Goal: Information Seeking & Learning: Learn about a topic

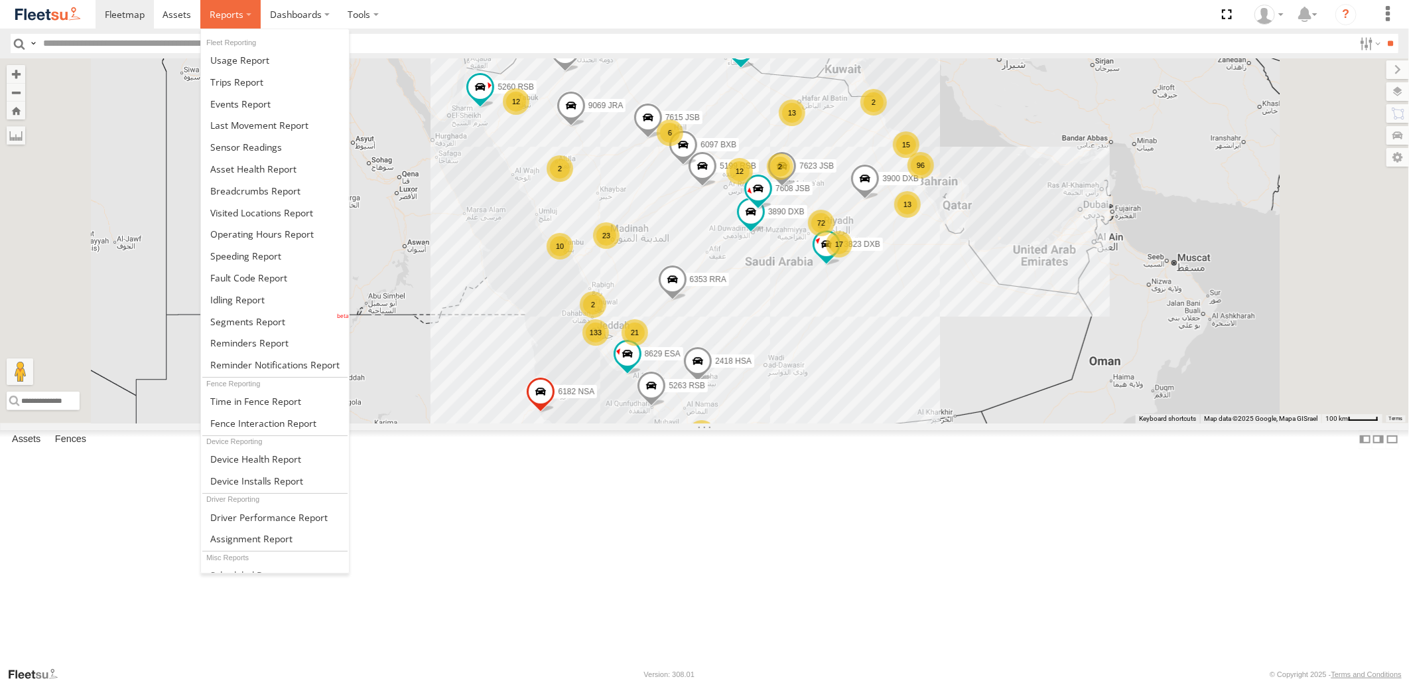
click at [236, 14] on span at bounding box center [227, 14] width 34 height 13
click at [239, 133] on link at bounding box center [275, 125] width 148 height 22
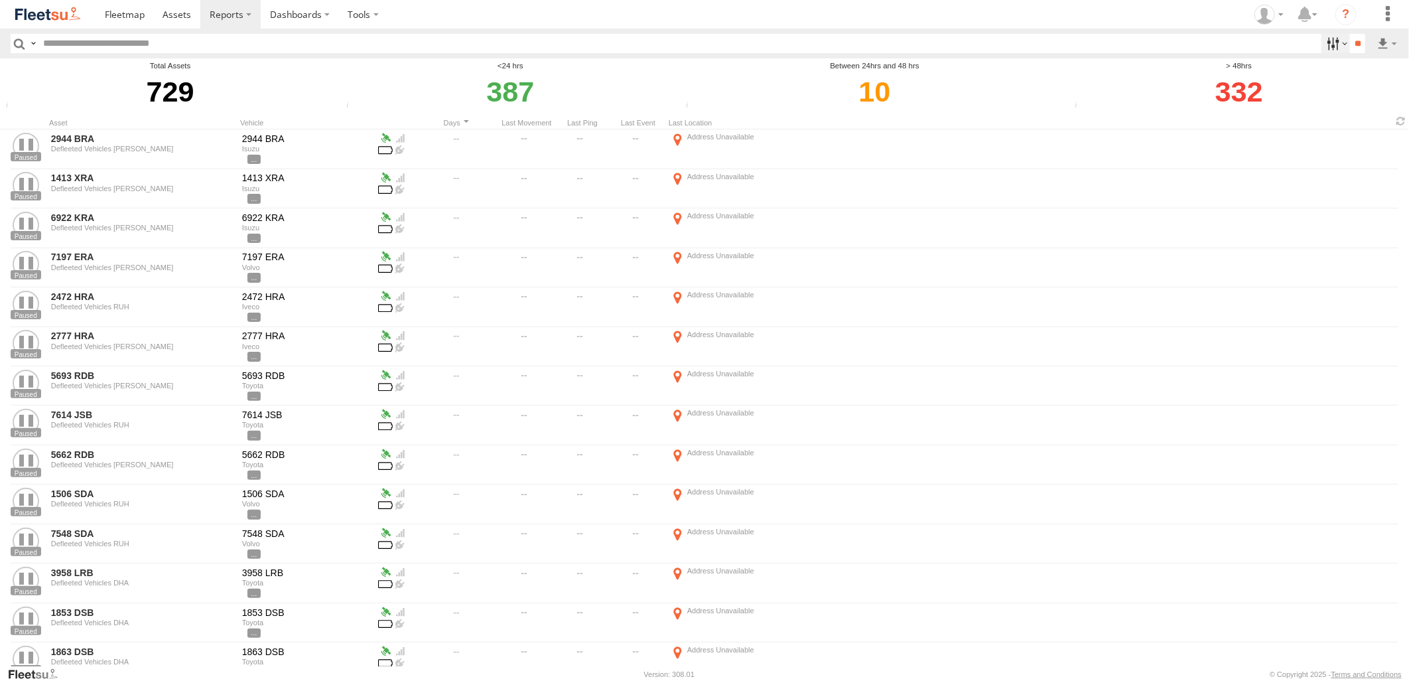
click at [1330, 36] on label at bounding box center [1335, 43] width 29 height 19
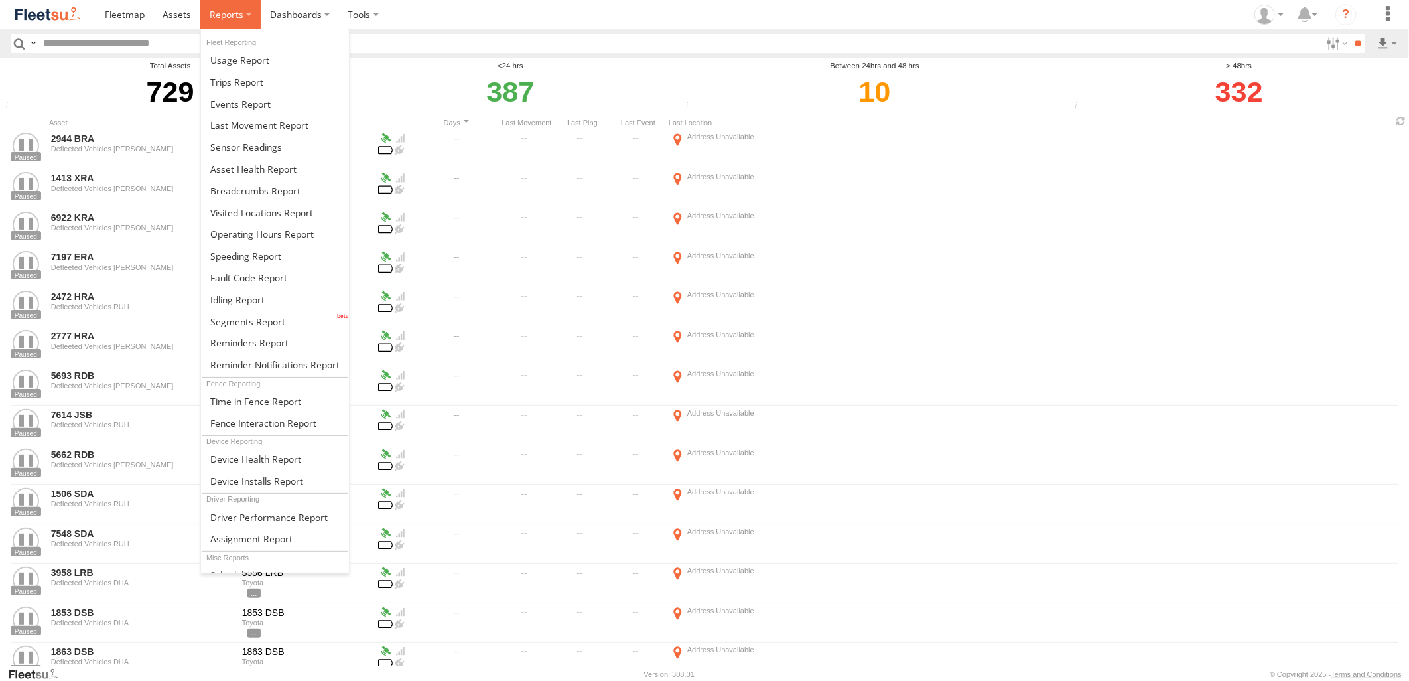
click at [217, 22] on label at bounding box center [230, 14] width 60 height 29
click at [269, 304] on link at bounding box center [275, 300] width 148 height 22
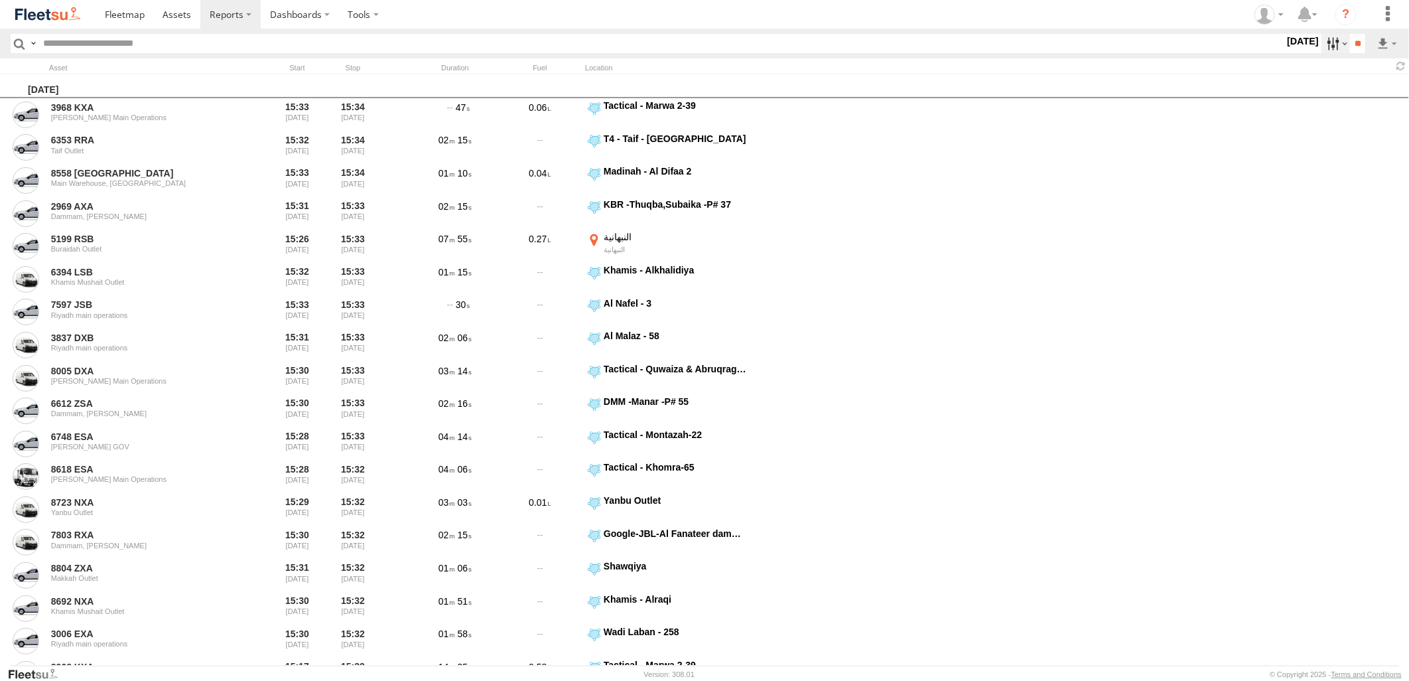
click at [1321, 35] on label at bounding box center [1335, 43] width 29 height 19
click at [0, 0] on label at bounding box center [0, 0] width 0 height 0
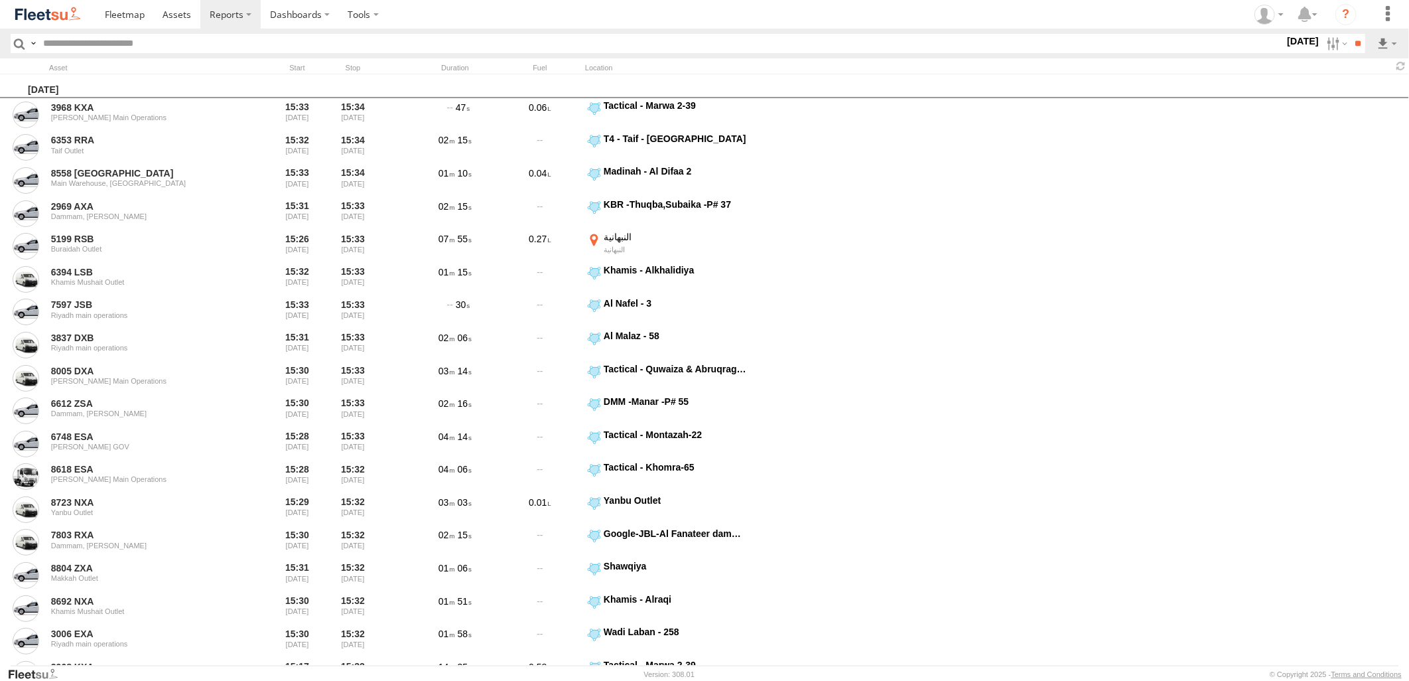
click at [0, 0] on label at bounding box center [0, 0] width 0 height 0
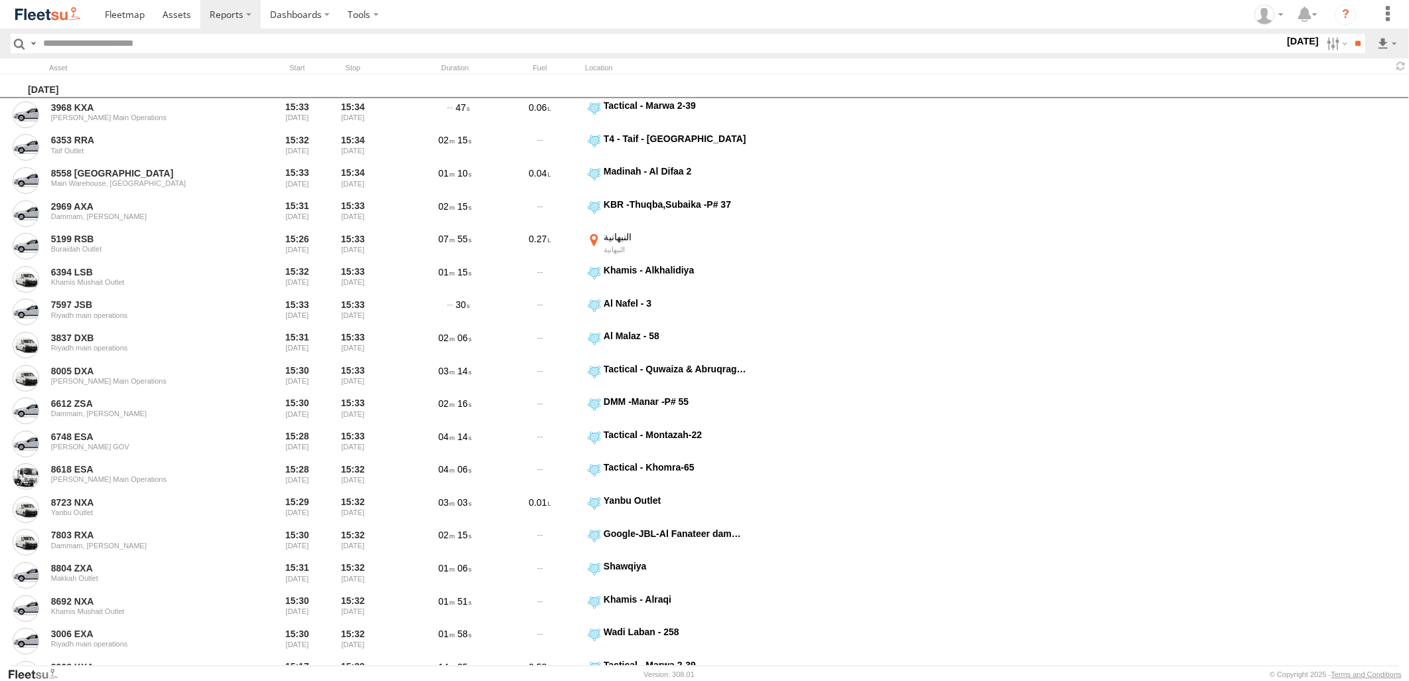
click at [0, 0] on label at bounding box center [0, 0] width 0 height 0
click at [0, 0] on span "[PERSON_NAME] - Jeddah" at bounding box center [0, 0] width 0 height 0
click at [0, 0] on span "Abha Warhouse" at bounding box center [0, 0] width 0 height 0
click at [0, 0] on span "Baha warehouse" at bounding box center [0, 0] width 0 height 0
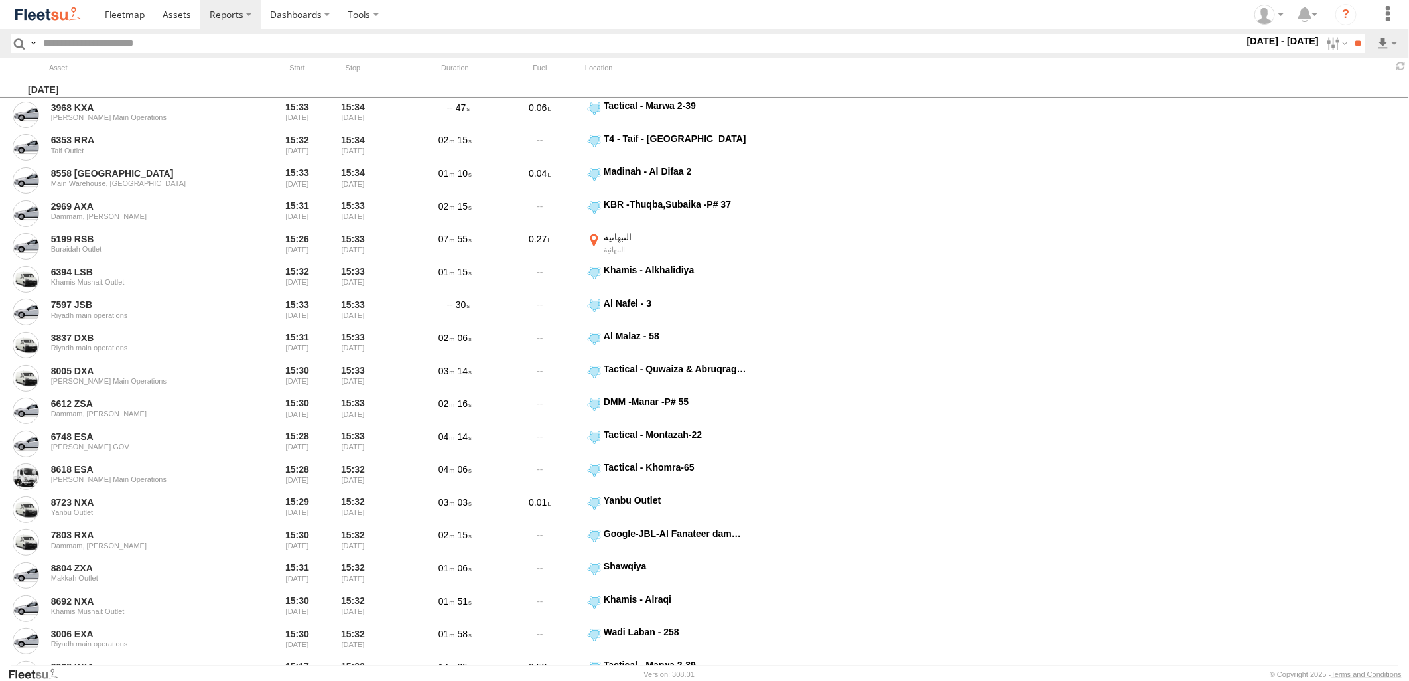
click at [0, 0] on span "Defleeted Vehicles [PERSON_NAME]" at bounding box center [0, 0] width 0 height 0
click at [0, 0] on span "Gizan Outlet" at bounding box center [0, 0] width 0 height 0
click at [0, 0] on span "[PERSON_NAME] Expansions SDCC Couriers" at bounding box center [0, 0] width 0 height 0
click at [0, 0] on span "[PERSON_NAME] LH" at bounding box center [0, 0] width 0 height 0
click at [0, 0] on span "Khamis Mushait Outlet" at bounding box center [0, 0] width 0 height 0
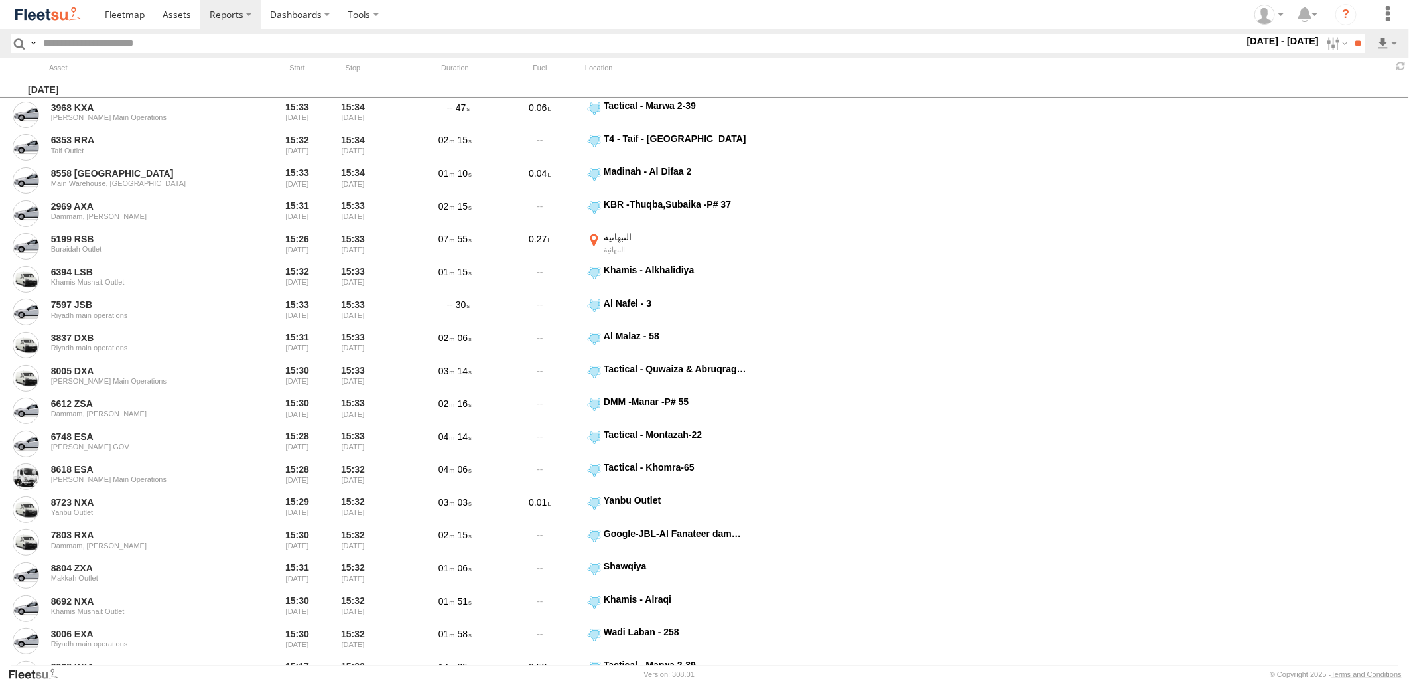
click at [0, 0] on span "Main Warehouse, [GEOGRAPHIC_DATA]" at bounding box center [0, 0] width 0 height 0
click at [0, 0] on span "Makkah Outlet" at bounding box center [0, 0] width 0 height 0
drag, startPoint x: 60, startPoint y: 594, endPoint x: 60, endPoint y: 615, distance: 20.6
click at [0, 0] on span "Najran" at bounding box center [0, 0] width 0 height 0
click at [0, 0] on div "Qunfuda" at bounding box center [0, 0] width 0 height 0
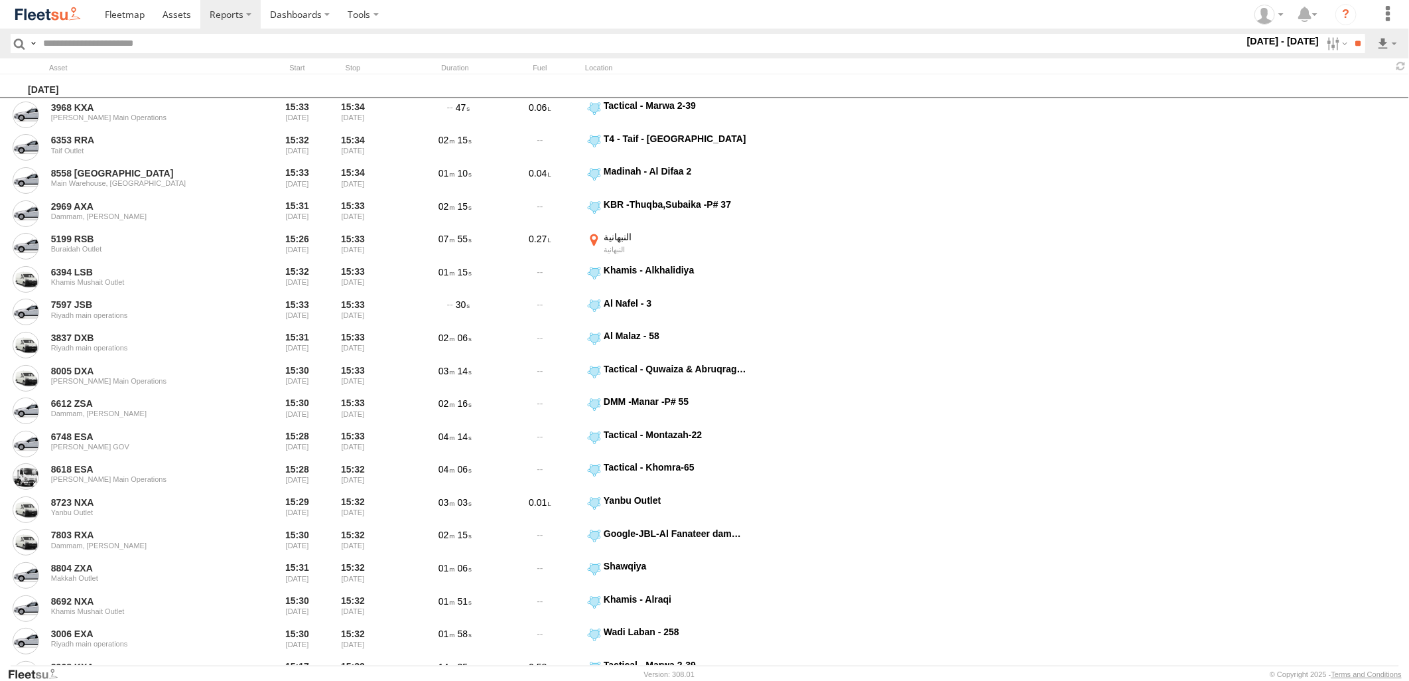
click at [0, 0] on span "Qunfuda" at bounding box center [0, 0] width 0 height 0
click at [0, 0] on span "Tabuk Outlet" at bounding box center [0, 0] width 0 height 0
click at [0, 0] on div "RUH - Riyadh Arar Outlet Buraidah Outlet Dawadmi Outlet Defleeted Vehicles RUH …" at bounding box center [0, 0] width 0 height 0
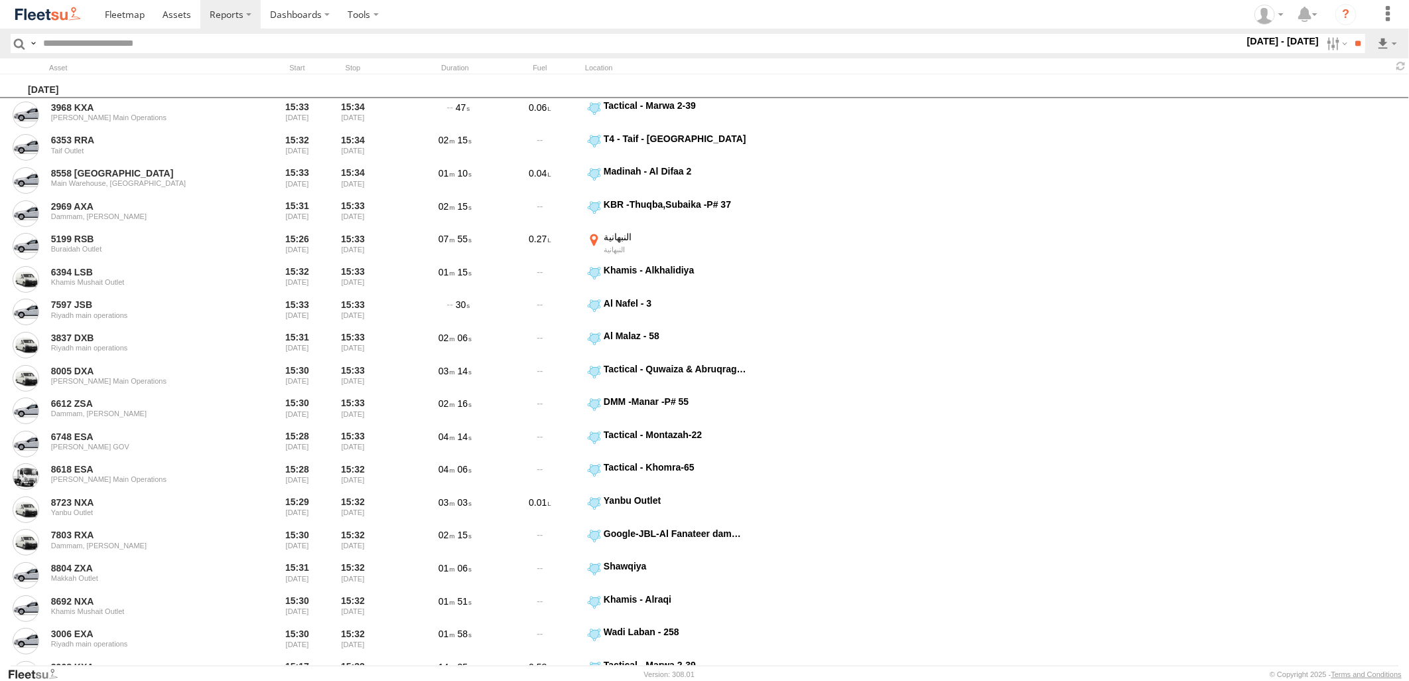
click at [0, 0] on span "Taif Outlet" at bounding box center [0, 0] width 0 height 0
click at [0, 0] on span "Yanbu Outlet" at bounding box center [0, 0] width 0 height 0
click at [1357, 41] on input "**" at bounding box center [1357, 43] width 15 height 19
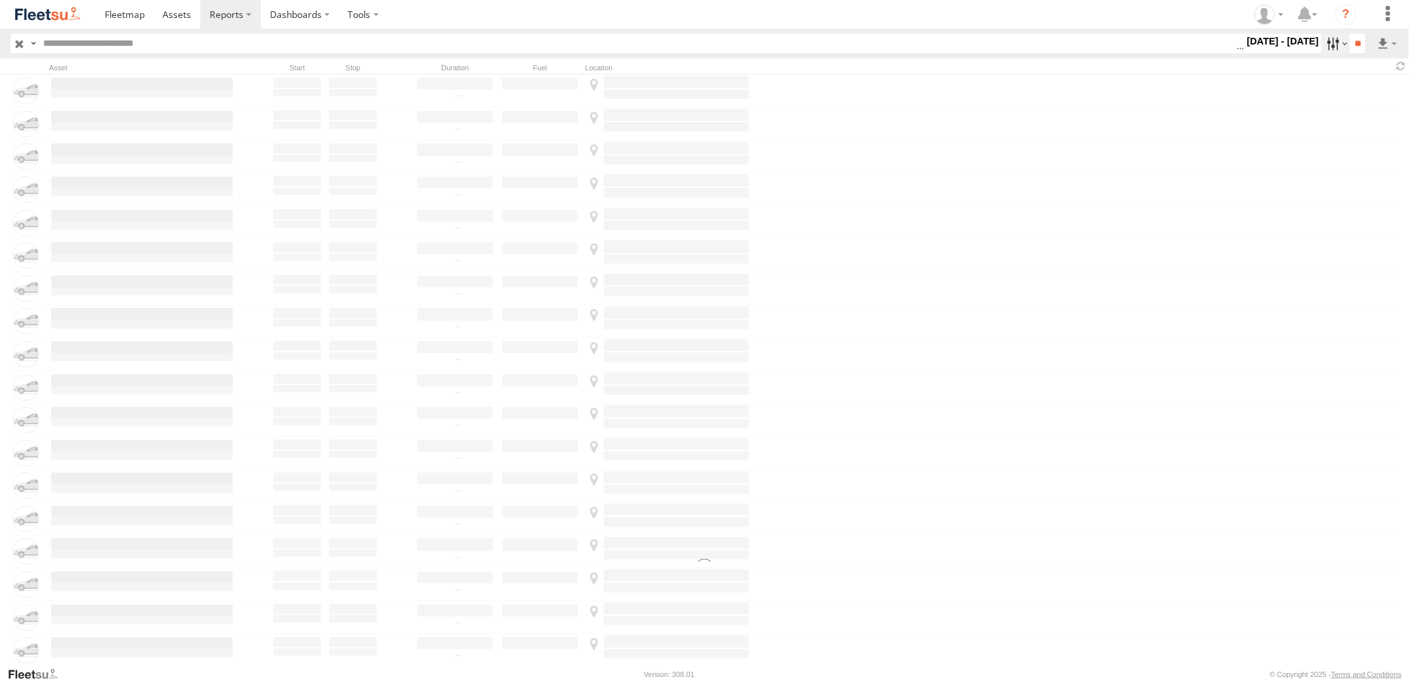
click at [1321, 51] on label at bounding box center [1335, 43] width 29 height 19
click at [0, 0] on label at bounding box center [0, 0] width 0 height 0
click at [1359, 44] on input "**" at bounding box center [1357, 43] width 15 height 19
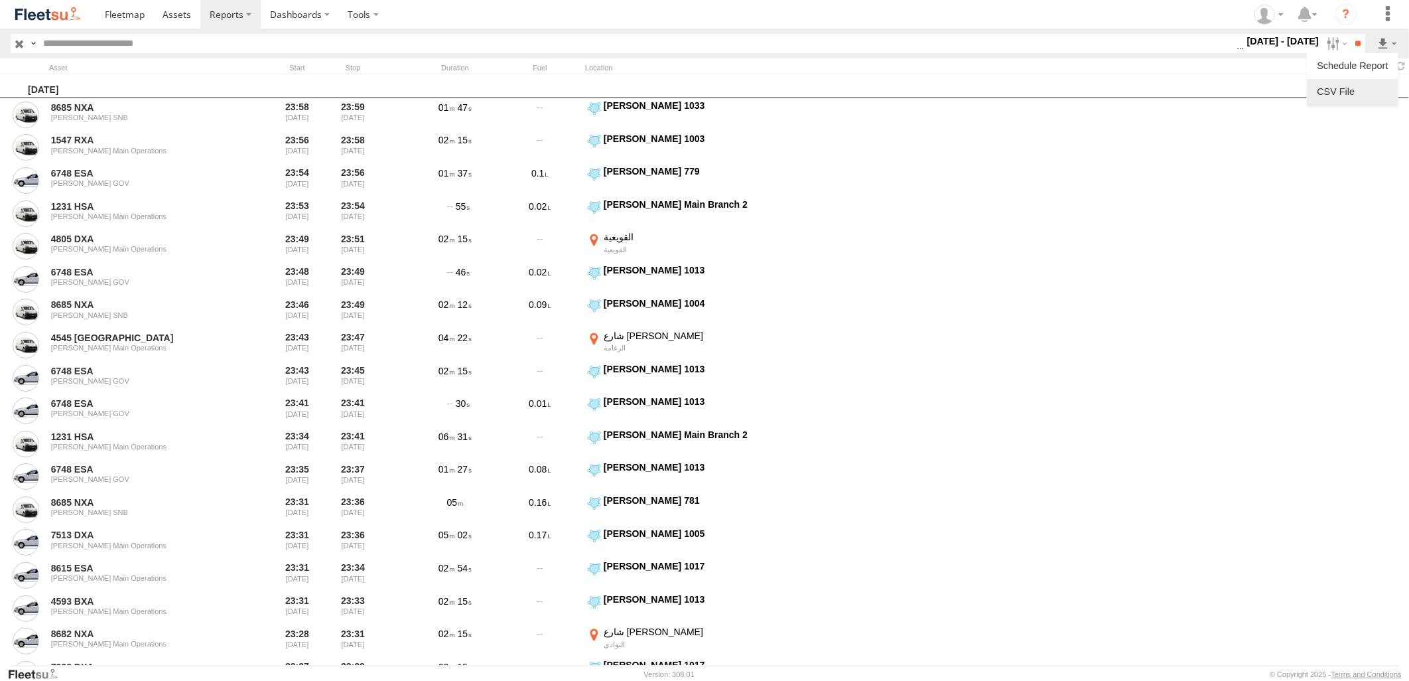
click at [1361, 88] on link at bounding box center [1352, 92] width 81 height 20
click at [987, 17] on section at bounding box center [751, 14] width 1310 height 29
click at [0, 0] on label "Close" at bounding box center [0, 0] width 0 height 0
click at [1327, 45] on label at bounding box center [1335, 43] width 29 height 19
click at [1219, 18] on section at bounding box center [751, 14] width 1310 height 29
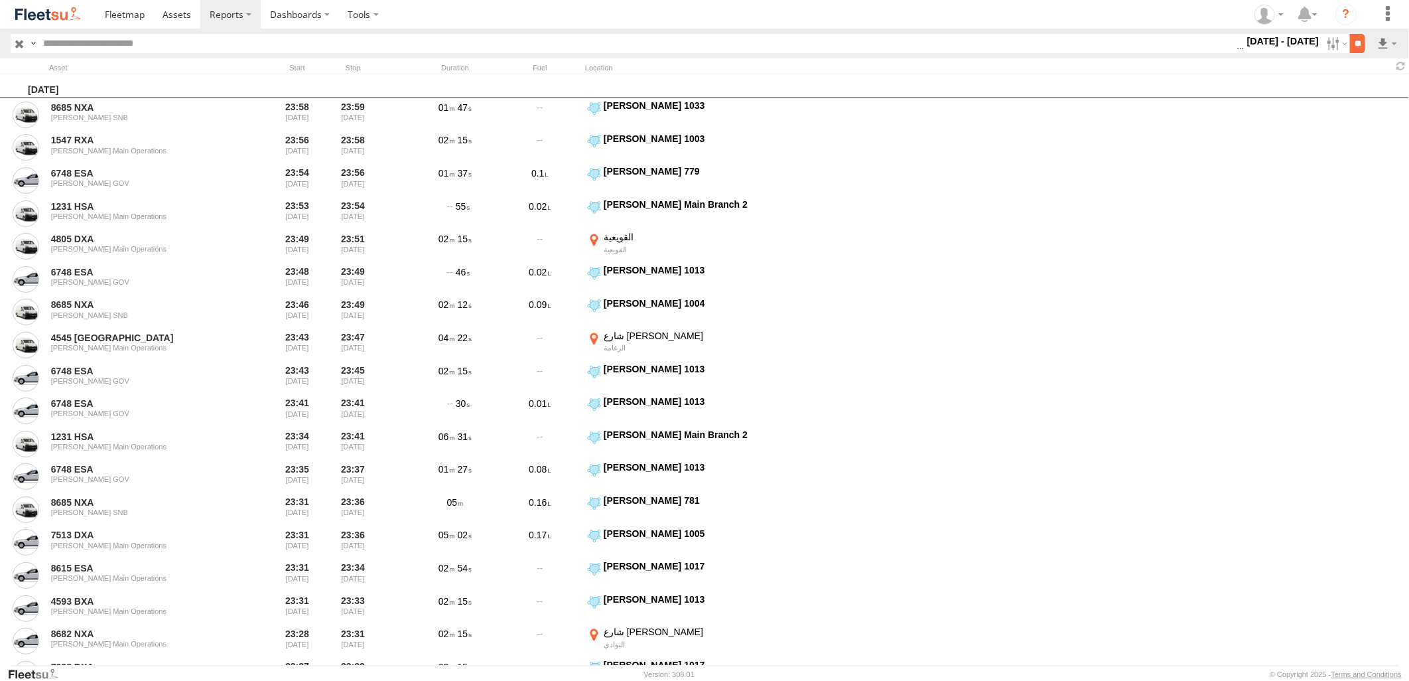
click at [1350, 42] on input "**" at bounding box center [1357, 43] width 15 height 19
click at [1005, 1] on section at bounding box center [751, 14] width 1310 height 29
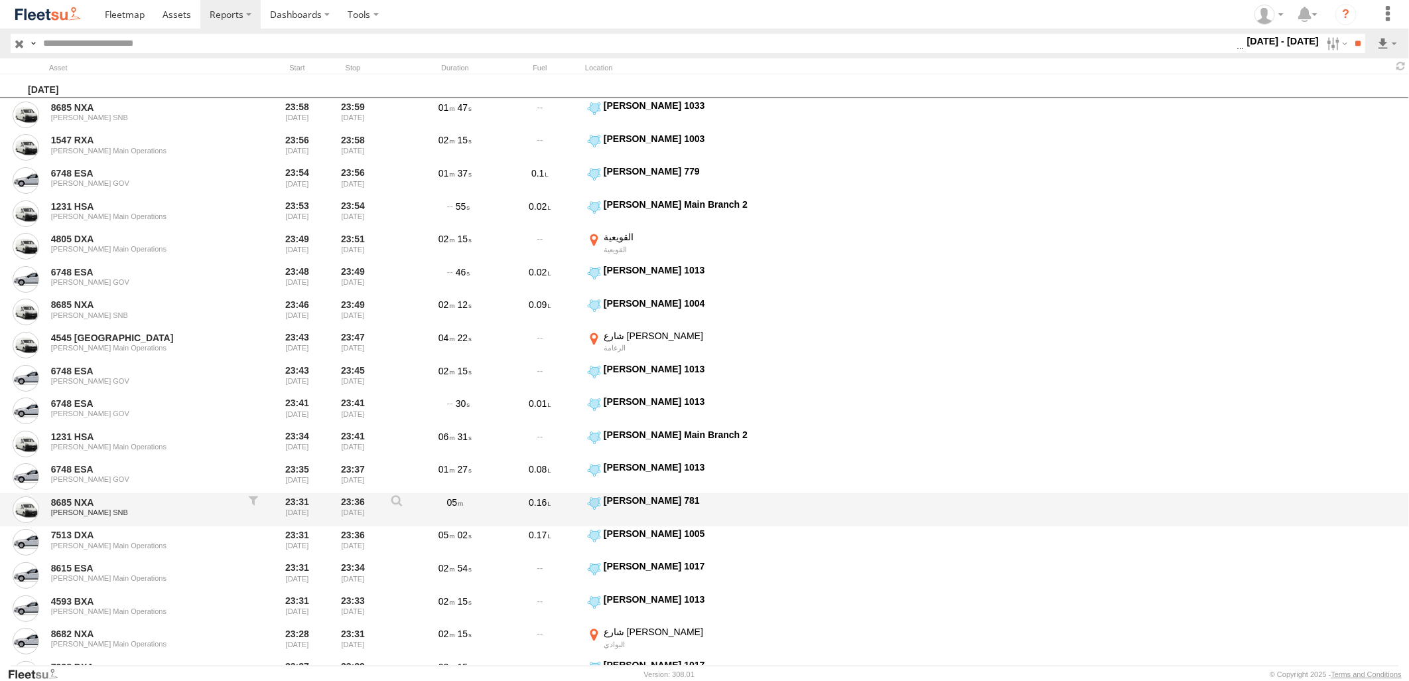
click at [1085, 516] on div "8685 NXA JED SNB 23:31 05/01/2025 23:36 05/01/2025 05 0.16 JED 781 21.52799 39.…" at bounding box center [704, 509] width 1409 height 33
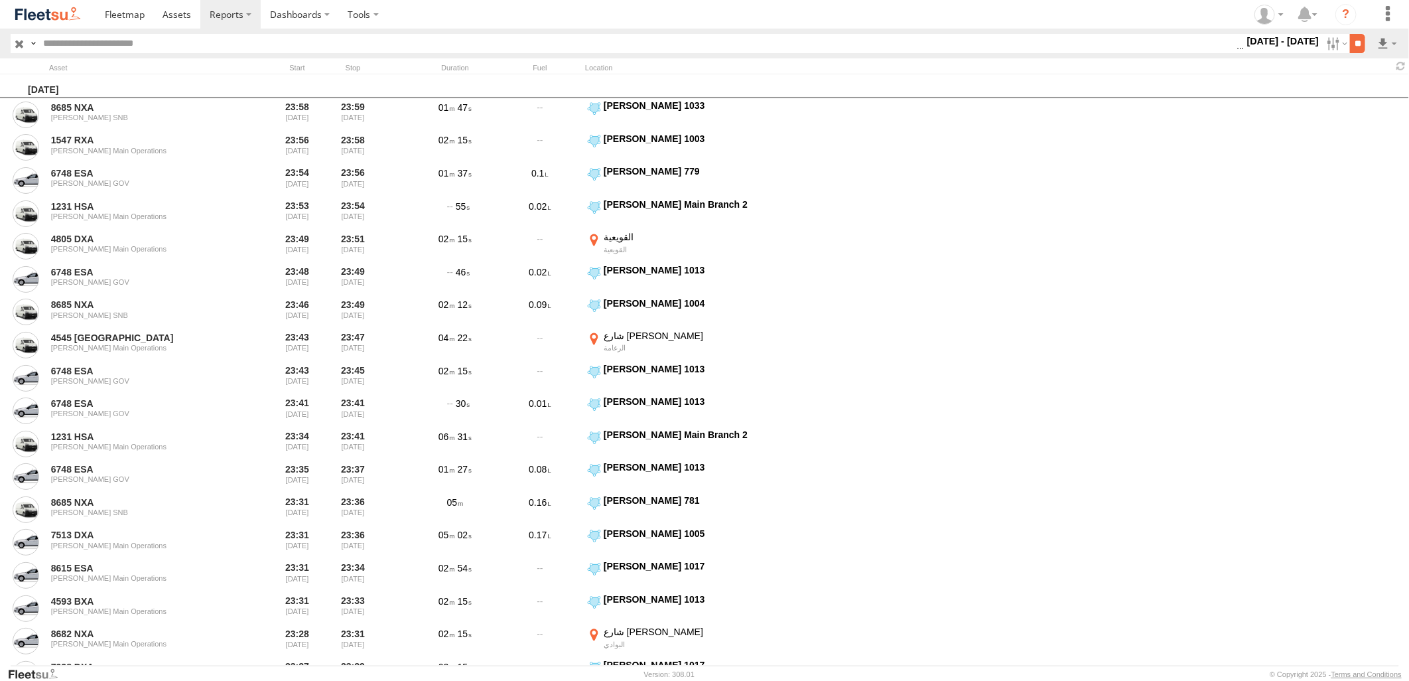
click at [1359, 43] on input "**" at bounding box center [1357, 43] width 15 height 19
click at [1369, 84] on link at bounding box center [1352, 92] width 81 height 20
click at [984, 21] on section at bounding box center [751, 14] width 1310 height 29
click at [1321, 42] on label at bounding box center [1335, 43] width 29 height 19
click at [0, 0] on label at bounding box center [0, 0] width 0 height 0
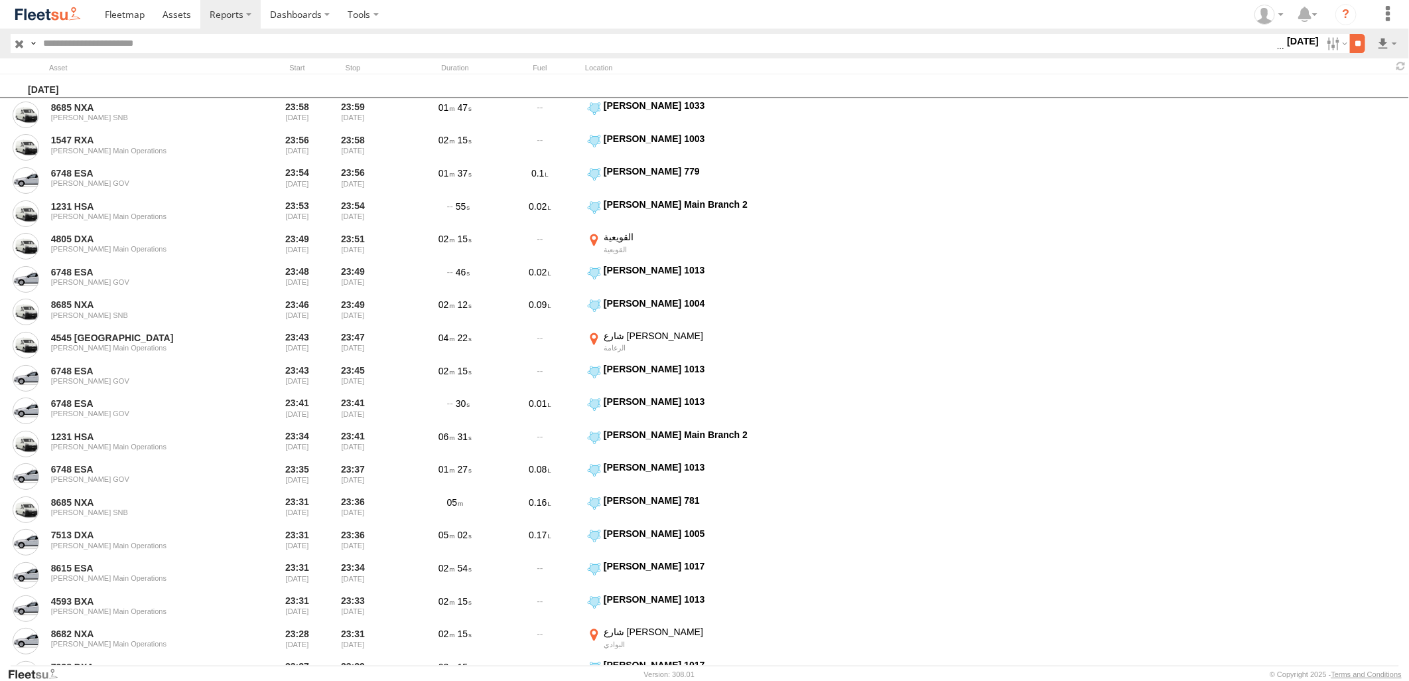
click at [1354, 50] on input "**" at bounding box center [1357, 43] width 15 height 19
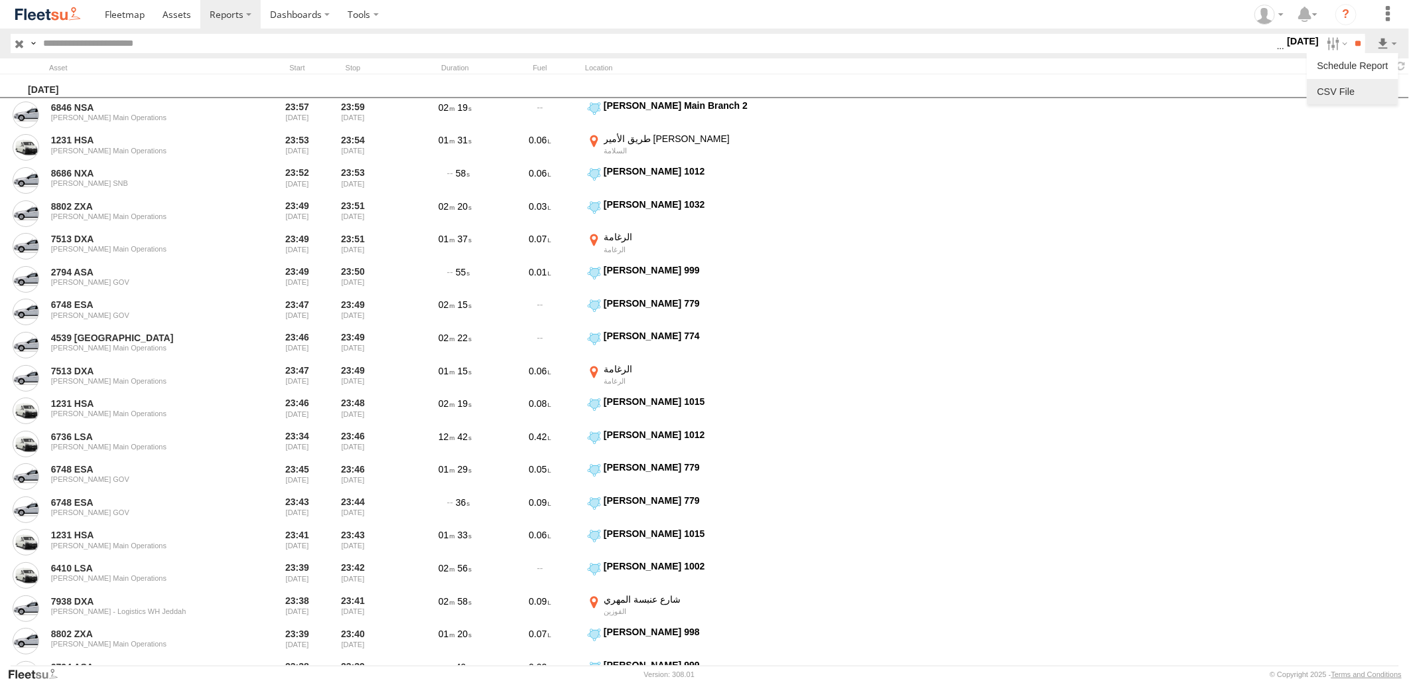
click at [1355, 100] on link at bounding box center [1352, 92] width 81 height 20
click at [797, 12] on section at bounding box center [751, 14] width 1310 height 29
click at [1325, 43] on label at bounding box center [1335, 43] width 29 height 19
click at [0, 0] on label at bounding box center [0, 0] width 0 height 0
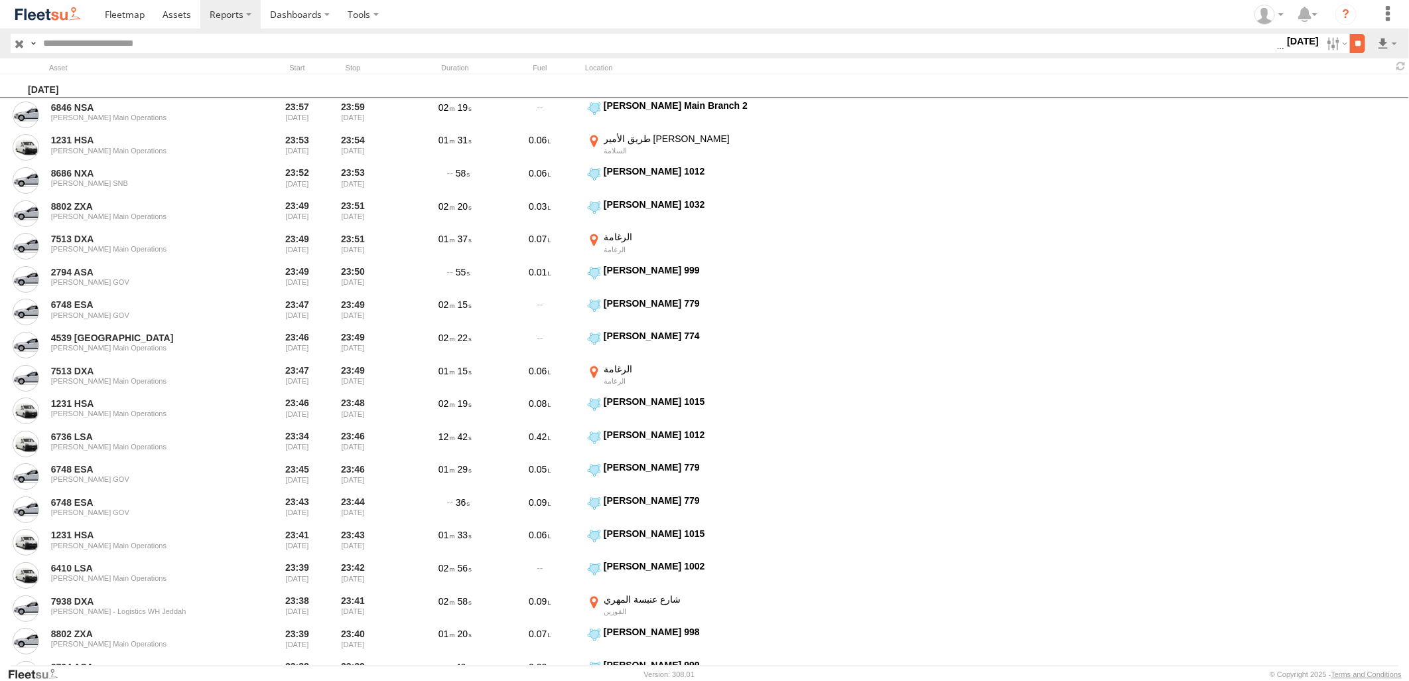
click at [1352, 43] on input "**" at bounding box center [1357, 43] width 15 height 19
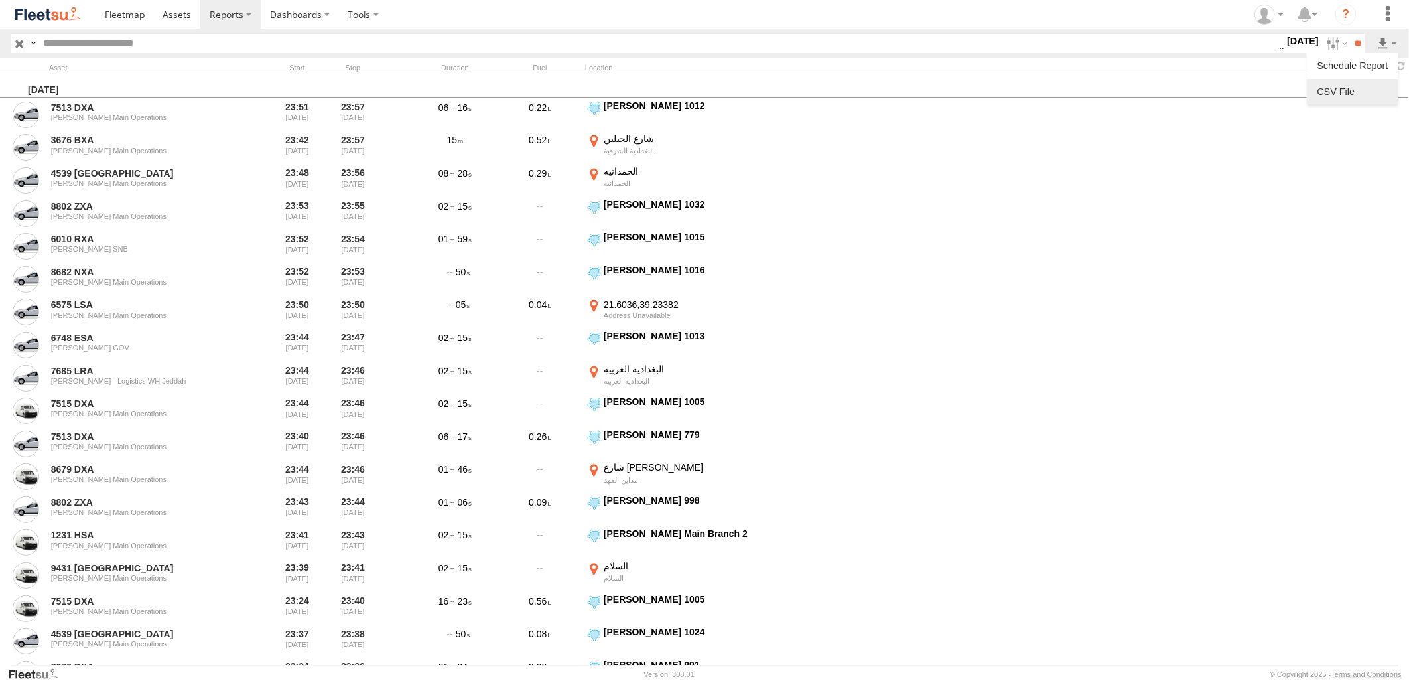
click at [1349, 98] on link at bounding box center [1352, 92] width 81 height 20
click at [984, 25] on section at bounding box center [751, 14] width 1310 height 29
click at [990, 16] on section at bounding box center [751, 14] width 1310 height 29
click at [1023, 37] on input "text" at bounding box center [657, 43] width 1239 height 19
click at [1333, 45] on label at bounding box center [1335, 43] width 29 height 19
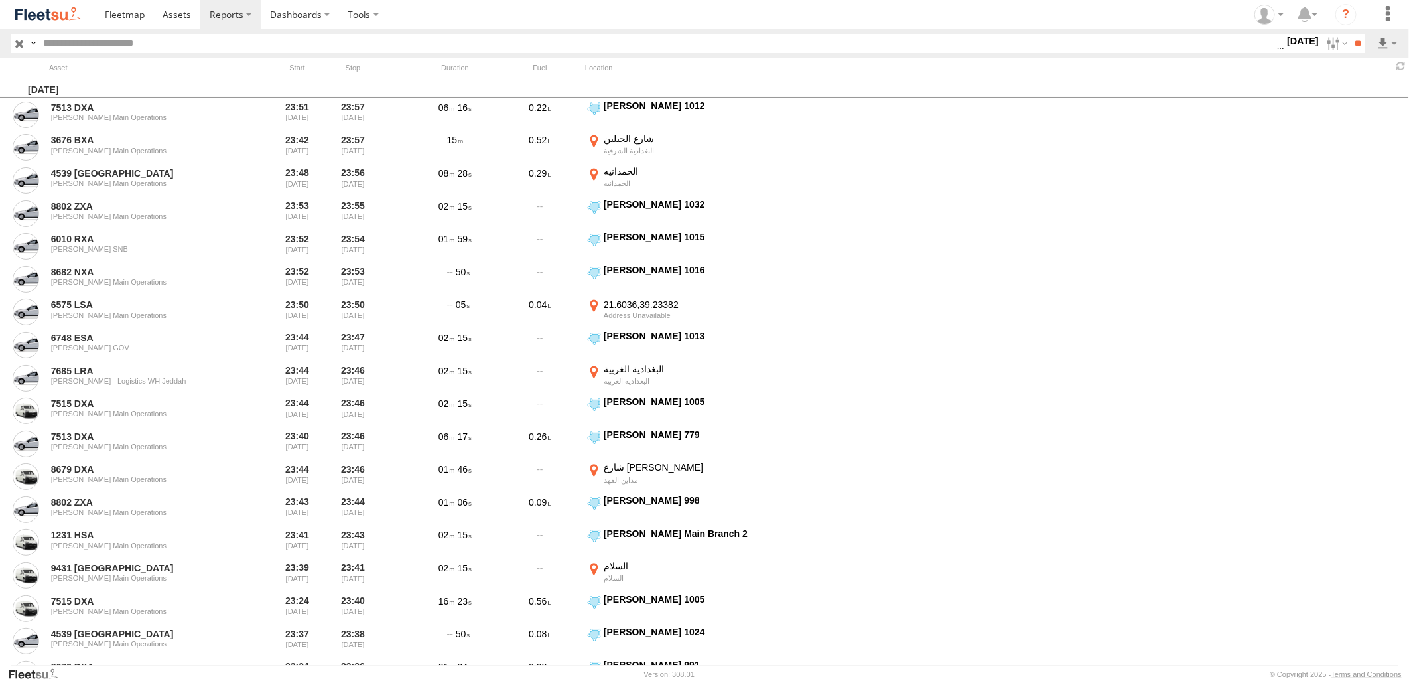
click at [1387, 82] on div "Thursday, 2nd January 2025" at bounding box center [704, 86] width 1409 height 24
click at [1383, 62] on div at bounding box center [1082, 66] width 653 height 13
click at [1203, 7] on section at bounding box center [751, 14] width 1310 height 29
click at [0, 0] on label at bounding box center [0, 0] width 0 height 0
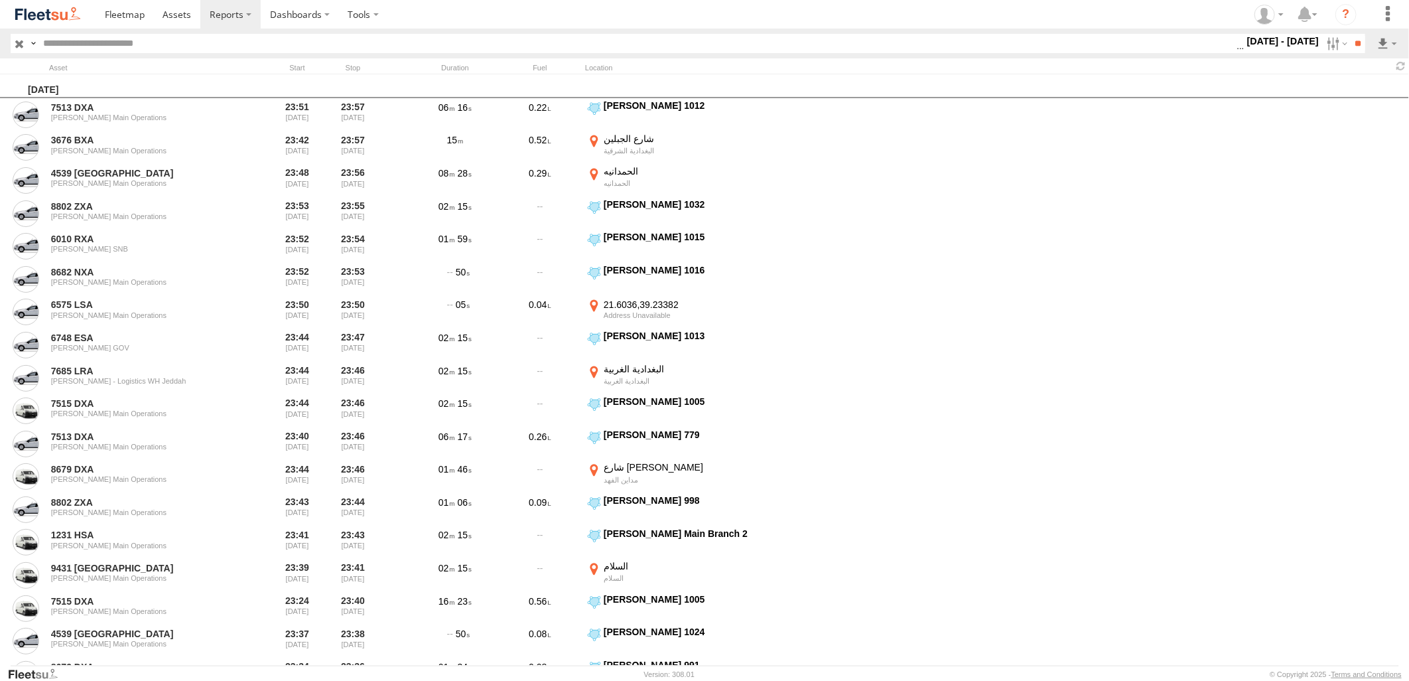
click at [0, 0] on span "> 10min" at bounding box center [0, 0] width 0 height 0
click at [1351, 41] on input "**" at bounding box center [1357, 43] width 15 height 19
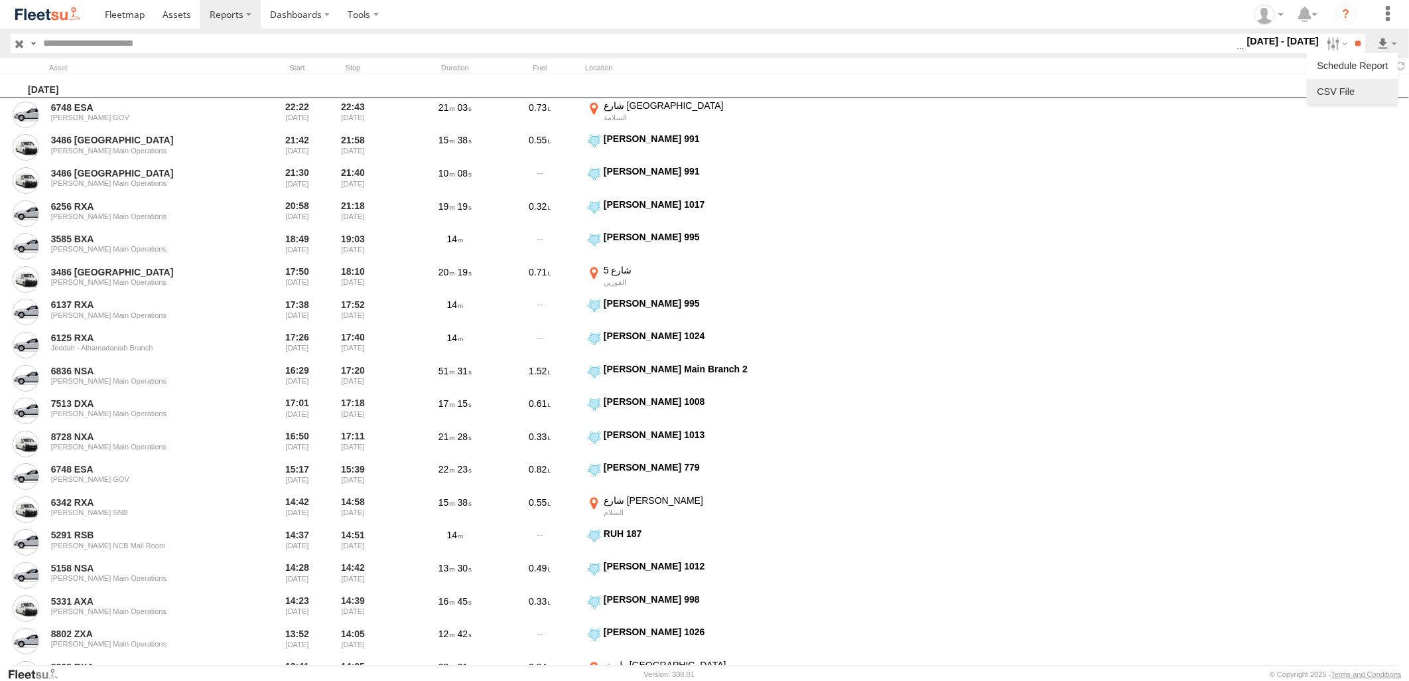
click at [1361, 84] on link at bounding box center [1352, 92] width 81 height 20
click at [852, 15] on section at bounding box center [751, 14] width 1310 height 29
click at [750, 21] on section at bounding box center [751, 14] width 1310 height 29
click at [1321, 46] on label at bounding box center [1335, 43] width 29 height 19
click at [0, 0] on label at bounding box center [0, 0] width 0 height 0
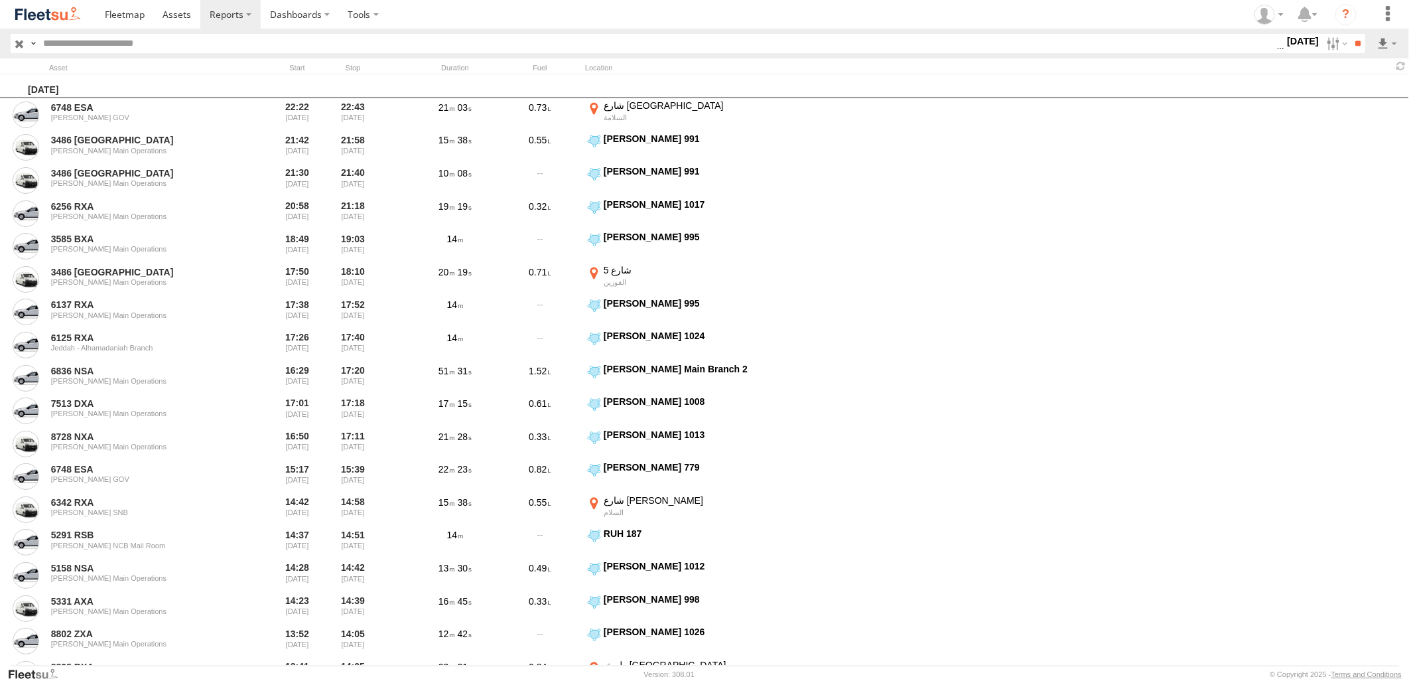
click at [0, 0] on label at bounding box center [0, 0] width 0 height 0
click at [1361, 40] on input "**" at bounding box center [1357, 43] width 15 height 19
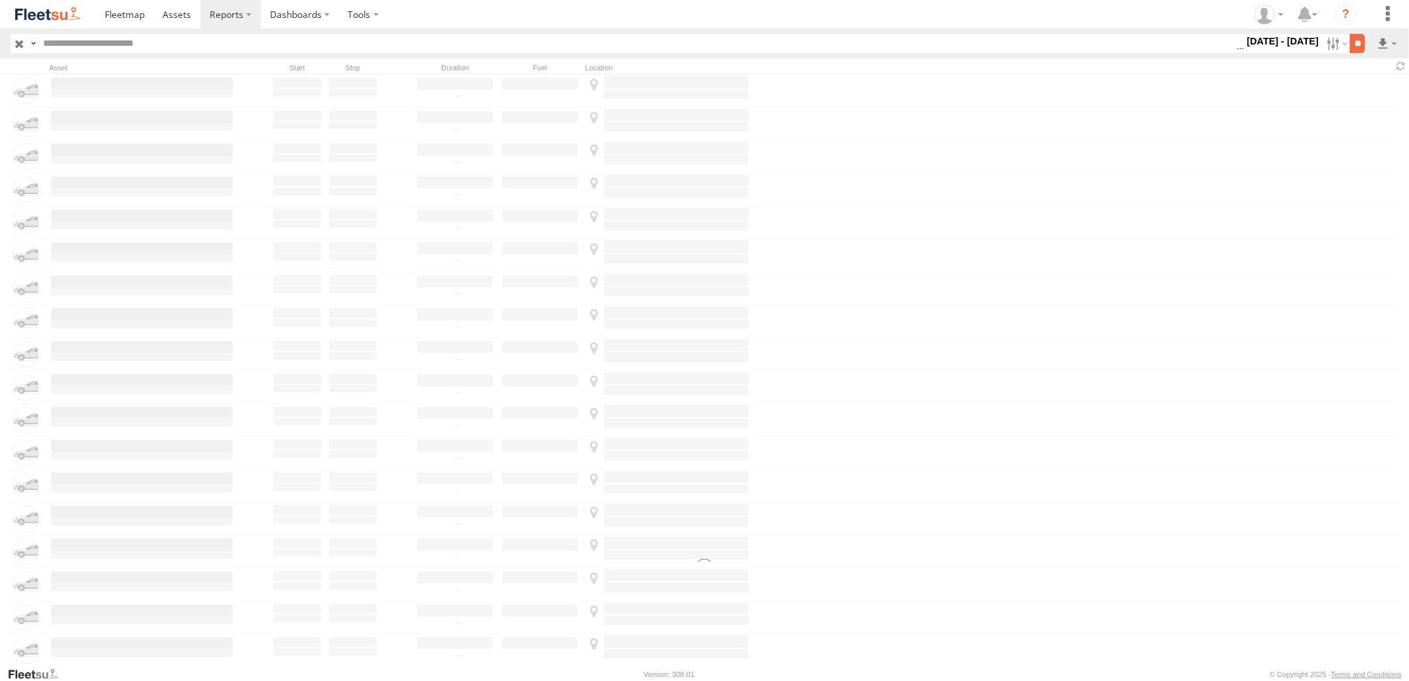
click at [1355, 34] on input "**" at bounding box center [1357, 43] width 15 height 19
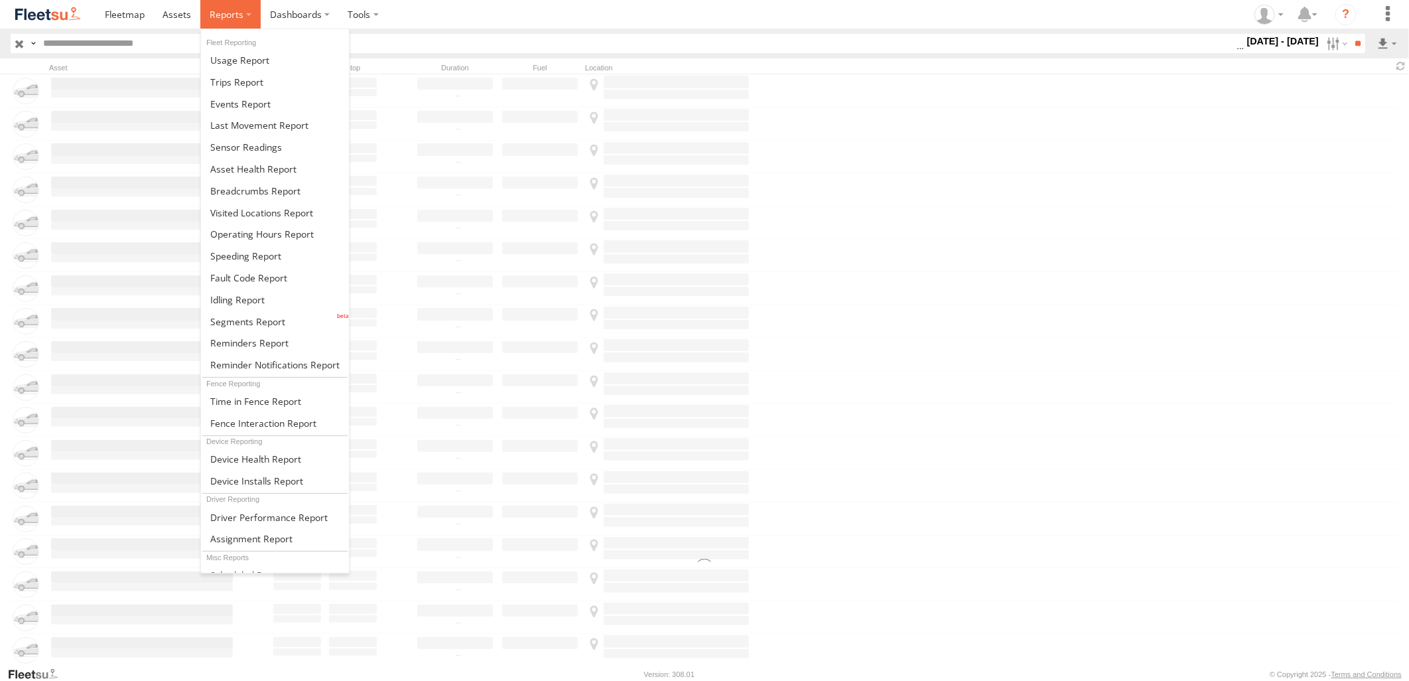
click at [241, 5] on label at bounding box center [230, 14] width 60 height 29
click at [247, 14] on label at bounding box center [230, 14] width 60 height 29
click at [276, 295] on link at bounding box center [275, 300] width 148 height 22
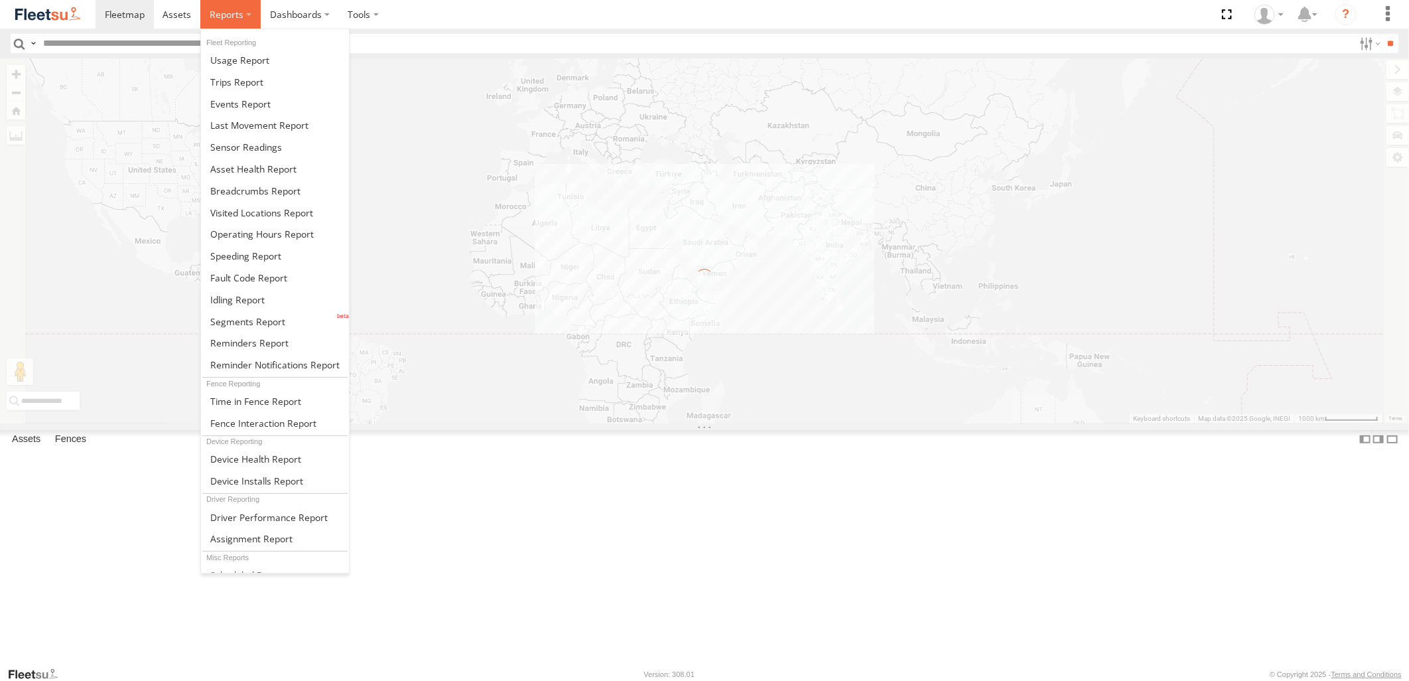
click at [235, 23] on label at bounding box center [230, 14] width 60 height 29
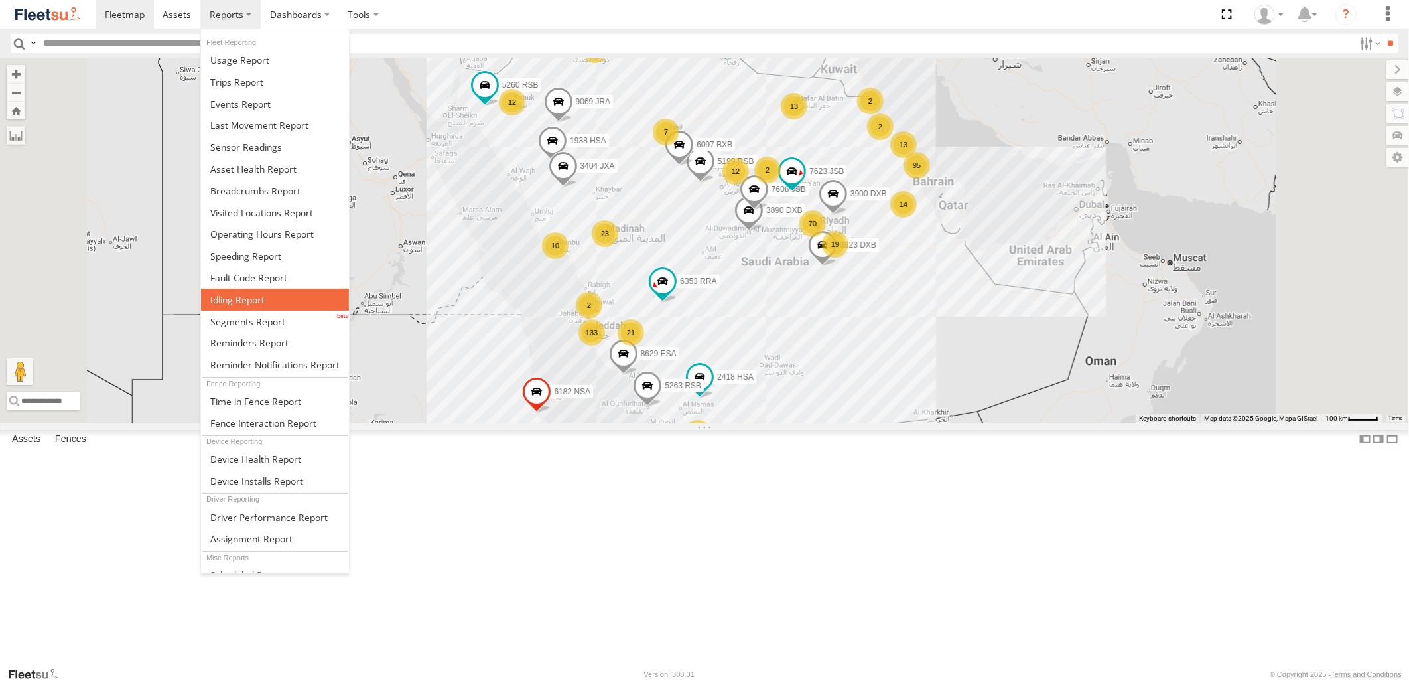
click at [277, 295] on link at bounding box center [275, 300] width 148 height 22
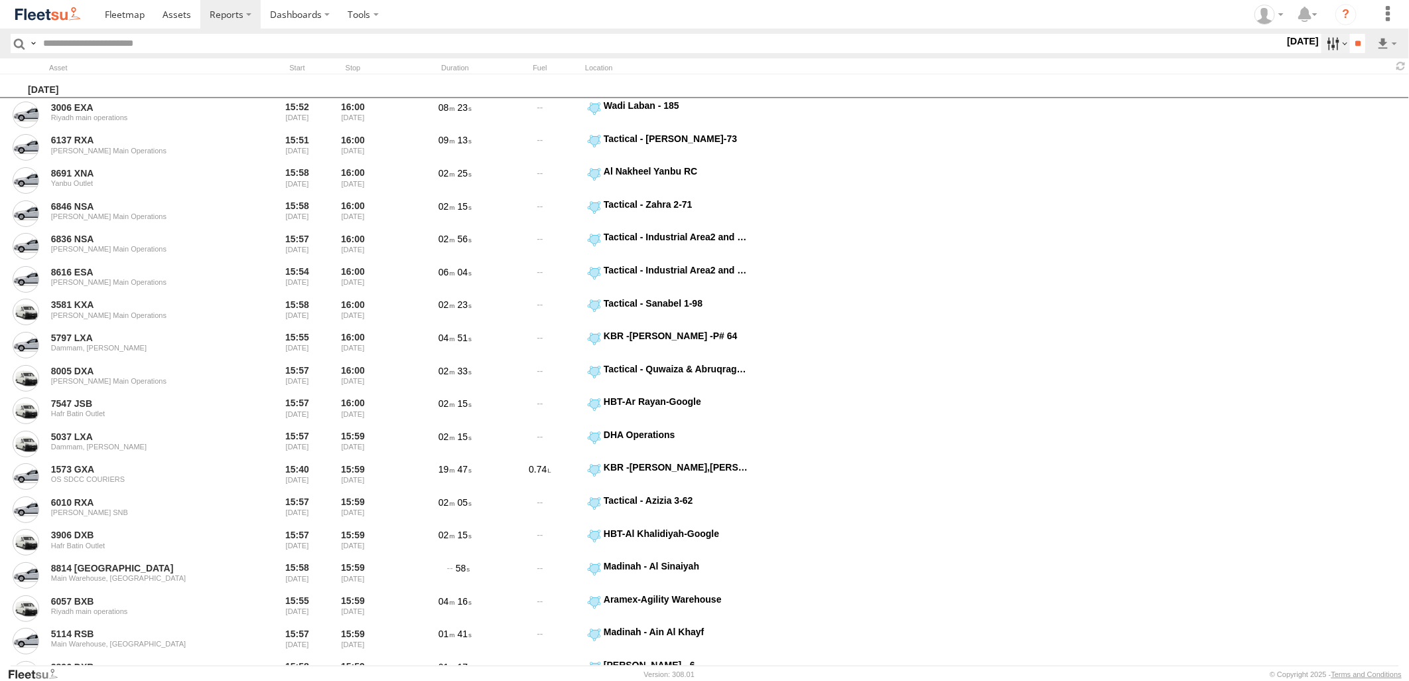
click at [1334, 48] on label at bounding box center [1335, 43] width 29 height 19
click at [1284, 48] on label "[DATE]" at bounding box center [1302, 41] width 37 height 15
drag, startPoint x: 1322, startPoint y: 40, endPoint x: 1312, endPoint y: 62, distance: 24.0
click at [1323, 40] on label at bounding box center [1335, 43] width 29 height 19
click at [0, 0] on label at bounding box center [0, 0] width 0 height 0
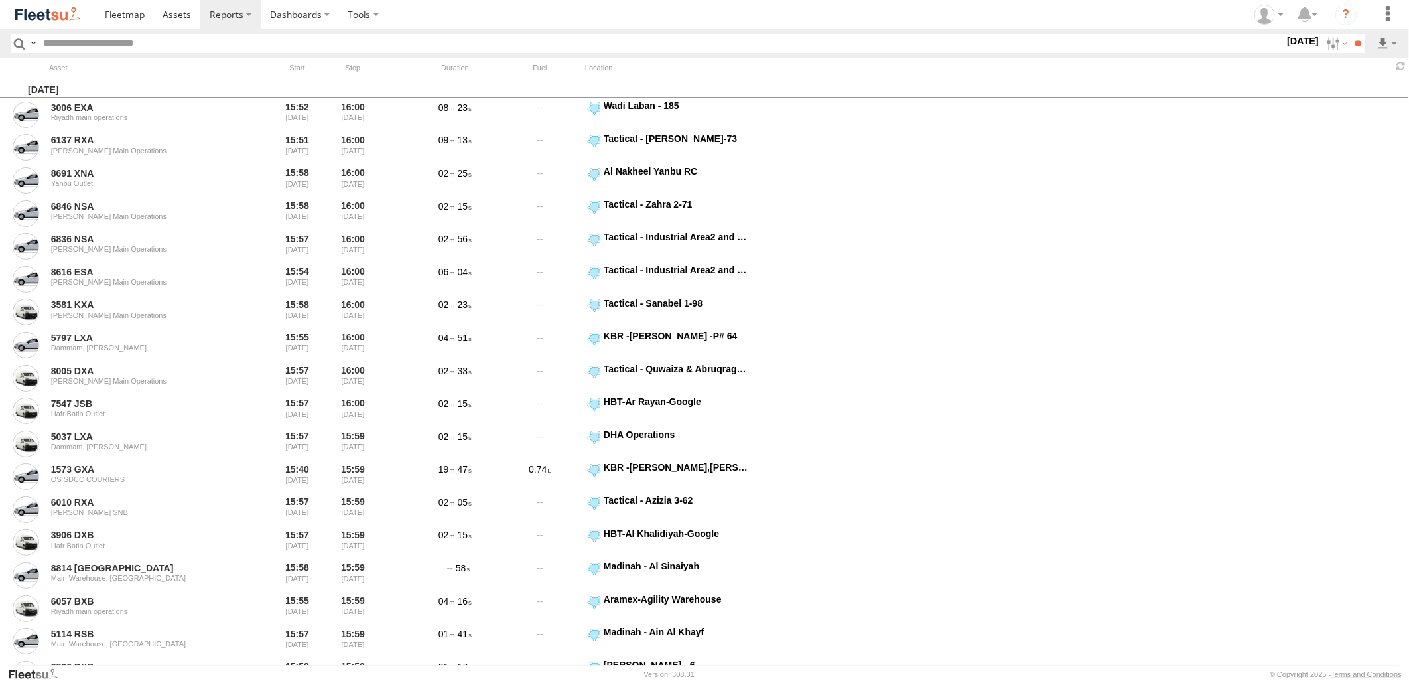
click at [0, 0] on label at bounding box center [0, 0] width 0 height 0
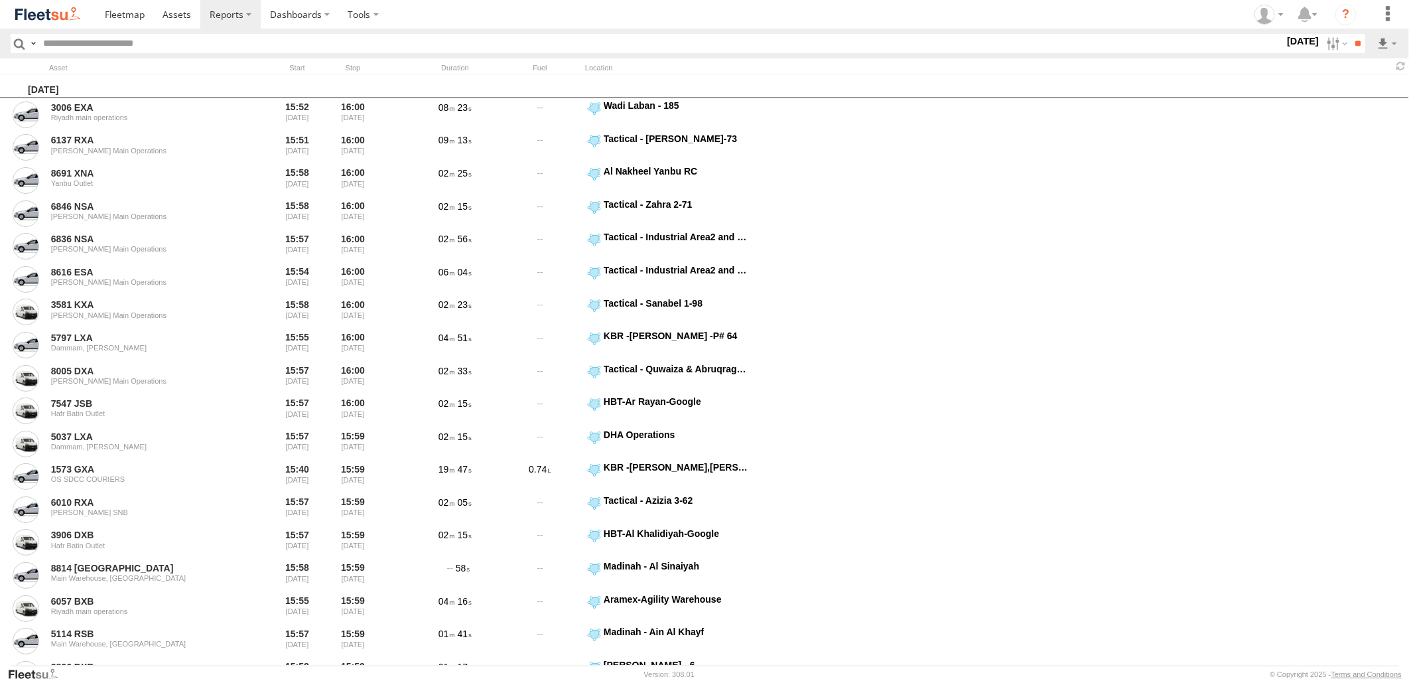
click at [0, 0] on label at bounding box center [0, 0] width 0 height 0
click at [0, 0] on span "[PERSON_NAME] - Jeddah" at bounding box center [0, 0] width 0 height 0
click at [0, 0] on span "Abha Warhouse" at bounding box center [0, 0] width 0 height 0
click at [0, 0] on span "[PERSON_NAME] - Logistics WH Jeddah" at bounding box center [0, 0] width 0 height 0
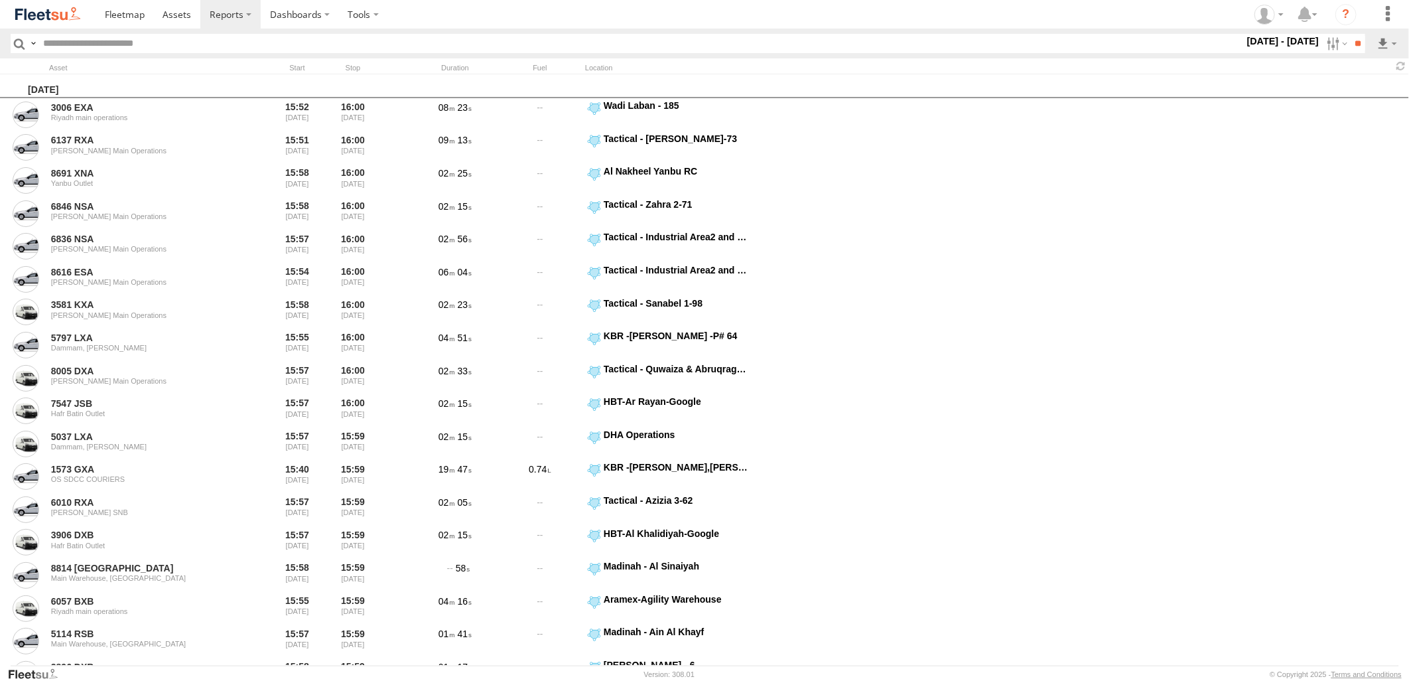
click at [0, 0] on span "[PERSON_NAME] - Logistics WH Jeddah" at bounding box center [0, 0] width 0 height 0
click at [0, 0] on span "Baha warehouse" at bounding box center [0, 0] width 0 height 0
click at [0, 0] on span "Defleeted Vehicles [PERSON_NAME]" at bounding box center [0, 0] width 0 height 0
drag, startPoint x: 44, startPoint y: 365, endPoint x: 44, endPoint y: 373, distance: 8.0
click at [0, 0] on span "Gizan Outlet" at bounding box center [0, 0] width 0 height 0
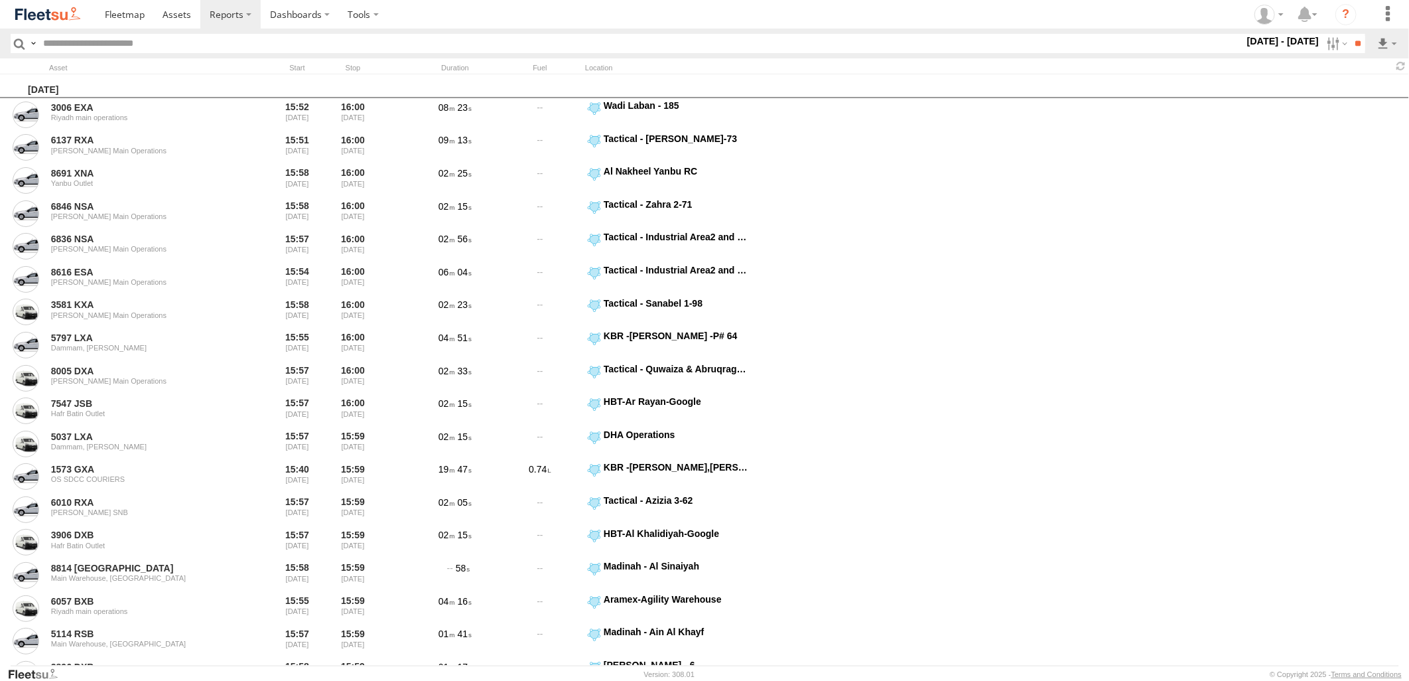
click at [0, 0] on span "[PERSON_NAME] Expansions SDCC Couriers" at bounding box center [0, 0] width 0 height 0
click at [0, 0] on span "[PERSON_NAME] GOV" at bounding box center [0, 0] width 0 height 0
drag, startPoint x: 49, startPoint y: 415, endPoint x: 50, endPoint y: 434, distance: 19.3
click at [0, 0] on span "[PERSON_NAME] LH" at bounding box center [0, 0] width 0 height 0
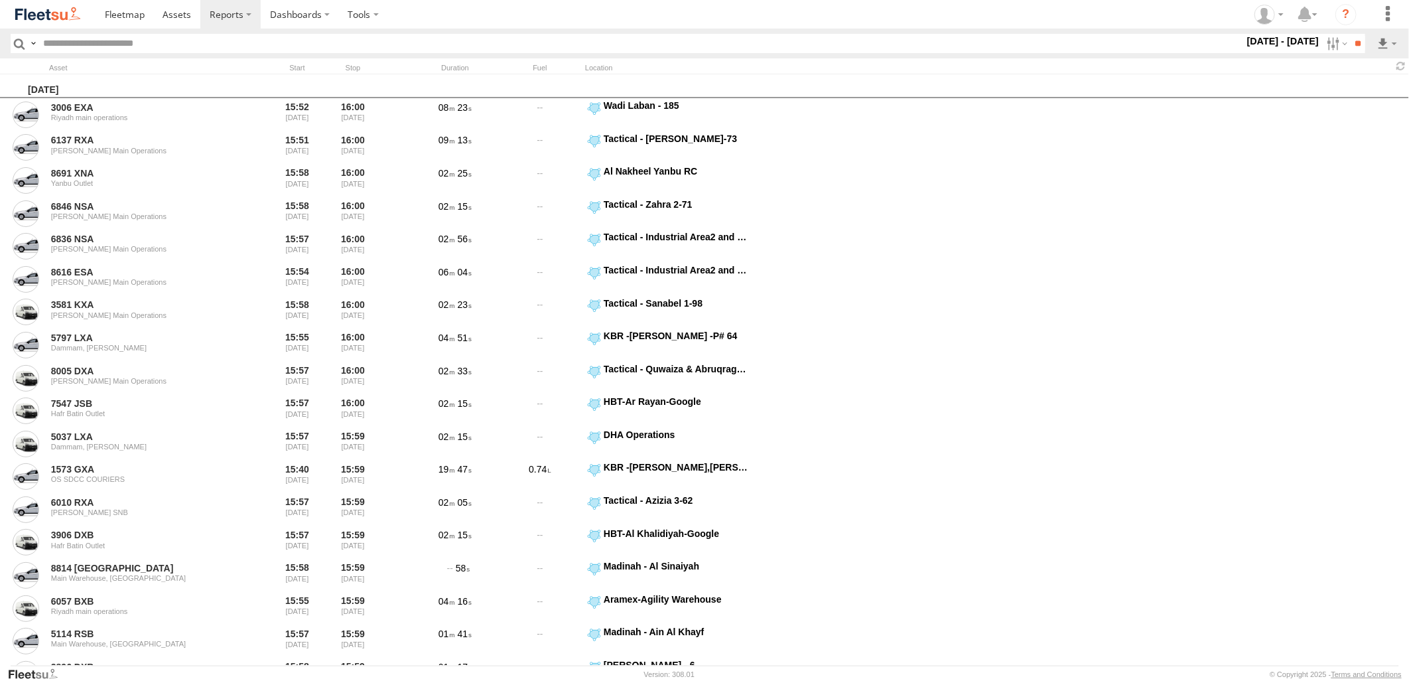
click at [0, 0] on span "Khamis Mushait Outlet" at bounding box center [0, 0] width 0 height 0
click at [0, 0] on span "Main Warehouse, [GEOGRAPHIC_DATA]" at bounding box center [0, 0] width 0 height 0
click at [0, 0] on div "Makkah Outlet" at bounding box center [0, 0] width 0 height 0
click at [0, 0] on span "Makkah Outlet" at bounding box center [0, 0] width 0 height 0
click at [0, 0] on span "Najran" at bounding box center [0, 0] width 0 height 0
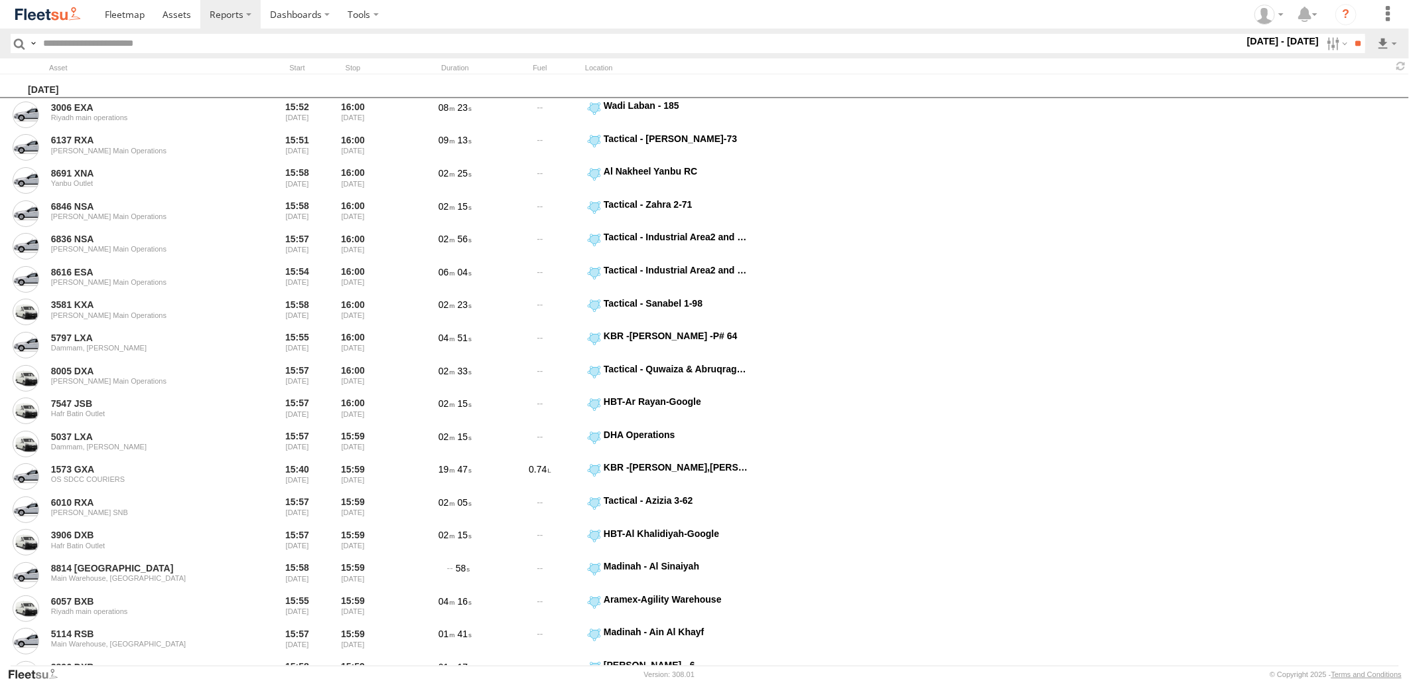
click at [0, 0] on span "Qunfuda" at bounding box center [0, 0] width 0 height 0
click at [0, 0] on div "Tabuk Outlet" at bounding box center [0, 0] width 0 height 0
click at [0, 0] on span "Tabuk Outlet" at bounding box center [0, 0] width 0 height 0
click at [0, 0] on span "Taif Outlet" at bounding box center [0, 0] width 0 height 0
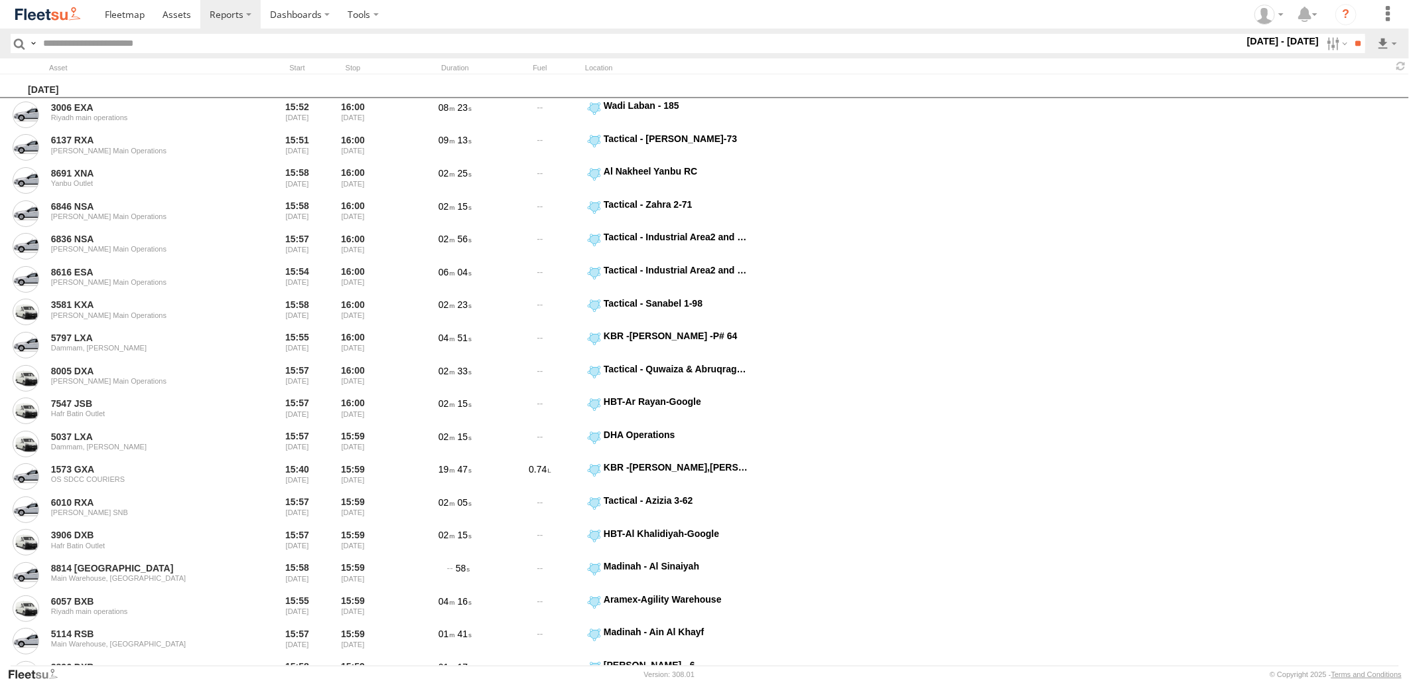
click at [0, 0] on span "Yanbu Outlet" at bounding box center [0, 0] width 0 height 0
click at [0, 0] on span "> 10min" at bounding box center [0, 0] width 0 height 0
click at [1353, 48] on input "**" at bounding box center [1357, 43] width 15 height 19
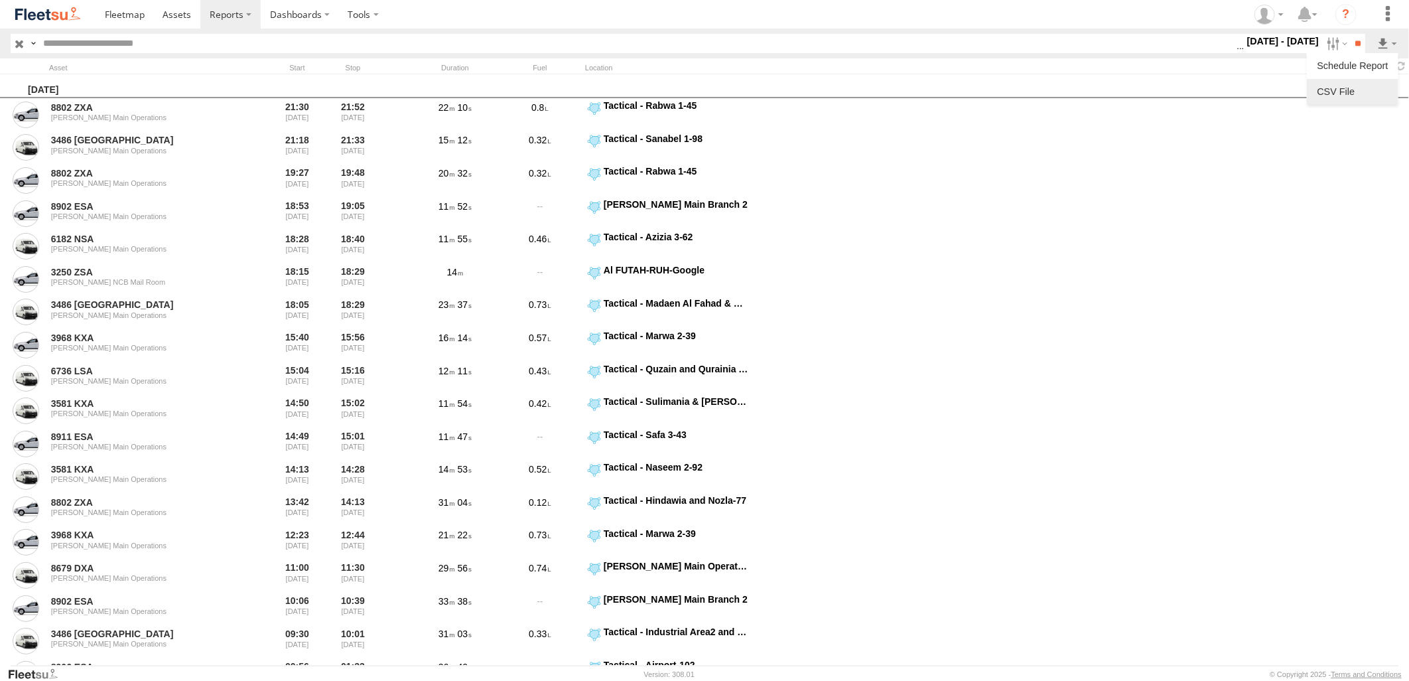
click at [1360, 91] on link at bounding box center [1352, 92] width 81 height 20
click at [1000, 25] on section at bounding box center [751, 14] width 1310 height 29
click at [1325, 43] on label at bounding box center [1335, 43] width 29 height 19
click at [0, 0] on label at bounding box center [0, 0] width 0 height 0
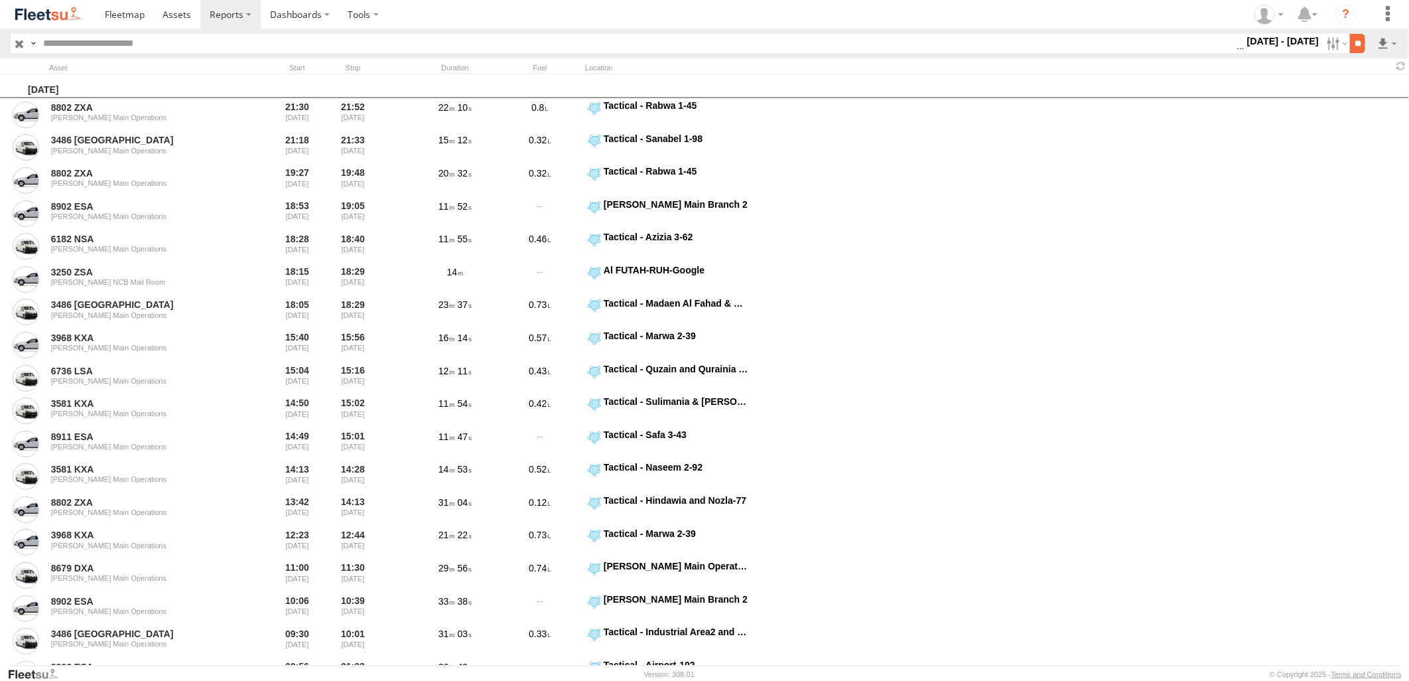
click at [1350, 44] on input "**" at bounding box center [1357, 43] width 15 height 19
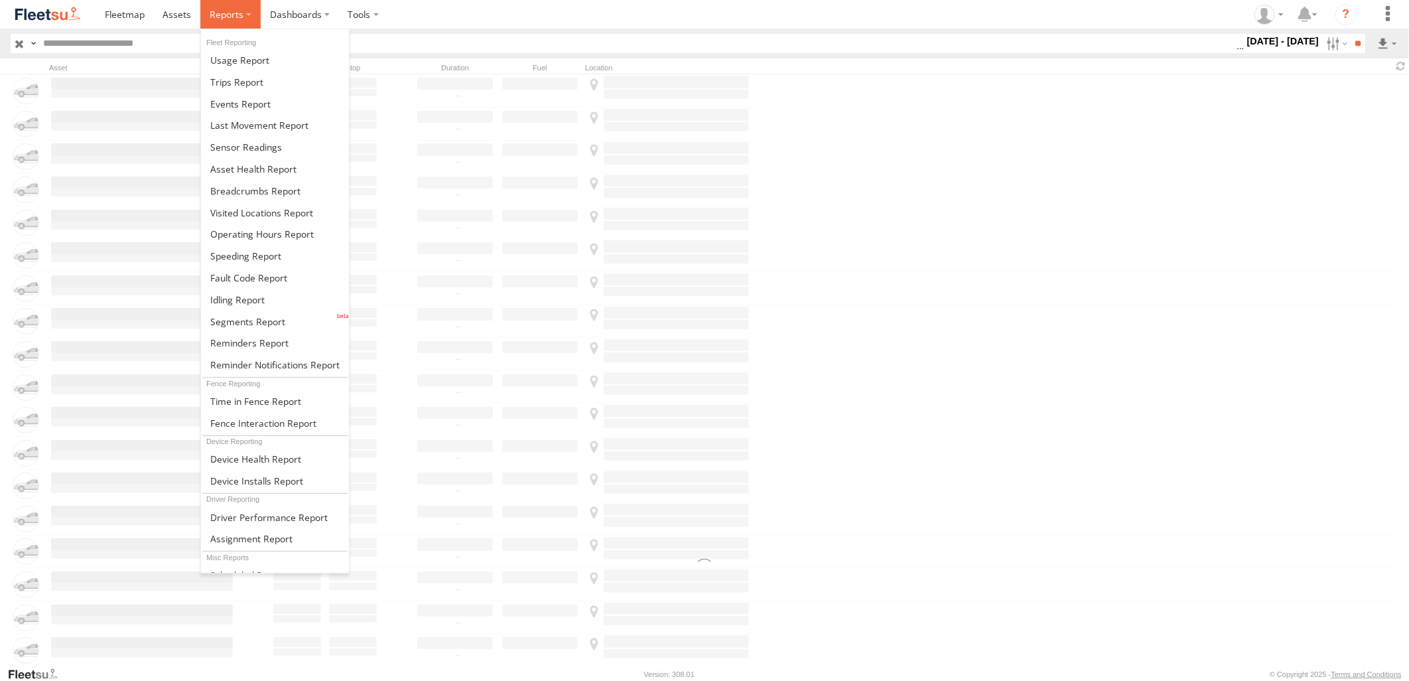
click at [220, 11] on span at bounding box center [227, 14] width 34 height 13
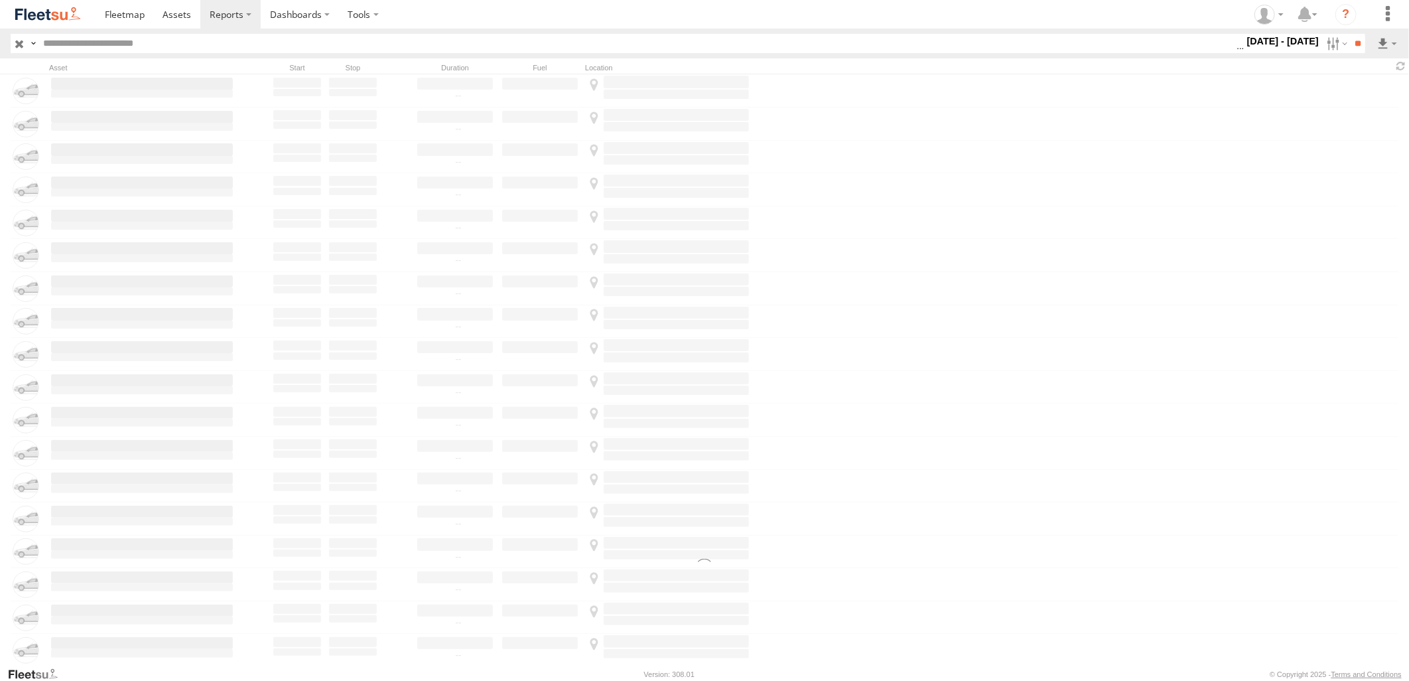
click at [599, 21] on section at bounding box center [751, 14] width 1310 height 29
click at [1350, 40] on input "**" at bounding box center [1357, 43] width 15 height 19
click at [1355, 43] on input "**" at bounding box center [1357, 43] width 15 height 19
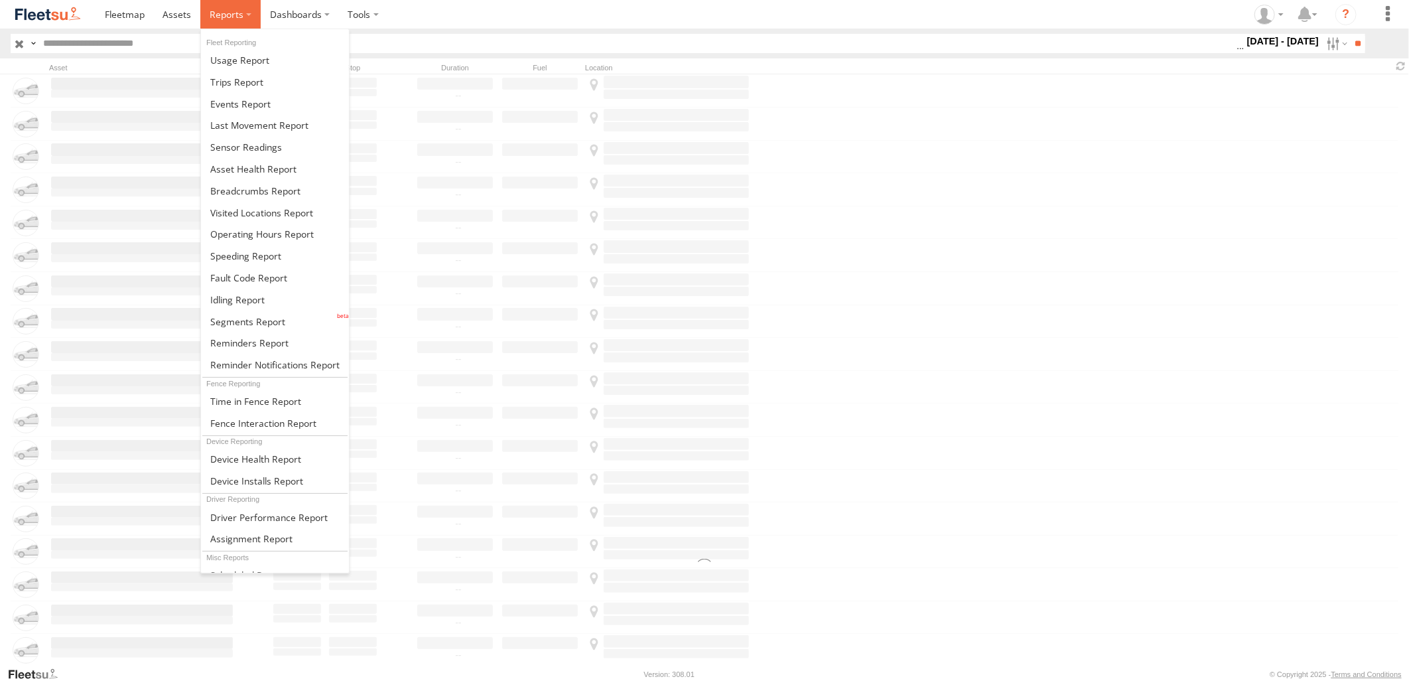
drag, startPoint x: 0, startPoint y: 0, endPoint x: 232, endPoint y: 15, distance: 232.6
click at [232, 15] on span at bounding box center [227, 14] width 34 height 13
click at [264, 289] on link at bounding box center [275, 300] width 148 height 22
click at [230, 27] on label at bounding box center [230, 14] width 60 height 29
click at [245, 184] on span at bounding box center [255, 190] width 90 height 13
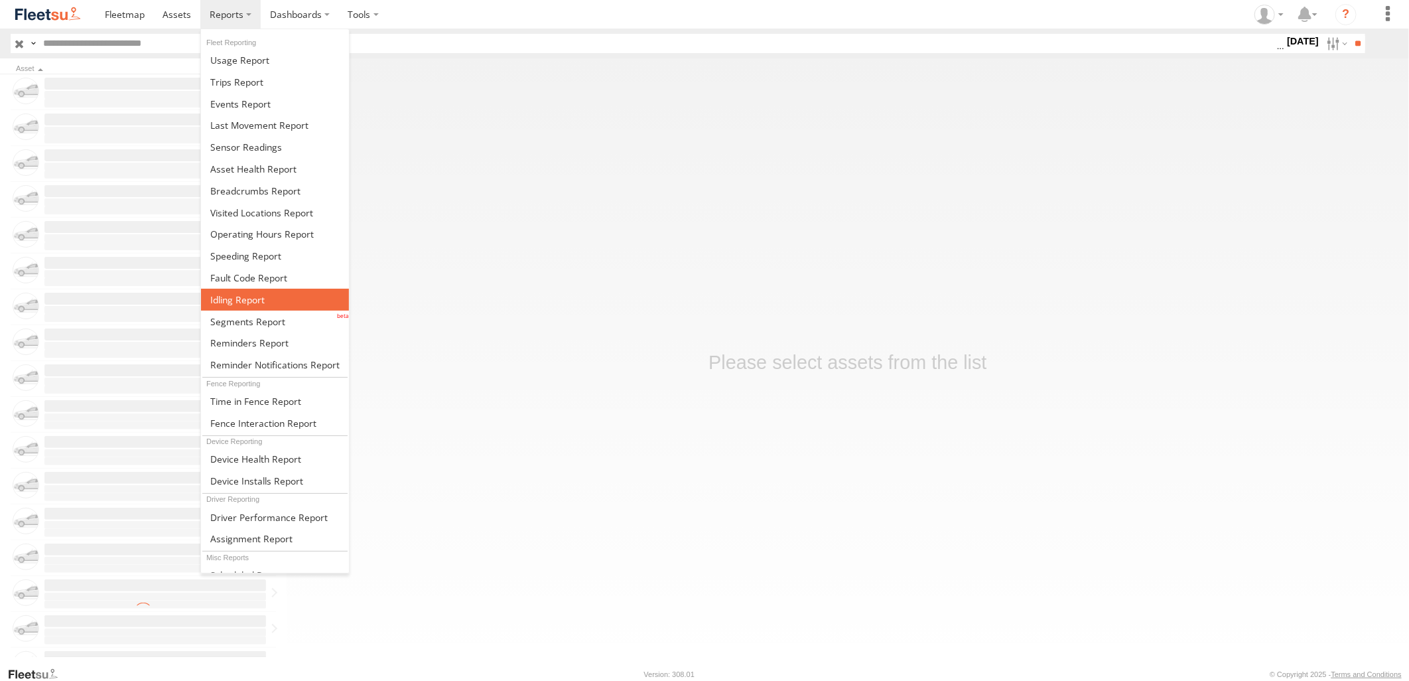
click at [244, 293] on span at bounding box center [237, 299] width 54 height 13
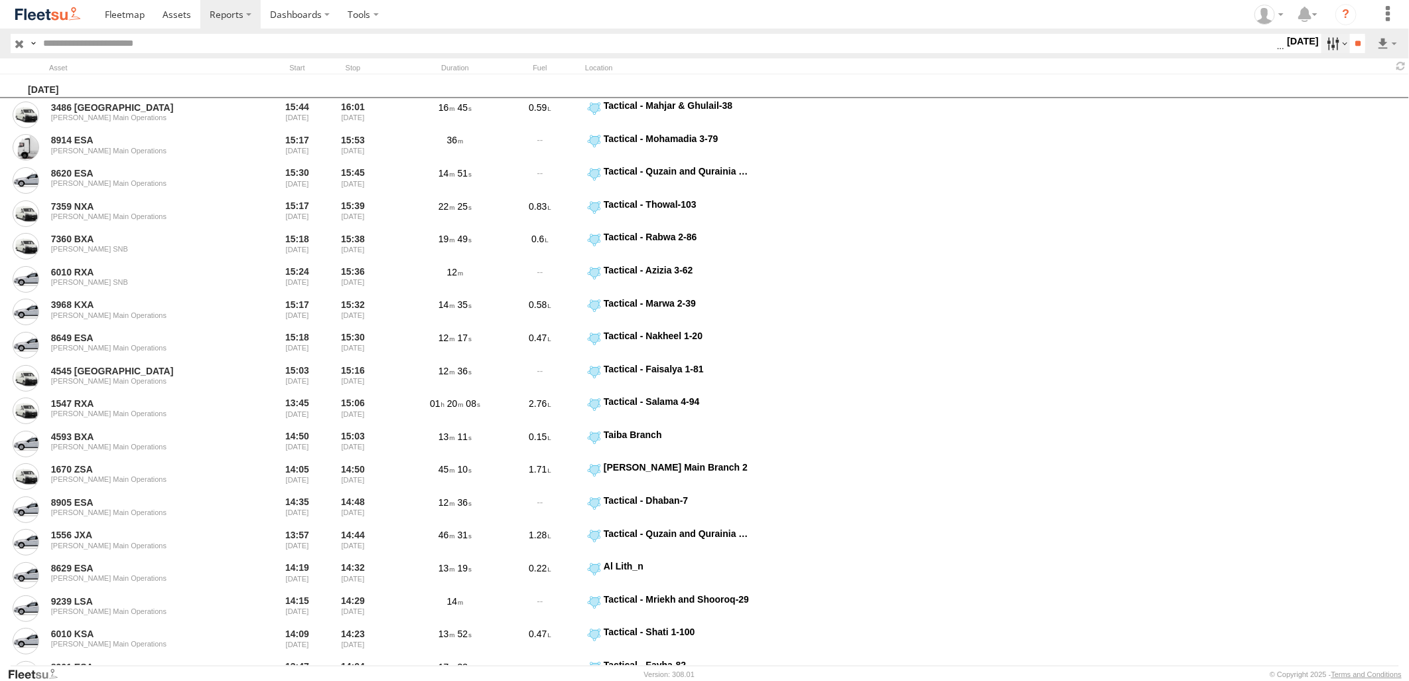
click at [1331, 47] on label at bounding box center [1335, 43] width 29 height 19
click at [1284, 52] on div "> 1min" at bounding box center [1284, 43] width 0 height 17
click at [0, 0] on label at bounding box center [0, 0] width 0 height 0
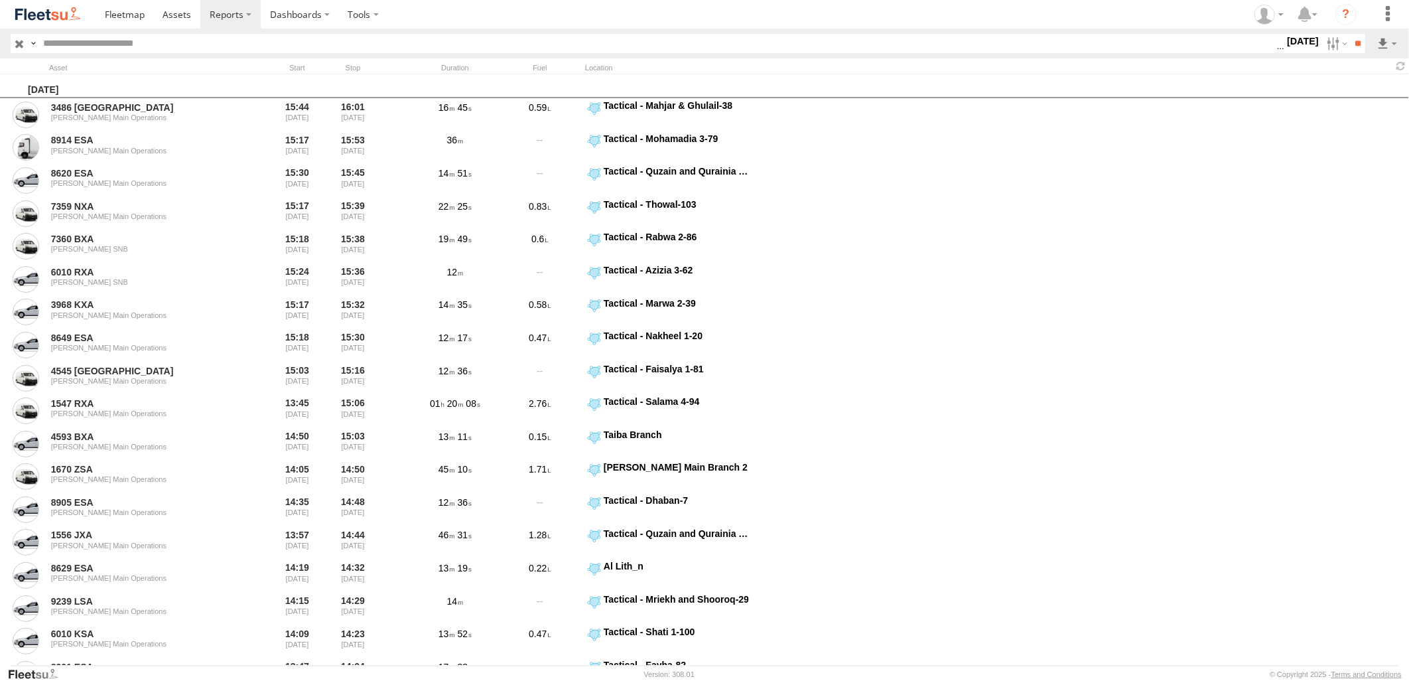
click at [0, 0] on label at bounding box center [0, 0] width 0 height 0
click at [1357, 38] on input "**" at bounding box center [1357, 43] width 15 height 19
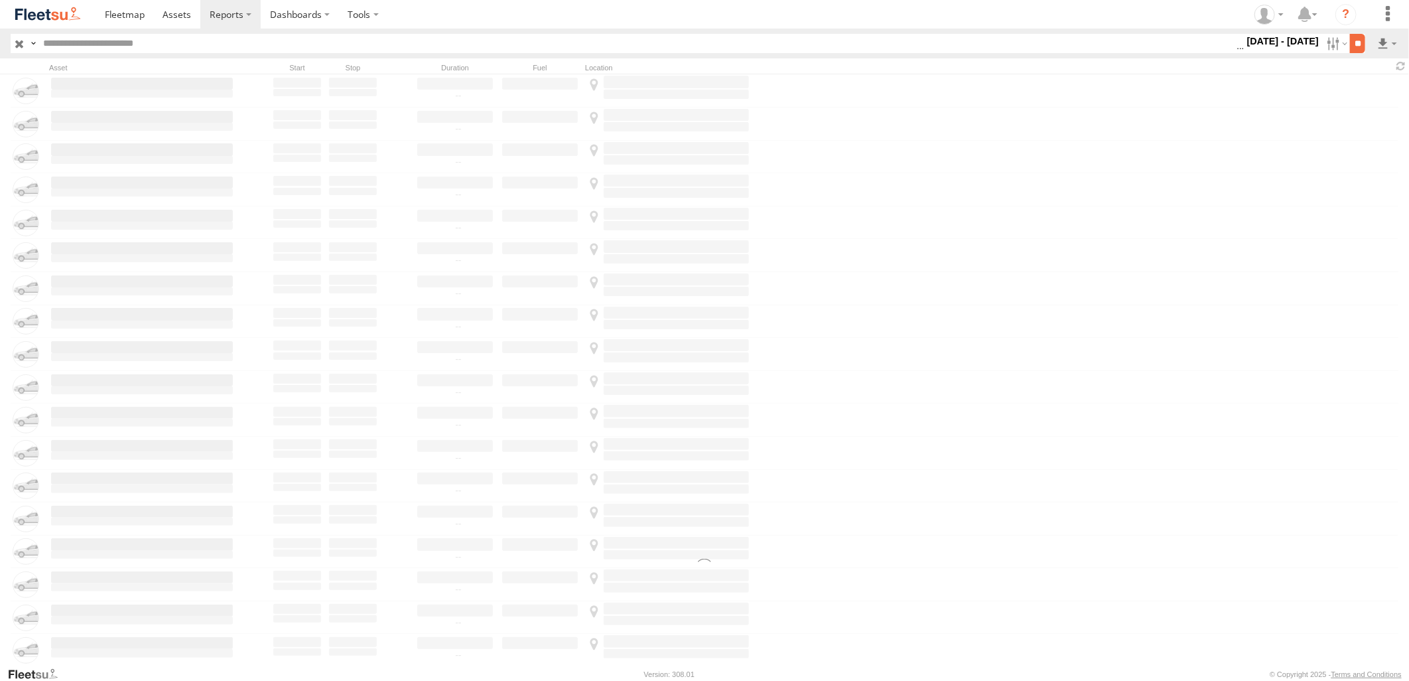
click at [1350, 42] on input "**" at bounding box center [1357, 43] width 15 height 19
click at [1327, 41] on label at bounding box center [1335, 43] width 29 height 19
click at [1393, 149] on div at bounding box center [704, 485] width 1409 height 823
click at [1363, 42] on input "**" at bounding box center [1357, 43] width 15 height 19
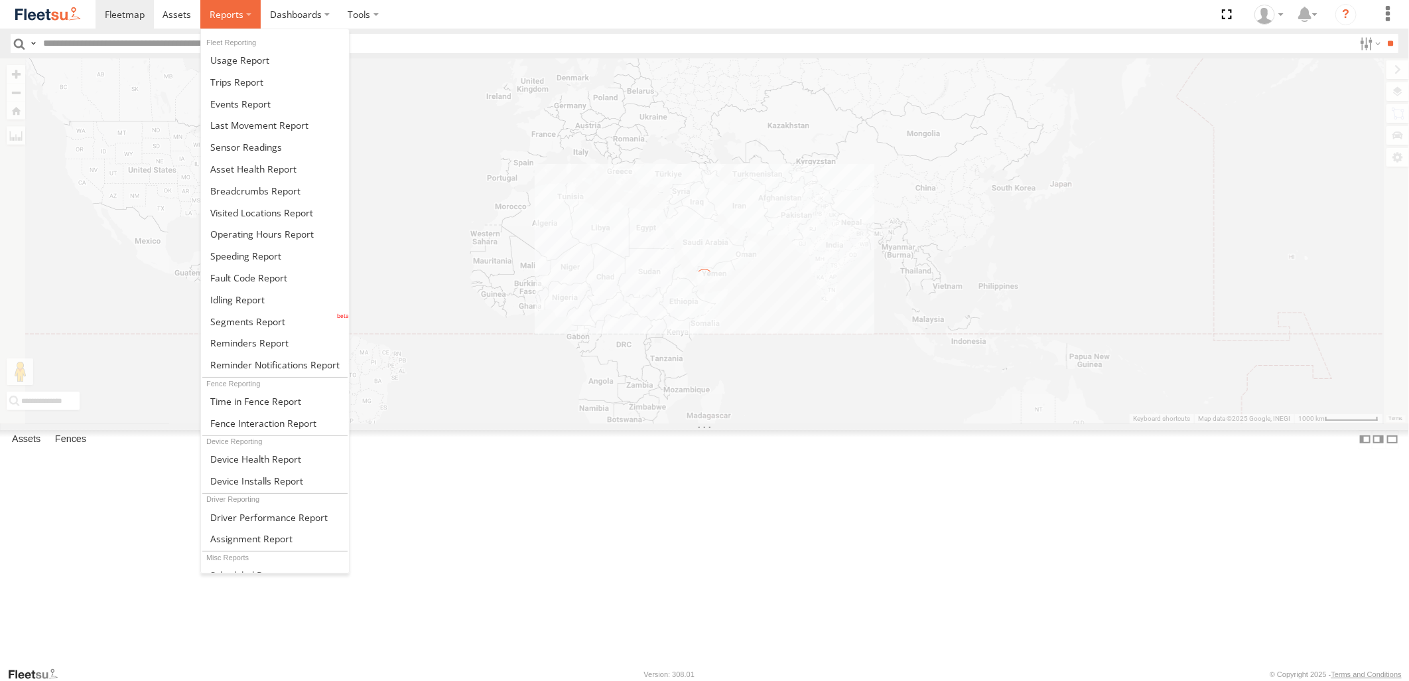
click at [206, 12] on label at bounding box center [230, 14] width 60 height 29
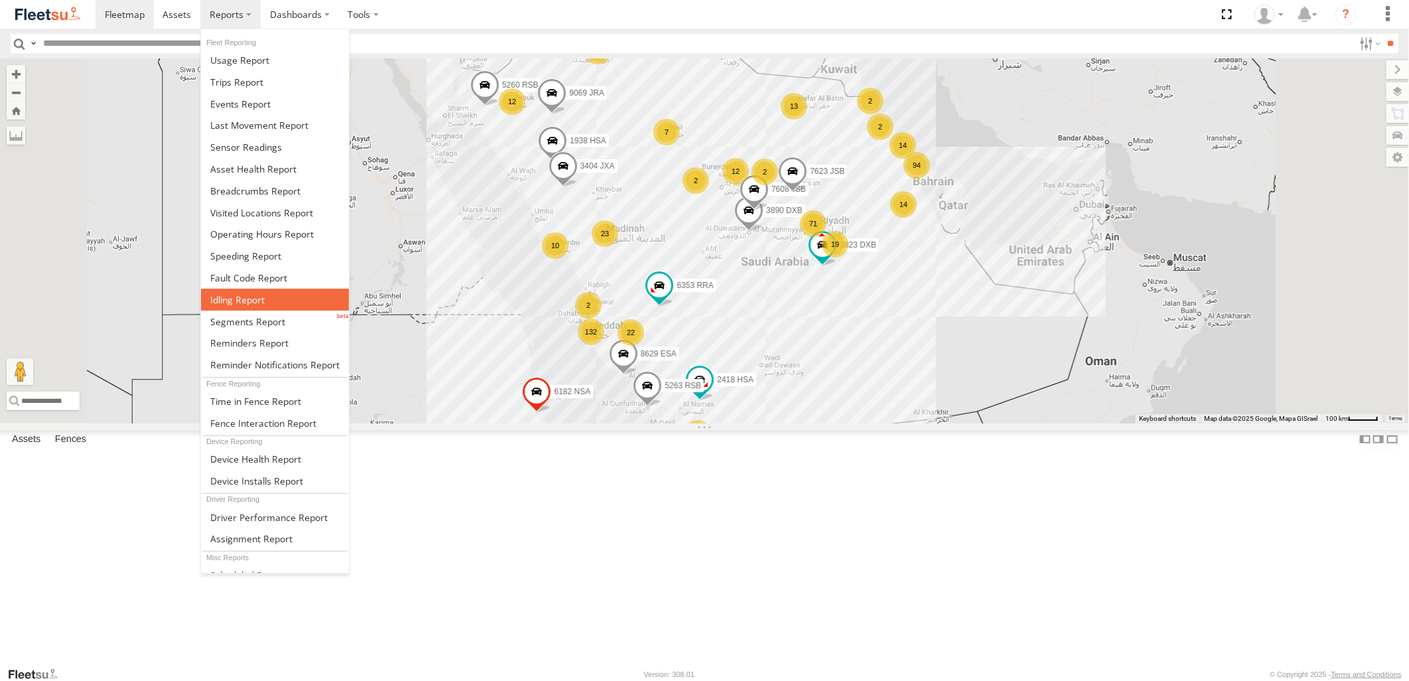
click at [239, 293] on span at bounding box center [237, 299] width 54 height 13
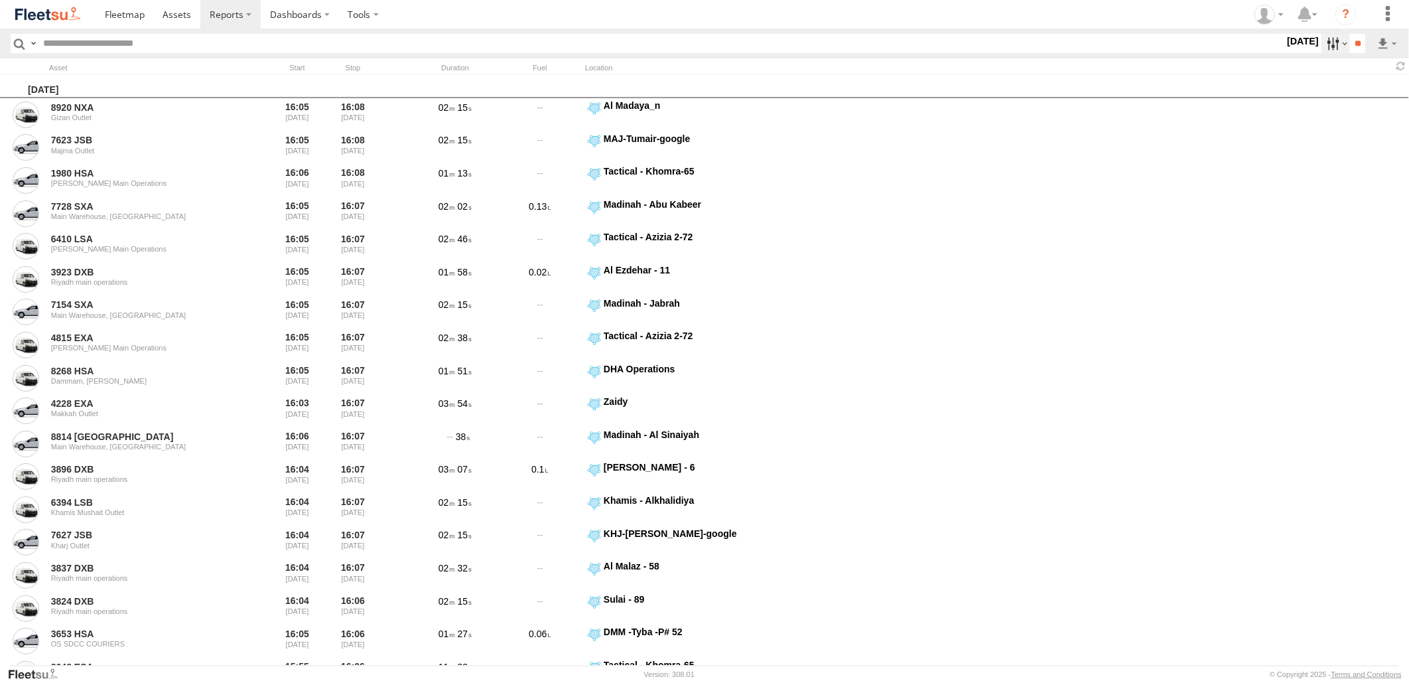
click at [1325, 42] on label at bounding box center [1335, 43] width 29 height 19
click at [0, 0] on span "[PERSON_NAME] - Jeddah" at bounding box center [0, 0] width 0 height 0
click at [0, 0] on span "Abha Warhouse" at bounding box center [0, 0] width 0 height 0
click at [0, 0] on span "[PERSON_NAME] - Logistics WH Jeddah" at bounding box center [0, 0] width 0 height 0
click at [0, 0] on span "Baha warehouse" at bounding box center [0, 0] width 0 height 0
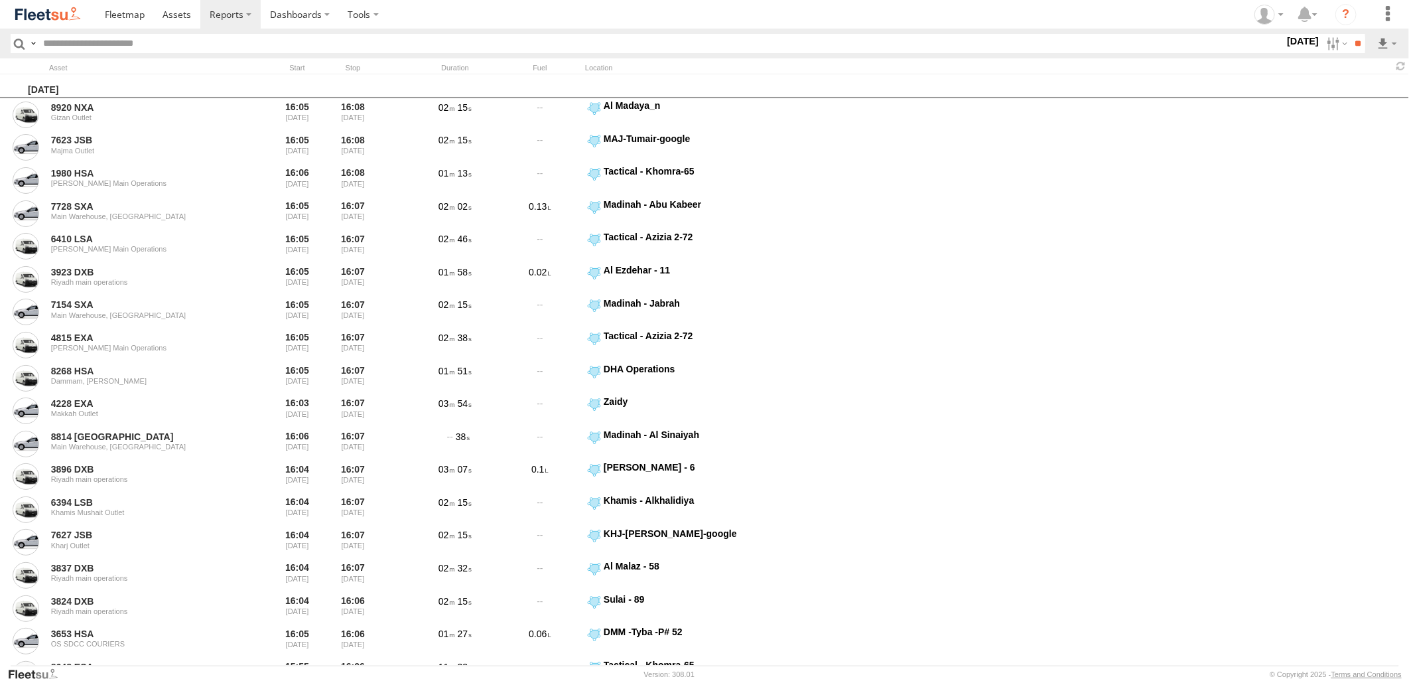
click at [0, 0] on span "Defleeted Vehicles [PERSON_NAME]" at bounding box center [0, 0] width 0 height 0
click at [0, 0] on span "Gizan Outlet" at bounding box center [0, 0] width 0 height 0
click at [0, 0] on span "[PERSON_NAME] Expansions SDCC Couriers" at bounding box center [0, 0] width 0 height 0
click at [0, 0] on span "[PERSON_NAME] LH" at bounding box center [0, 0] width 0 height 0
click at [0, 0] on span "Khamis Mushait Outlet" at bounding box center [0, 0] width 0 height 0
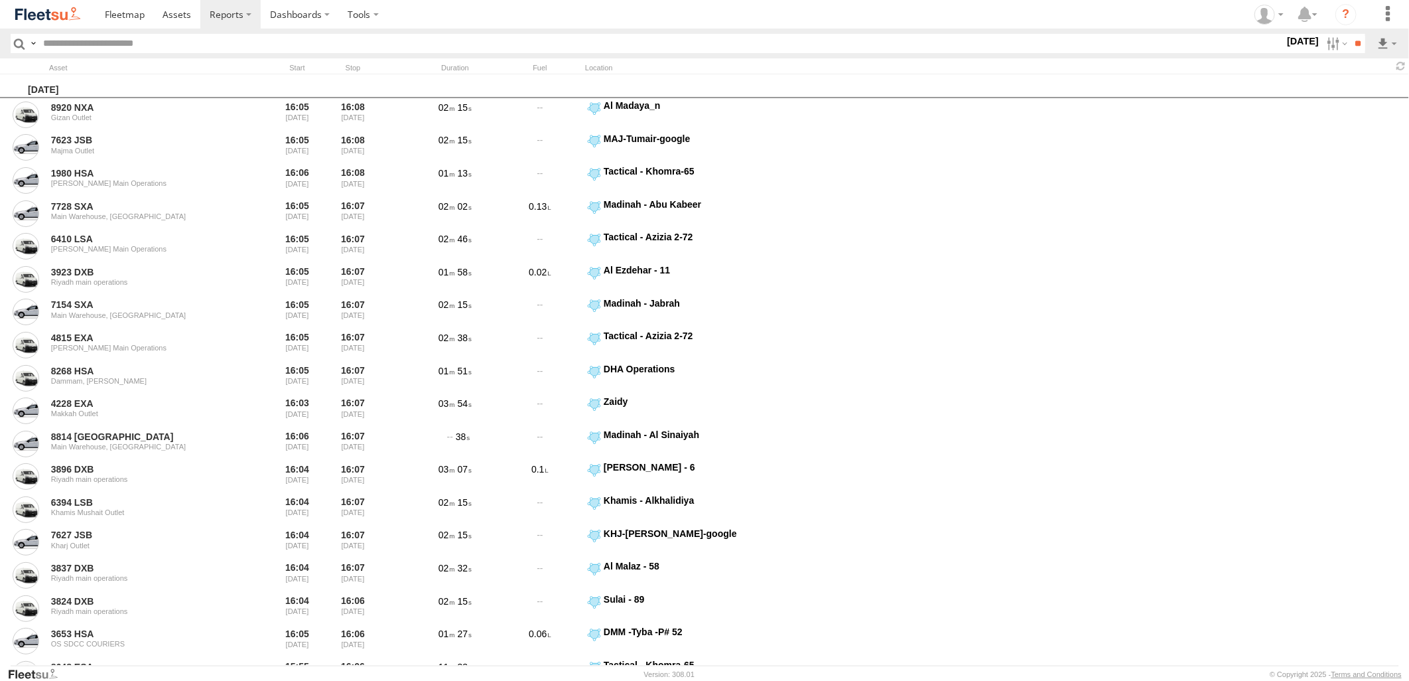
click at [0, 0] on span "Main Warehouse, [GEOGRAPHIC_DATA]" at bounding box center [0, 0] width 0 height 0
click at [0, 0] on span "Makkah Outlet" at bounding box center [0, 0] width 0 height 0
click at [0, 0] on div "Najran" at bounding box center [0, 0] width 0 height 0
click at [0, 0] on span "Najran" at bounding box center [0, 0] width 0 height 0
click at [0, 0] on span "Qunfuda" at bounding box center [0, 0] width 0 height 0
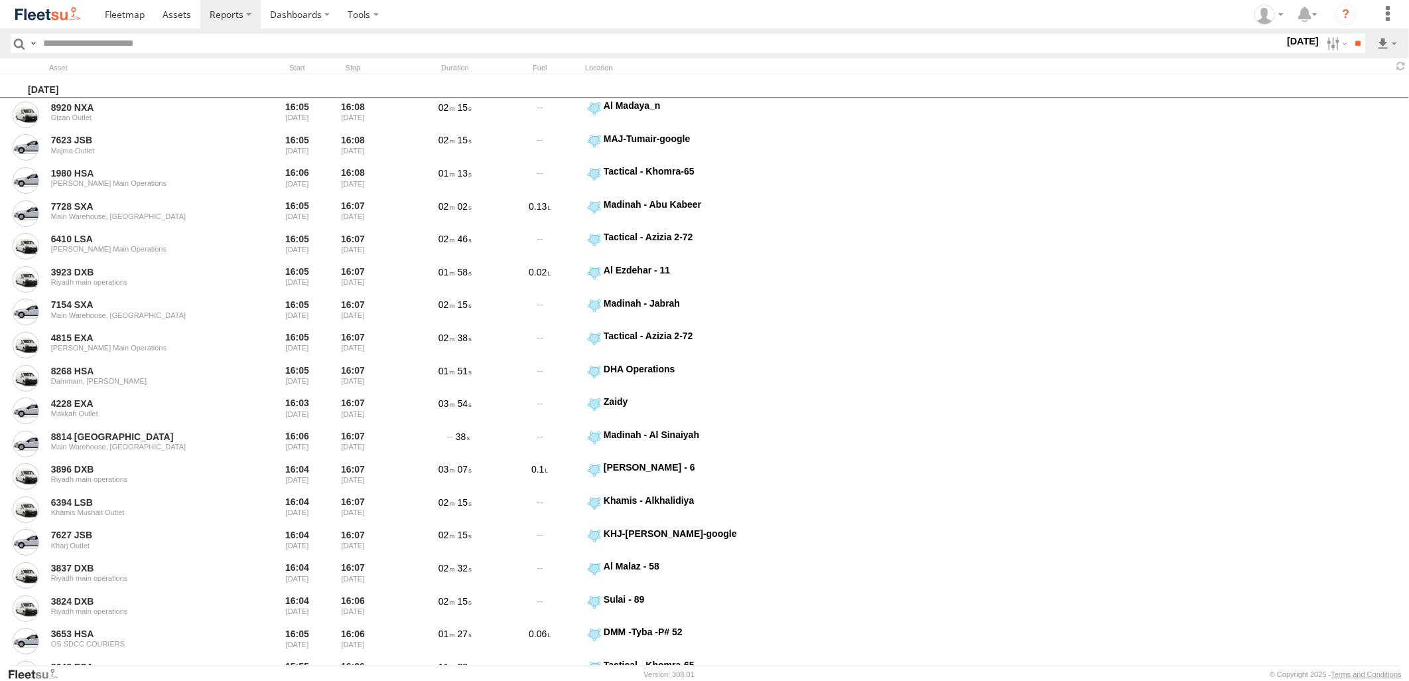
scroll to position [147, 0]
click at [0, 0] on span "Tabuk Outlet" at bounding box center [0, 0] width 0 height 0
click at [0, 0] on span "Taif Outlet" at bounding box center [0, 0] width 0 height 0
click at [0, 0] on span "Yanbu Outlet" at bounding box center [0, 0] width 0 height 0
click at [0, 0] on label at bounding box center [0, 0] width 0 height 0
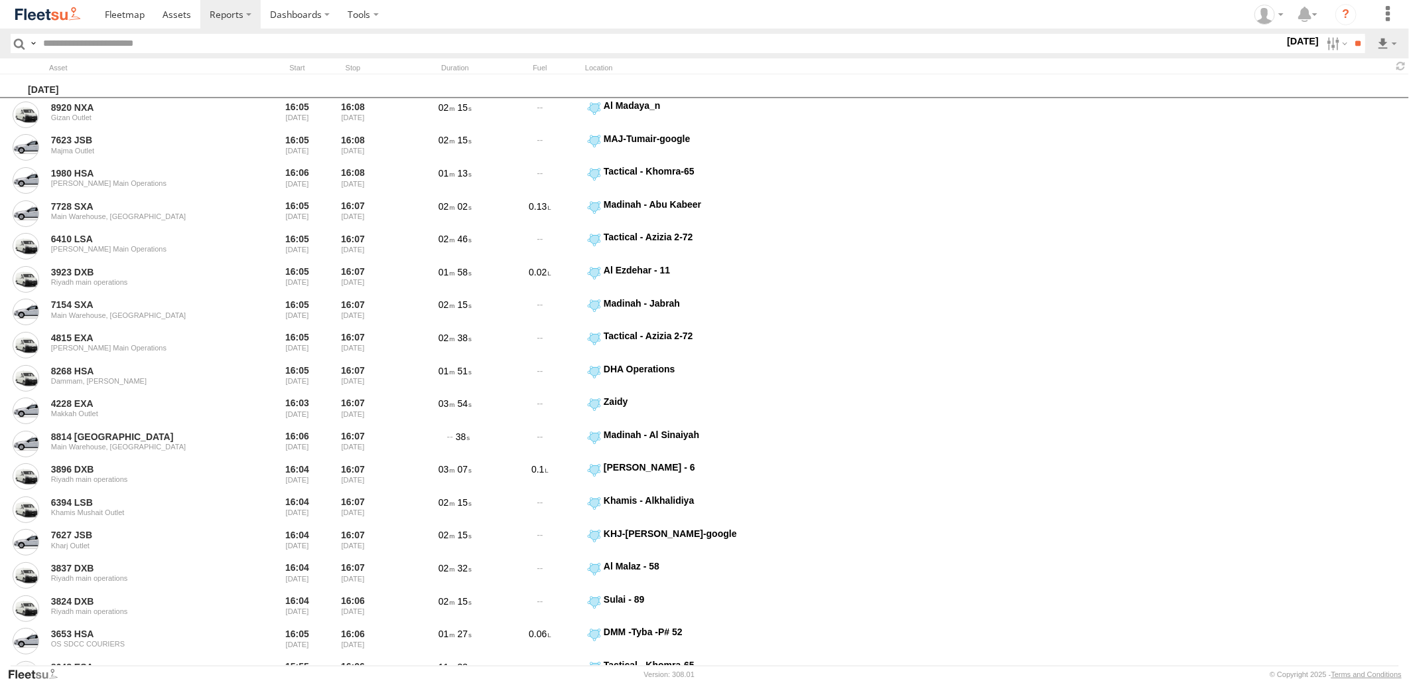
click at [0, 0] on label at bounding box center [0, 0] width 0 height 0
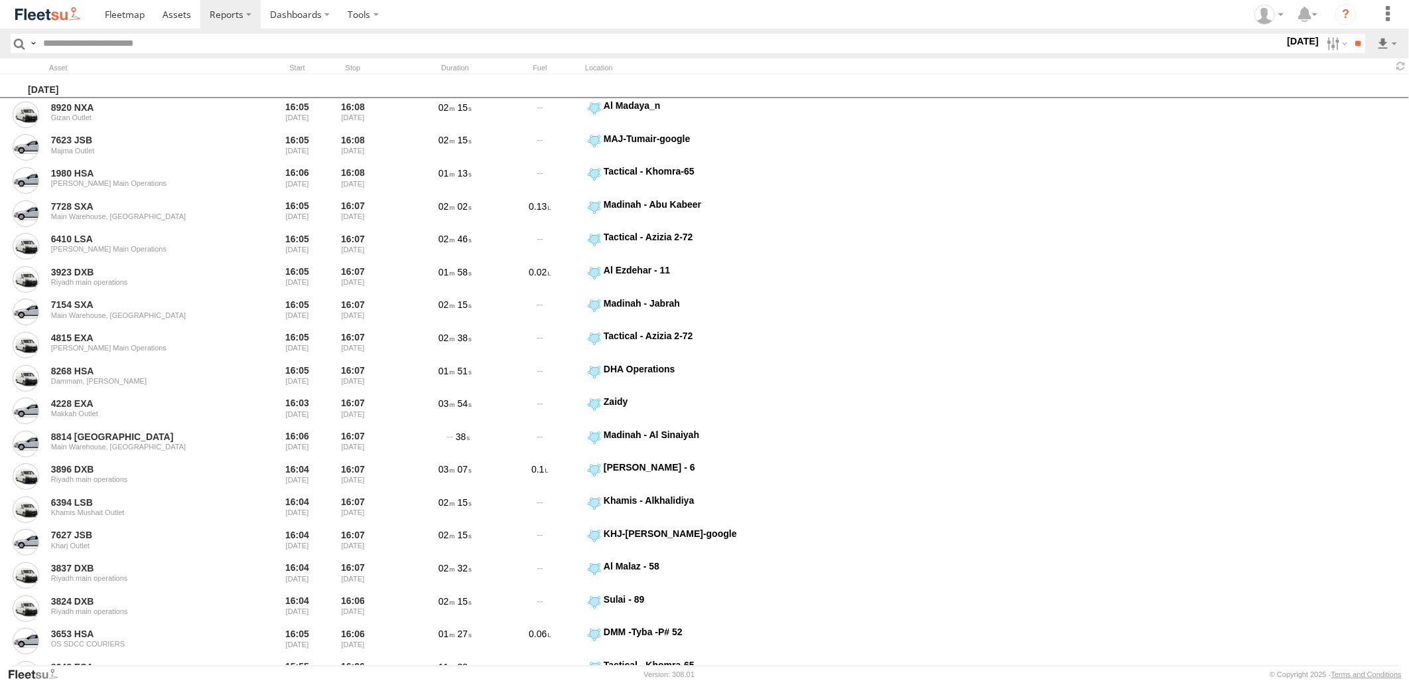
click at [0, 0] on label at bounding box center [0, 0] width 0 height 0
click at [0, 0] on span "> 10min" at bounding box center [0, 0] width 0 height 0
drag, startPoint x: 1363, startPoint y: 42, endPoint x: 1351, endPoint y: 50, distance: 14.9
click at [1363, 42] on input "**" at bounding box center [1357, 43] width 15 height 19
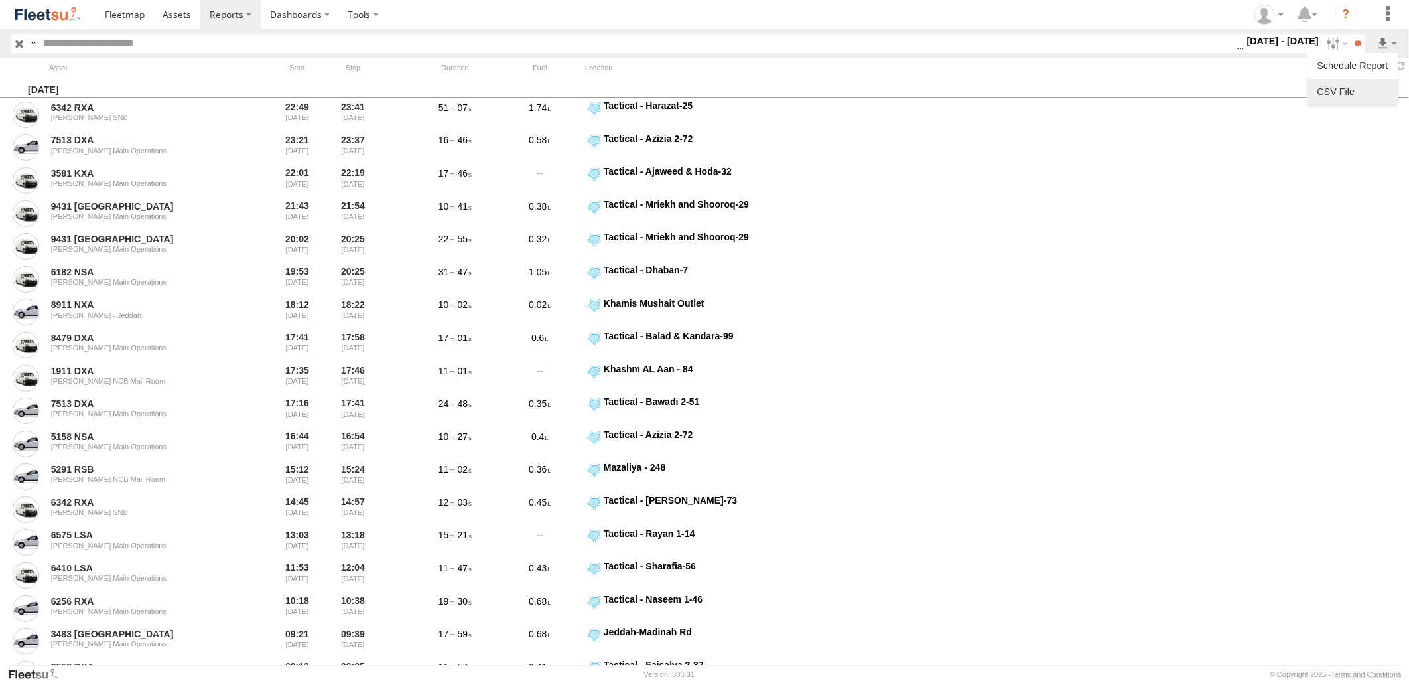
click at [1370, 94] on link at bounding box center [1352, 92] width 81 height 20
click at [878, 28] on section at bounding box center [751, 14] width 1310 height 29
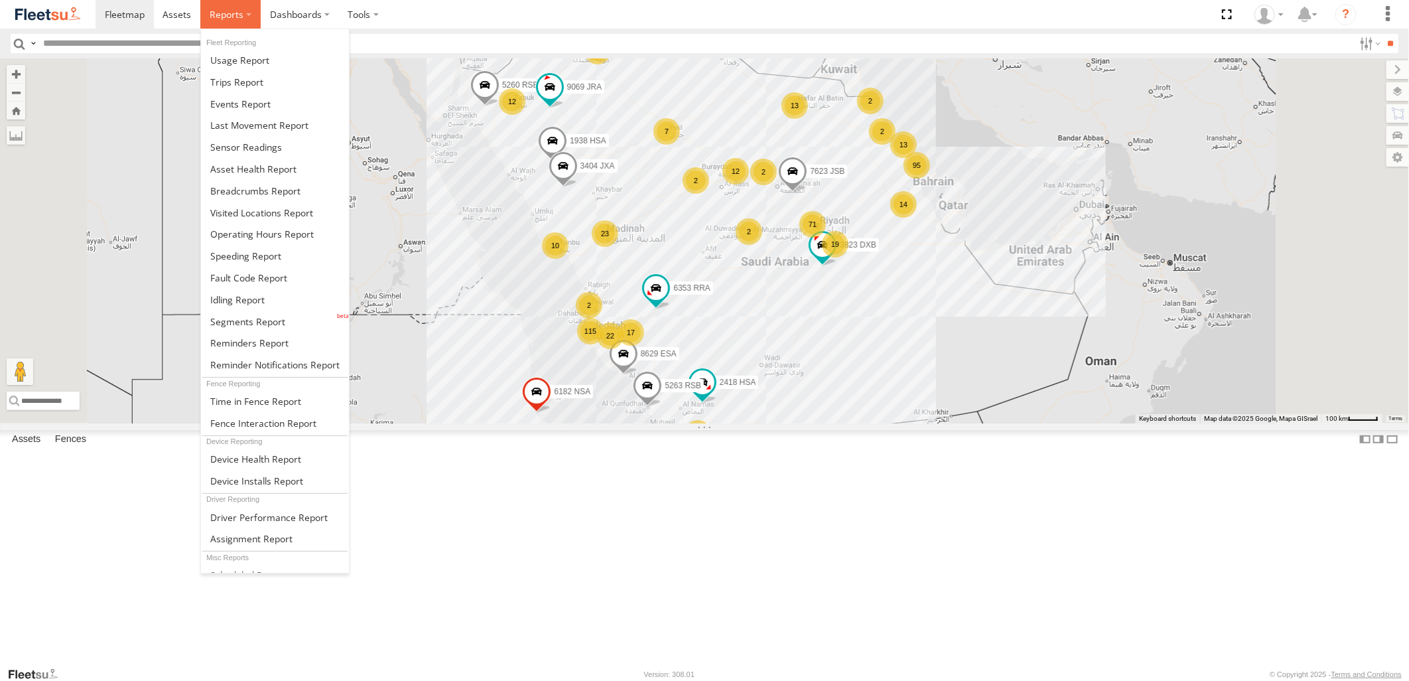
click at [242, 27] on label at bounding box center [230, 14] width 60 height 29
click at [247, 305] on link at bounding box center [275, 300] width 148 height 22
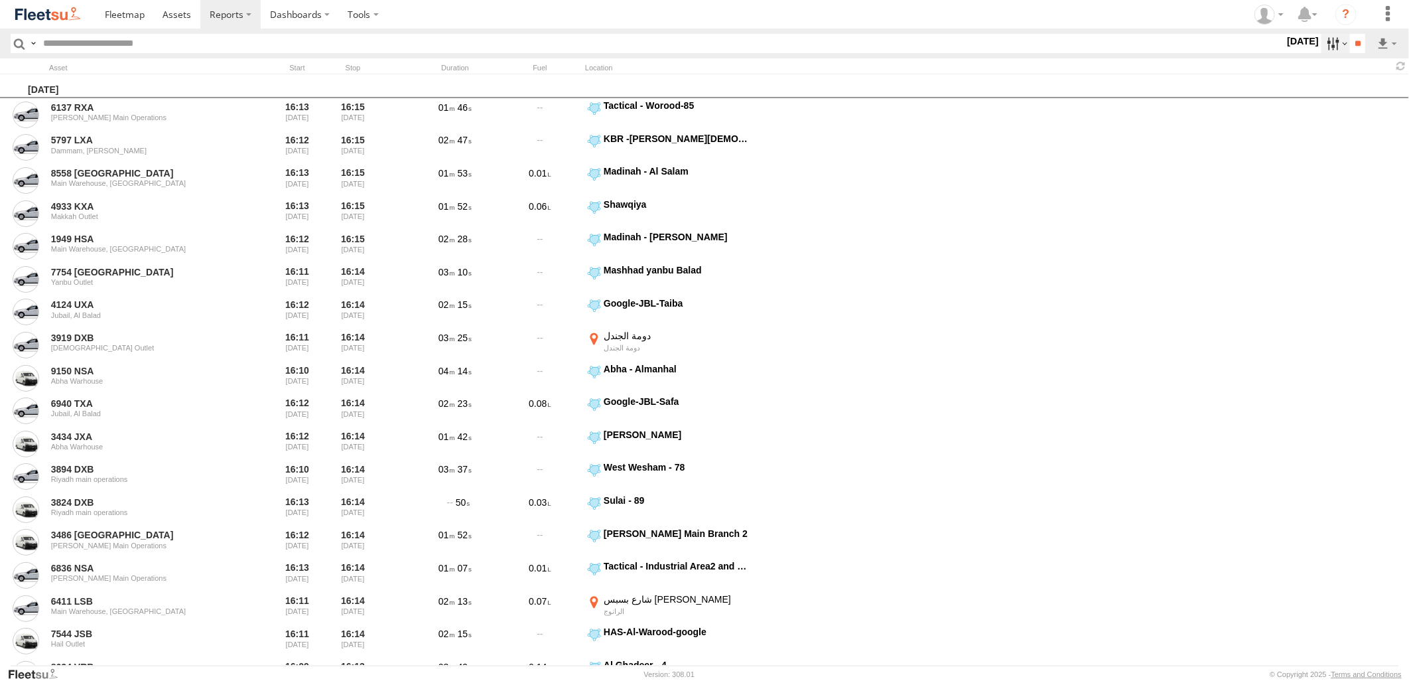
click at [1321, 48] on label at bounding box center [1335, 43] width 29 height 19
click at [0, 0] on label at bounding box center [0, 0] width 0 height 0
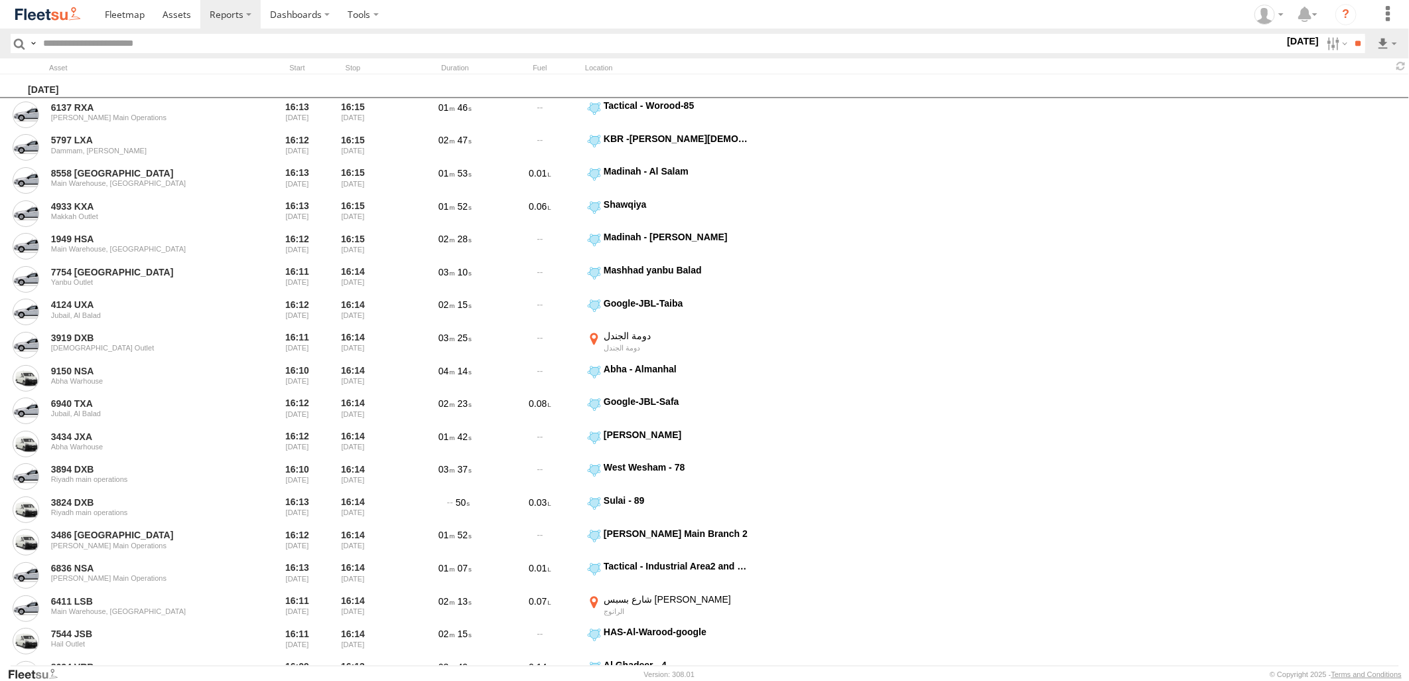
click at [0, 0] on label at bounding box center [0, 0] width 0 height 0
click at [0, 0] on span "> 10min" at bounding box center [0, 0] width 0 height 0
click at [0, 0] on div "Abha Warhouse" at bounding box center [0, 0] width 0 height 0
click at [0, 0] on span "[PERSON_NAME] - Jeddah" at bounding box center [0, 0] width 0 height 0
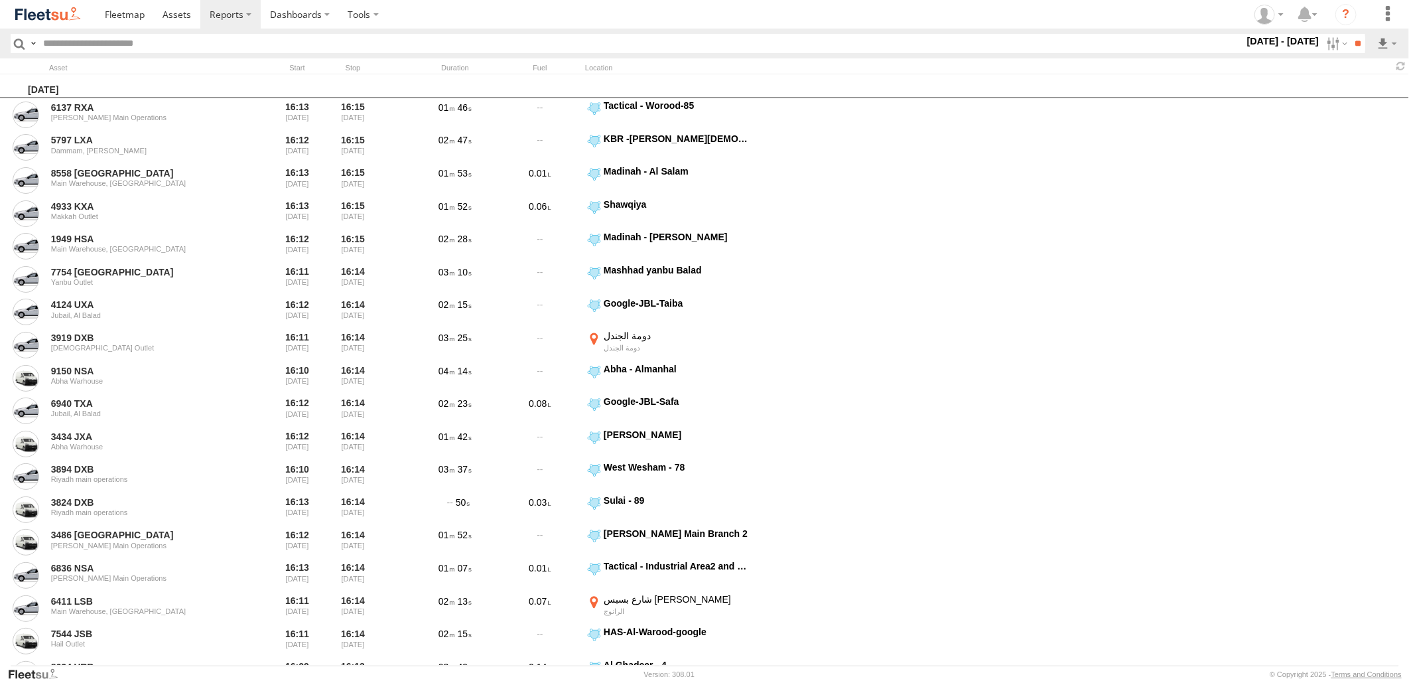
click at [0, 0] on span "Abha Warhouse" at bounding box center [0, 0] width 0 height 0
click at [0, 0] on span "[PERSON_NAME] - Logistics WH Jeddah" at bounding box center [0, 0] width 0 height 0
click at [0, 0] on span "Baha warehouse" at bounding box center [0, 0] width 0 height 0
click at [0, 0] on span "Defleeted Vehicles [PERSON_NAME]" at bounding box center [0, 0] width 0 height 0
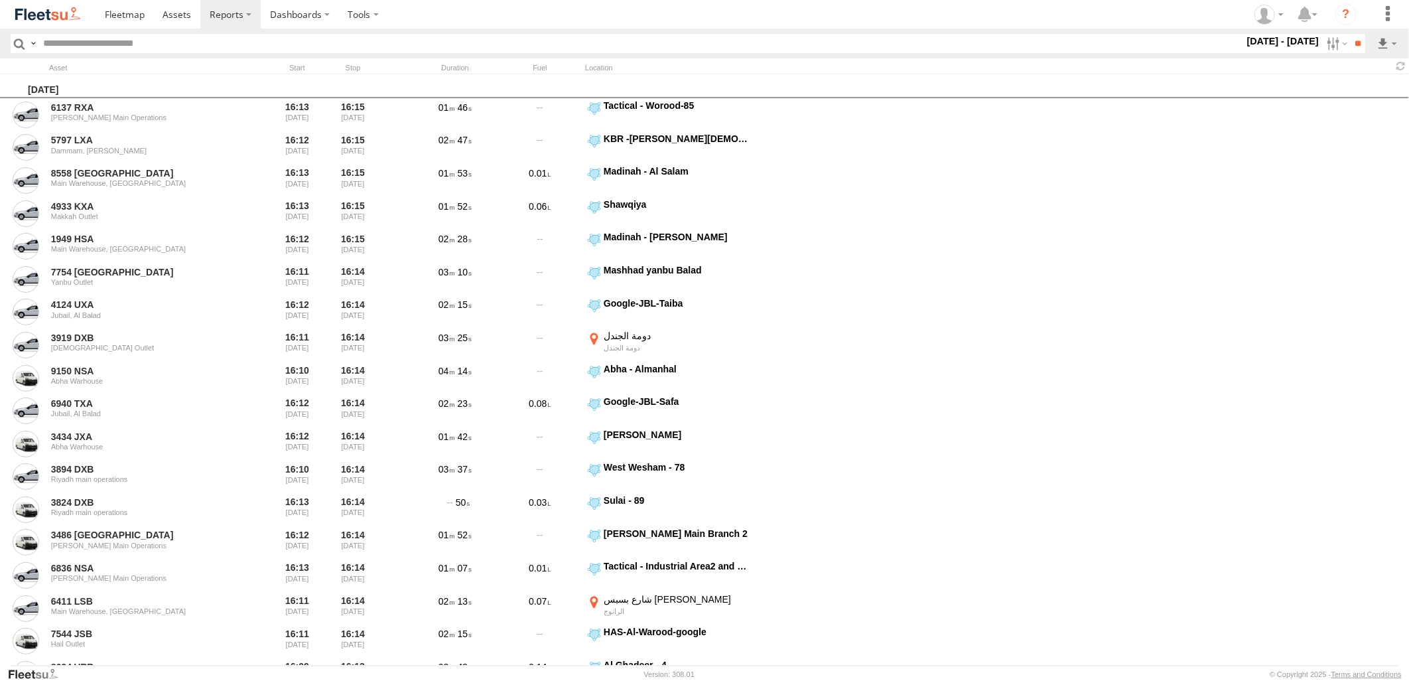
drag, startPoint x: 44, startPoint y: 370, endPoint x: 44, endPoint y: 379, distance: 9.3
click at [0, 0] on span "Gizan Outlet" at bounding box center [0, 0] width 0 height 0
click at [0, 0] on span "[PERSON_NAME] Expansions SDCC Couriers" at bounding box center [0, 0] width 0 height 0
click at [0, 0] on span "[PERSON_NAME] LH" at bounding box center [0, 0] width 0 height 0
click at [0, 0] on span "Main Warehouse, [GEOGRAPHIC_DATA]" at bounding box center [0, 0] width 0 height 0
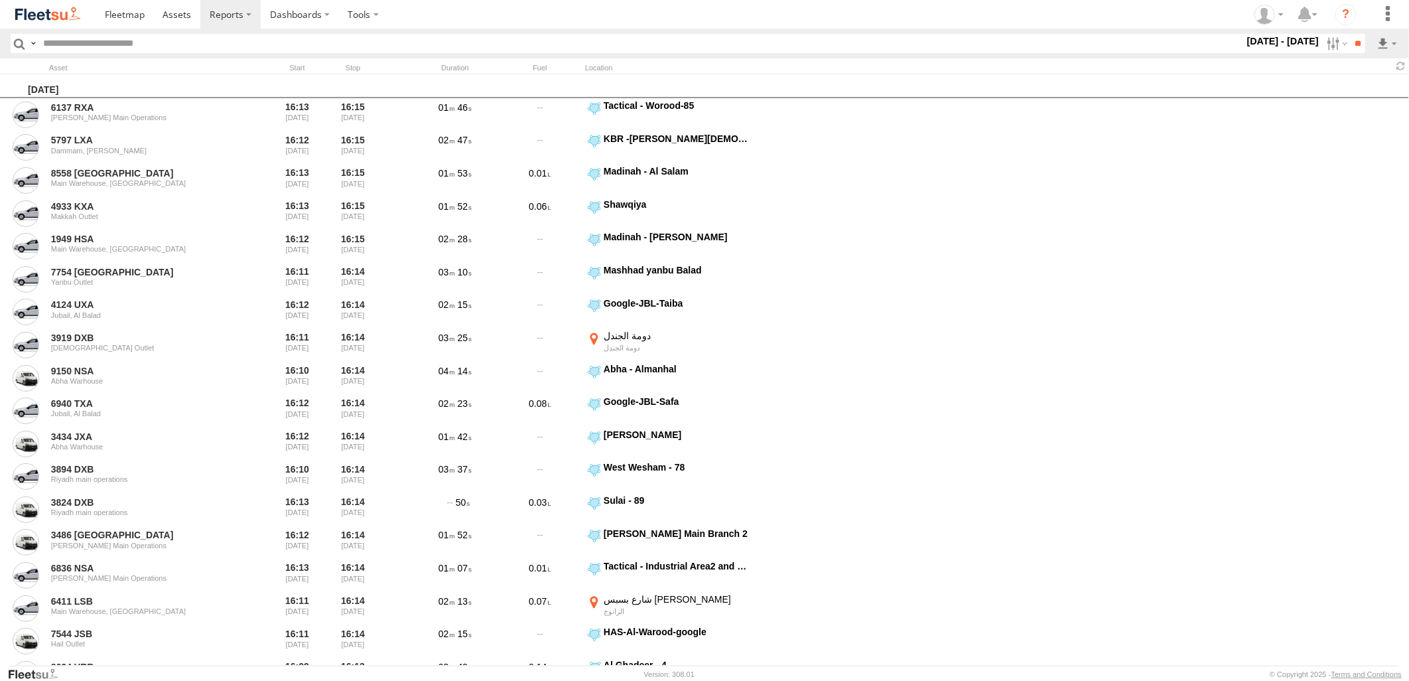
click at [0, 0] on span "Makkah Outlet" at bounding box center [0, 0] width 0 height 0
click at [0, 0] on span "Najran" at bounding box center [0, 0] width 0 height 0
click at [0, 0] on span "Qunfuda" at bounding box center [0, 0] width 0 height 0
click at [0, 0] on span "Tabuk Outlet" at bounding box center [0, 0] width 0 height 0
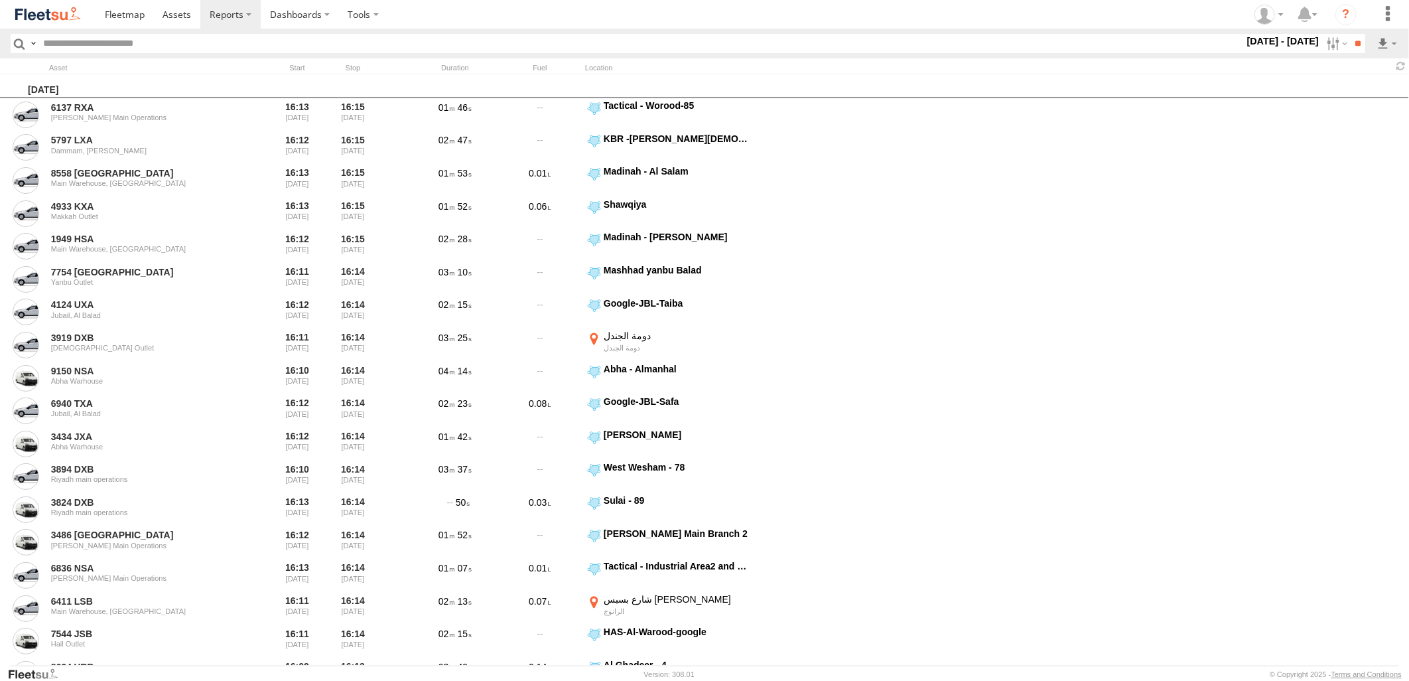
click at [0, 0] on span "Taif Outlet" at bounding box center [0, 0] width 0 height 0
click at [0, 0] on span "Yanbu Outlet" at bounding box center [0, 0] width 0 height 0
click at [1361, 38] on input "**" at bounding box center [1357, 43] width 15 height 19
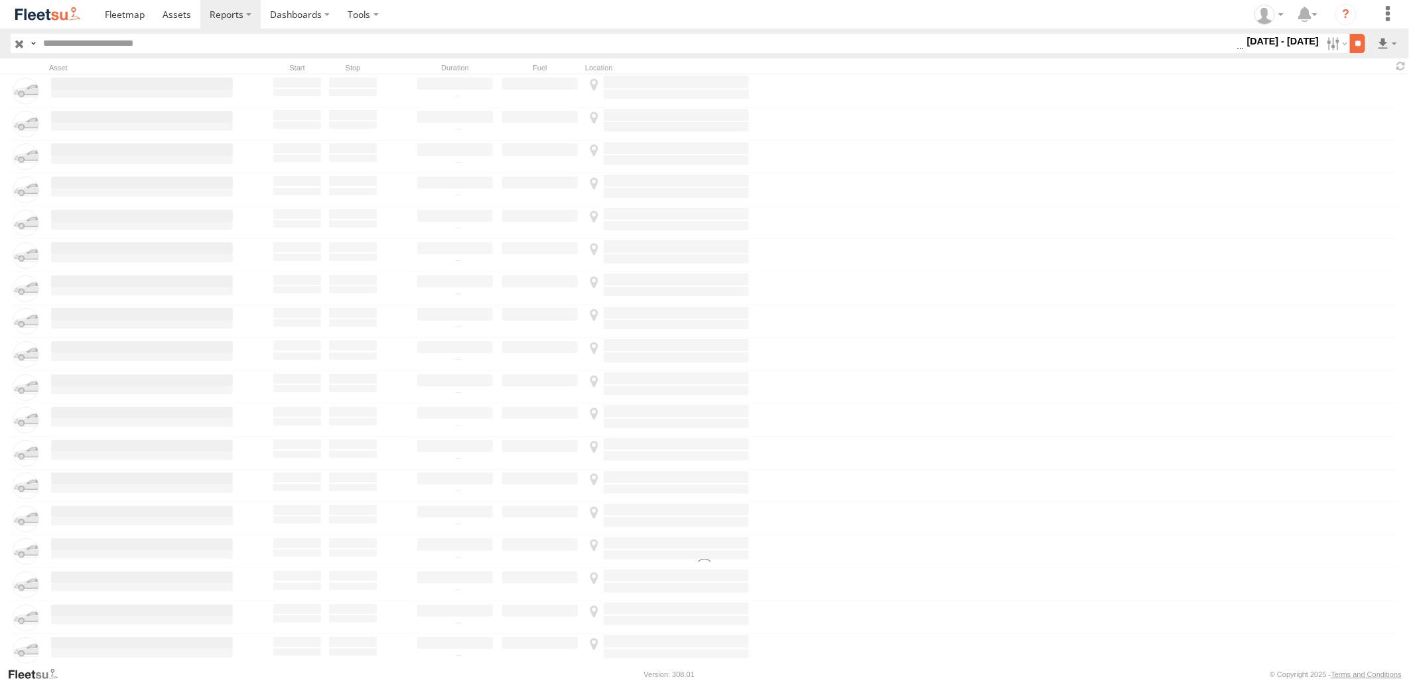
click at [1351, 43] on input "**" at bounding box center [1357, 43] width 15 height 19
click at [1329, 50] on label at bounding box center [1335, 43] width 29 height 19
click at [0, 0] on span "[PERSON_NAME] - Logistics WH Jeddah" at bounding box center [0, 0] width 0 height 0
click at [1358, 40] on input "**" at bounding box center [1357, 43] width 15 height 19
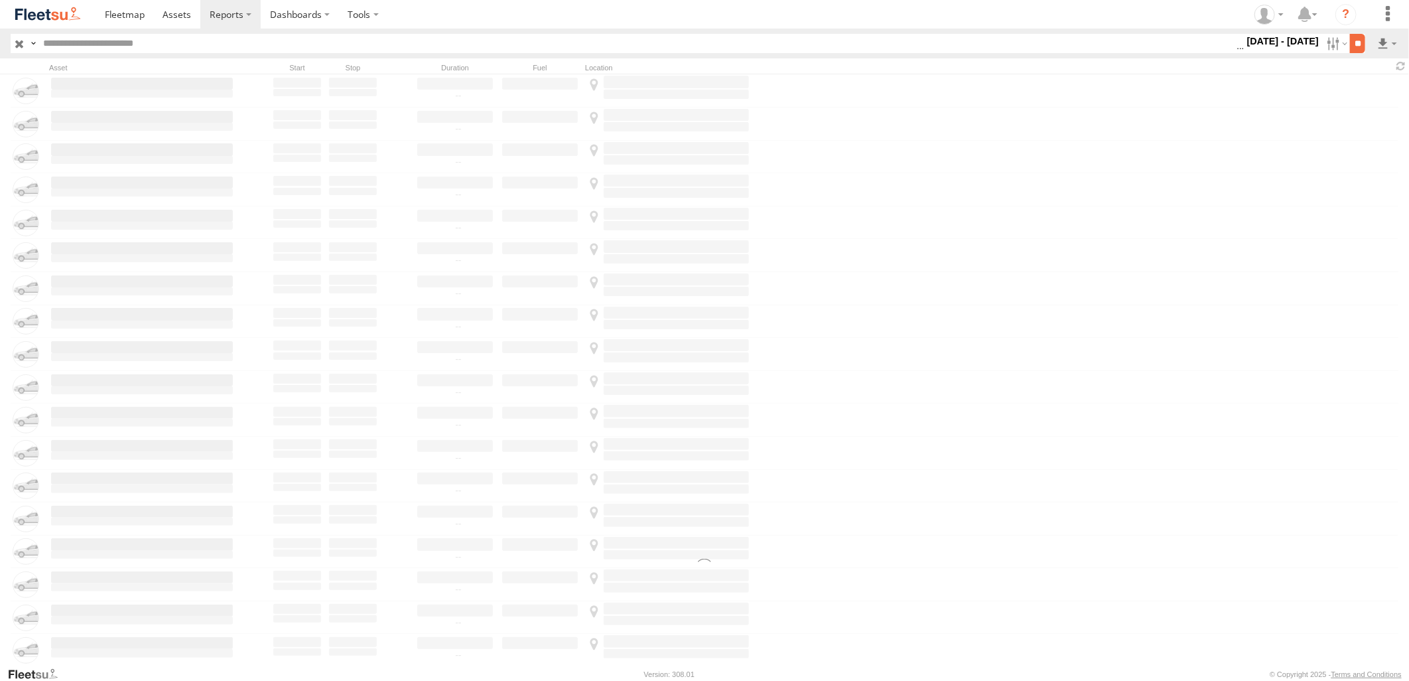
click at [1350, 45] on input "**" at bounding box center [1357, 43] width 15 height 19
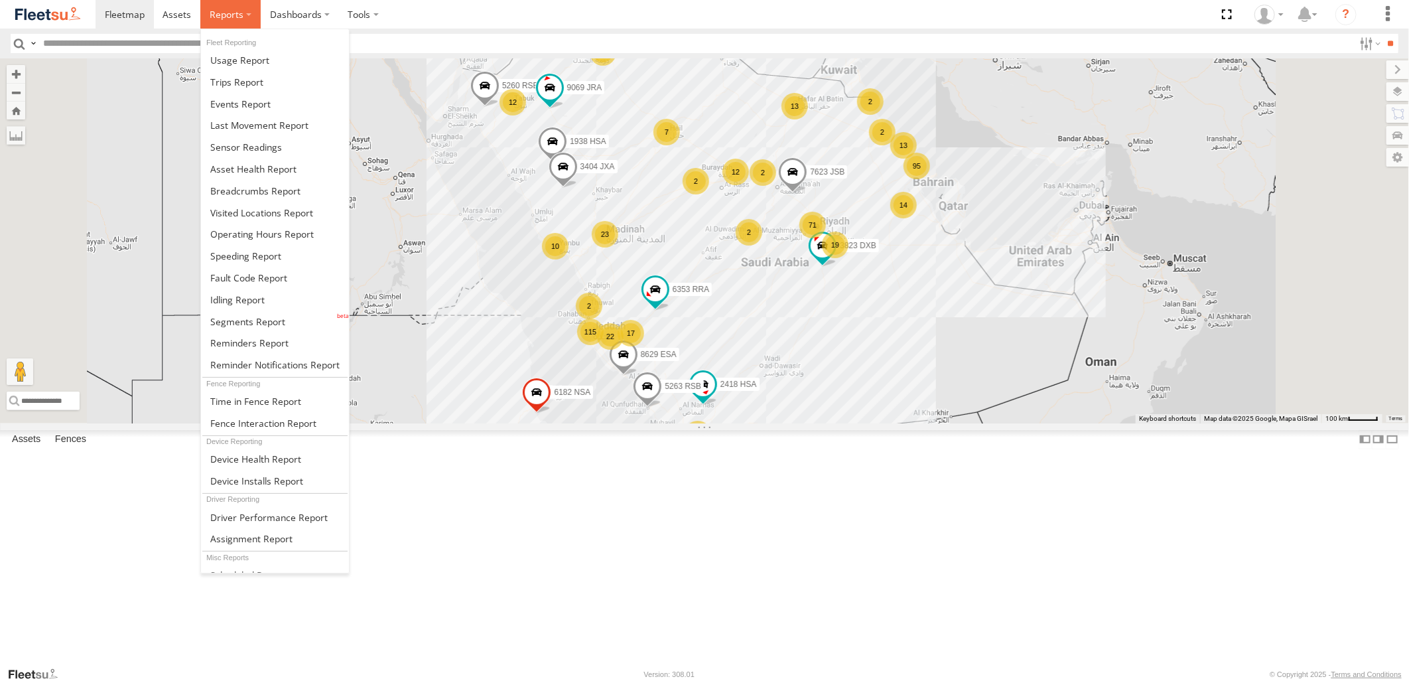
click at [217, 20] on span at bounding box center [227, 14] width 34 height 13
click at [243, 291] on link at bounding box center [275, 300] width 148 height 22
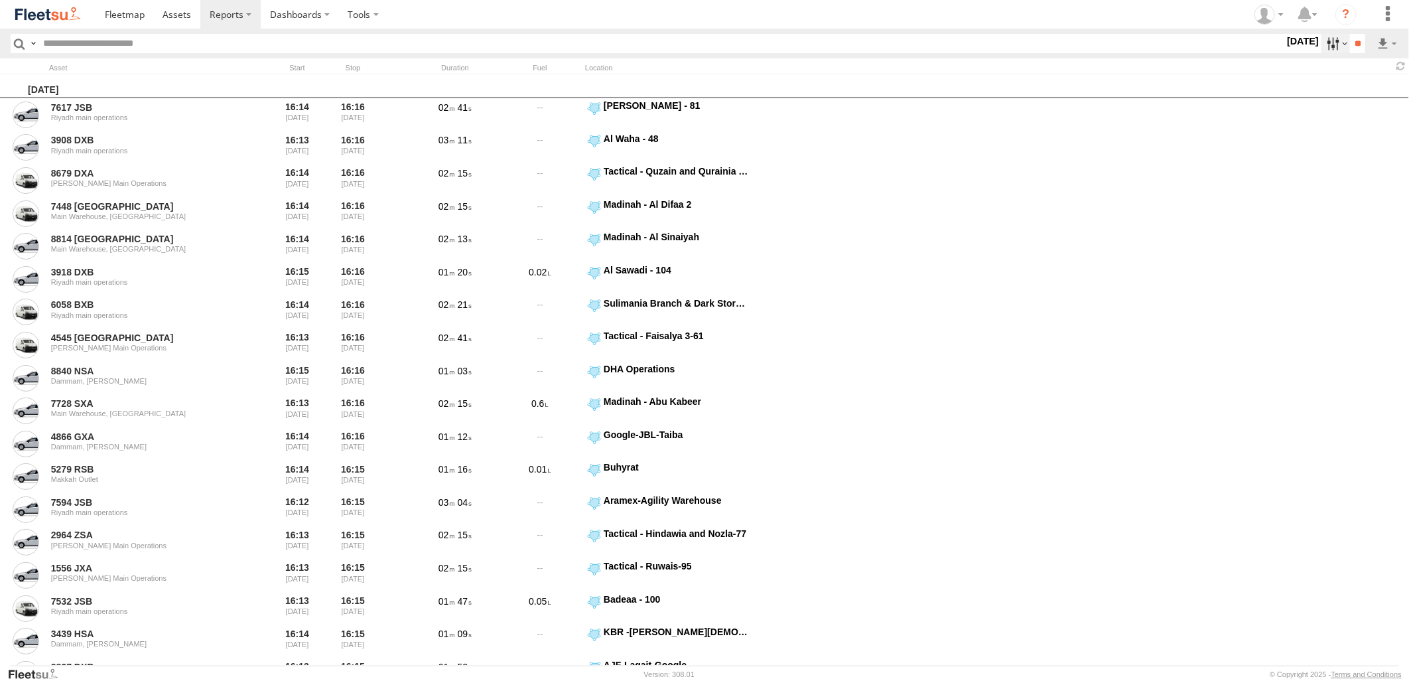
click at [1334, 41] on label at bounding box center [1335, 43] width 29 height 19
click at [0, 0] on label at bounding box center [0, 0] width 0 height 0
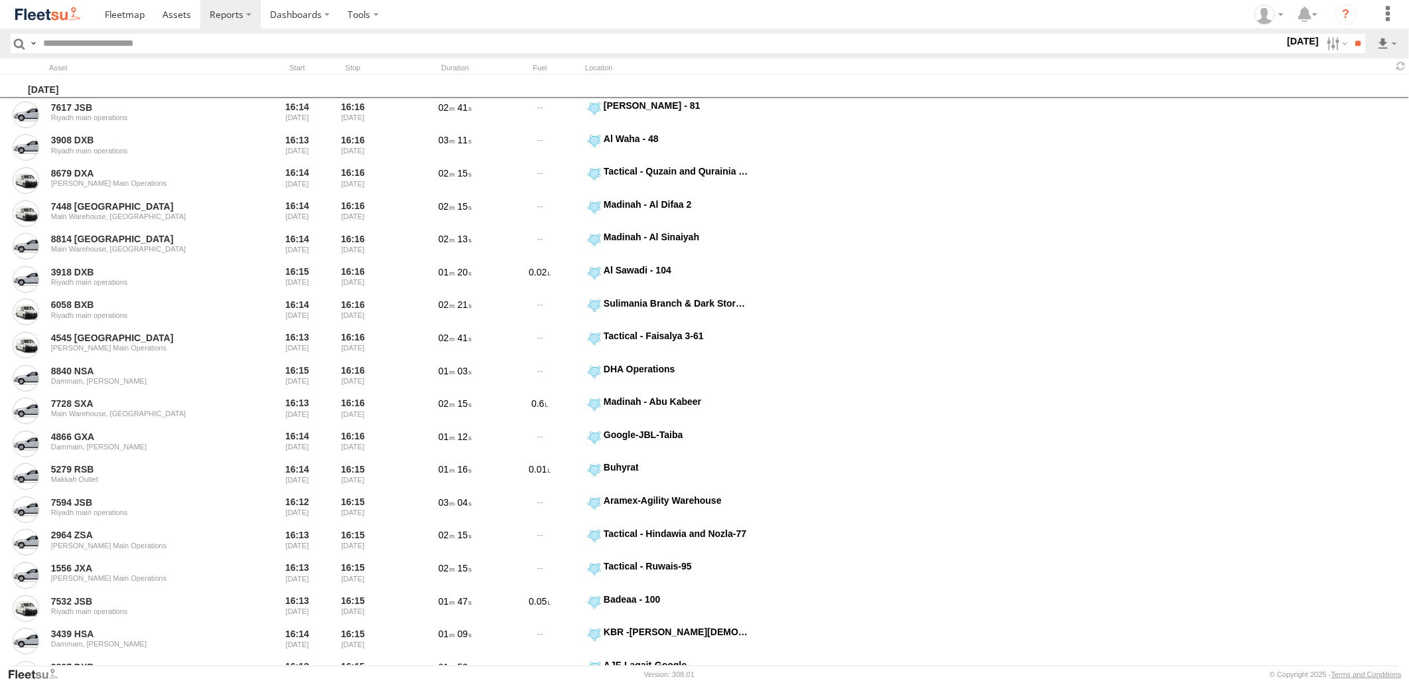
click at [0, 0] on label at bounding box center [0, 0] width 0 height 0
click at [0, 0] on span "> 10min" at bounding box center [0, 0] width 0 height 0
click at [0, 0] on span "[PERSON_NAME] - Jeddah" at bounding box center [0, 0] width 0 height 0
click at [0, 0] on span "Abha Warhouse" at bounding box center [0, 0] width 0 height 0
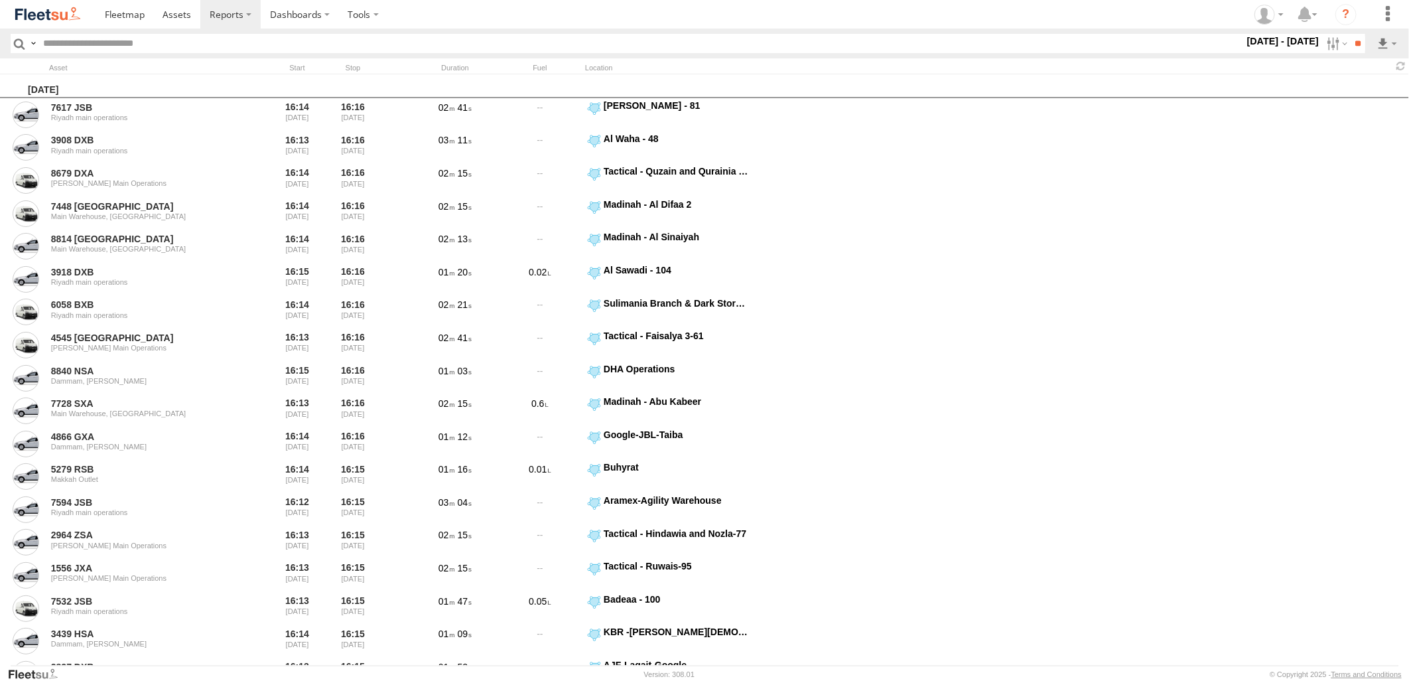
click at [0, 0] on span "[PERSON_NAME] - Logistics WH Jeddah" at bounding box center [0, 0] width 0 height 0
click at [0, 0] on span "Baha warehouse" at bounding box center [0, 0] width 0 height 0
click at [0, 0] on span "Defleeted Vehicles [PERSON_NAME]" at bounding box center [0, 0] width 0 height 0
click at [0, 0] on div "Gizan Outlet" at bounding box center [0, 0] width 0 height 0
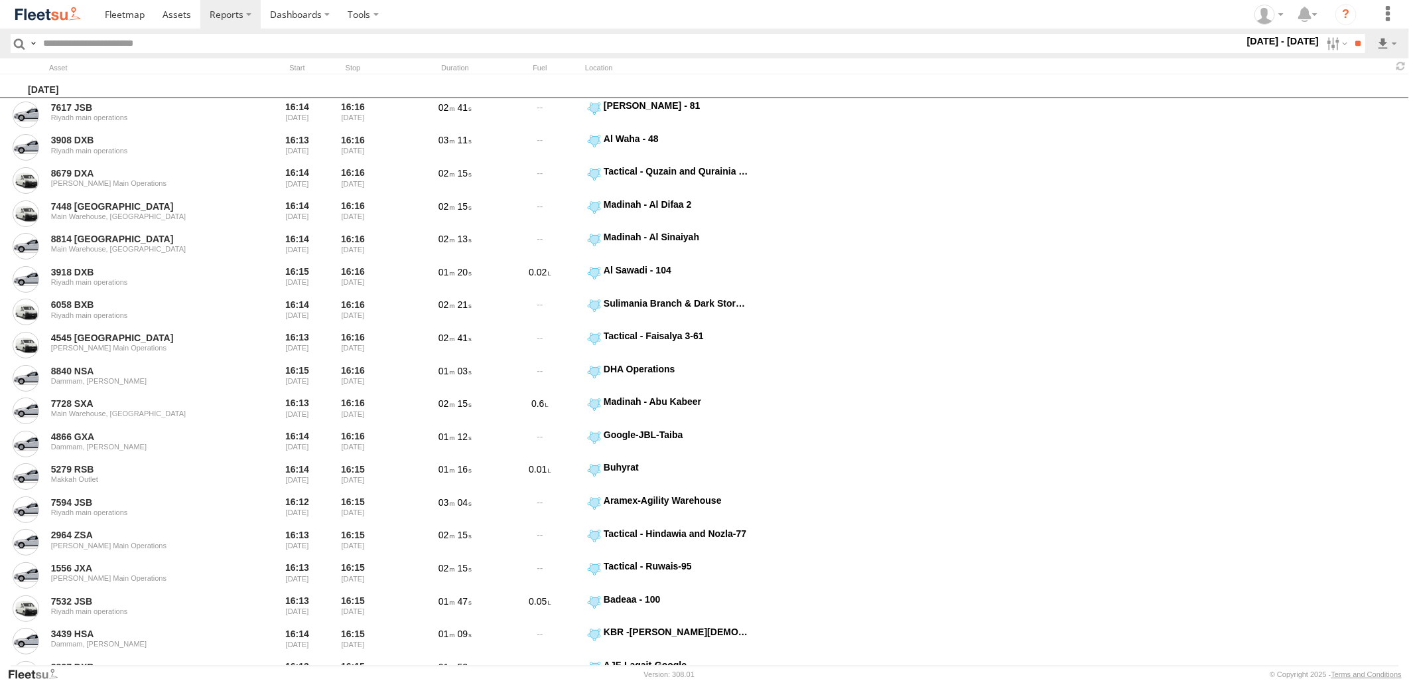
click at [0, 0] on span "Gizan Outlet" at bounding box center [0, 0] width 0 height 0
click at [0, 0] on span "[PERSON_NAME] Expansions SDCC Couriers" at bounding box center [0, 0] width 0 height 0
click at [0, 0] on span "[PERSON_NAME] LH" at bounding box center [0, 0] width 0 height 0
click at [0, 0] on span "Khamis Mushait Outlet" at bounding box center [0, 0] width 0 height 0
click at [0, 0] on span "Main Warehouse, [GEOGRAPHIC_DATA]" at bounding box center [0, 0] width 0 height 0
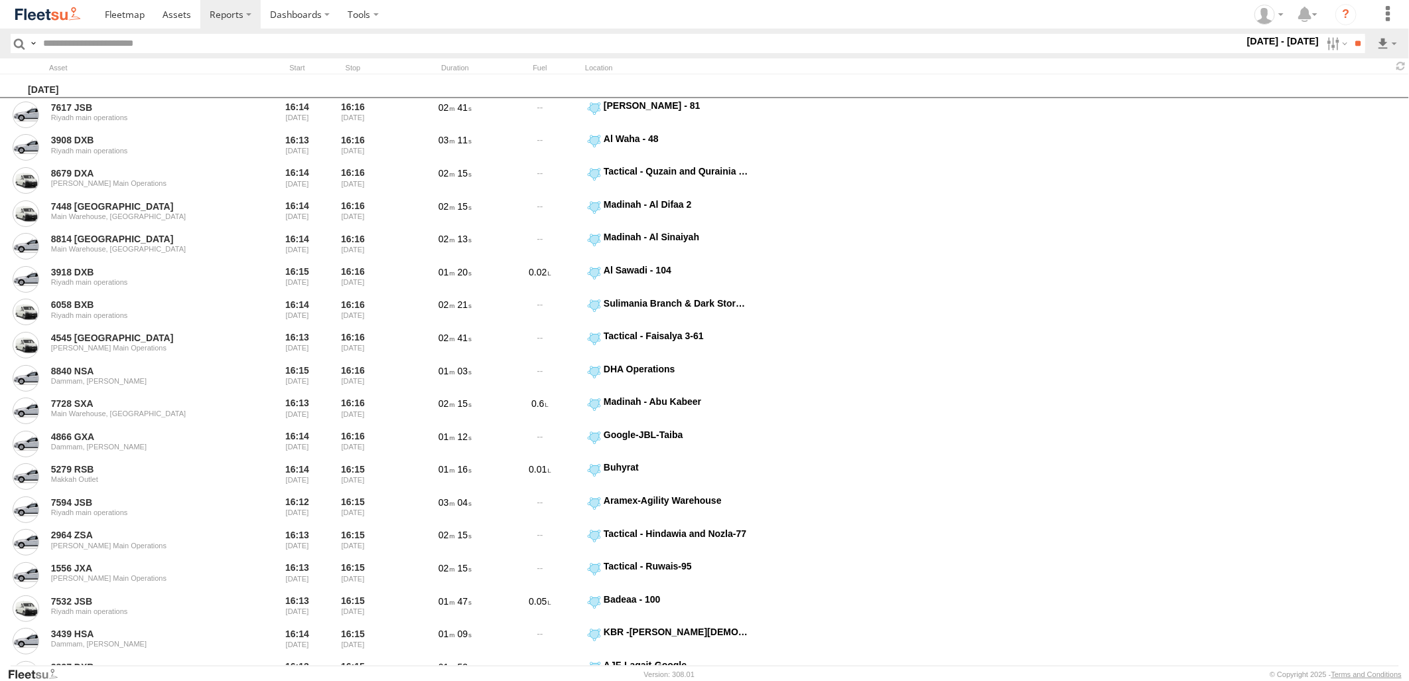
click at [0, 0] on span "Makkah Outlet" at bounding box center [0, 0] width 0 height 0
click at [0, 0] on span "Najran" at bounding box center [0, 0] width 0 height 0
click at [0, 0] on span "Qunfuda" at bounding box center [0, 0] width 0 height 0
click at [0, 0] on span "Tabuk Outlet" at bounding box center [0, 0] width 0 height 0
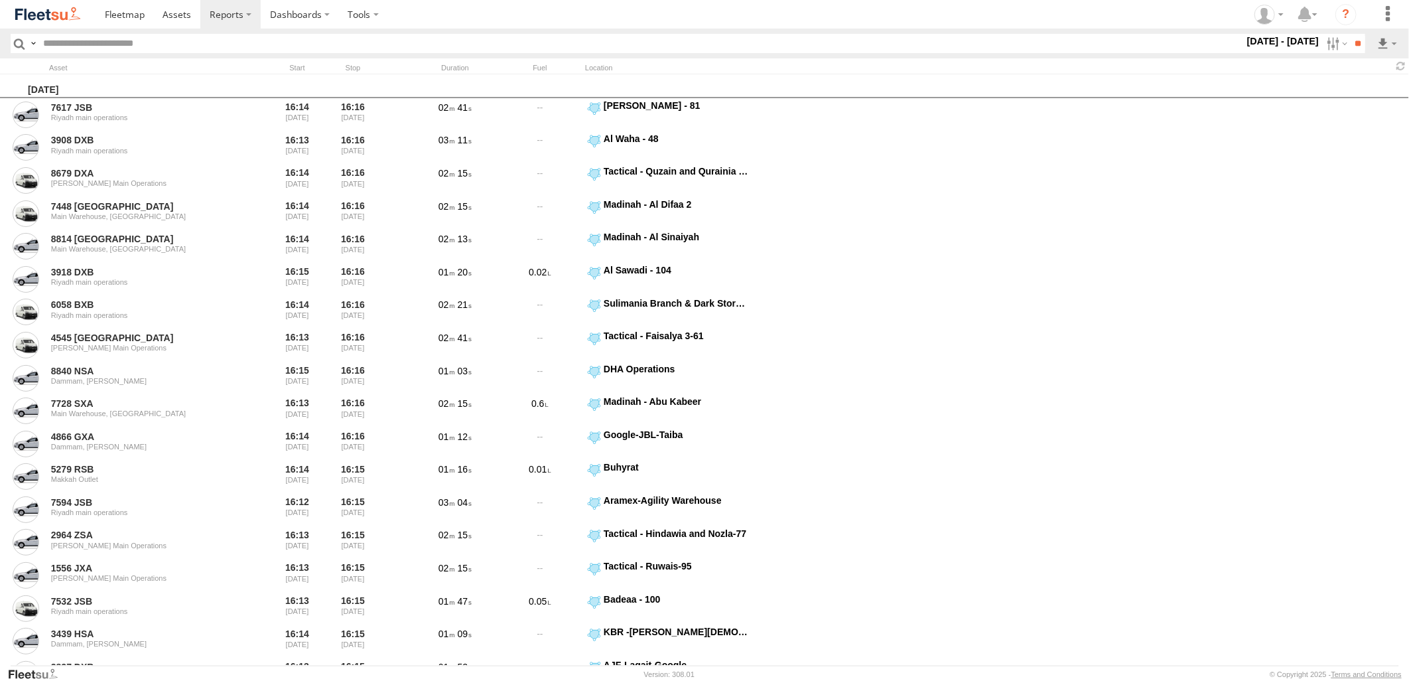
click at [0, 0] on span "Taif Outlet" at bounding box center [0, 0] width 0 height 0
click at [0, 0] on span "Yanbu Outlet" at bounding box center [0, 0] width 0 height 0
click at [1356, 42] on input "**" at bounding box center [1357, 43] width 15 height 19
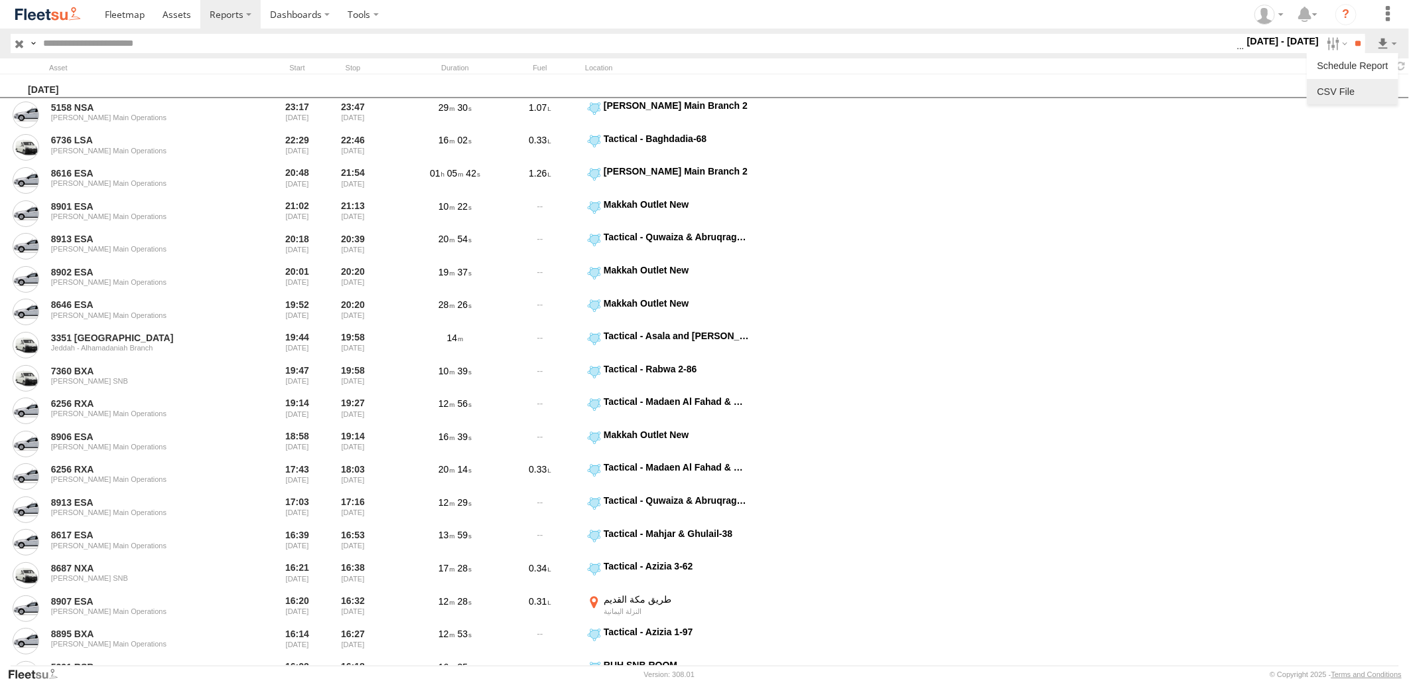
click at [1363, 82] on link at bounding box center [1352, 92] width 81 height 20
click at [1006, 49] on input "text" at bounding box center [637, 43] width 1199 height 19
click at [1321, 41] on label at bounding box center [1335, 43] width 29 height 19
click at [0, 0] on label at bounding box center [0, 0] width 0 height 0
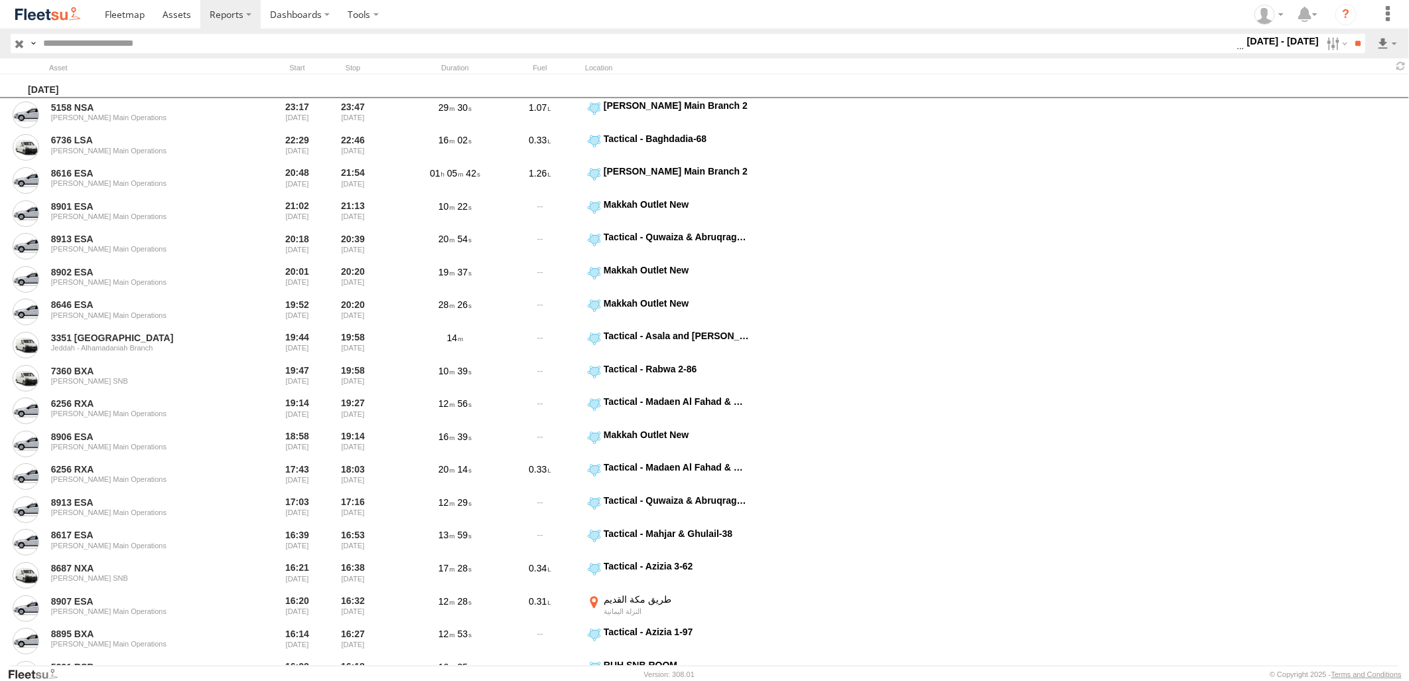
click at [0, 0] on label at bounding box center [0, 0] width 0 height 0
click at [1365, 37] on input "**" at bounding box center [1357, 43] width 15 height 19
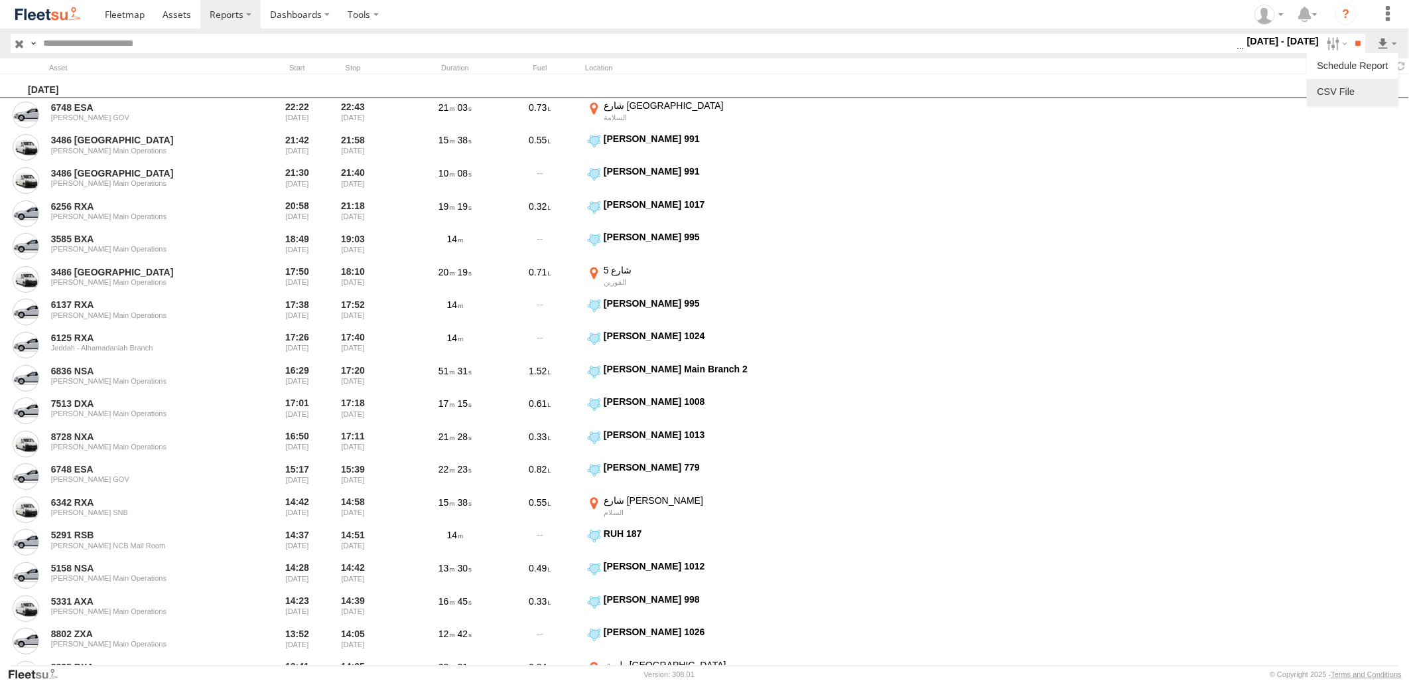
click at [1354, 94] on link at bounding box center [1352, 92] width 81 height 20
click at [952, 29] on header "Search Query Asset ID Asset Label Registration Manufacturer Model VIN" at bounding box center [704, 44] width 1409 height 30
click at [1327, 41] on label at bounding box center [1335, 43] width 29 height 19
click at [907, 18] on section at bounding box center [751, 14] width 1310 height 29
click at [0, 0] on label at bounding box center [0, 0] width 0 height 0
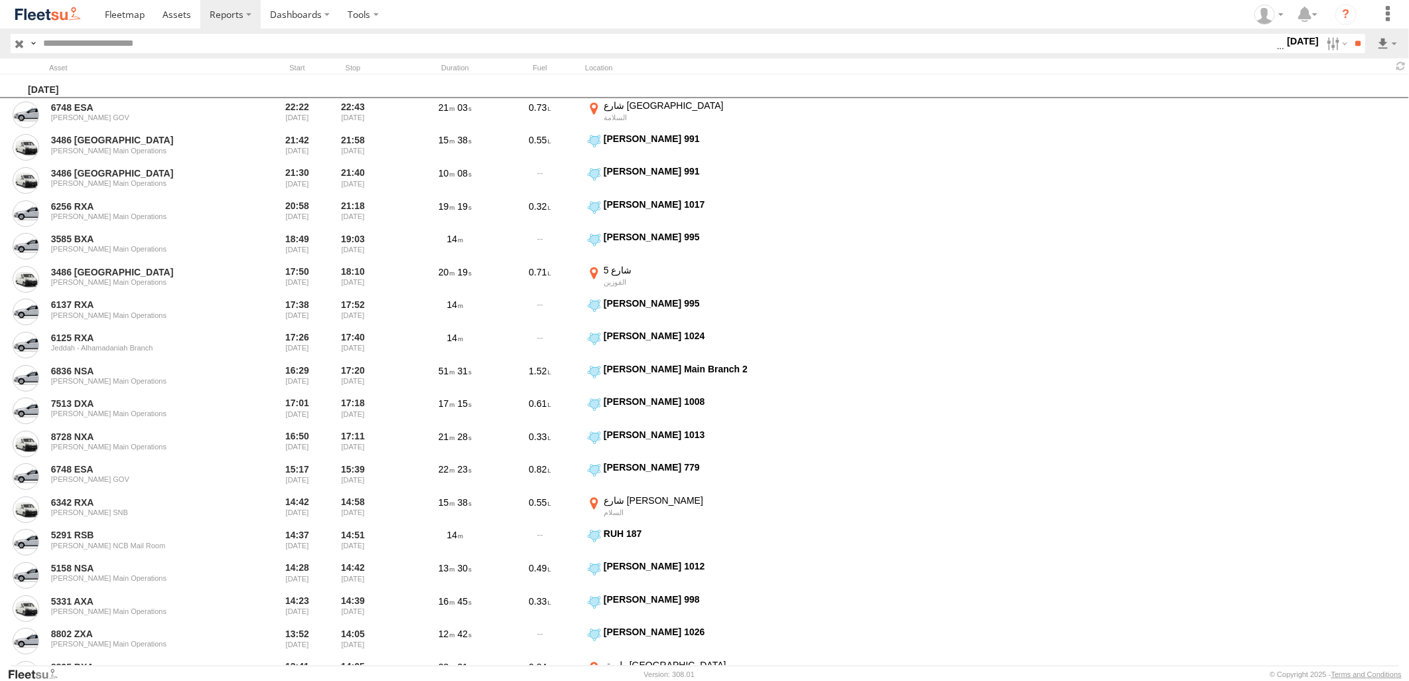
click at [0, 0] on label at bounding box center [0, 0] width 0 height 0
click at [1350, 45] on input "**" at bounding box center [1357, 43] width 15 height 19
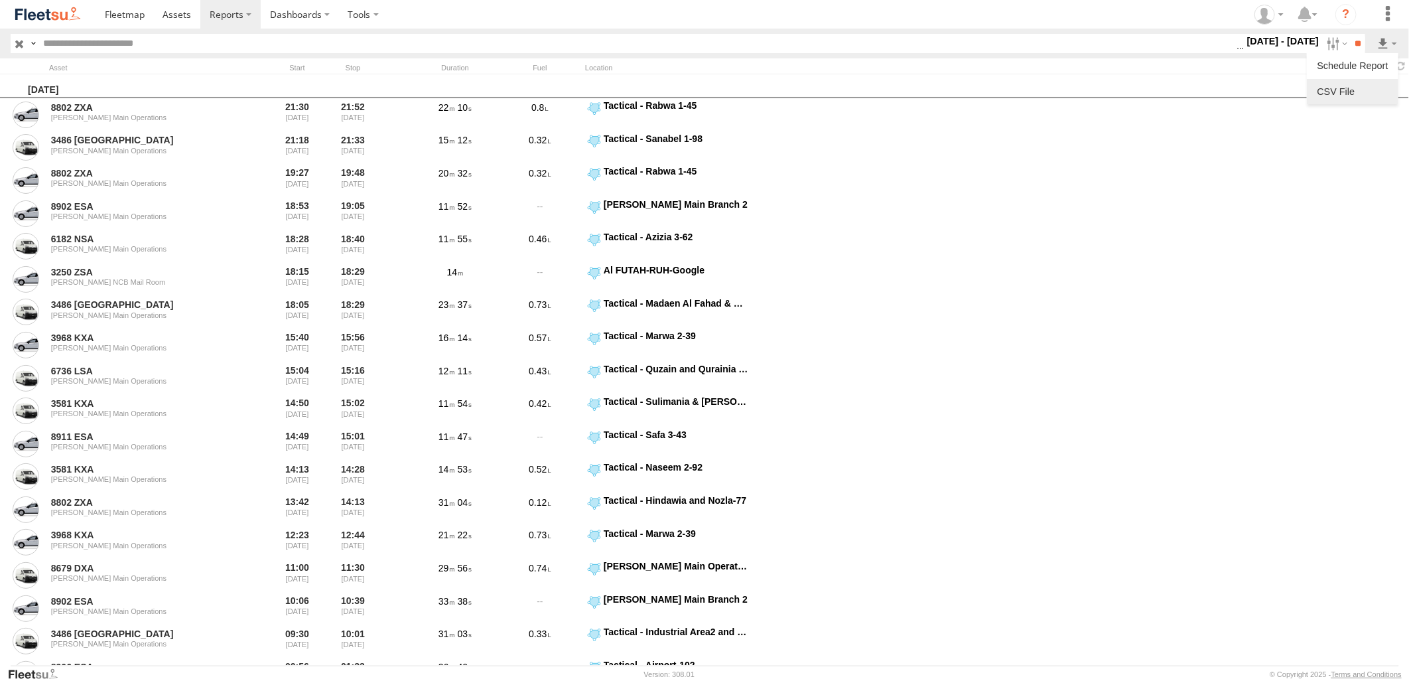
click at [1358, 94] on link at bounding box center [1352, 92] width 81 height 20
click at [925, 21] on section at bounding box center [751, 14] width 1310 height 29
click at [1331, 41] on label at bounding box center [1335, 43] width 29 height 19
click at [0, 0] on label at bounding box center [0, 0] width 0 height 0
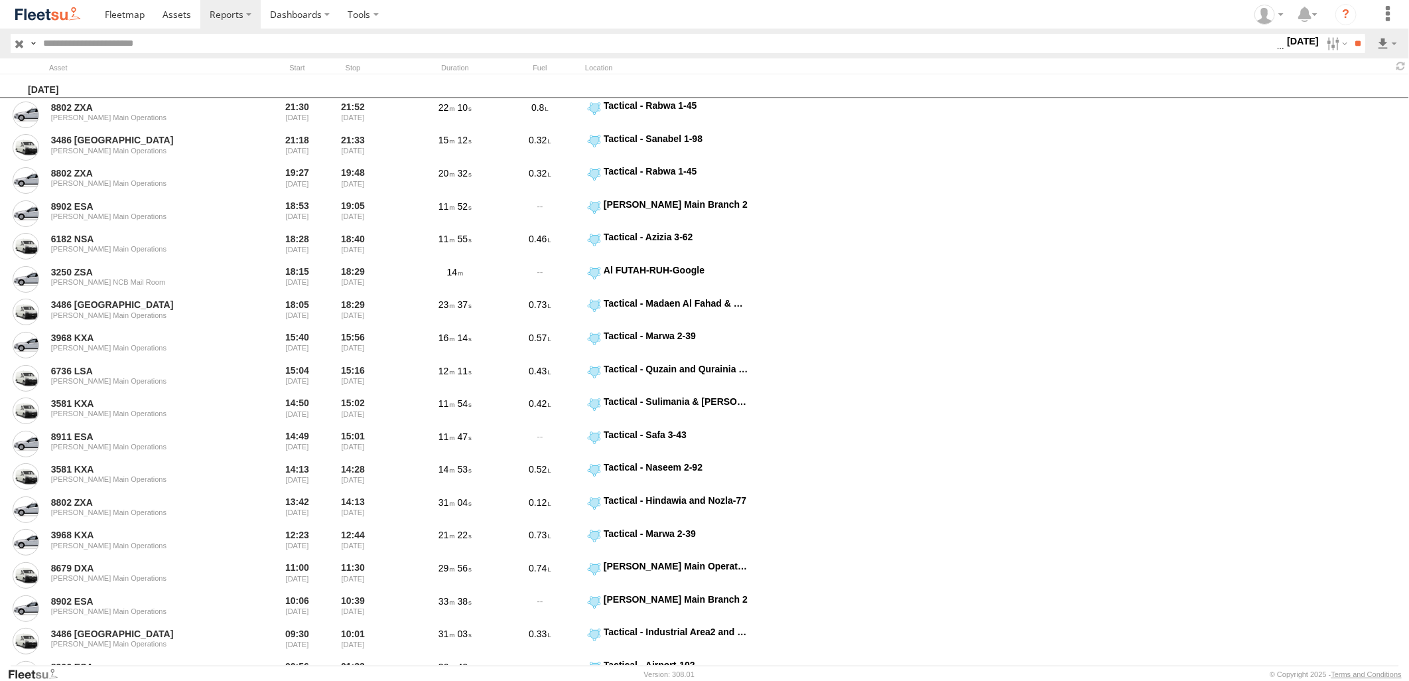
click at [0, 0] on label at bounding box center [0, 0] width 0 height 0
click at [1356, 38] on input "**" at bounding box center [1357, 43] width 15 height 19
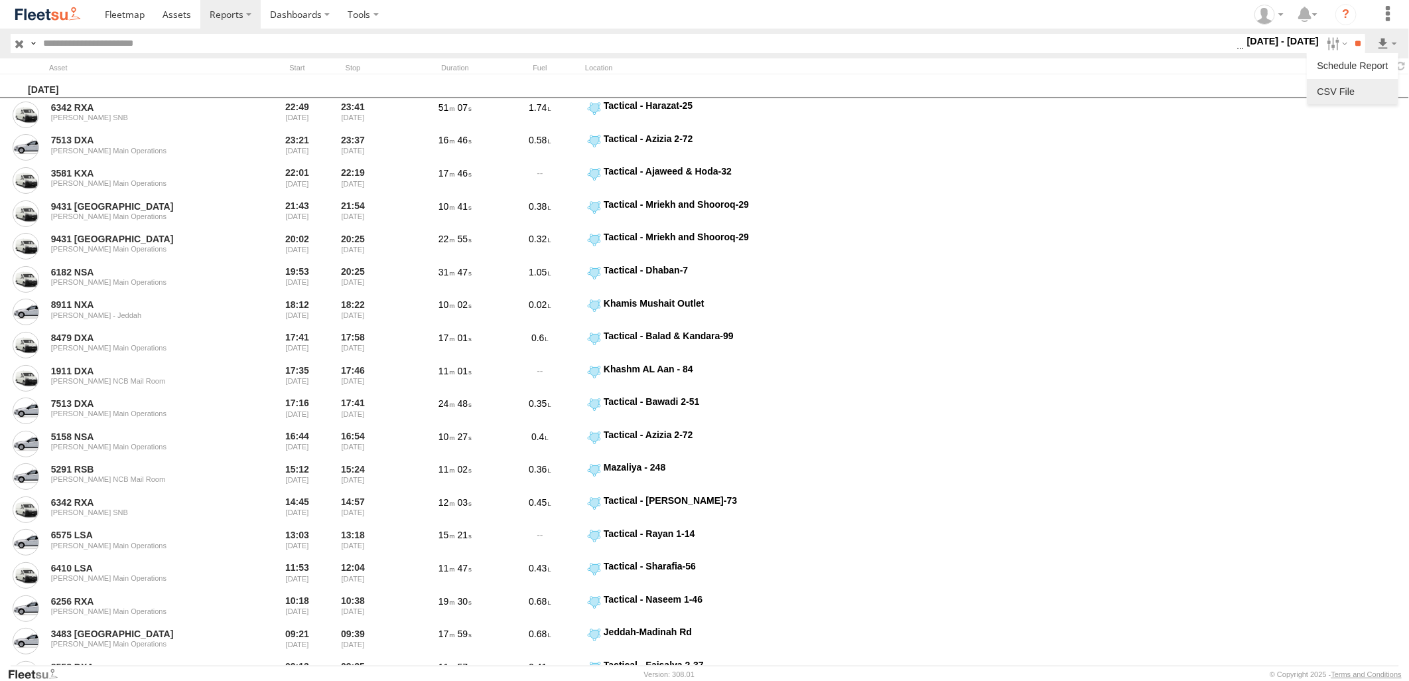
click at [1359, 91] on link at bounding box center [1352, 92] width 81 height 20
click at [952, 13] on section at bounding box center [751, 14] width 1310 height 29
click at [1014, 36] on input "text" at bounding box center [637, 43] width 1199 height 19
click at [1329, 46] on label at bounding box center [1335, 43] width 29 height 19
click at [0, 0] on div "S M T W T F S" at bounding box center [0, 0] width 0 height 0
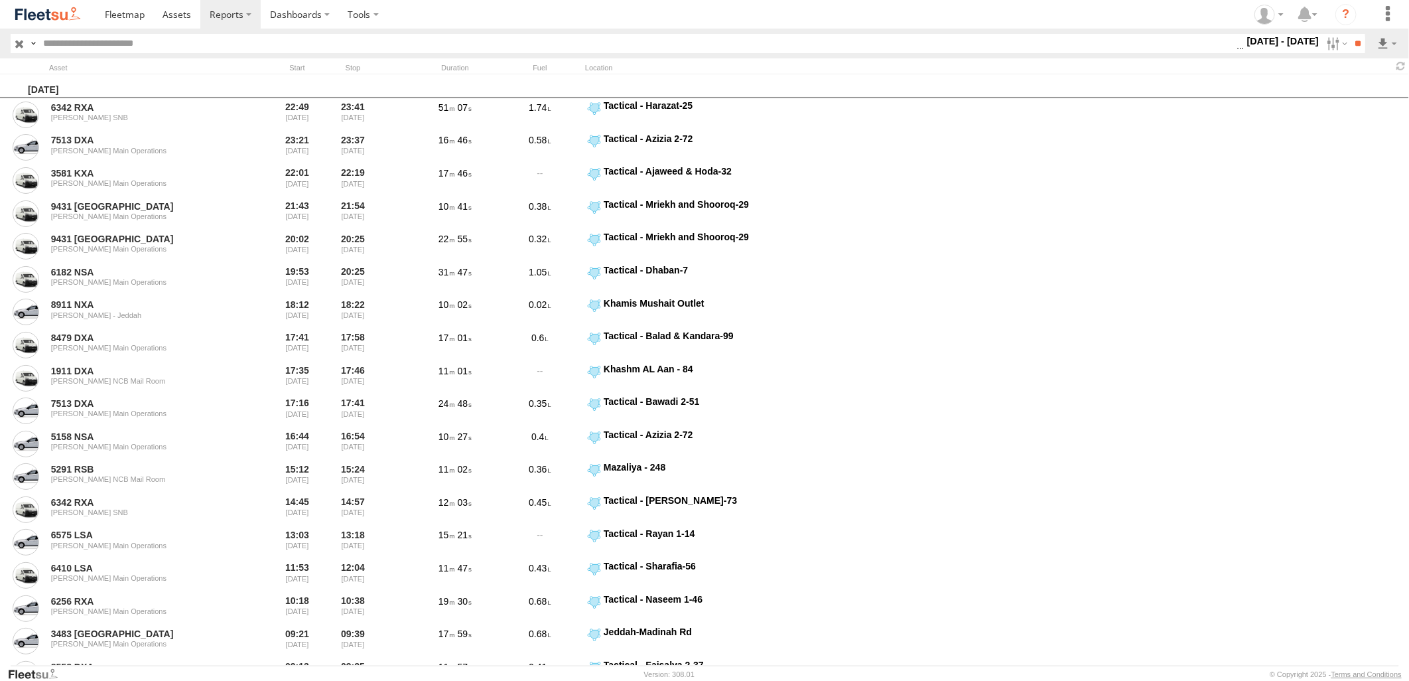
click at [0, 0] on label at bounding box center [0, 0] width 0 height 0
click at [1355, 40] on input "**" at bounding box center [1357, 43] width 15 height 19
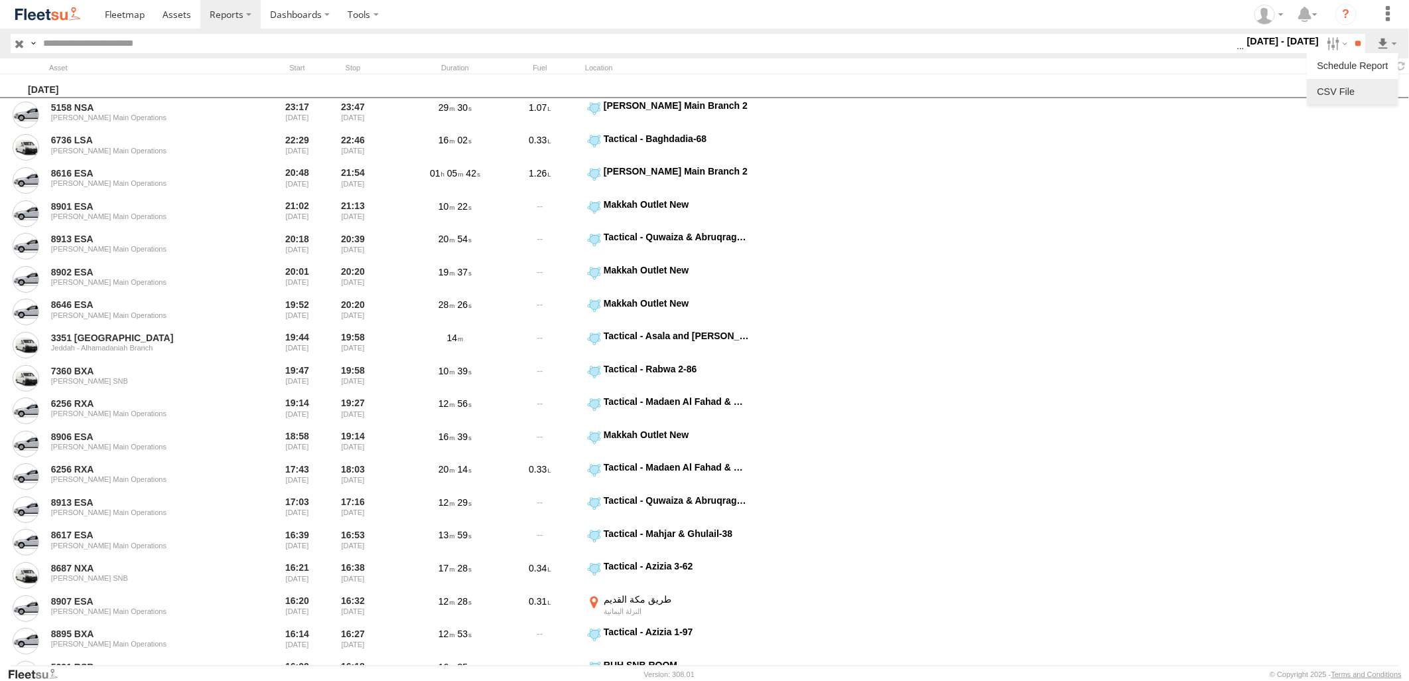
click at [1356, 92] on link at bounding box center [1352, 92] width 81 height 20
click at [996, 25] on section at bounding box center [751, 14] width 1310 height 29
click at [1321, 46] on label at bounding box center [1335, 43] width 29 height 19
click at [0, 0] on label at bounding box center [0, 0] width 0 height 0
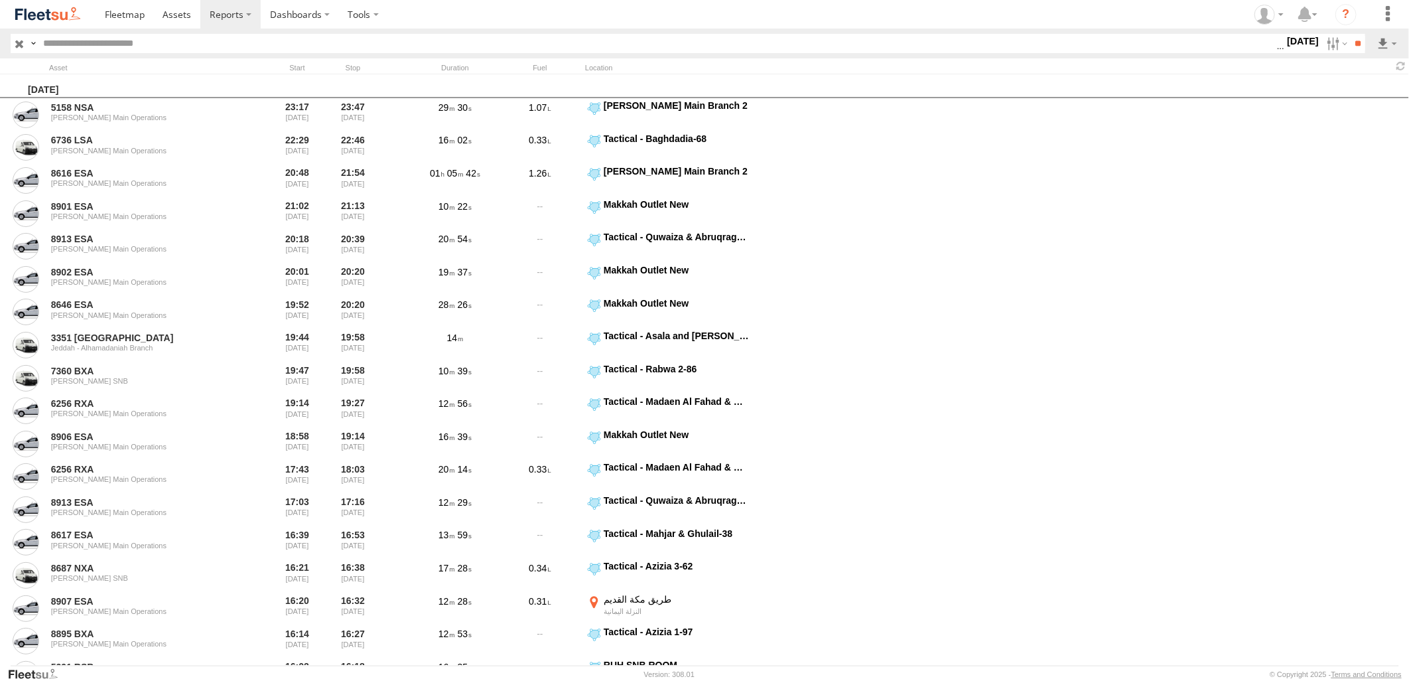
click at [0, 0] on label at bounding box center [0, 0] width 0 height 0
click at [1350, 40] on input "**" at bounding box center [1357, 43] width 15 height 19
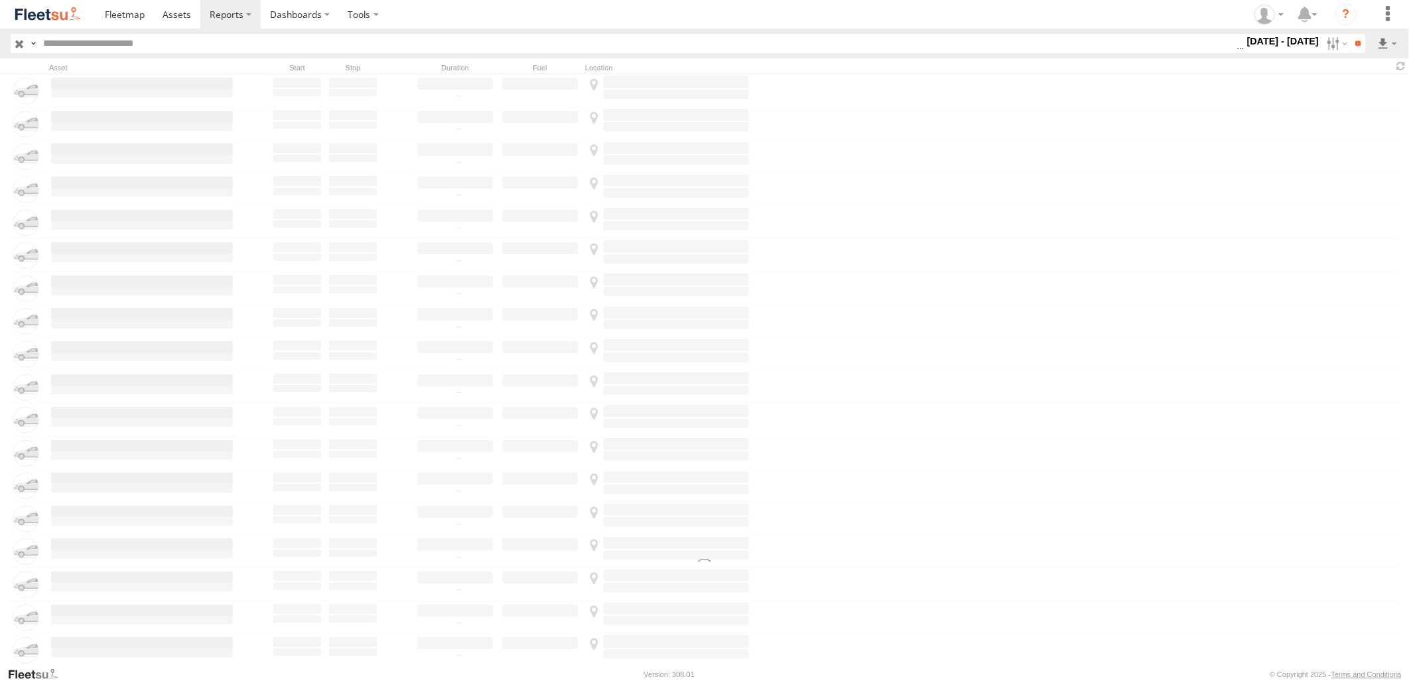
click at [1058, 15] on section at bounding box center [751, 14] width 1310 height 29
click at [1365, 43] on input "**" at bounding box center [1357, 43] width 15 height 19
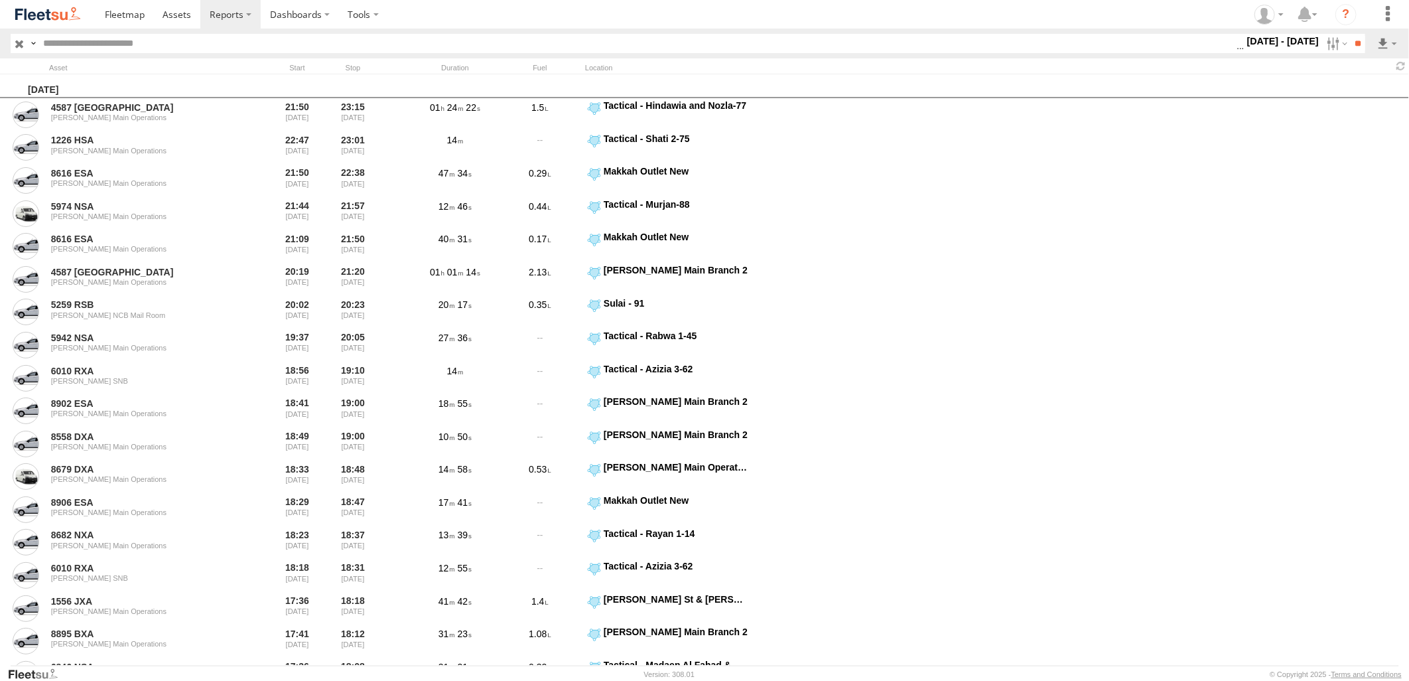
click at [0, 0] on label "Close" at bounding box center [0, 0] width 0 height 0
click at [1353, 49] on input "**" at bounding box center [1357, 43] width 15 height 19
click at [1364, 84] on link at bounding box center [1352, 92] width 81 height 20
click at [856, 29] on header "Search Query Asset ID Asset Label Registration Manufacturer Model VIN" at bounding box center [704, 44] width 1409 height 30
click at [999, 11] on section at bounding box center [751, 14] width 1310 height 29
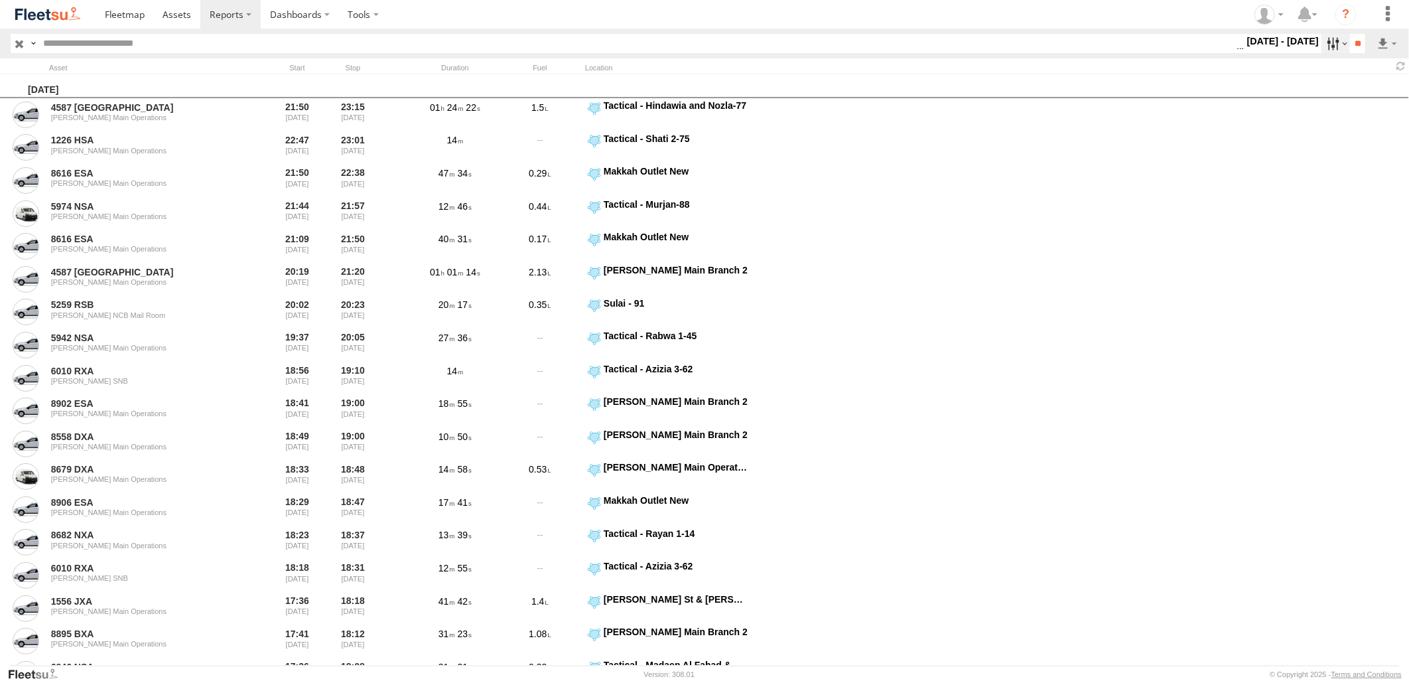
click at [1321, 37] on label at bounding box center [1335, 43] width 29 height 19
click at [0, 0] on label at bounding box center [0, 0] width 0 height 0
click at [1355, 48] on input "**" at bounding box center [1357, 43] width 15 height 19
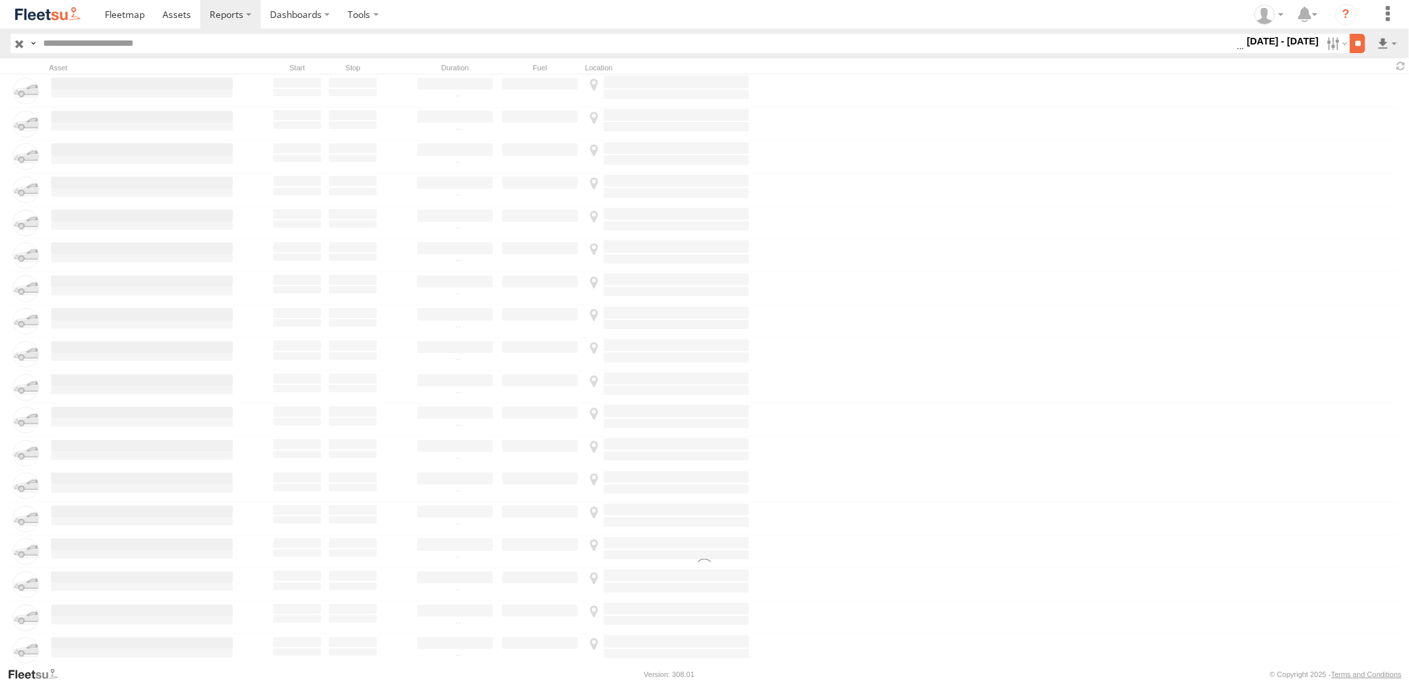
click at [1357, 50] on input "**" at bounding box center [1357, 43] width 15 height 19
click at [1360, 45] on input "**" at bounding box center [1357, 43] width 15 height 19
click at [1353, 44] on input "**" at bounding box center [1357, 43] width 15 height 19
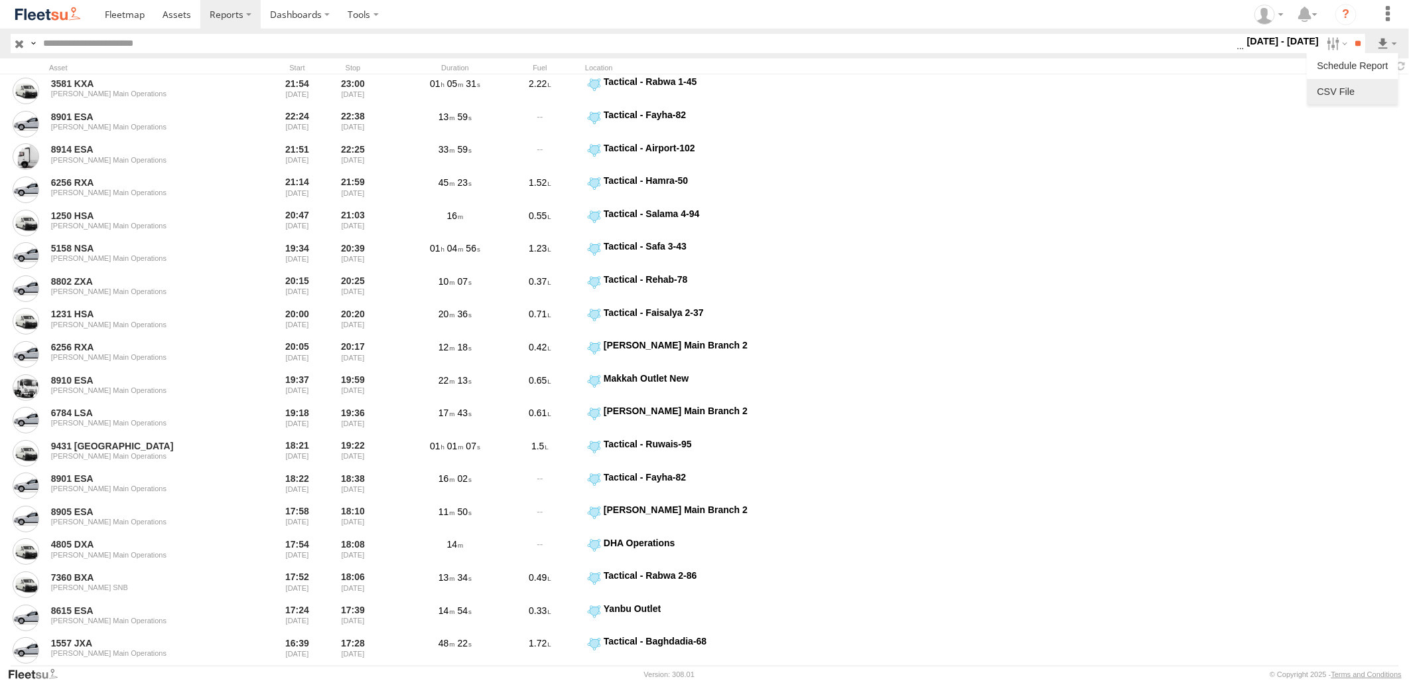
click at [1369, 93] on link at bounding box center [1352, 92] width 81 height 20
click at [960, 27] on section at bounding box center [751, 14] width 1310 height 29
click at [1018, 11] on section at bounding box center [751, 14] width 1310 height 29
click at [1328, 47] on label at bounding box center [1335, 43] width 29 height 19
click at [0, 0] on label at bounding box center [0, 0] width 0 height 0
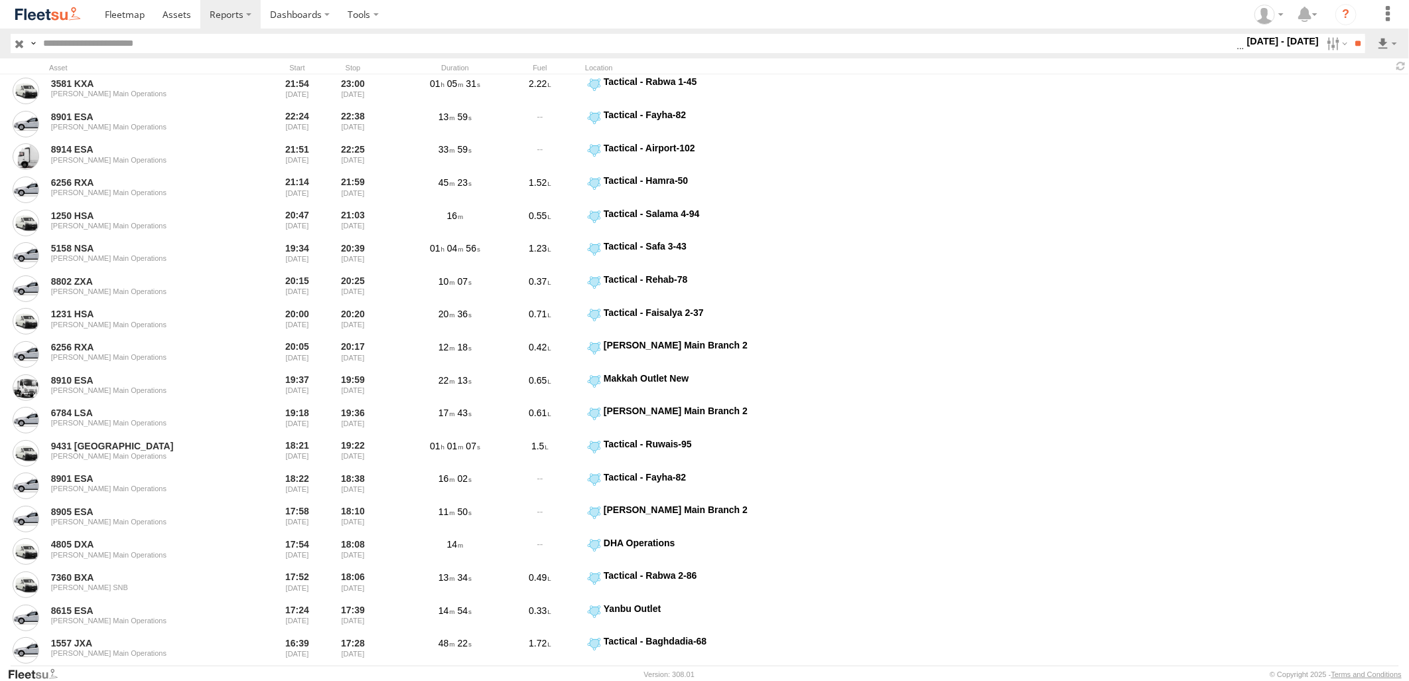
click at [0, 0] on label at bounding box center [0, 0] width 0 height 0
click at [1350, 38] on input "**" at bounding box center [1357, 43] width 15 height 19
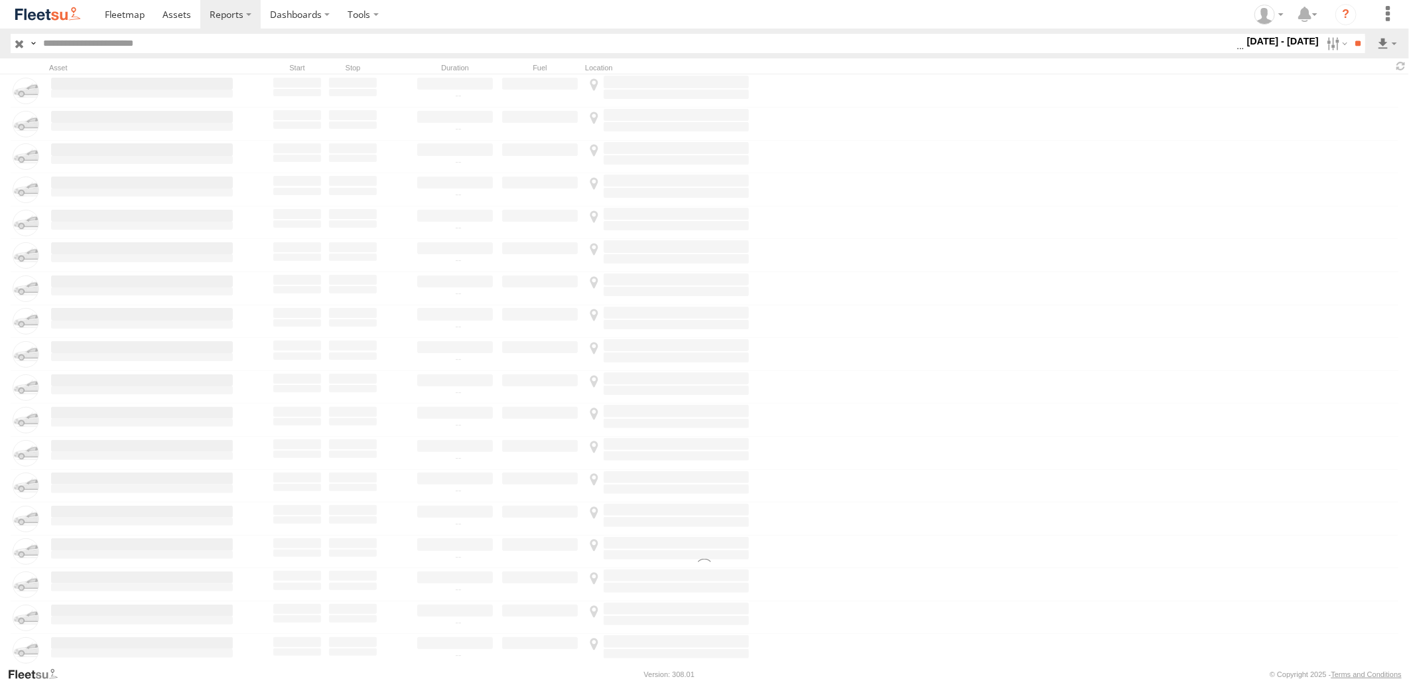
click at [0, 0] on label "Close" at bounding box center [0, 0] width 0 height 0
click at [1354, 45] on input "**" at bounding box center [1357, 43] width 15 height 19
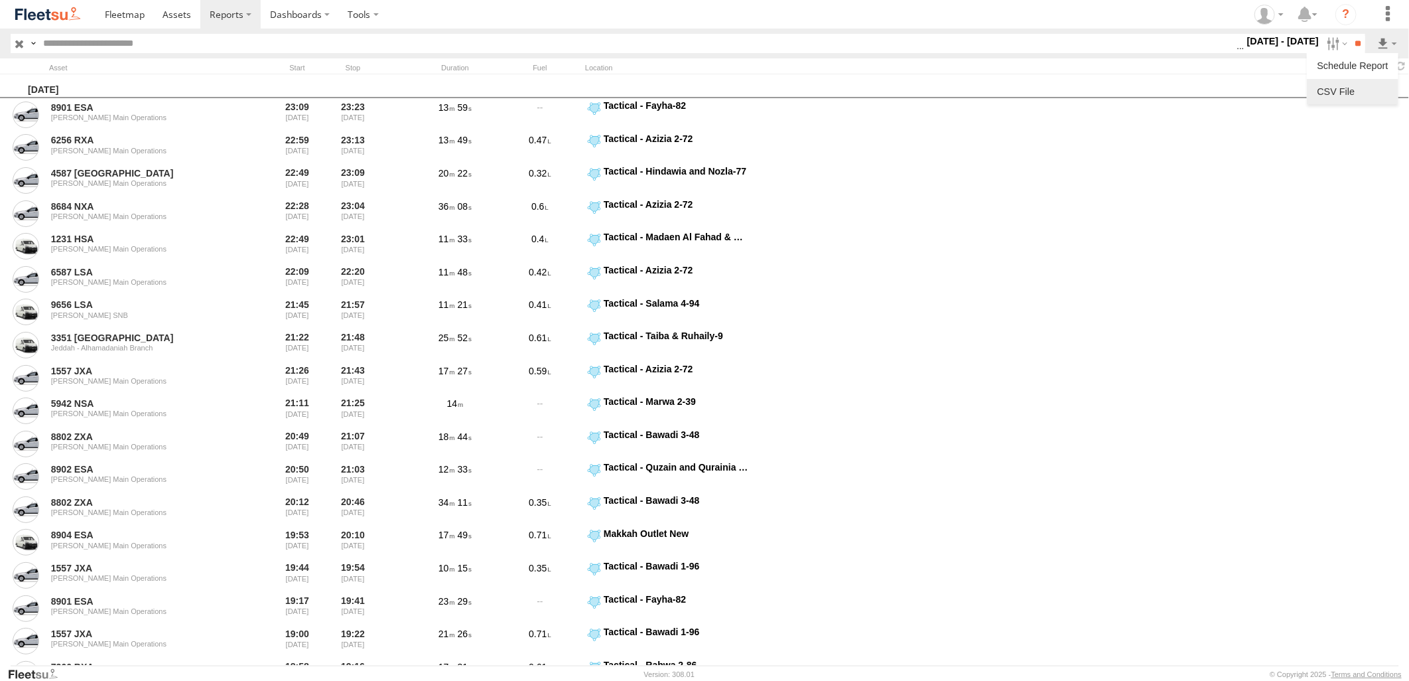
click at [1361, 88] on link at bounding box center [1352, 92] width 81 height 20
click at [978, 54] on header "Search Query Asset ID Asset Label Registration Manufacturer Model VIN" at bounding box center [704, 44] width 1409 height 30
click at [1333, 46] on label at bounding box center [1335, 43] width 29 height 19
click at [0, 0] on label at bounding box center [0, 0] width 0 height 0
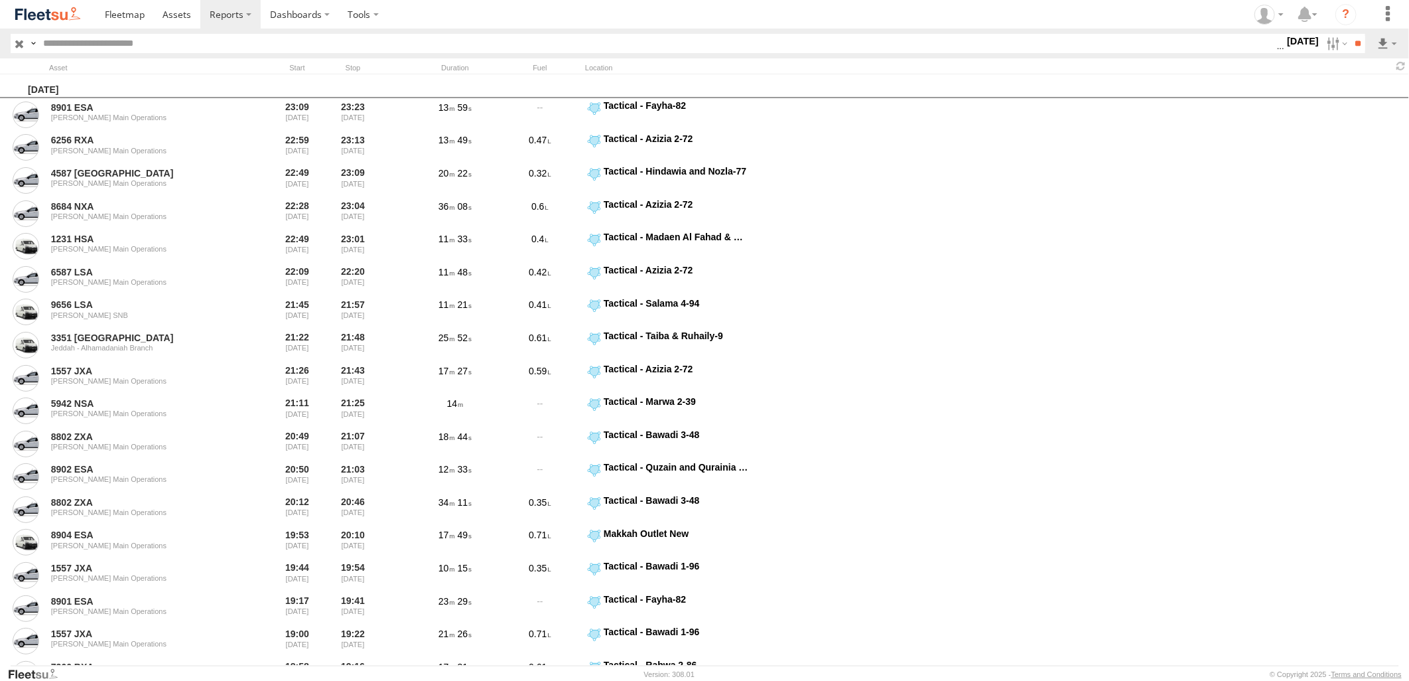
click at [0, 0] on label at bounding box center [0, 0] width 0 height 0
click at [1350, 40] on input "**" at bounding box center [1357, 43] width 15 height 19
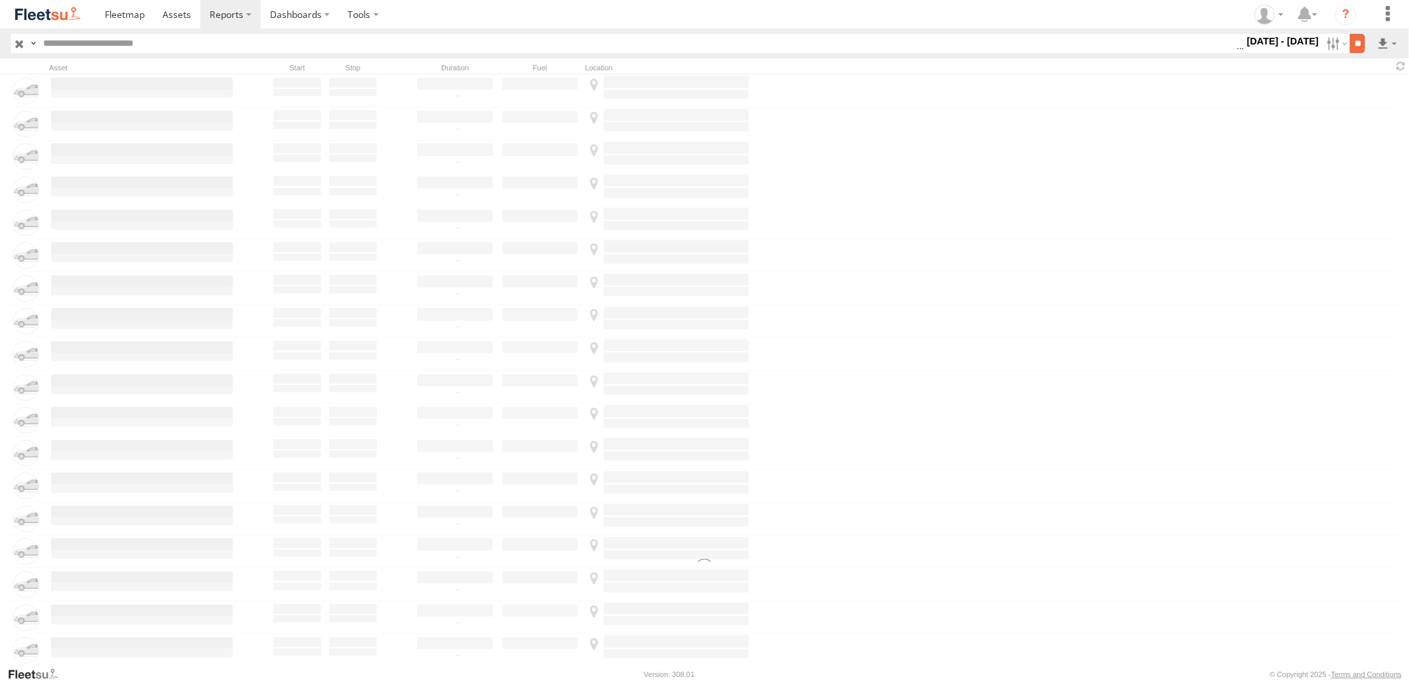
click at [1350, 49] on input "**" at bounding box center [1357, 43] width 15 height 19
click at [0, 0] on label "Close" at bounding box center [0, 0] width 0 height 0
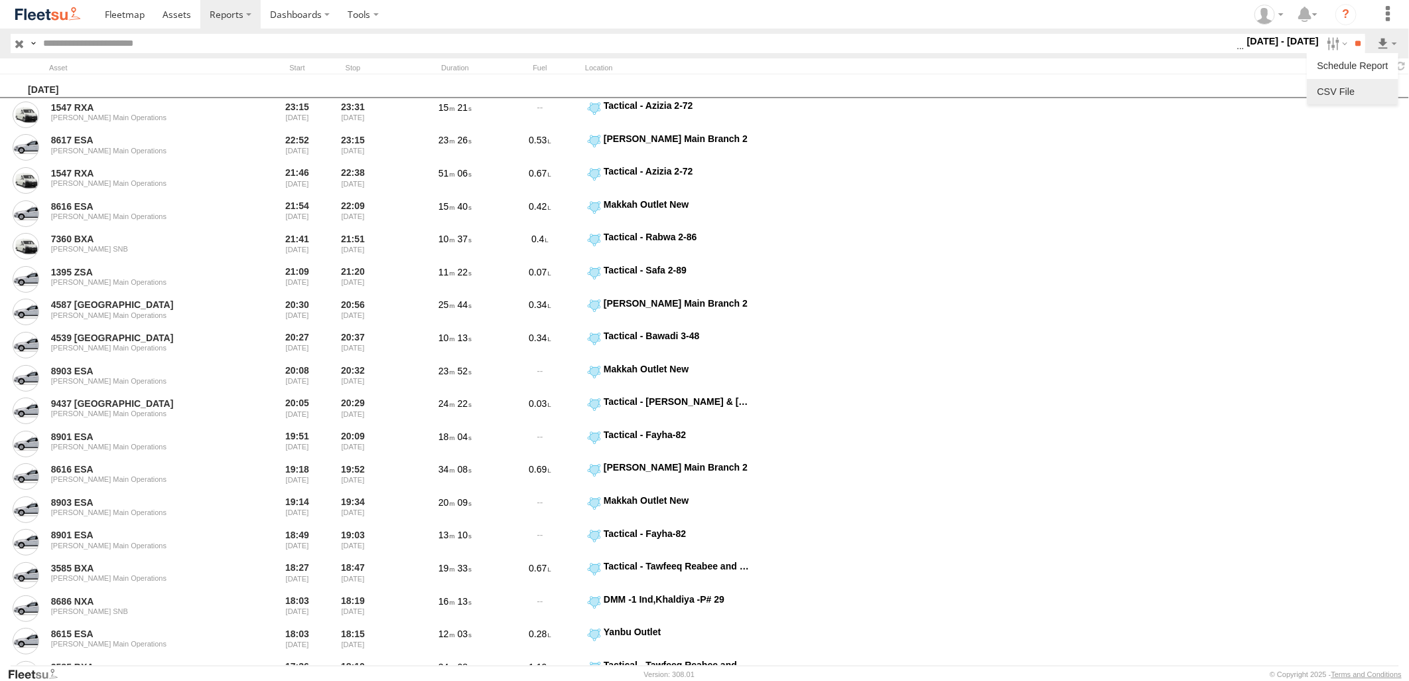
click at [1368, 96] on link at bounding box center [1352, 92] width 81 height 20
click at [844, 24] on section at bounding box center [751, 14] width 1310 height 29
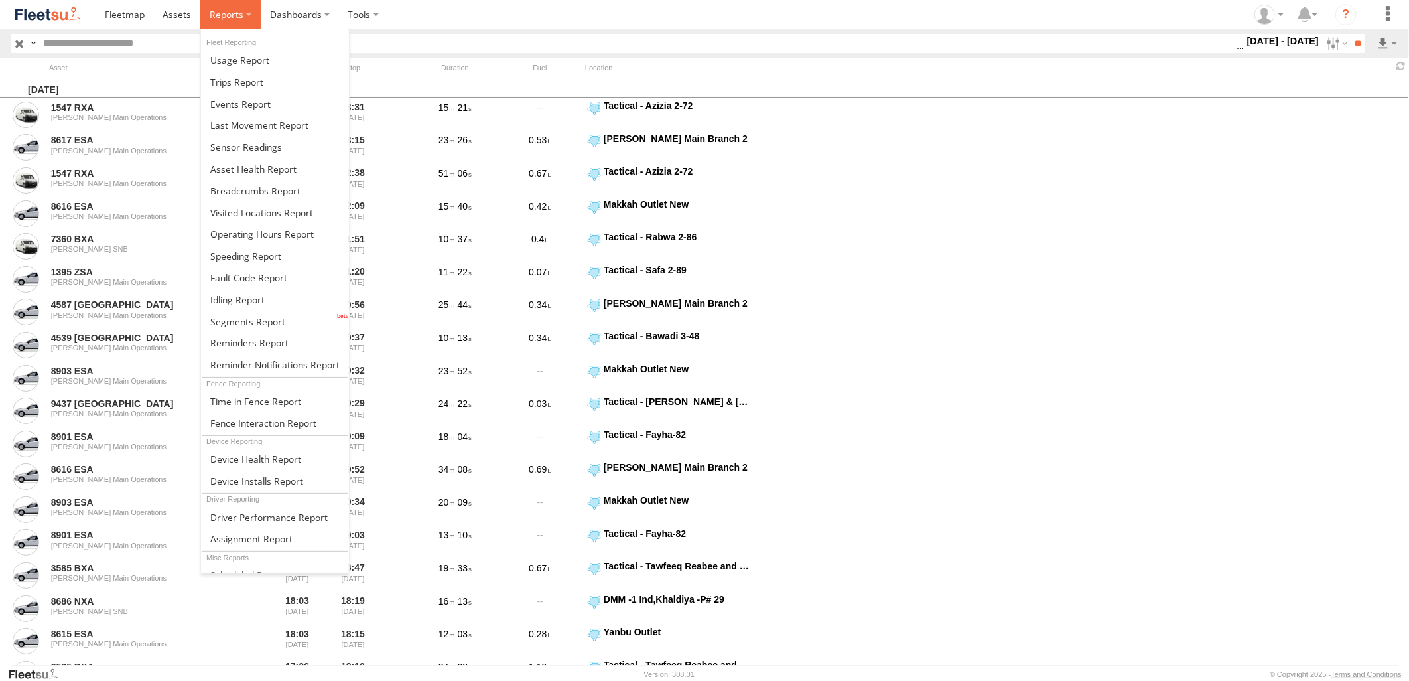
click at [227, 18] on span at bounding box center [227, 14] width 34 height 13
click at [279, 313] on link at bounding box center [275, 321] width 148 height 22
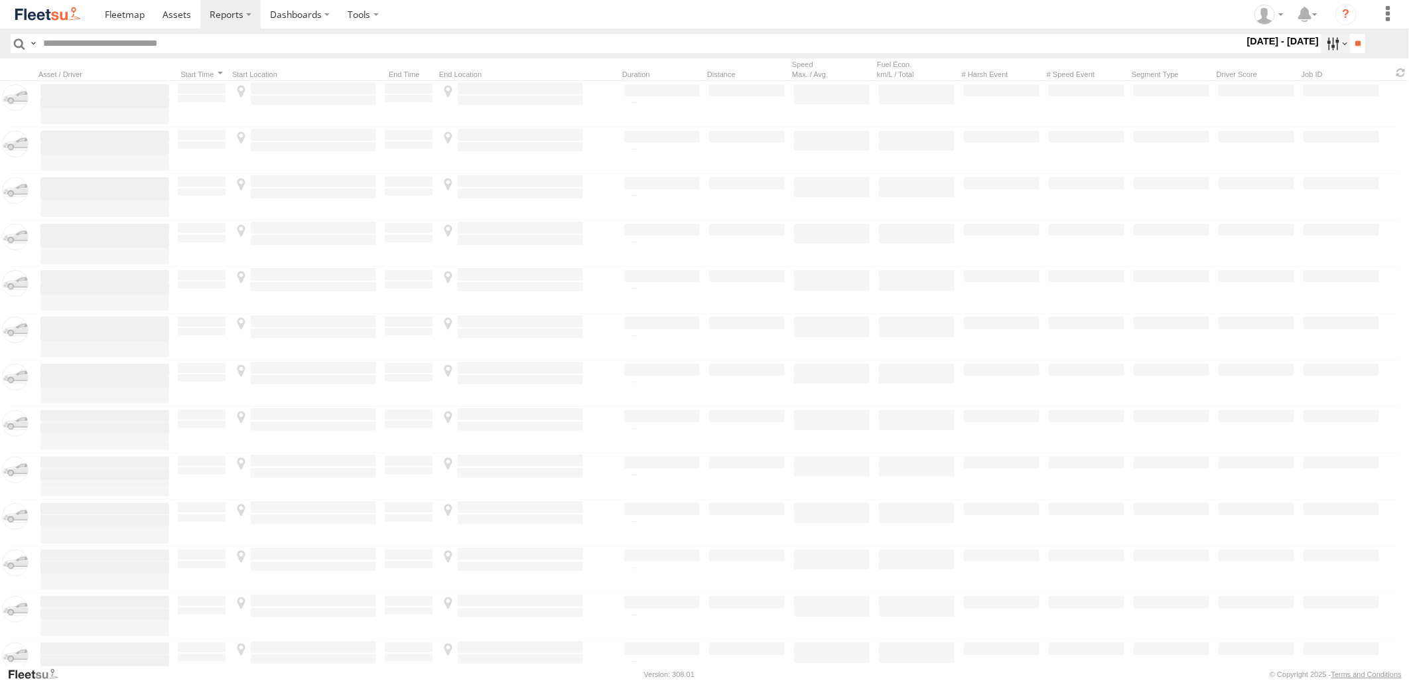
click at [1321, 53] on label at bounding box center [1335, 43] width 29 height 19
click at [0, 0] on div "Abha Warhouse" at bounding box center [0, 0] width 0 height 0
click at [0, 0] on span "[PERSON_NAME] - Jeddah" at bounding box center [0, 0] width 0 height 0
click at [0, 0] on span "Abha Warhouse" at bounding box center [0, 0] width 0 height 0
click at [0, 0] on span "[PERSON_NAME] - Logistics WH Jeddah" at bounding box center [0, 0] width 0 height 0
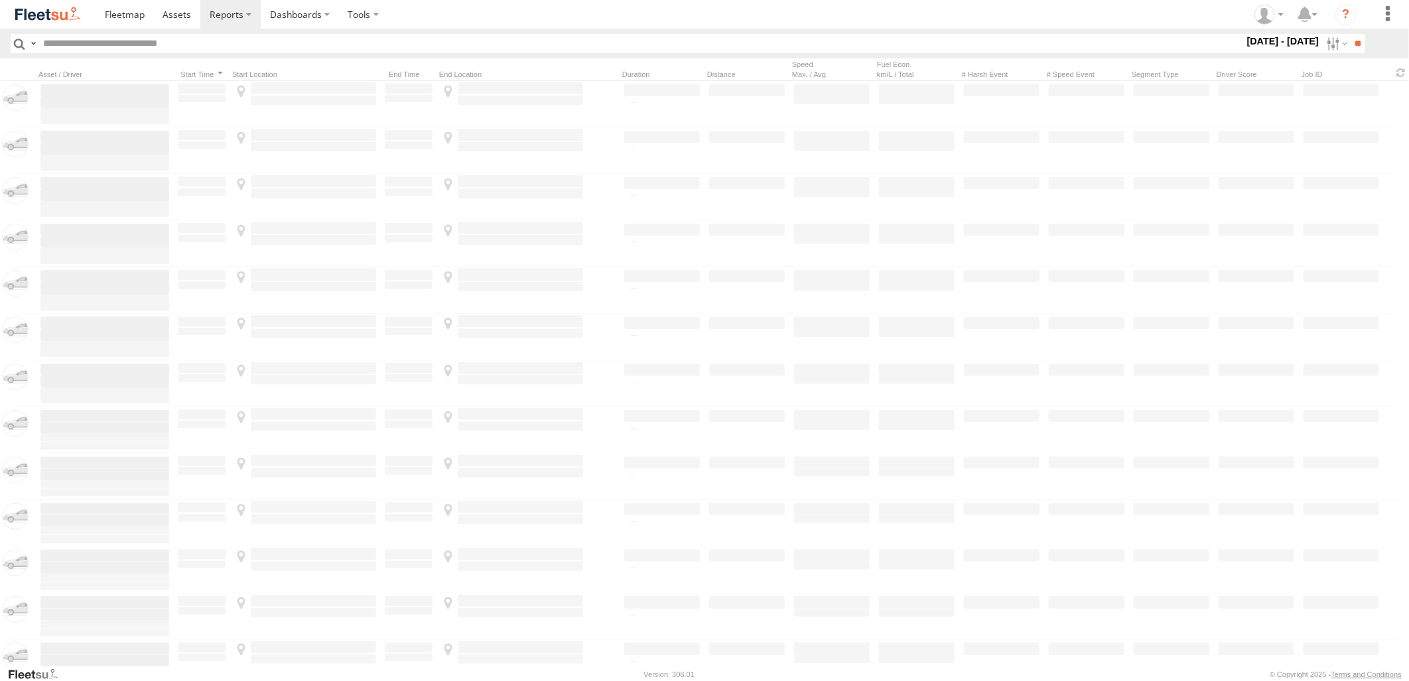
click at [0, 0] on span "[PERSON_NAME] - Logistics WH Jeddah" at bounding box center [0, 0] width 0 height 0
click at [0, 0] on span "Baha warehouse" at bounding box center [0, 0] width 0 height 0
click at [0, 0] on span "Defleeted Vehicles [PERSON_NAME]" at bounding box center [0, 0] width 0 height 0
click at [0, 0] on span "Gizan Outlet" at bounding box center [0, 0] width 0 height 0
click at [0, 0] on span "[PERSON_NAME] Expansions SDCC Couriers" at bounding box center [0, 0] width 0 height 0
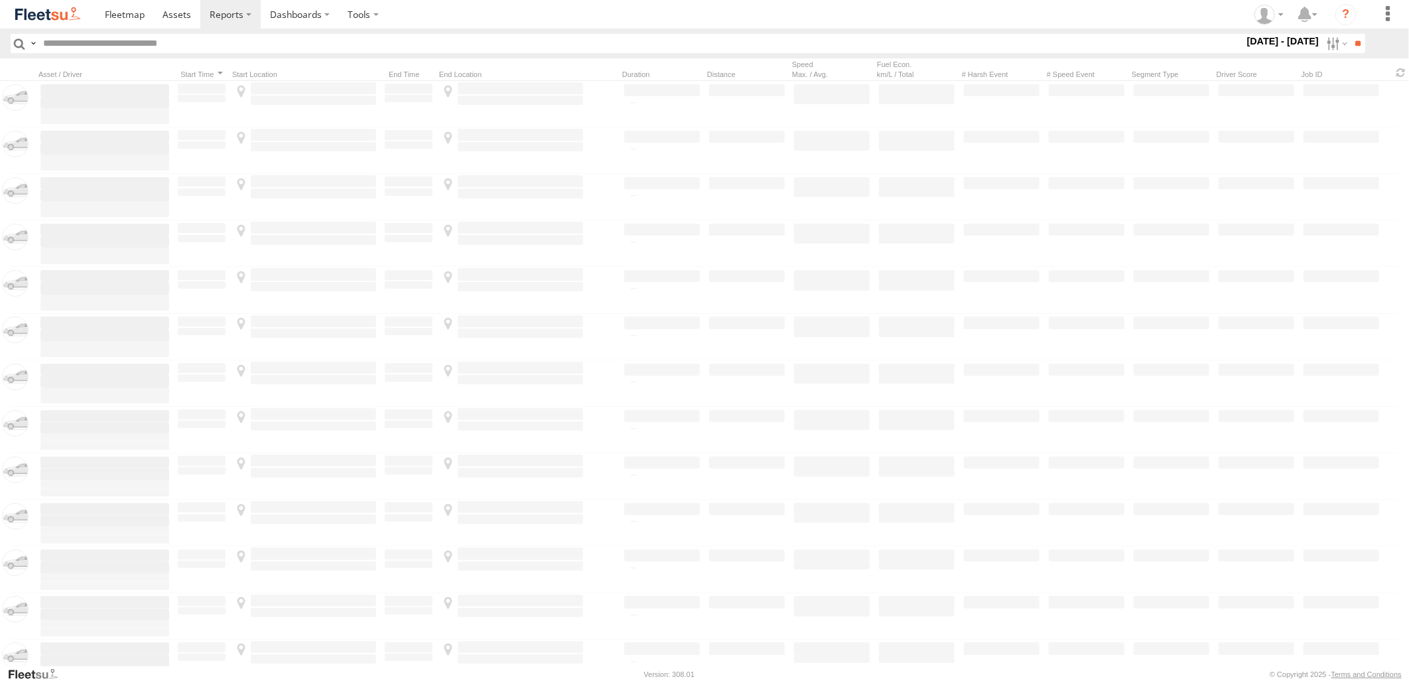
click at [0, 0] on span "[PERSON_NAME] LH" at bounding box center [0, 0] width 0 height 0
click at [0, 0] on span "Khamis Mushait Outlet" at bounding box center [0, 0] width 0 height 0
click at [0, 0] on div "Main Warehouse, [GEOGRAPHIC_DATA]" at bounding box center [0, 0] width 0 height 0
click at [0, 0] on span "Main Warehouse, [GEOGRAPHIC_DATA]" at bounding box center [0, 0] width 0 height 0
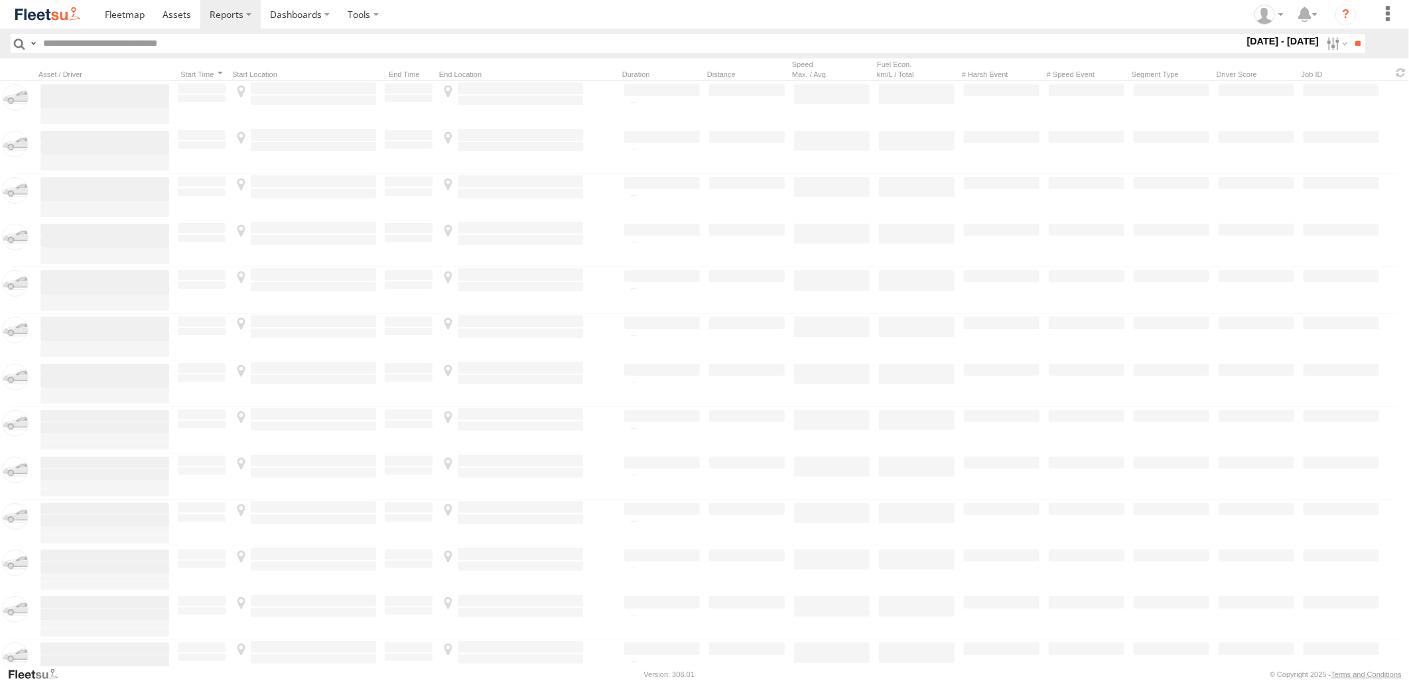
click at [0, 0] on div "Makkah Outlet" at bounding box center [0, 0] width 0 height 0
click at [0, 0] on span "Makkah Outlet" at bounding box center [0, 0] width 0 height 0
click at [0, 0] on span "Najran" at bounding box center [0, 0] width 0 height 0
click at [0, 0] on div "Qunfuda" at bounding box center [0, 0] width 0 height 0
click at [0, 0] on span "Qunfuda" at bounding box center [0, 0] width 0 height 0
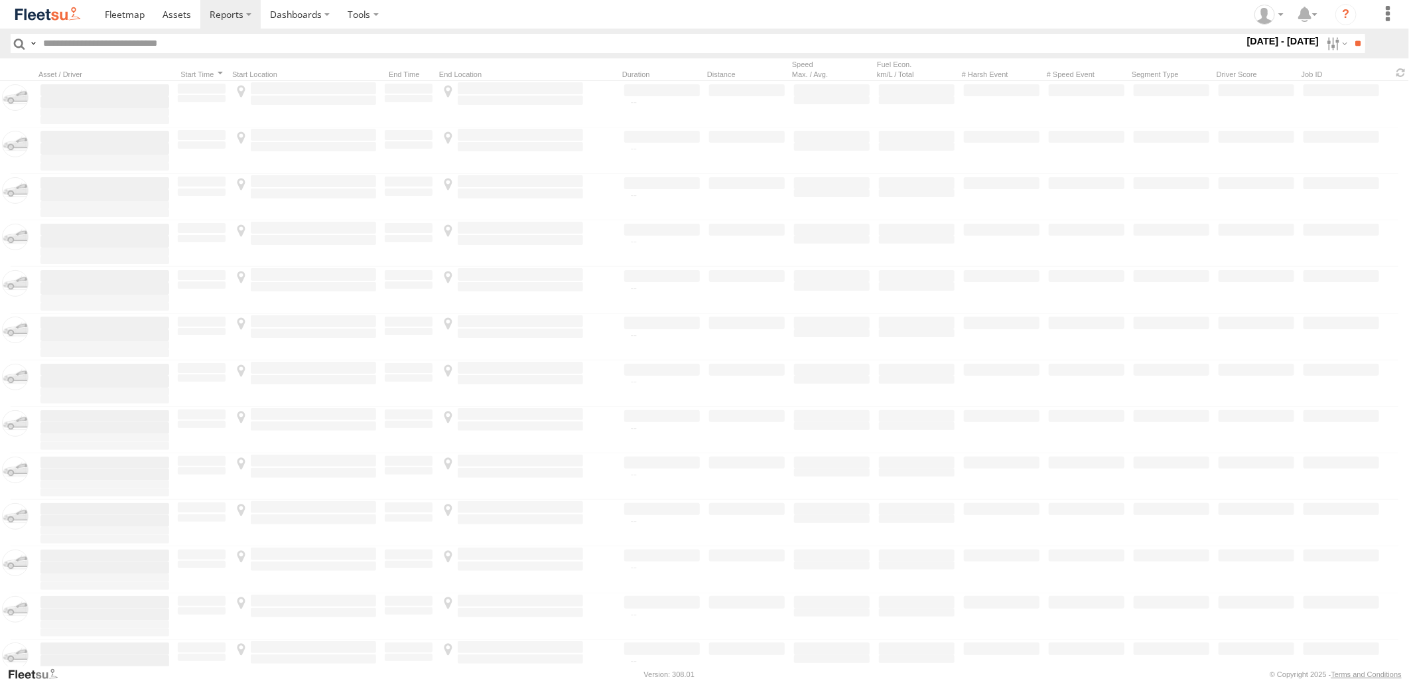
click at [0, 0] on span "Tabuk Outlet" at bounding box center [0, 0] width 0 height 0
click at [0, 0] on span "Taif Outlet" at bounding box center [0, 0] width 0 height 0
click at [0, 0] on span "Yanbu Outlet" at bounding box center [0, 0] width 0 height 0
click at [0, 0] on label at bounding box center [0, 0] width 0 height 0
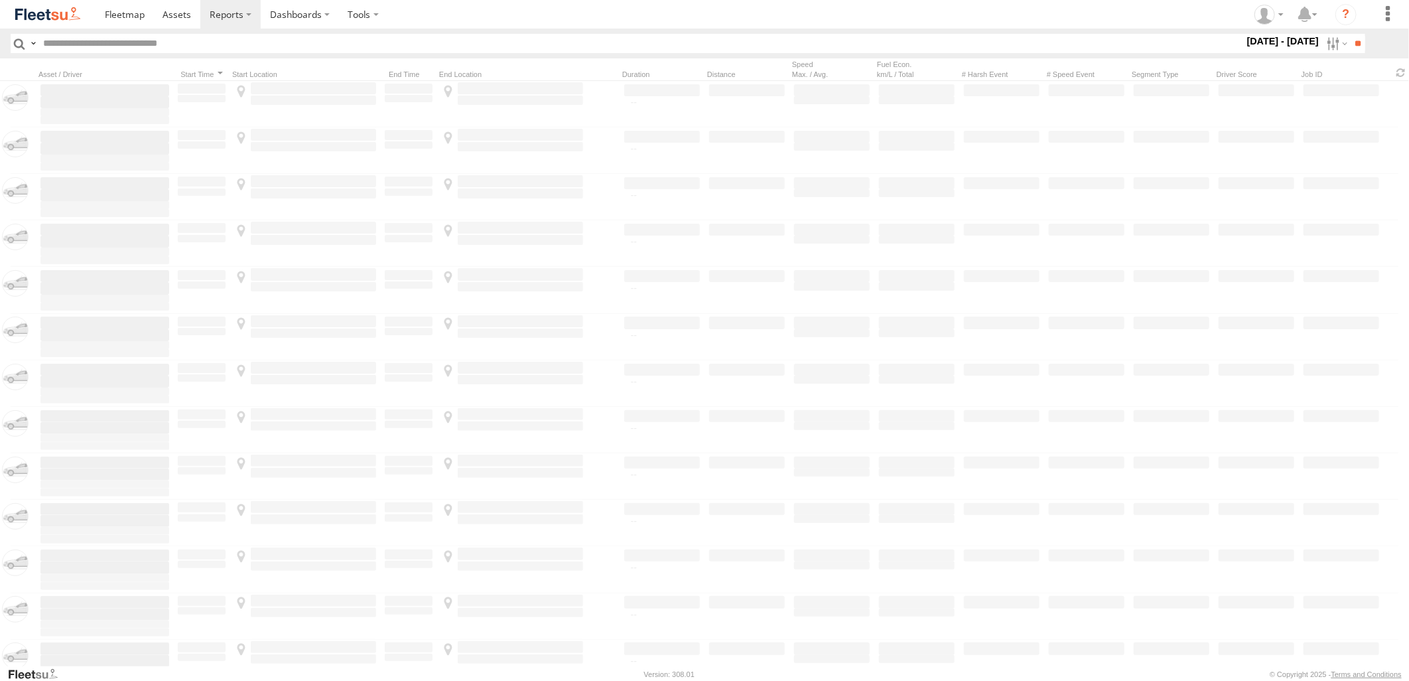
click at [0, 0] on label at bounding box center [0, 0] width 0 height 0
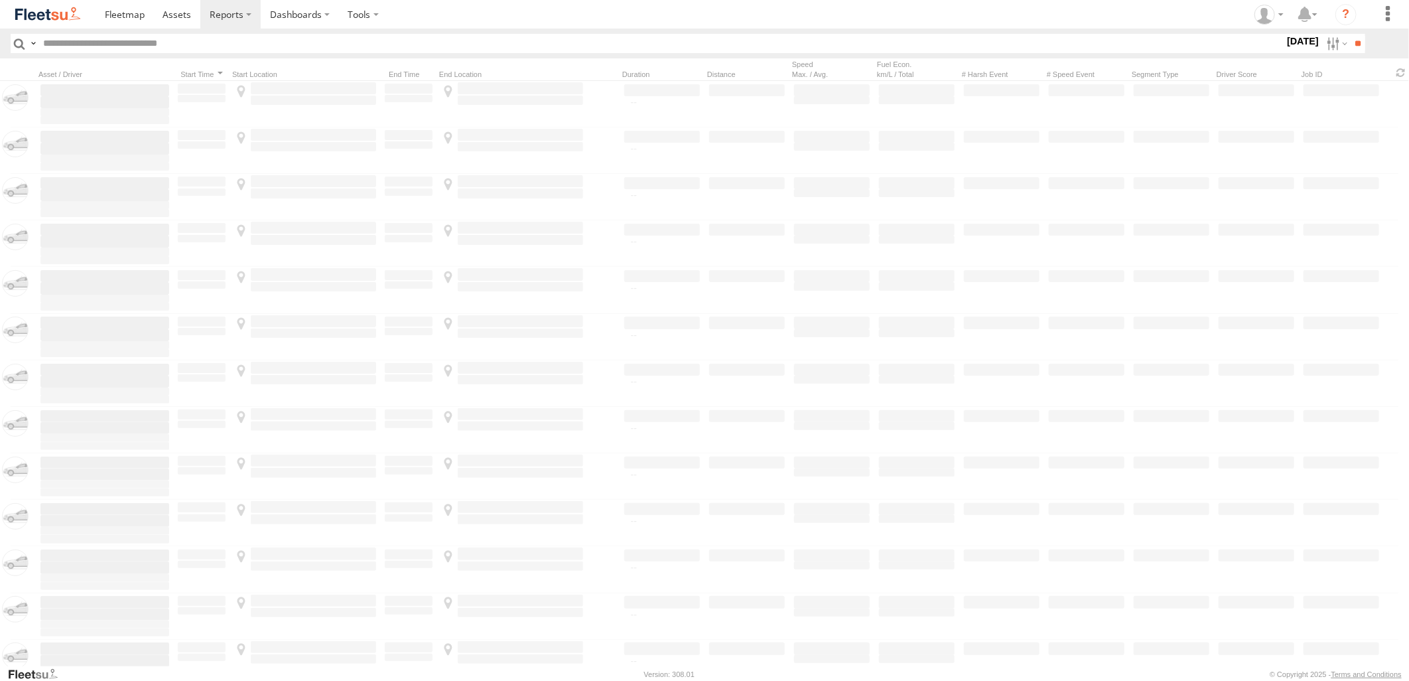
click at [0, 0] on label at bounding box center [0, 0] width 0 height 0
click at [1351, 46] on input "**" at bounding box center [1357, 43] width 15 height 19
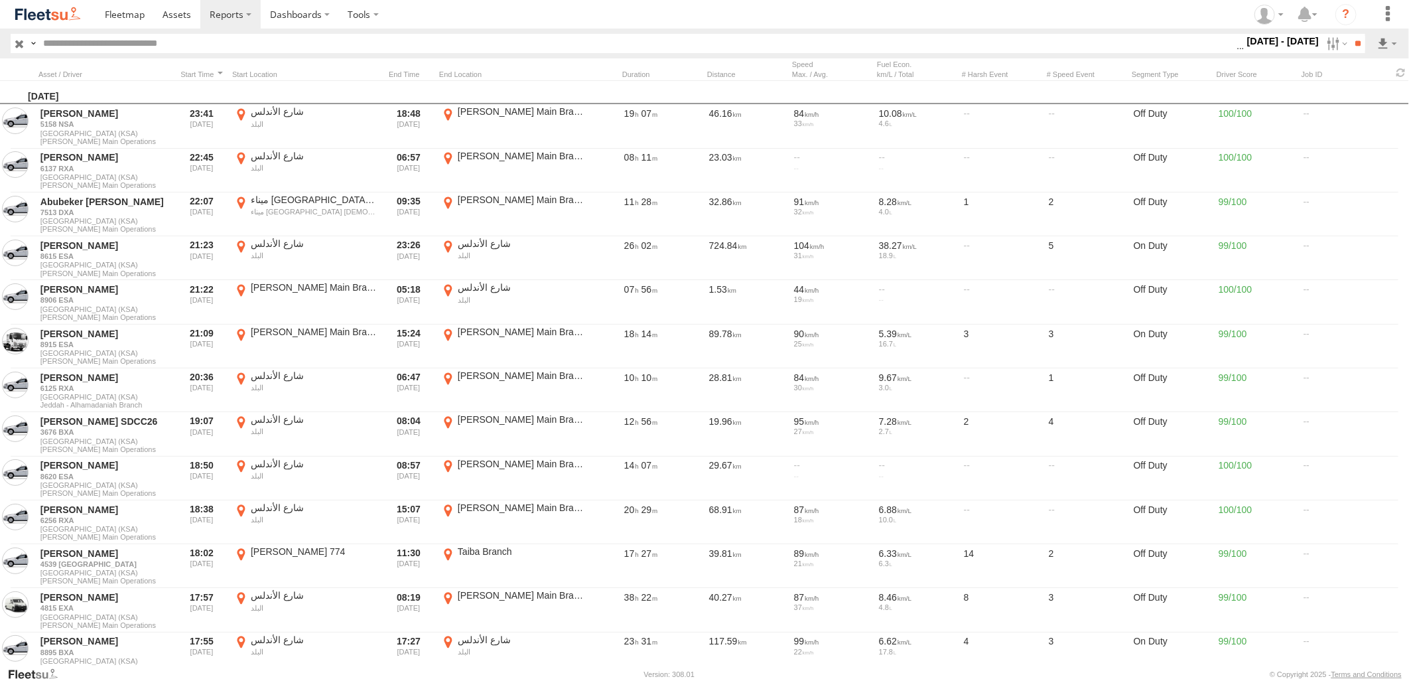
click at [978, 21] on section at bounding box center [751, 14] width 1310 height 29
click at [1360, 88] on link at bounding box center [1352, 92] width 81 height 20
click at [917, 22] on section at bounding box center [751, 14] width 1310 height 29
click at [1352, 96] on link at bounding box center [1352, 92] width 81 height 20
click at [1037, 19] on section at bounding box center [751, 14] width 1310 height 29
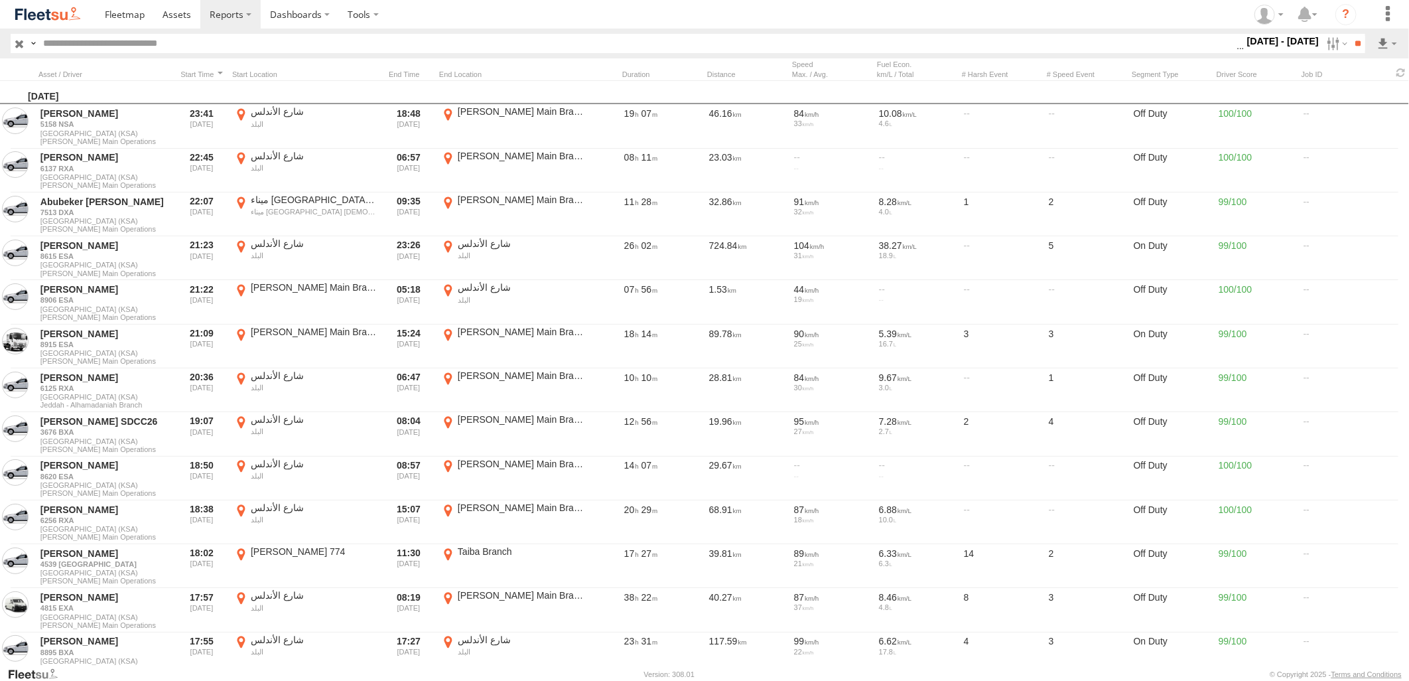
click at [906, 21] on section at bounding box center [751, 14] width 1310 height 29
click at [1336, 38] on label at bounding box center [1335, 43] width 29 height 19
click at [1350, 48] on input "**" at bounding box center [1357, 43] width 15 height 19
click at [1365, 83] on link at bounding box center [1352, 92] width 81 height 20
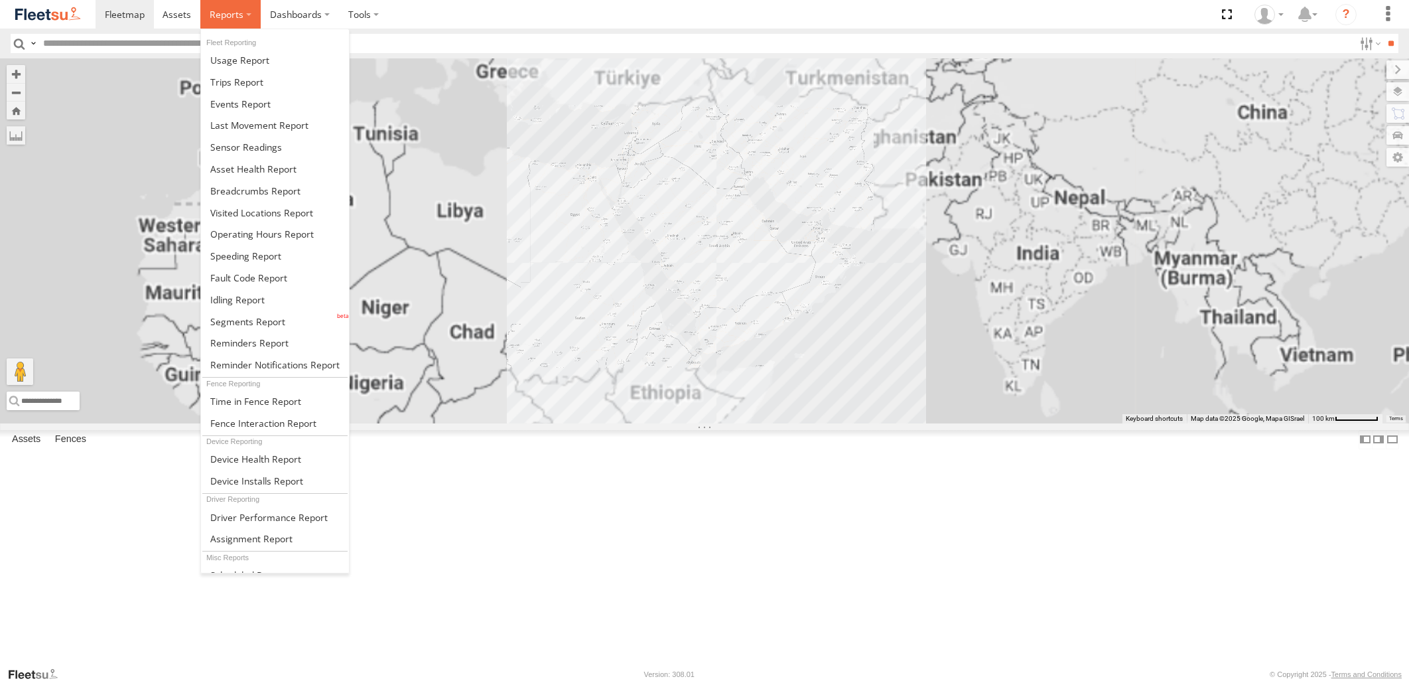
drag, startPoint x: 0, startPoint y: 0, endPoint x: 236, endPoint y: 17, distance: 236.8
click at [236, 17] on span at bounding box center [227, 14] width 34 height 13
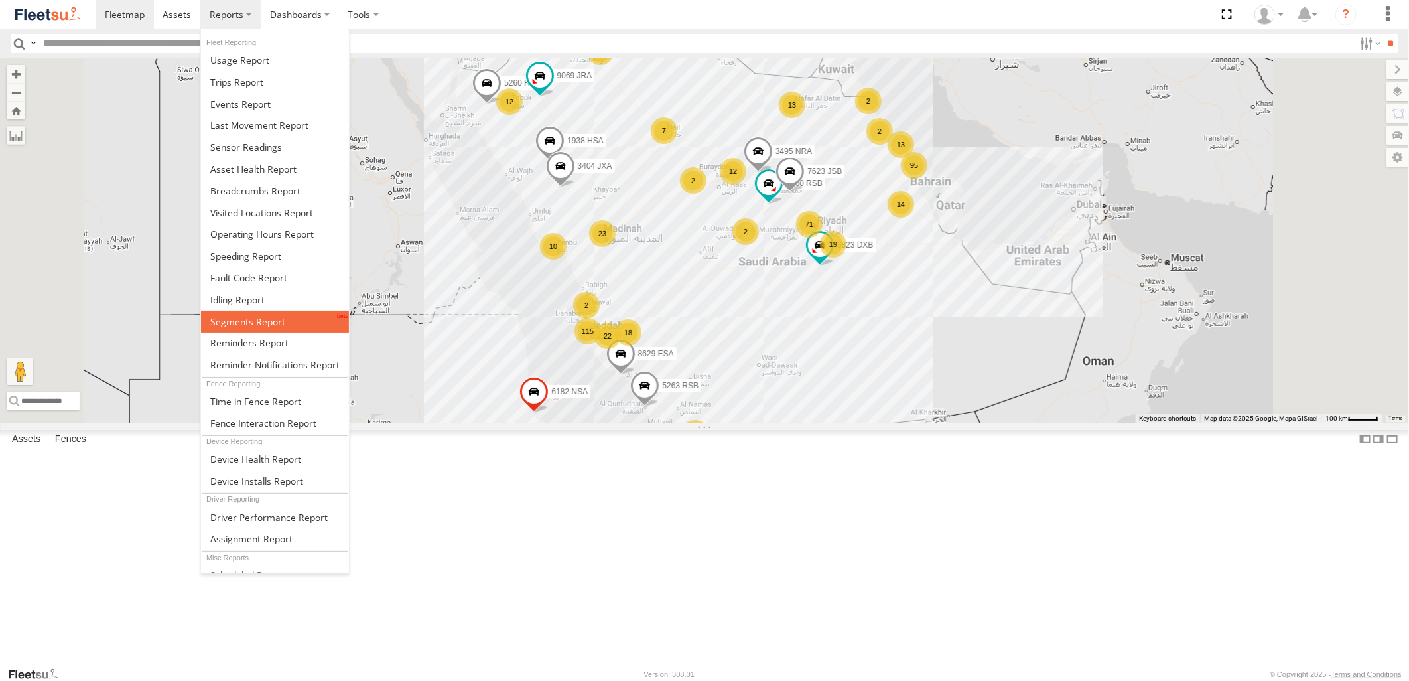
click at [273, 315] on span at bounding box center [247, 321] width 75 height 13
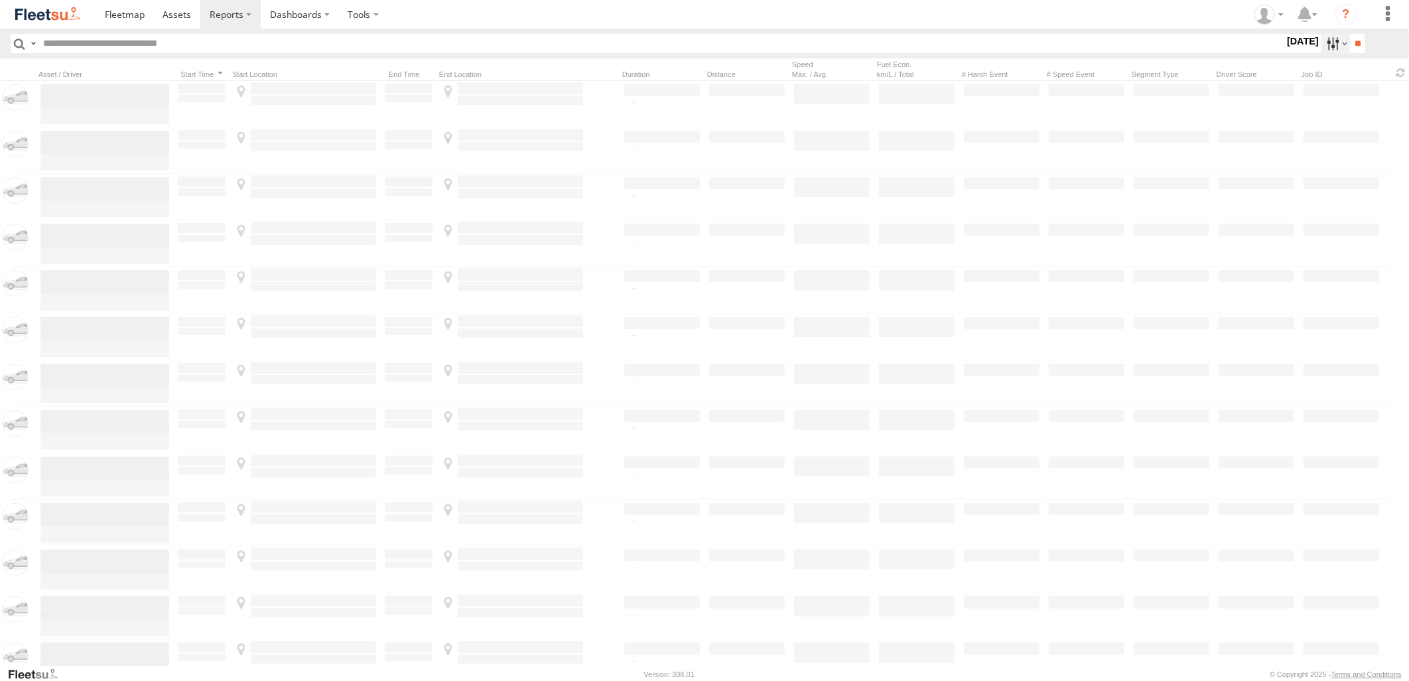
click at [1323, 47] on label at bounding box center [1335, 43] width 29 height 19
click at [0, 0] on span "[PERSON_NAME] - Jeddah" at bounding box center [0, 0] width 0 height 0
click at [0, 0] on span "Abha Warhouse" at bounding box center [0, 0] width 0 height 0
click at [0, 0] on span "Baha warehouse" at bounding box center [0, 0] width 0 height 0
click at [0, 0] on span "Defleeted Vehicles [PERSON_NAME]" at bounding box center [0, 0] width 0 height 0
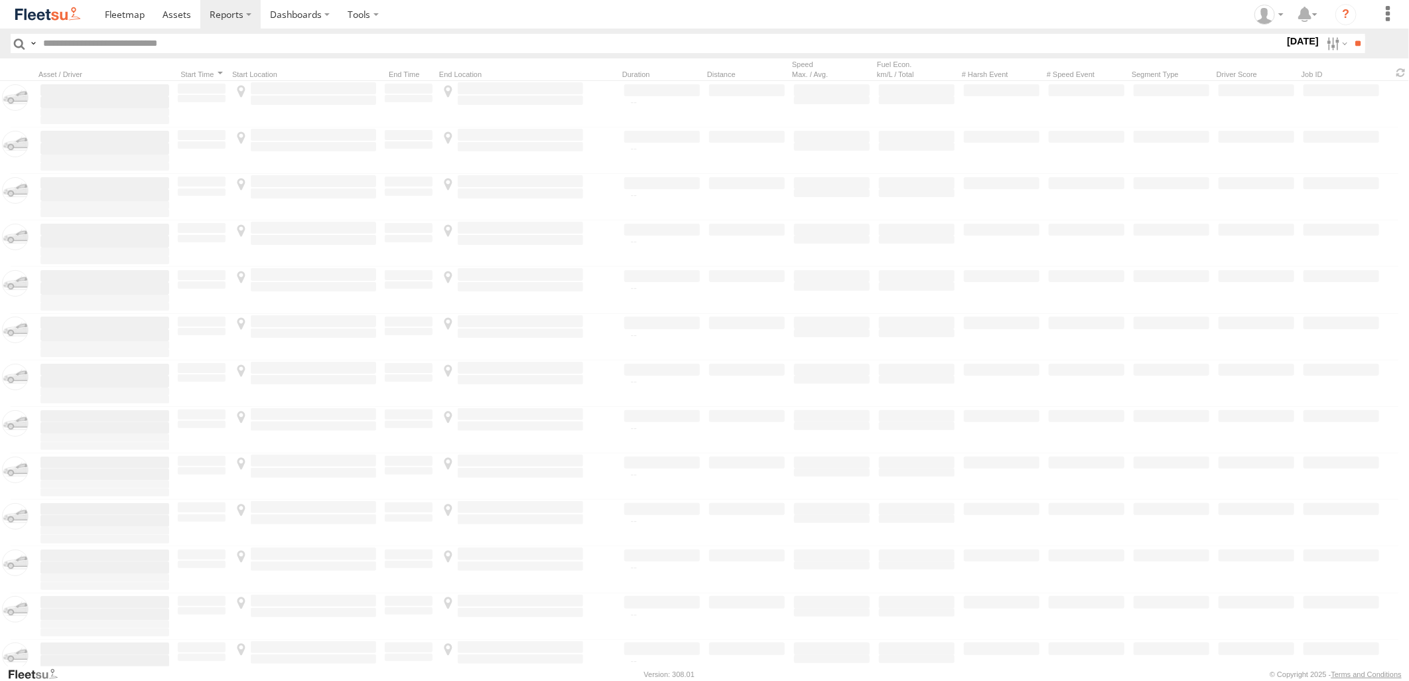
click at [0, 0] on span "Gizan Outlet" at bounding box center [0, 0] width 0 height 0
click at [0, 0] on span "[PERSON_NAME] Expansions SDCC Couriers" at bounding box center [0, 0] width 0 height 0
click at [0, 0] on span "[PERSON_NAME] GOV" at bounding box center [0, 0] width 0 height 0
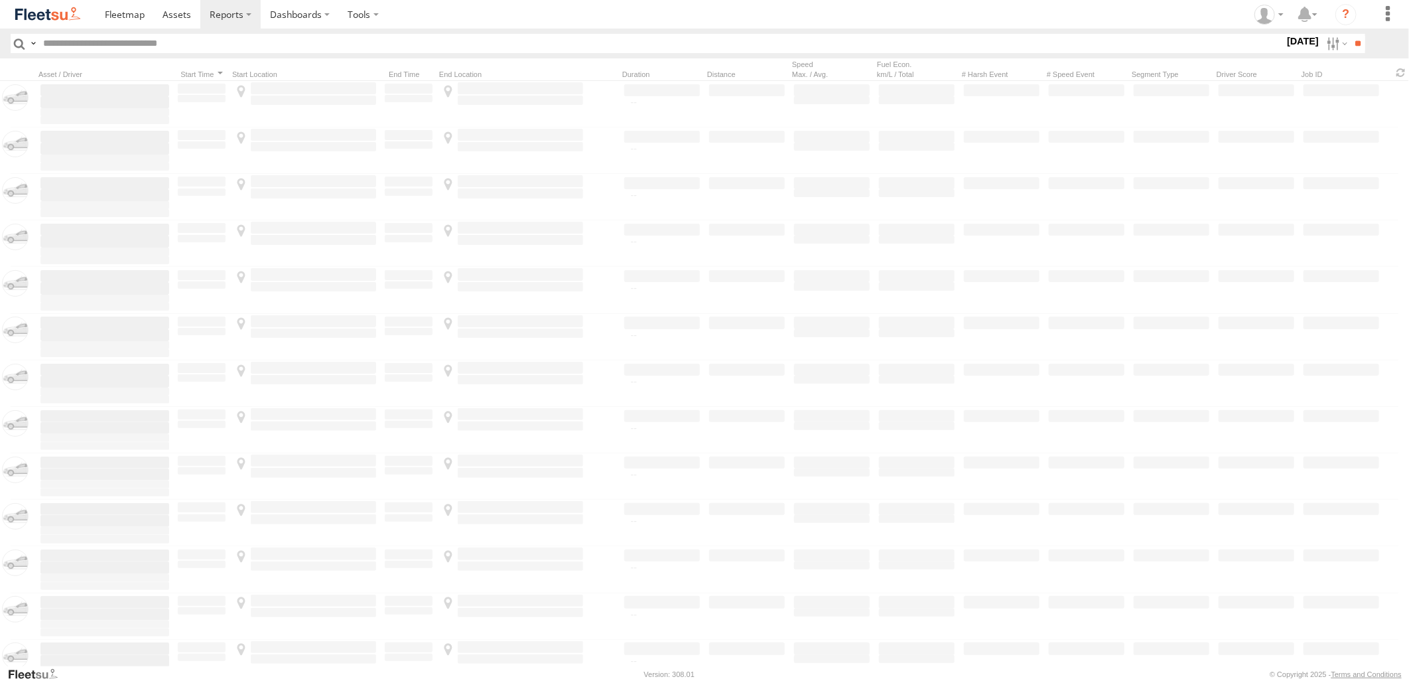
click at [0, 0] on span "[PERSON_NAME] LH" at bounding box center [0, 0] width 0 height 0
click at [0, 0] on span "Makkah Outlet" at bounding box center [0, 0] width 0 height 0
click at [0, 0] on span "Main Warehouse, [GEOGRAPHIC_DATA]" at bounding box center [0, 0] width 0 height 0
click at [0, 0] on span "Khamis Mushait Outlet" at bounding box center [0, 0] width 0 height 0
click at [0, 0] on span "Najran" at bounding box center [0, 0] width 0 height 0
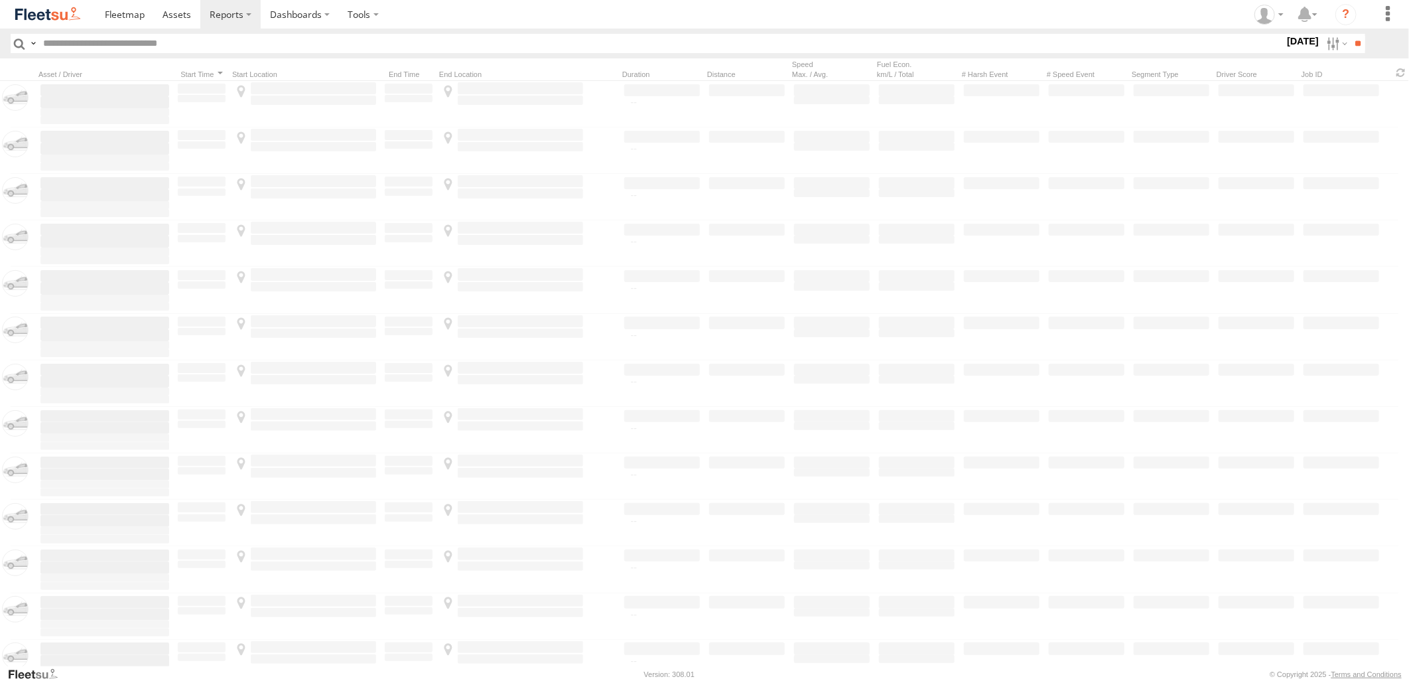
click at [0, 0] on span "Qunfuda" at bounding box center [0, 0] width 0 height 0
click at [0, 0] on span "Tabuk Outlet" at bounding box center [0, 0] width 0 height 0
click at [0, 0] on div "Taif Outlet" at bounding box center [0, 0] width 0 height 0
click at [0, 0] on span "Taif Outlet" at bounding box center [0, 0] width 0 height 0
click at [0, 0] on span "Yanbu Outlet" at bounding box center [0, 0] width 0 height 0
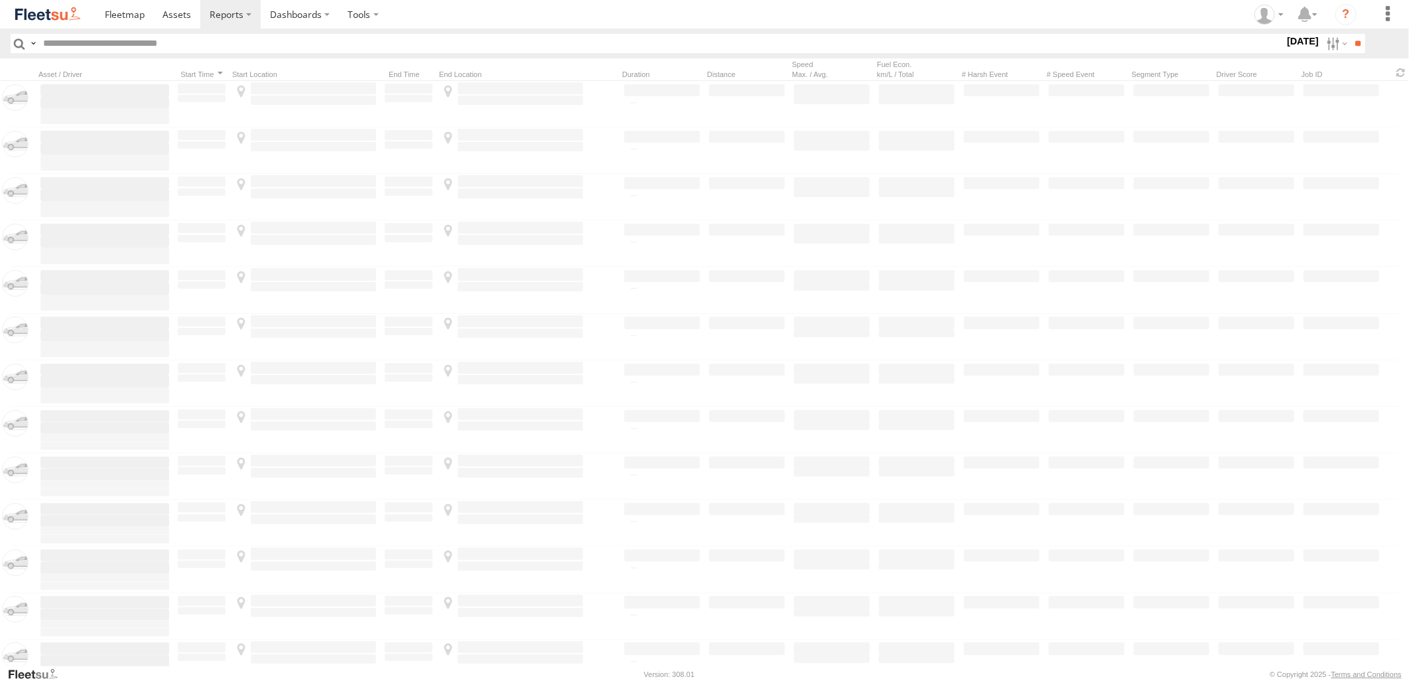
click at [0, 0] on label at bounding box center [0, 0] width 0 height 0
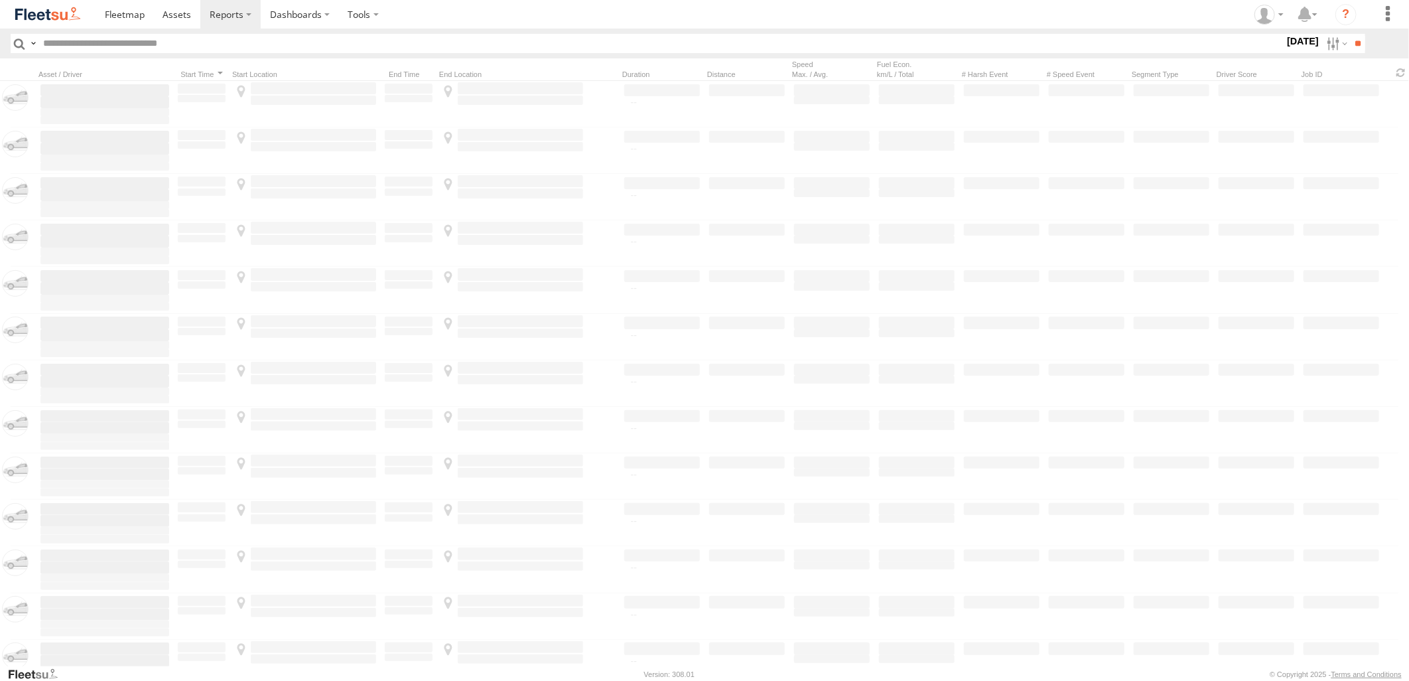
click at [0, 0] on label at bounding box center [0, 0] width 0 height 0
click at [1361, 37] on input "**" at bounding box center [1357, 43] width 15 height 19
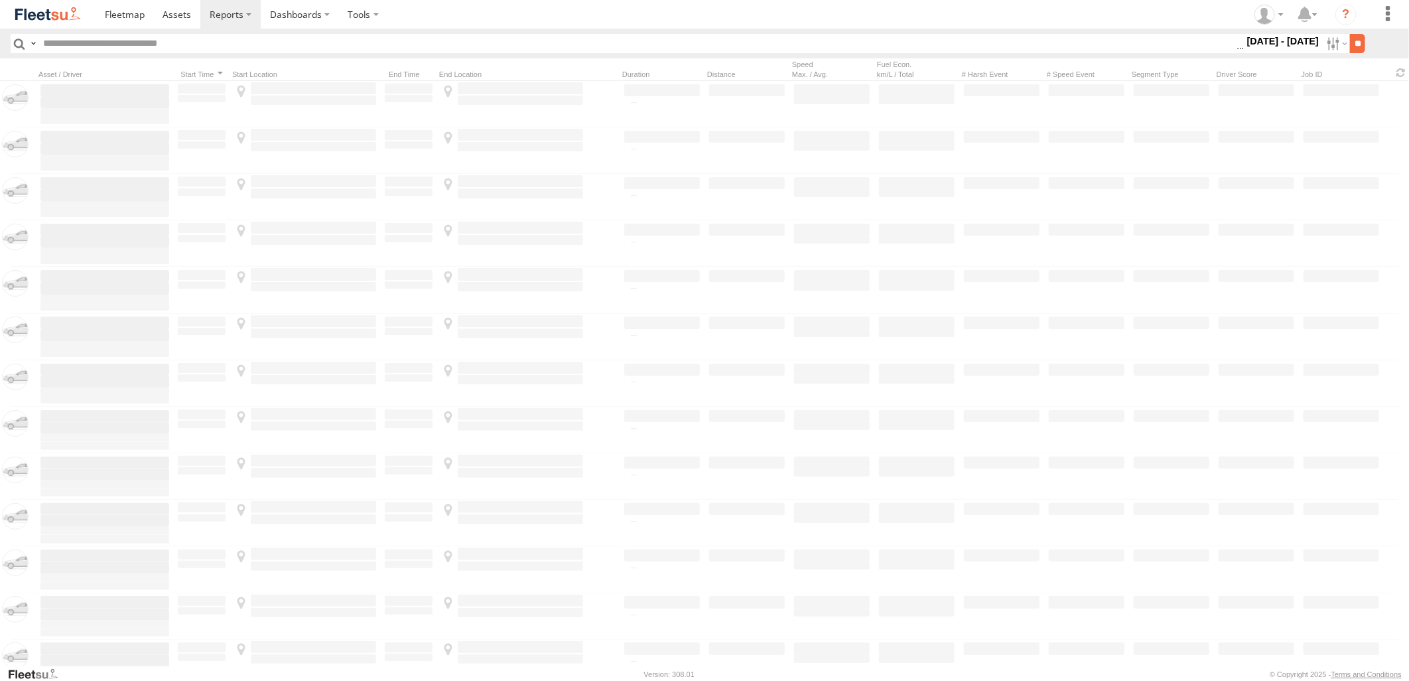
scroll to position [0, 0]
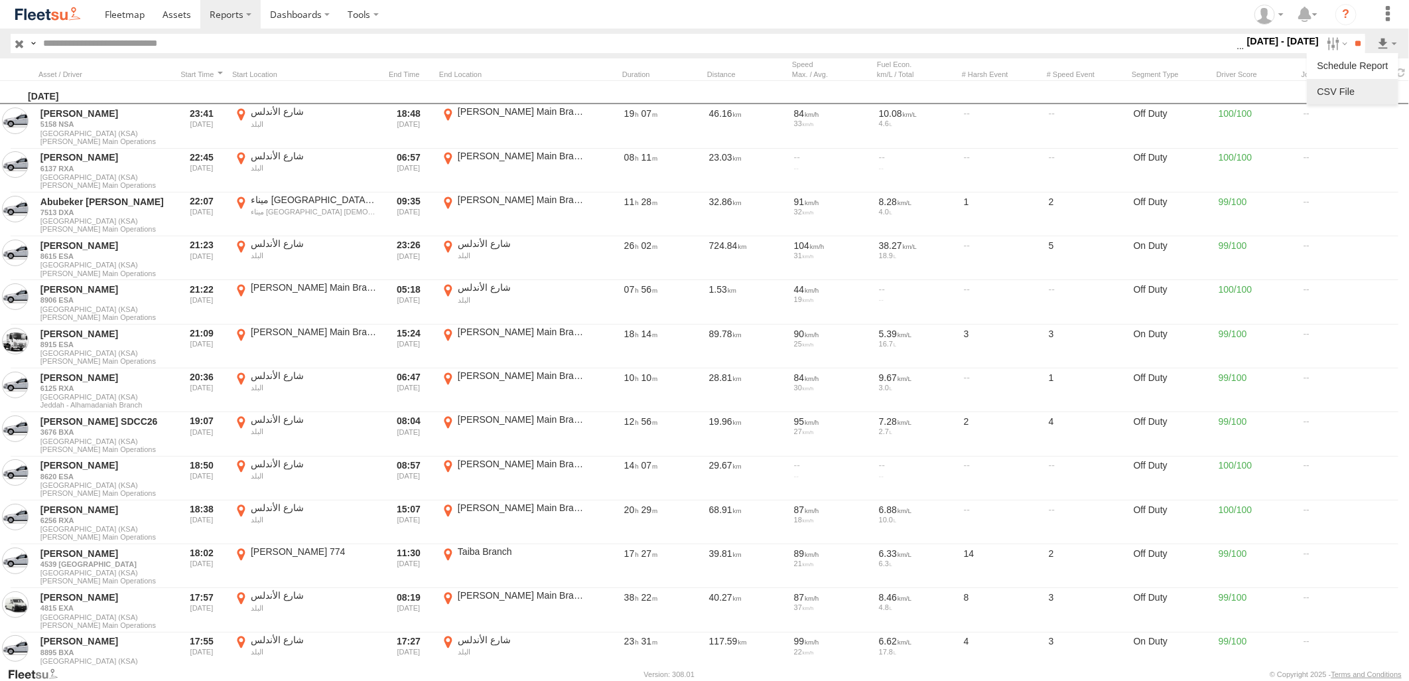
click at [1362, 91] on link at bounding box center [1352, 92] width 81 height 20
click at [926, 11] on section at bounding box center [751, 14] width 1310 height 29
click at [1324, 48] on label at bounding box center [1335, 43] width 29 height 19
click at [0, 0] on label at bounding box center [0, 0] width 0 height 0
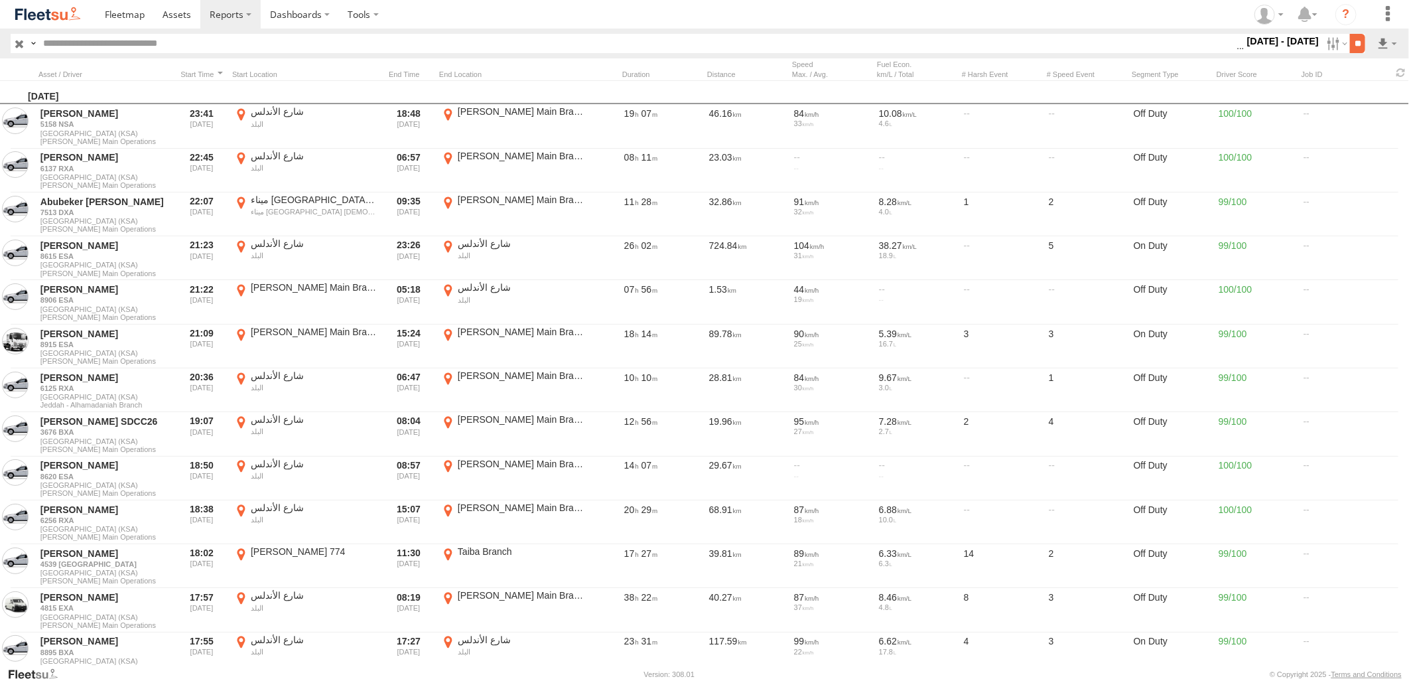
click at [1350, 46] on input "**" at bounding box center [1357, 43] width 15 height 19
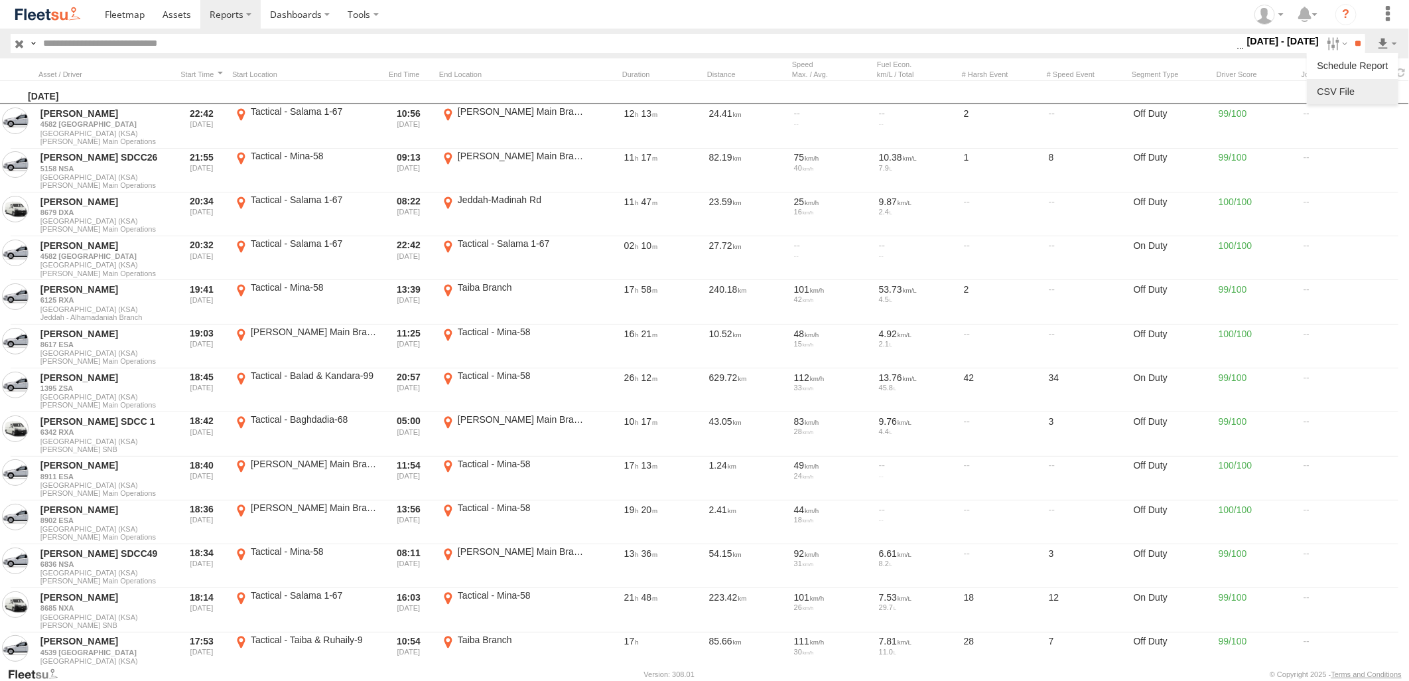
click at [1359, 90] on link at bounding box center [1352, 92] width 81 height 20
click at [927, 28] on section at bounding box center [751, 14] width 1310 height 29
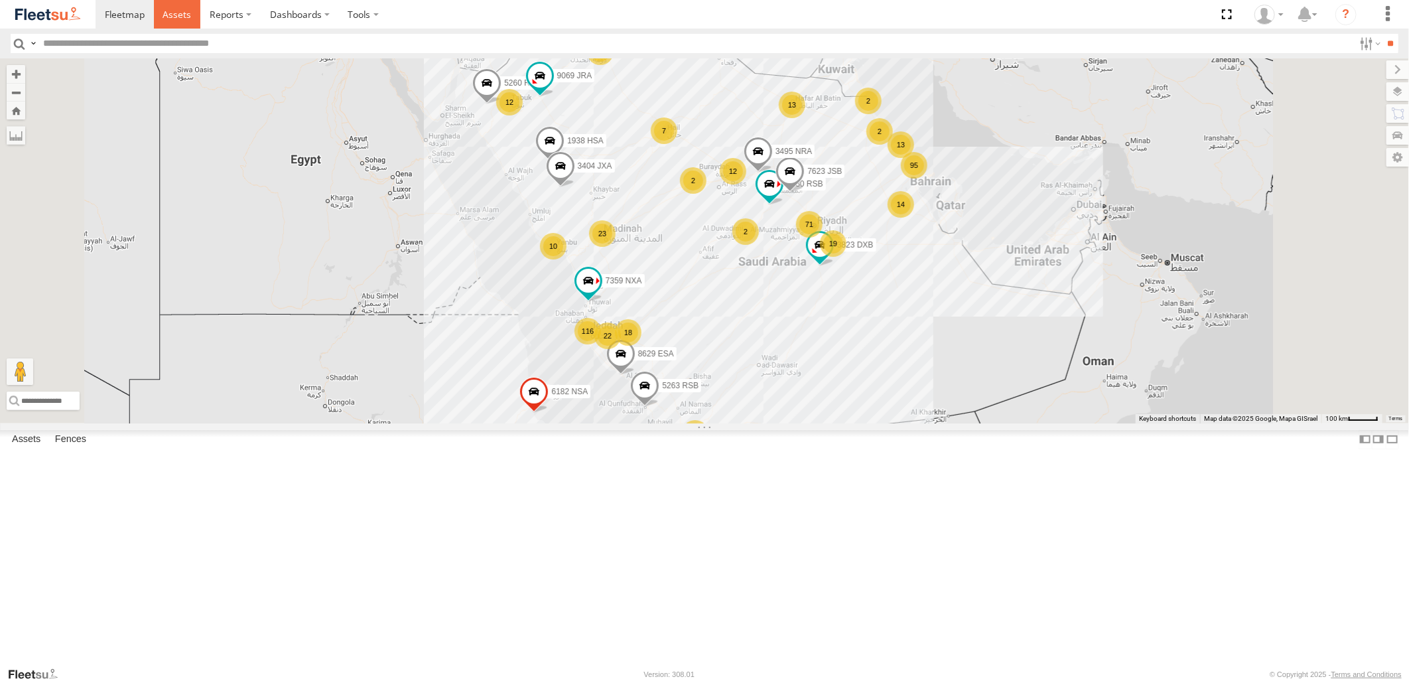
click at [181, 16] on span at bounding box center [177, 14] width 29 height 13
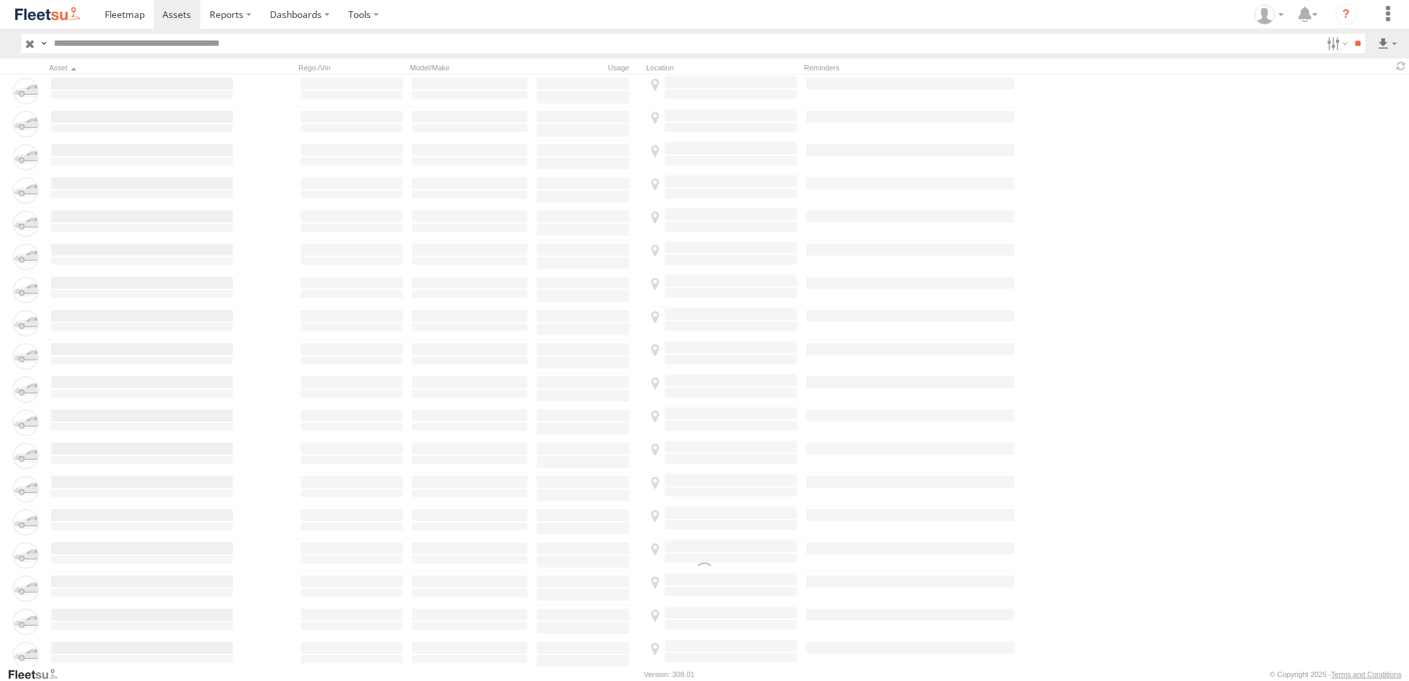
click at [230, 18] on span at bounding box center [227, 14] width 34 height 13
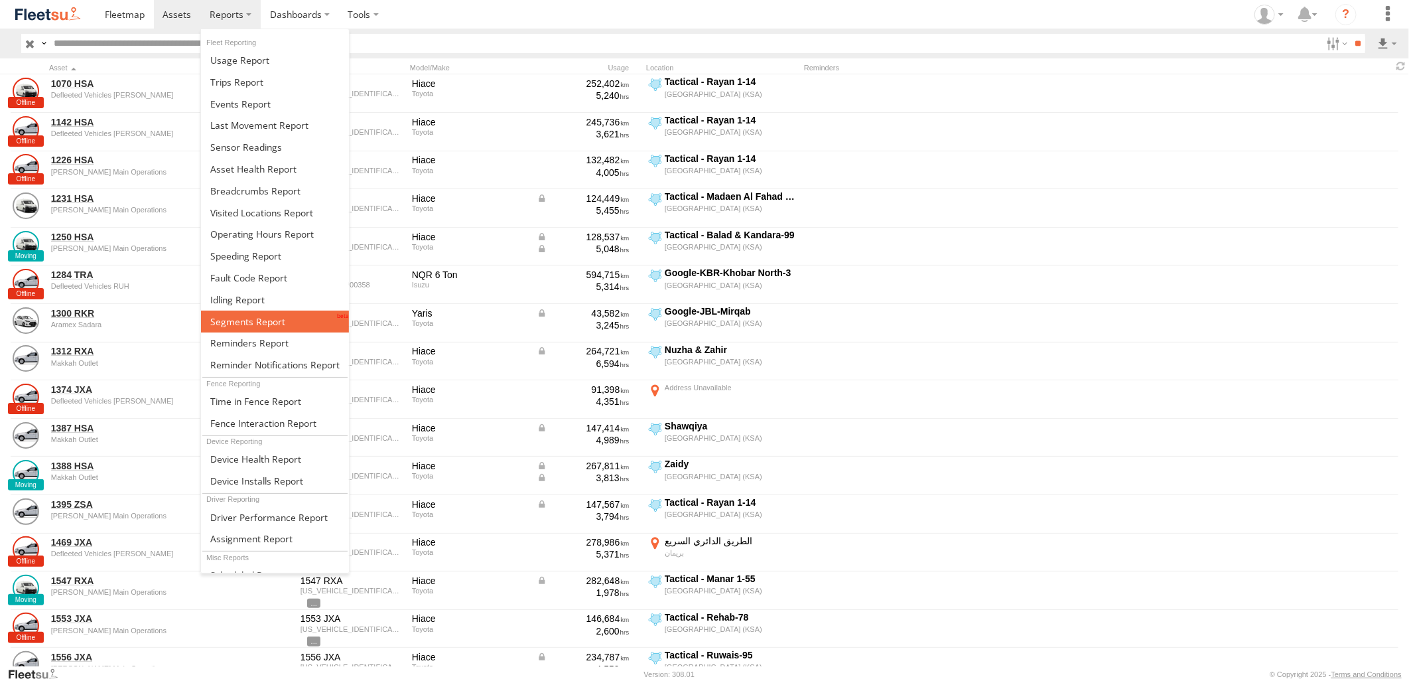
click at [283, 328] on link at bounding box center [275, 321] width 148 height 22
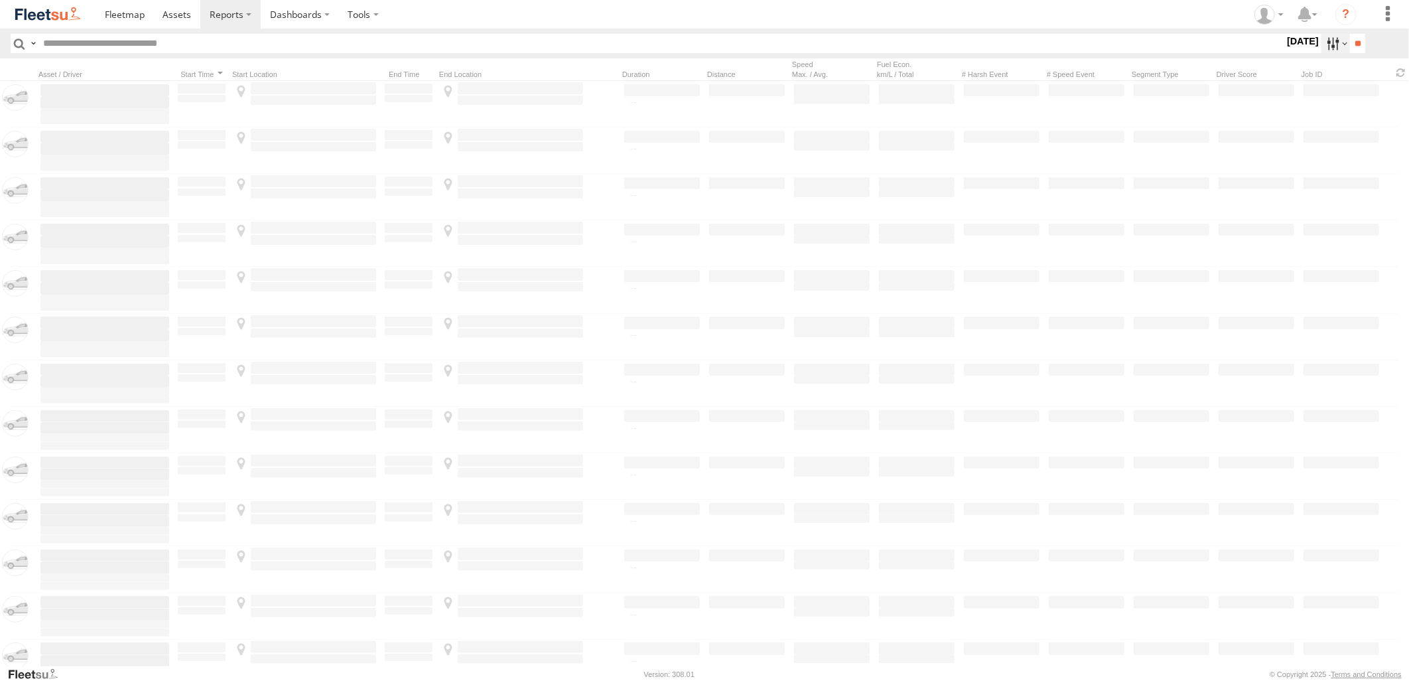
click at [1325, 42] on label at bounding box center [1335, 43] width 29 height 19
click at [0, 0] on label at bounding box center [0, 0] width 0 height 0
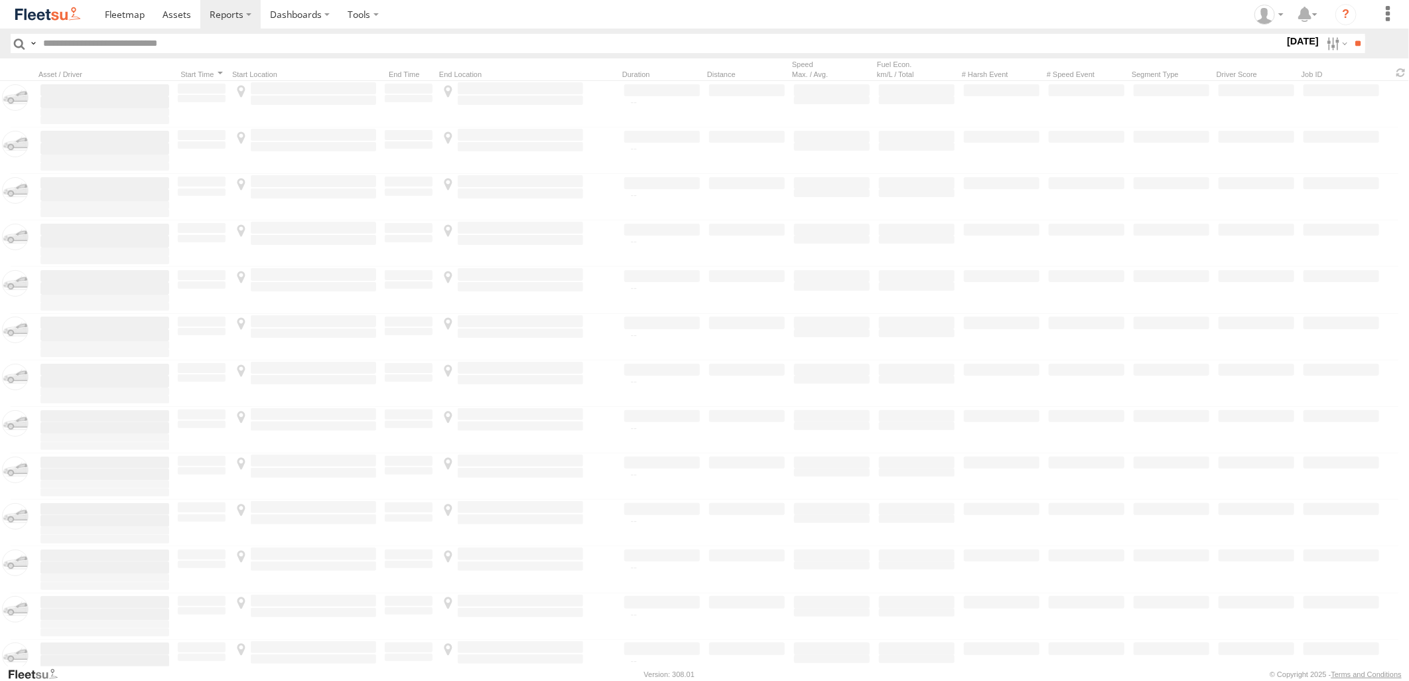
click at [0, 0] on label at bounding box center [0, 0] width 0 height 0
click at [1284, 53] on div at bounding box center [1284, 43] width 0 height 19
click at [0, 0] on label at bounding box center [0, 0] width 0 height 0
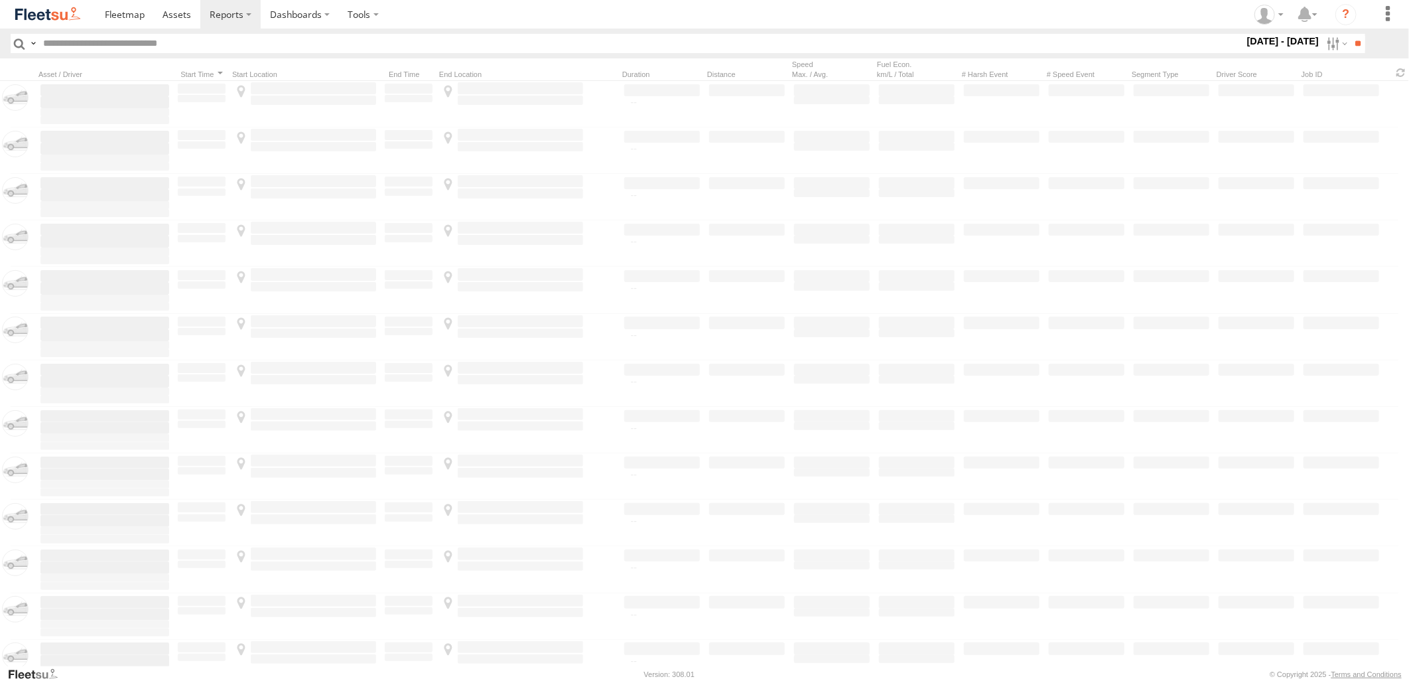
click at [0, 0] on span "[PERSON_NAME] - Jeddah" at bounding box center [0, 0] width 0 height 0
click at [0, 0] on span "Abha Warhouse" at bounding box center [0, 0] width 0 height 0
click at [0, 0] on span "Baha warehouse" at bounding box center [0, 0] width 0 height 0
click at [0, 0] on span "Defleeted Vehicles [PERSON_NAME]" at bounding box center [0, 0] width 0 height 0
click at [0, 0] on span "Gizan Outlet" at bounding box center [0, 0] width 0 height 0
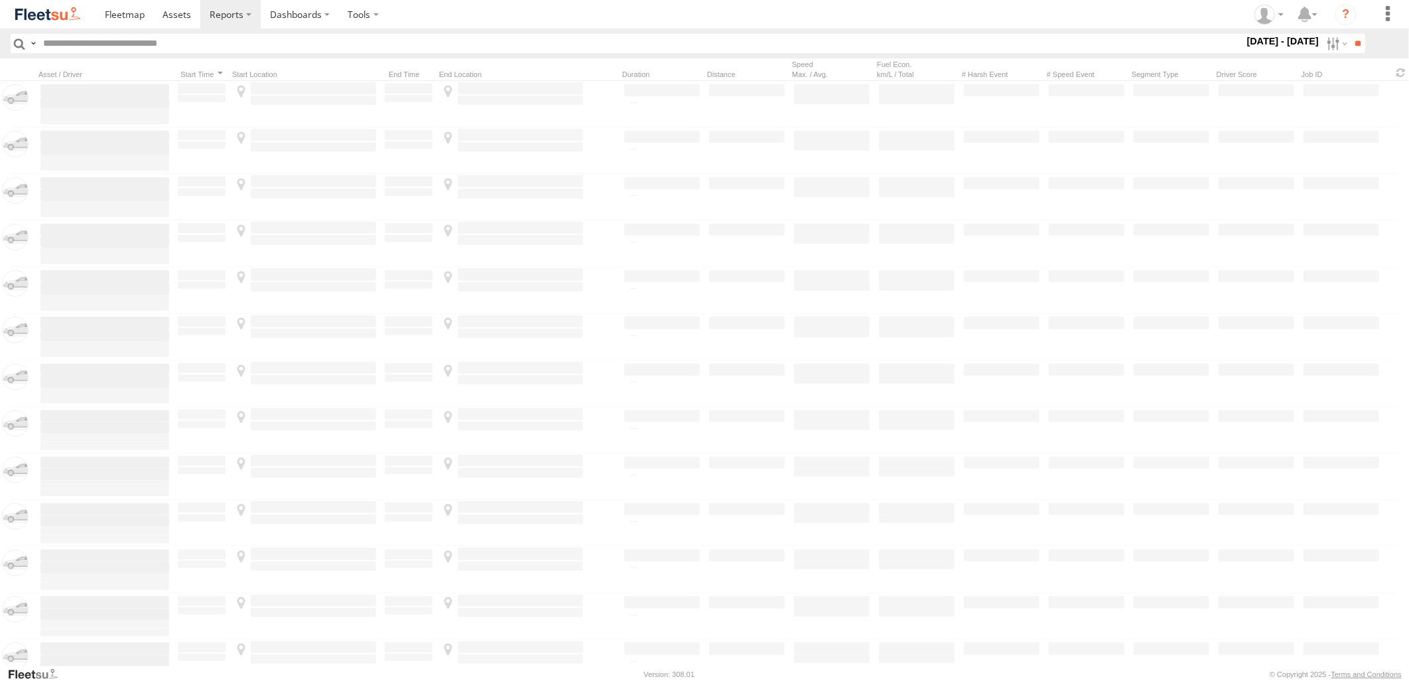
click at [0, 0] on span "[PERSON_NAME] Expansions SDCC Couriers" at bounding box center [0, 0] width 0 height 0
click at [0, 0] on span "[PERSON_NAME] LH" at bounding box center [0, 0] width 0 height 0
click at [0, 0] on span "Main Warehouse, [GEOGRAPHIC_DATA]" at bounding box center [0, 0] width 0 height 0
click at [0, 0] on span "Makkah Outlet" at bounding box center [0, 0] width 0 height 0
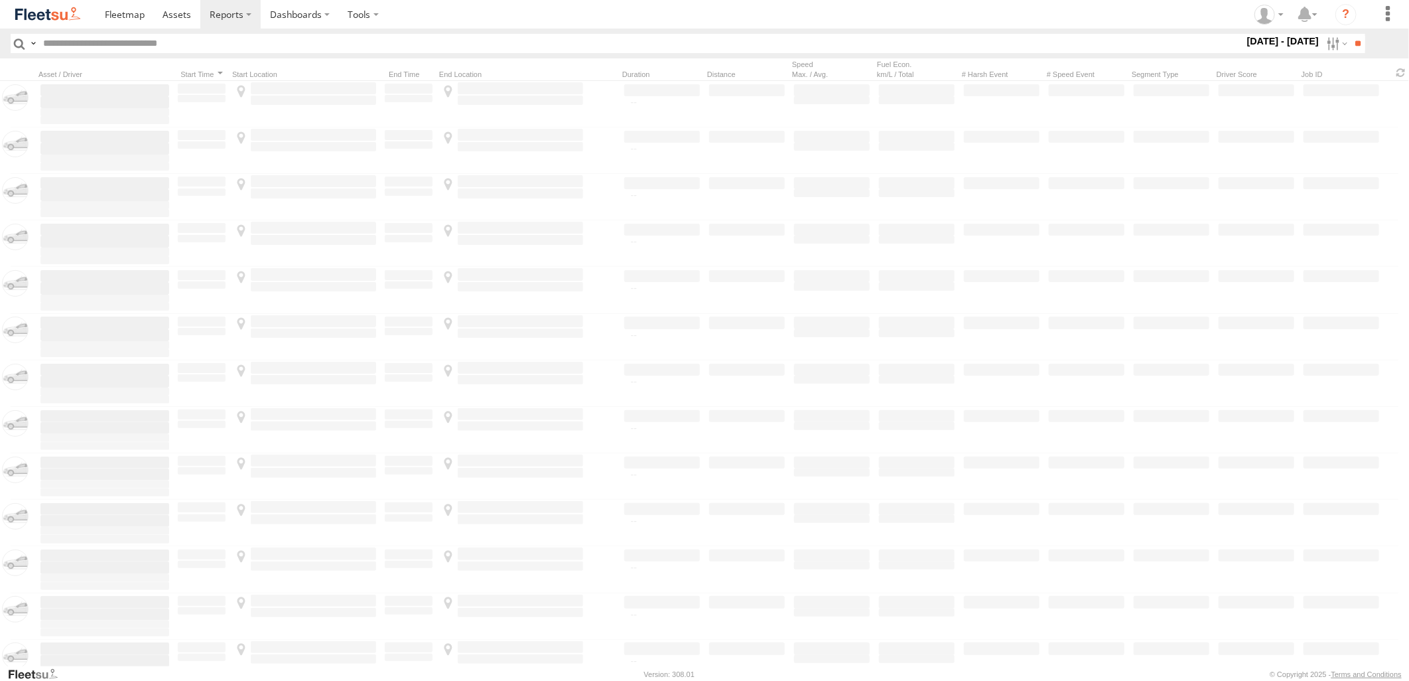
click at [0, 0] on span "Najran" at bounding box center [0, 0] width 0 height 0
click at [0, 0] on span "Qunfuda" at bounding box center [0, 0] width 0 height 0
click at [0, 0] on span "Tabuk Outlet" at bounding box center [0, 0] width 0 height 0
drag, startPoint x: 62, startPoint y: 566, endPoint x: 61, endPoint y: 576, distance: 9.3
click at [0, 0] on span "Taif Outlet" at bounding box center [0, 0] width 0 height 0
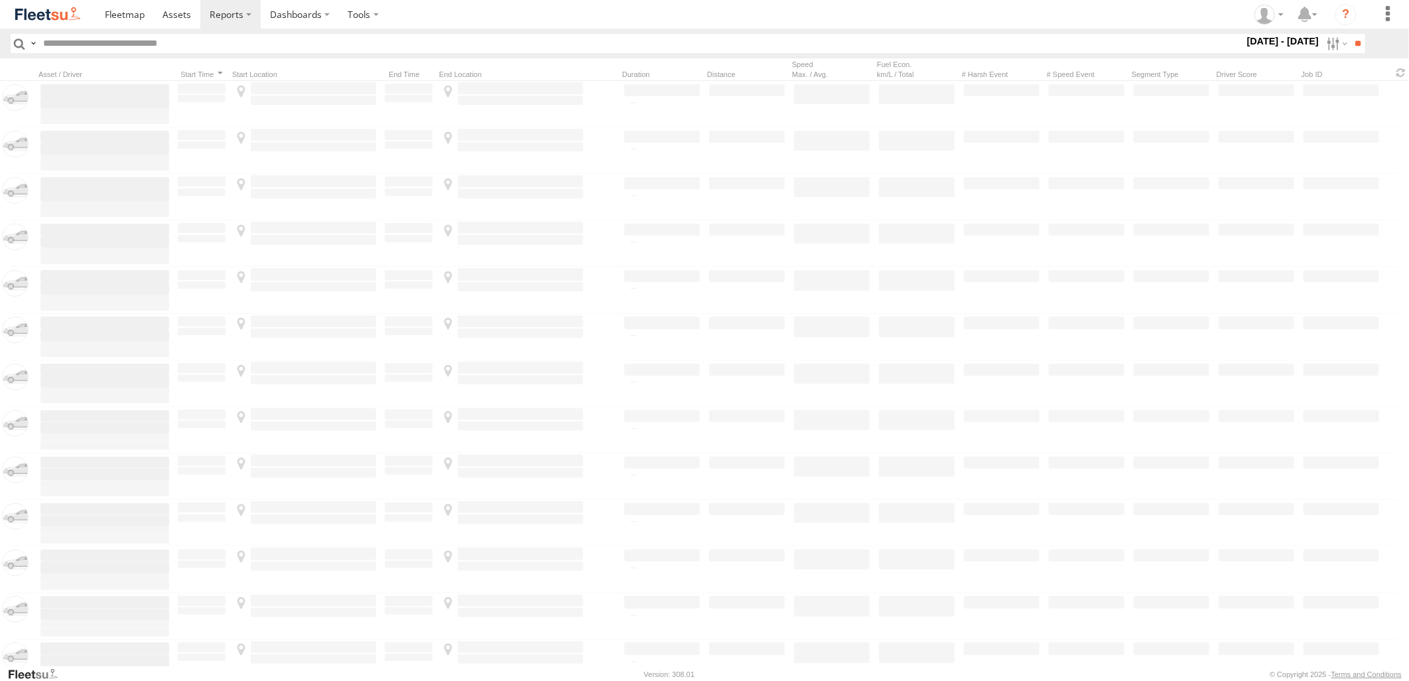
click at [0, 0] on span "Yanbu Outlet" at bounding box center [0, 0] width 0 height 0
click at [0, 0] on span "Khamis Mushait Outlet" at bounding box center [0, 0] width 0 height 0
click at [1355, 45] on input "**" at bounding box center [1357, 43] width 15 height 19
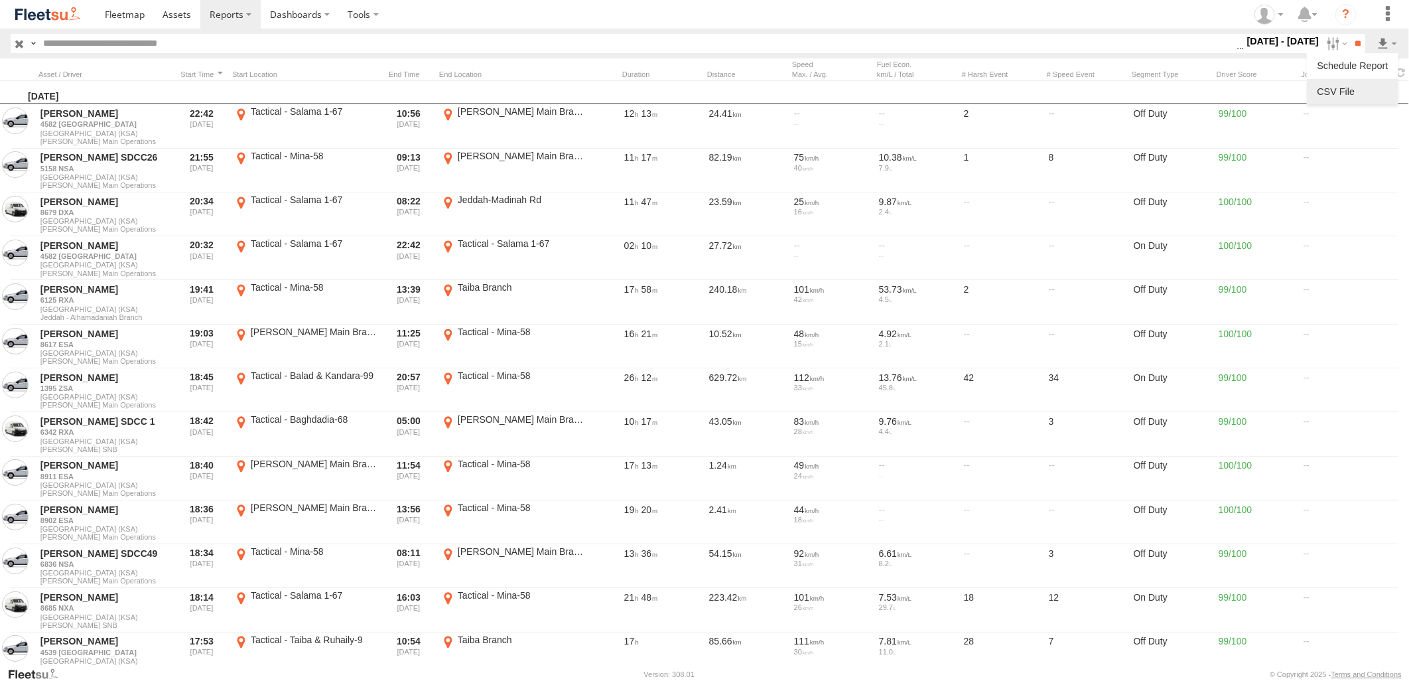
click at [1367, 88] on link at bounding box center [1352, 92] width 81 height 20
click at [1007, 16] on section at bounding box center [751, 14] width 1310 height 29
click at [1323, 44] on label at bounding box center [1335, 43] width 29 height 19
click at [0, 0] on label at bounding box center [0, 0] width 0 height 0
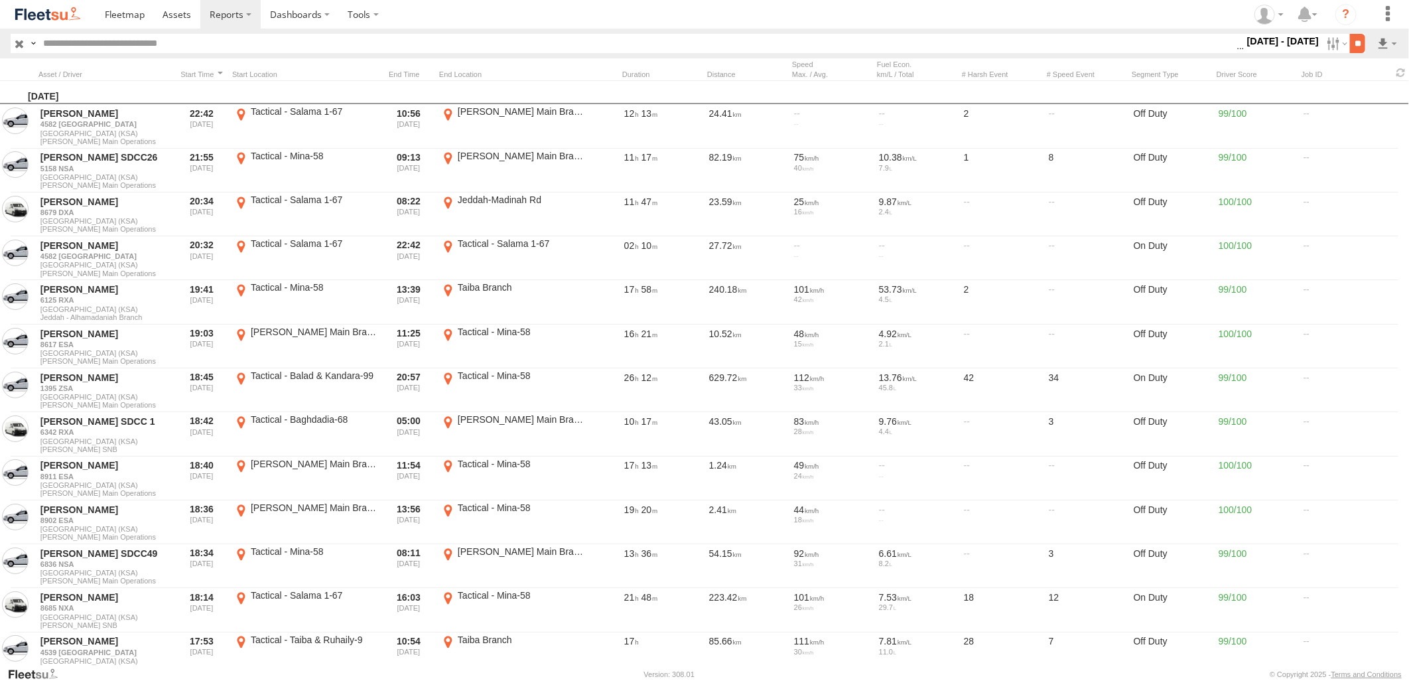
click at [1350, 38] on input "**" at bounding box center [1357, 43] width 15 height 19
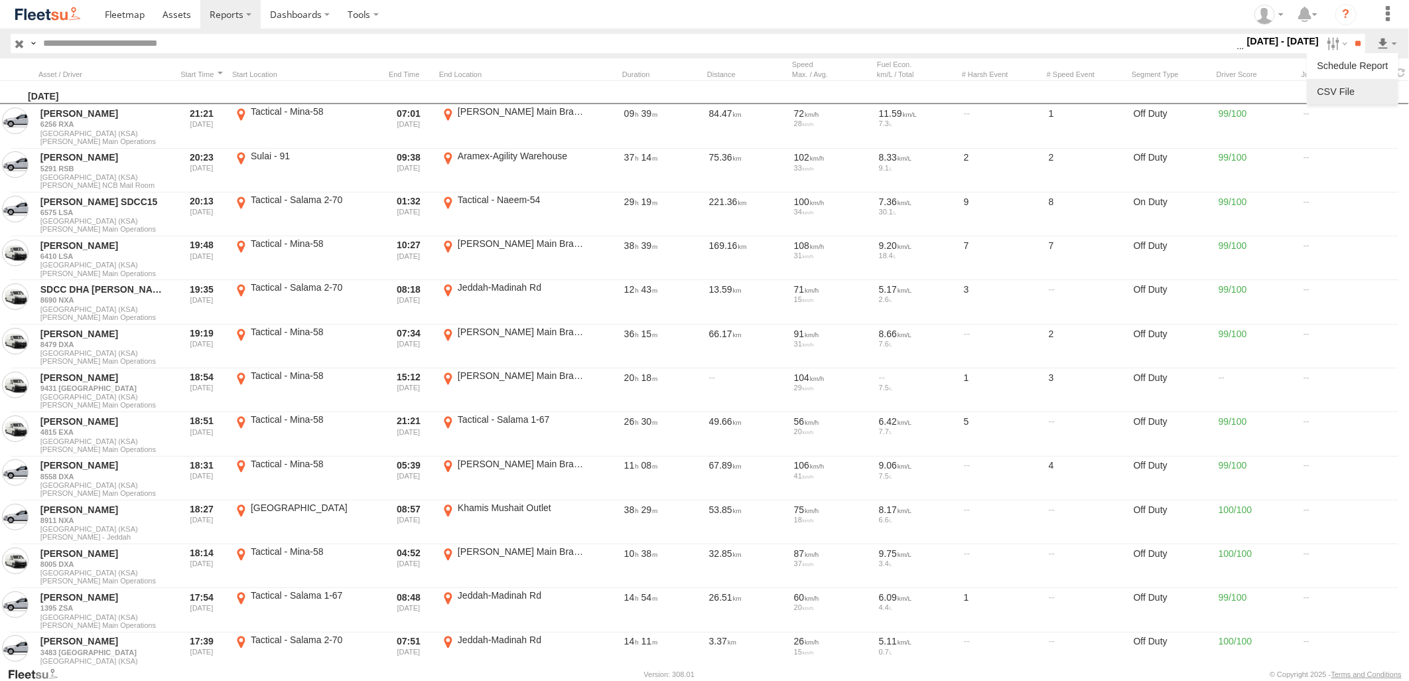
click at [1357, 88] on link at bounding box center [1352, 92] width 81 height 20
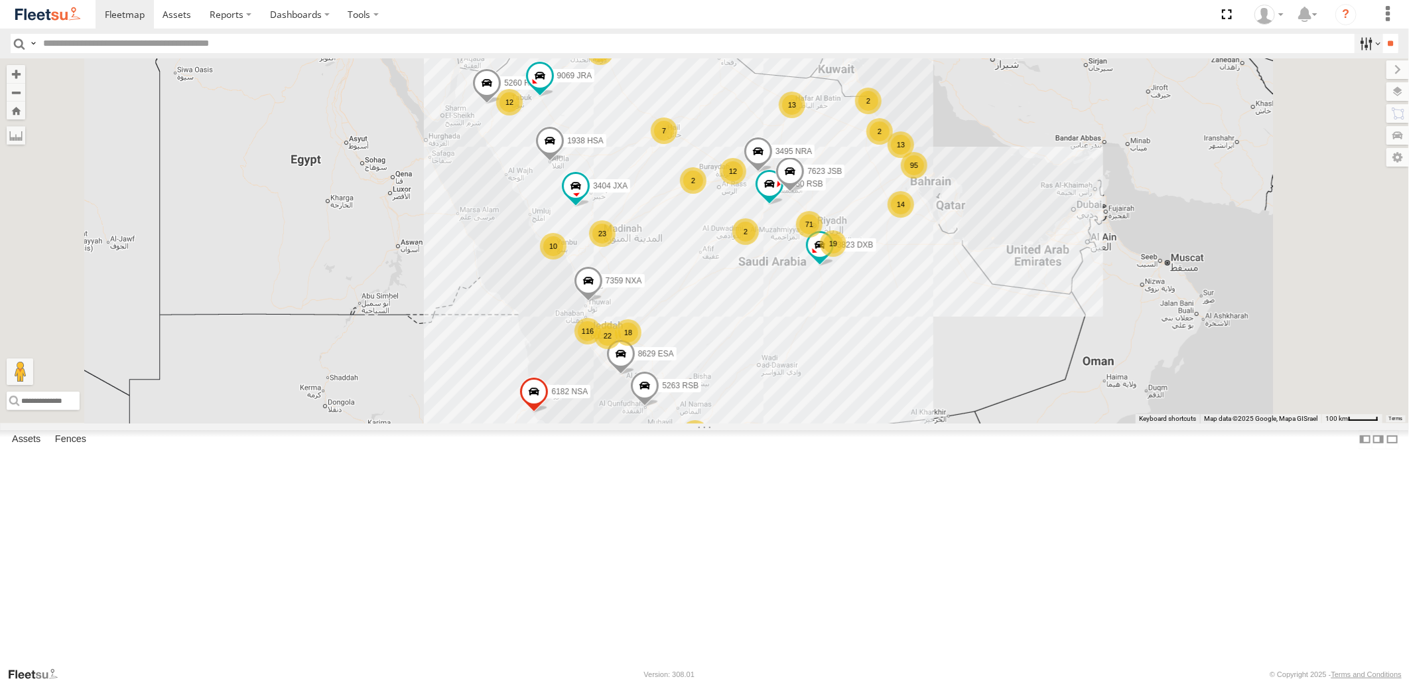
click at [1364, 44] on label at bounding box center [1369, 43] width 29 height 19
click at [0, 0] on span "[PERSON_NAME] - Jeddah" at bounding box center [0, 0] width 0 height 0
click at [0, 0] on span "Abha Warhouse" at bounding box center [0, 0] width 0 height 0
click at [0, 0] on span "[PERSON_NAME] - Logistics WH Jeddah" at bounding box center [0, 0] width 0 height 0
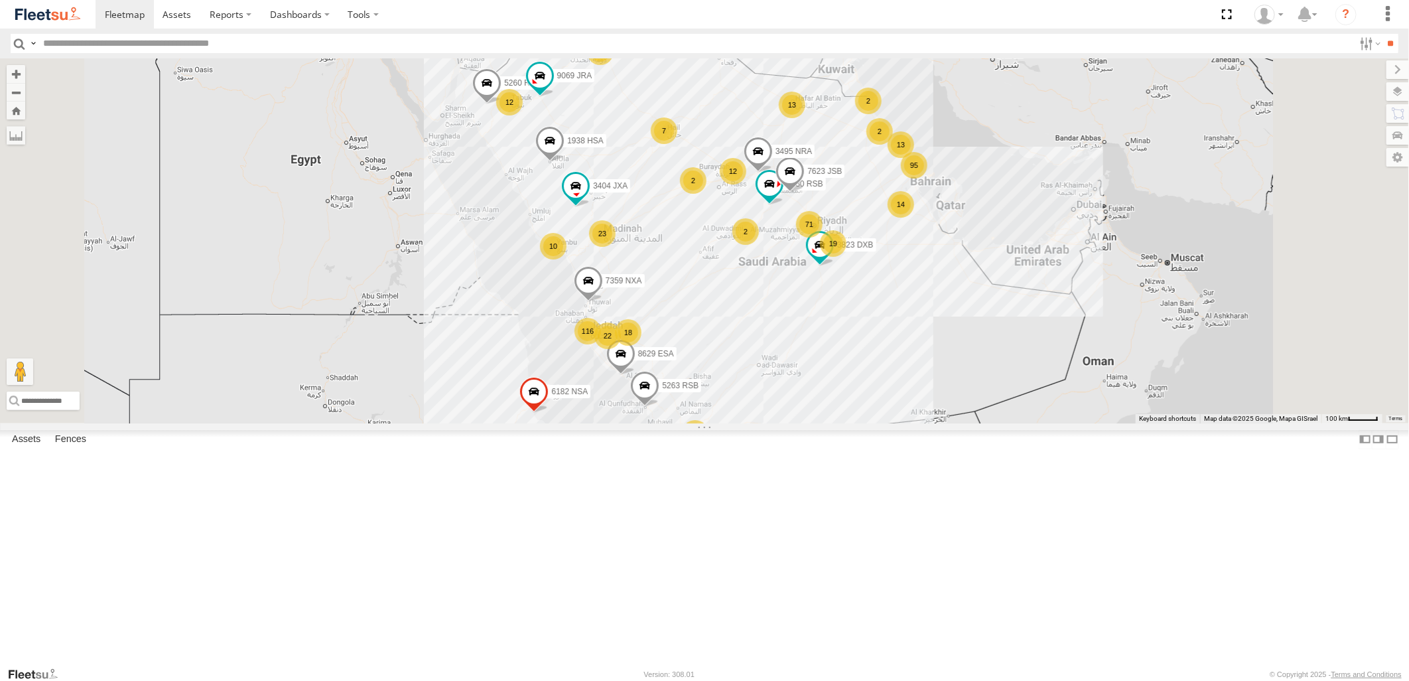
click at [0, 0] on span "Baha warehouse" at bounding box center [0, 0] width 0 height 0
click at [0, 0] on span "Defleeted Vehicles [PERSON_NAME]" at bounding box center [0, 0] width 0 height 0
click at [0, 0] on span "Gizan Outlet" at bounding box center [0, 0] width 0 height 0
click at [0, 0] on span "[PERSON_NAME] Expansions SDCC Couriers" at bounding box center [0, 0] width 0 height 0
click at [0, 0] on span "[PERSON_NAME] LH" at bounding box center [0, 0] width 0 height 0
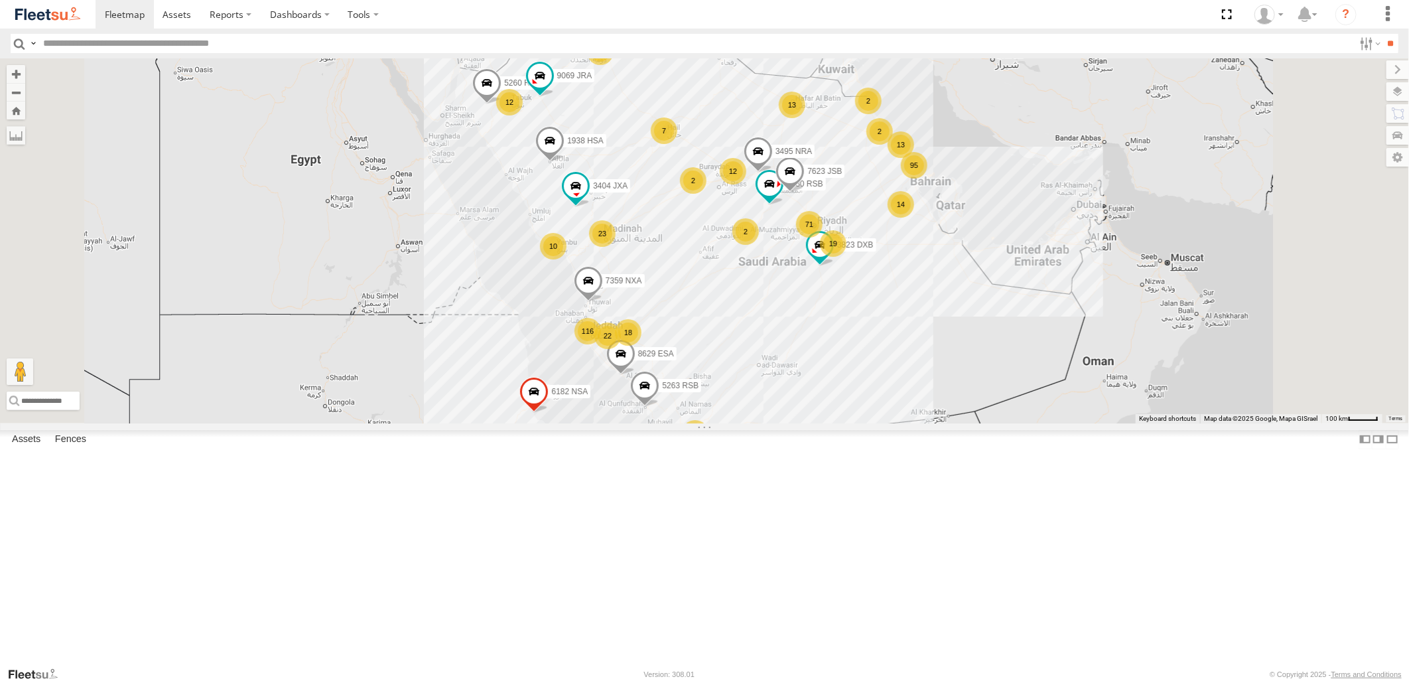
scroll to position [147, 0]
click at [0, 0] on span "Khamis Mushait Outlet" at bounding box center [0, 0] width 0 height 0
click at [0, 0] on span "Main Warehouse, [GEOGRAPHIC_DATA]" at bounding box center [0, 0] width 0 height 0
click at [0, 0] on span "Makkah Outlet" at bounding box center [0, 0] width 0 height 0
click at [0, 0] on span "Najran" at bounding box center [0, 0] width 0 height 0
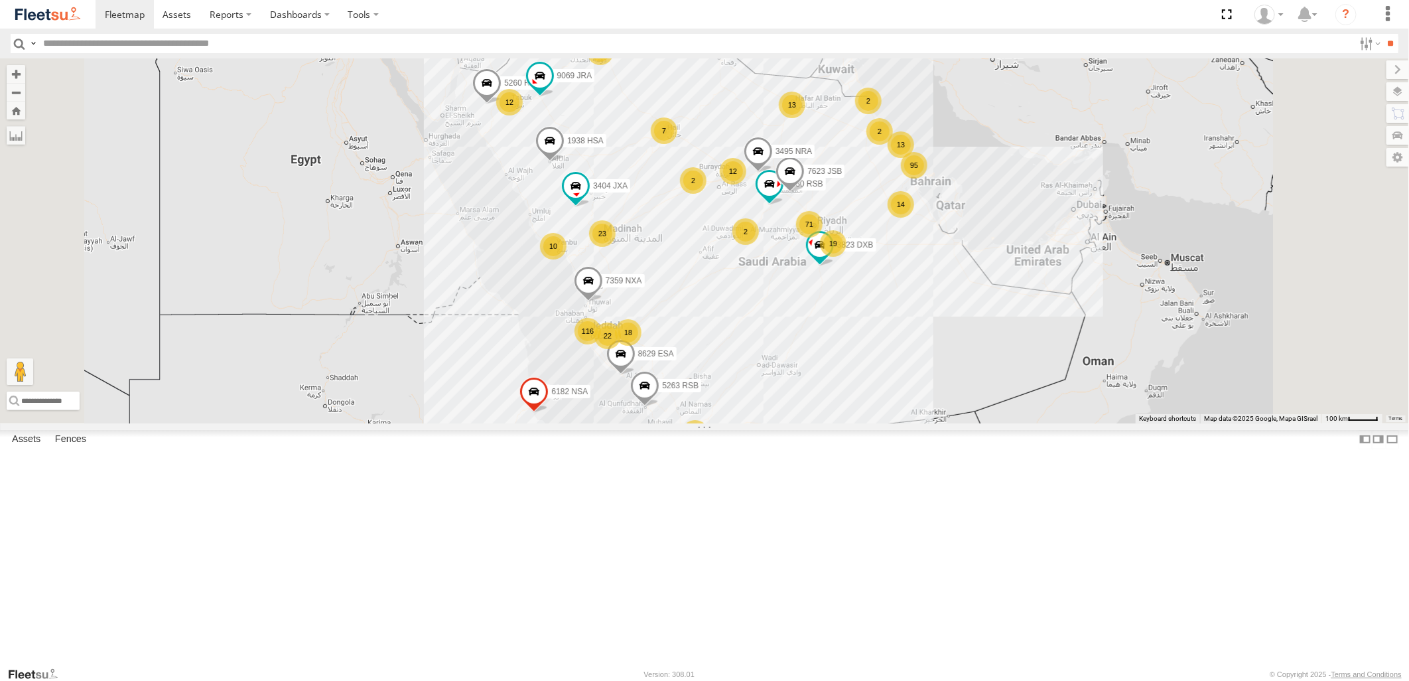
click at [0, 0] on span "Qunfuda" at bounding box center [0, 0] width 0 height 0
click at [0, 0] on div "Taif Outlet" at bounding box center [0, 0] width 0 height 0
click at [0, 0] on span "Tabuk Outlet" at bounding box center [0, 0] width 0 height 0
click at [0, 0] on span "Taif Outlet" at bounding box center [0, 0] width 0 height 0
click at [0, 0] on span "Yanbu Outlet" at bounding box center [0, 0] width 0 height 0
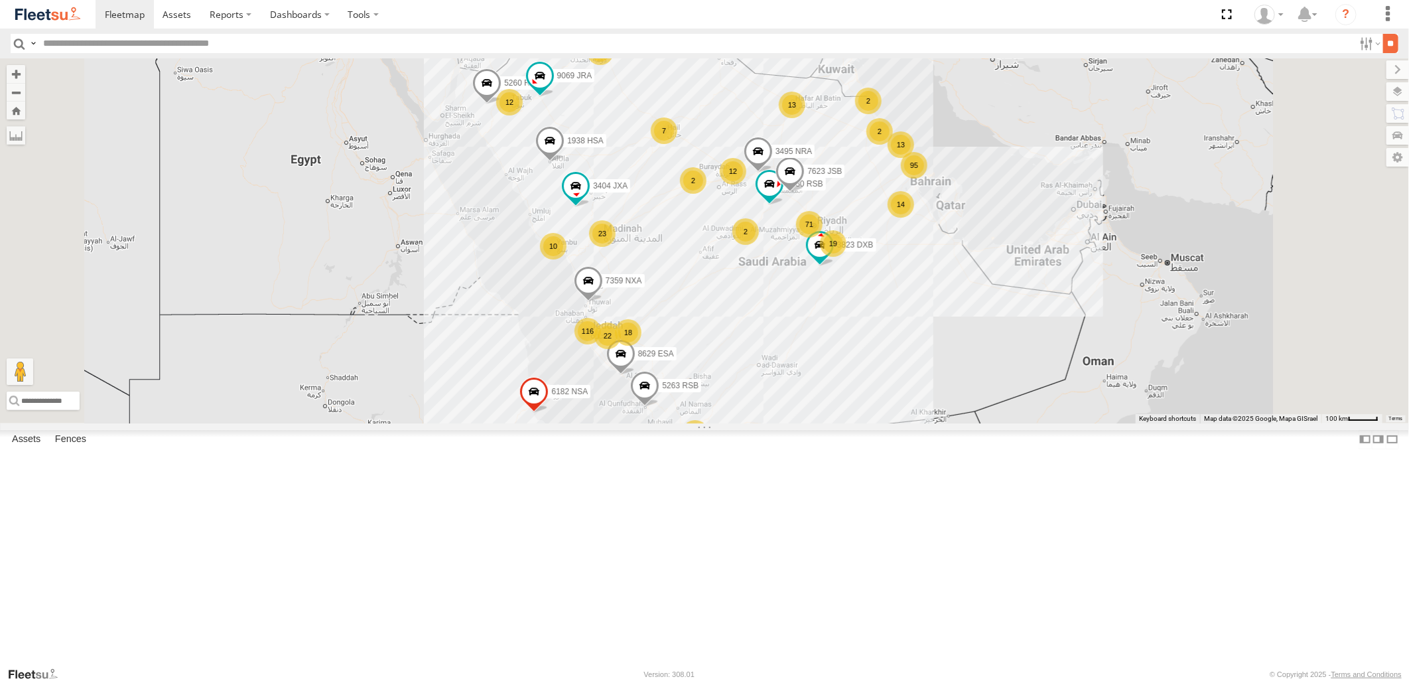
click at [1383, 37] on input "**" at bounding box center [1390, 43] width 15 height 19
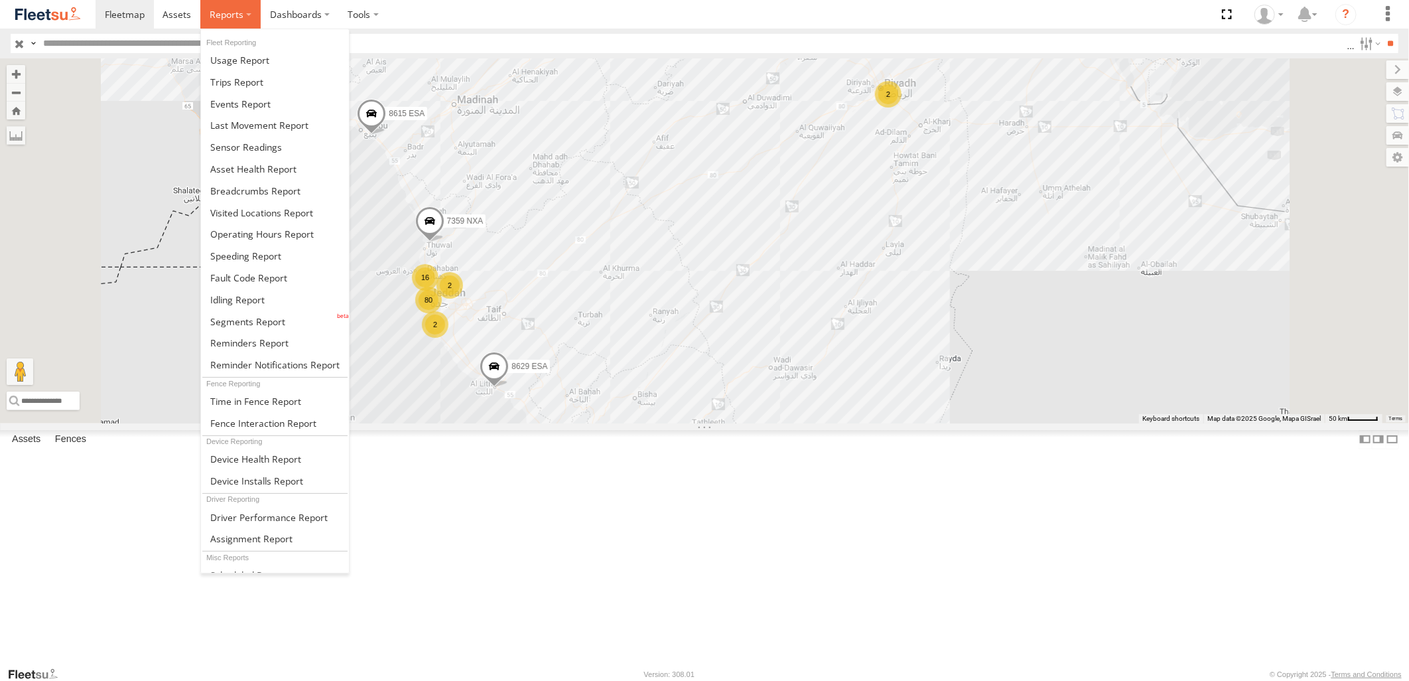
click at [230, 16] on span at bounding box center [227, 14] width 34 height 13
click at [267, 316] on span at bounding box center [247, 321] width 75 height 13
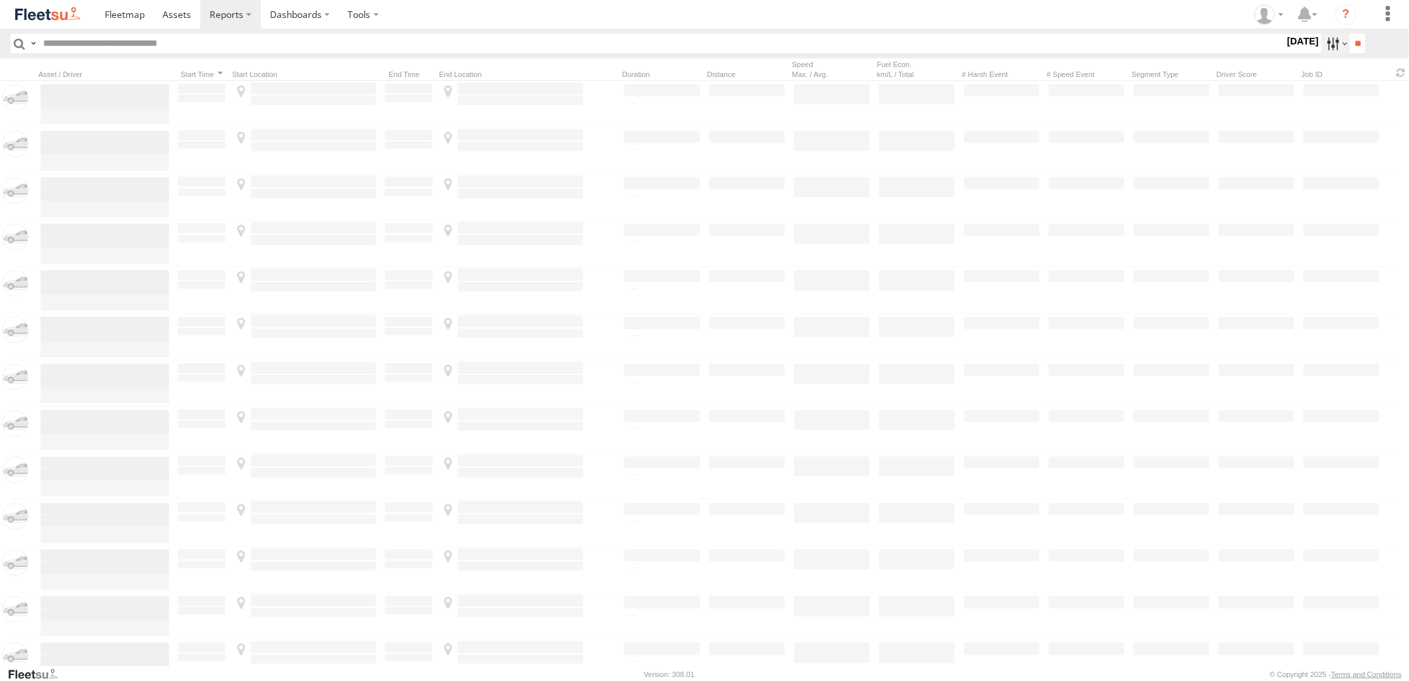
click at [1330, 44] on label at bounding box center [1335, 43] width 29 height 19
click at [0, 0] on label at bounding box center [0, 0] width 0 height 0
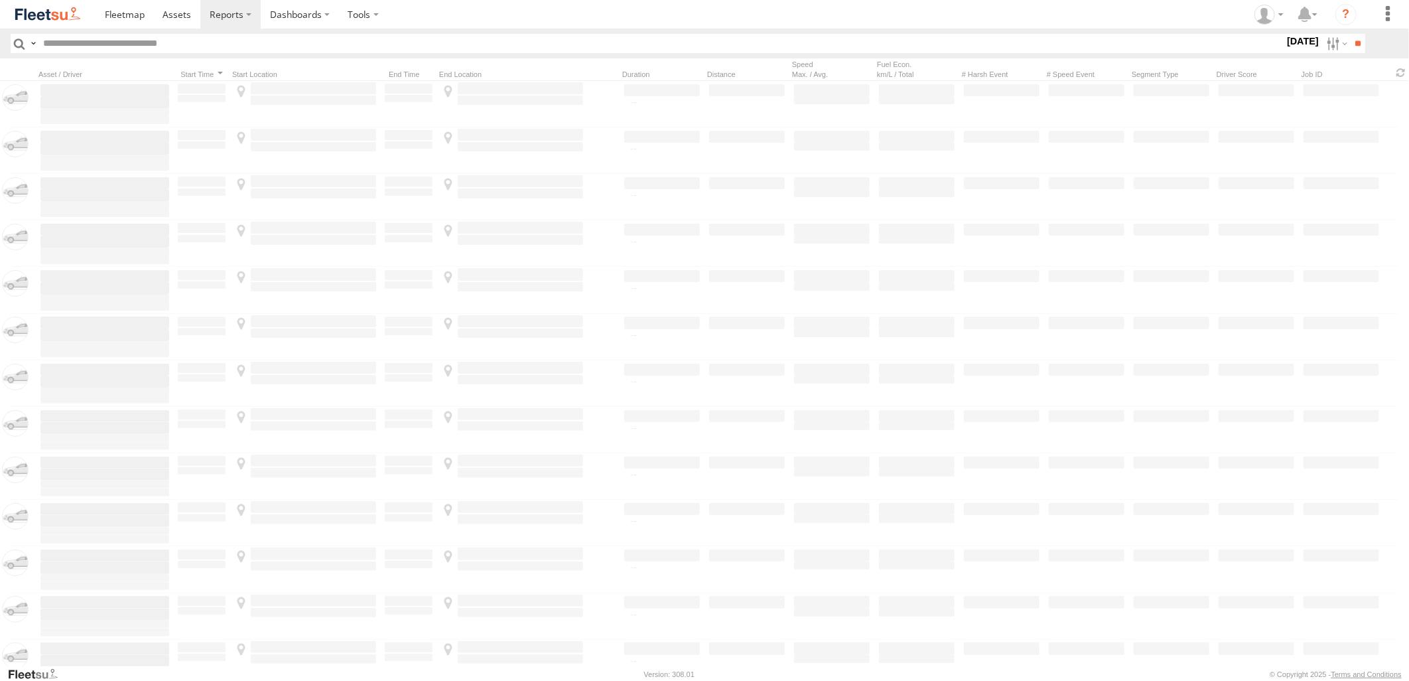
click at [0, 0] on label at bounding box center [0, 0] width 0 height 0
click at [0, 0] on span "[PERSON_NAME] - Jeddah" at bounding box center [0, 0] width 0 height 0
click at [0, 0] on span "Abha Warhouse" at bounding box center [0, 0] width 0 height 0
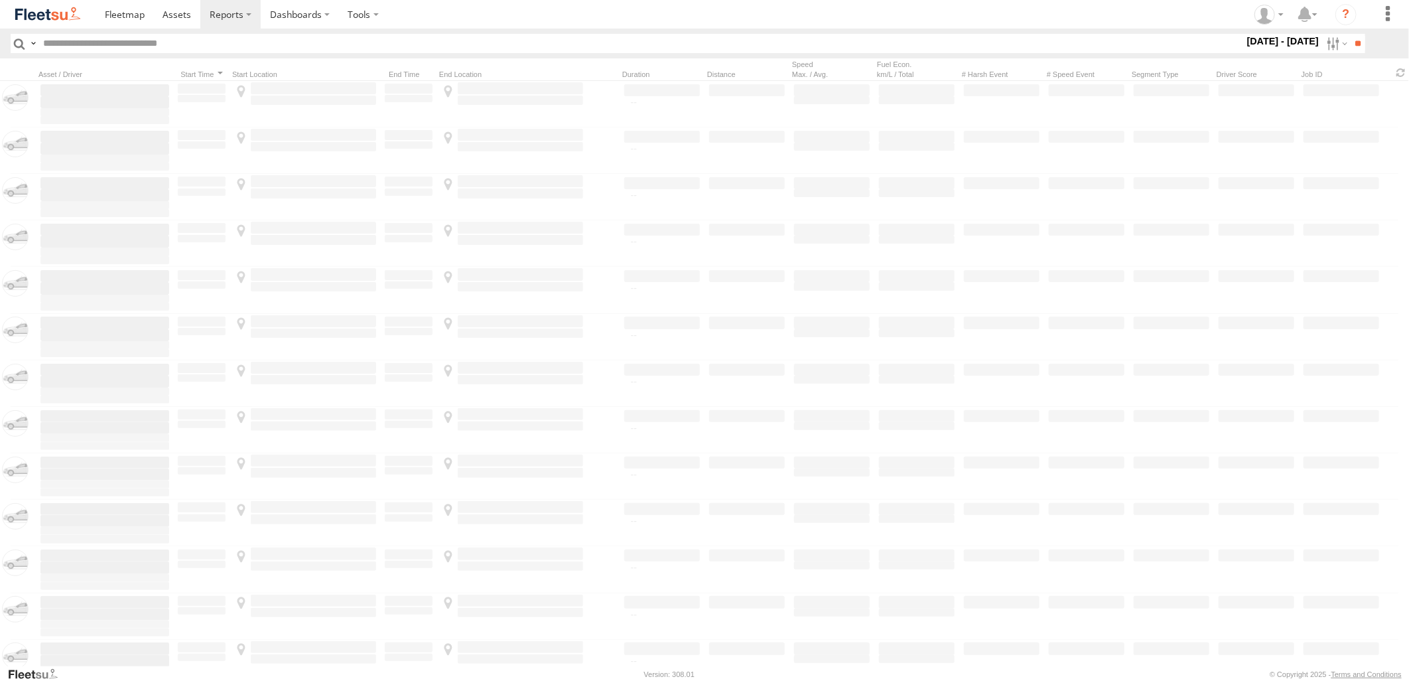
click at [0, 0] on span "[PERSON_NAME] - Logistics WH Jeddah" at bounding box center [0, 0] width 0 height 0
click at [0, 0] on span "Baha warehouse" at bounding box center [0, 0] width 0 height 0
click at [0, 0] on span "Defleeted Vehicles [PERSON_NAME]" at bounding box center [0, 0] width 0 height 0
click at [0, 0] on span "Gizan Outlet" at bounding box center [0, 0] width 0 height 0
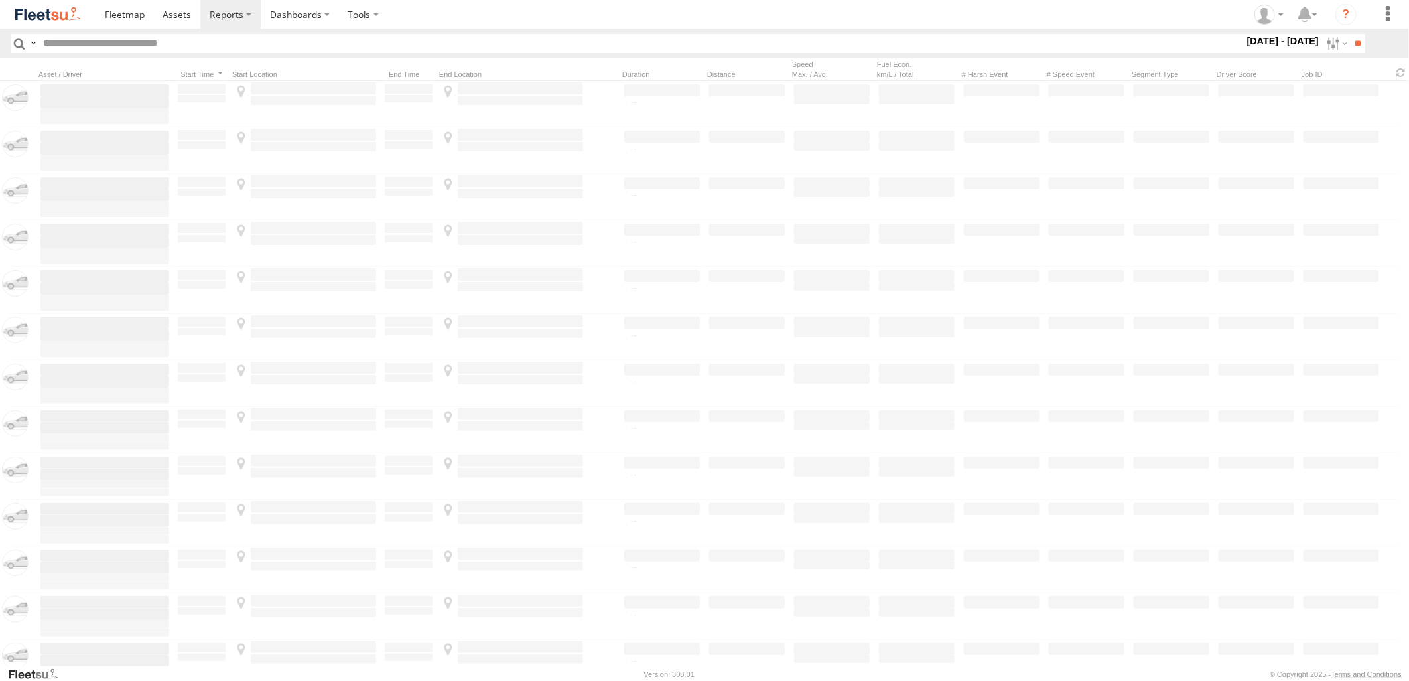
click at [0, 0] on span "[PERSON_NAME] Expansions SDCC Couriers" at bounding box center [0, 0] width 0 height 0
click at [0, 0] on span "[PERSON_NAME] LH" at bounding box center [0, 0] width 0 height 0
click at [0, 0] on span "Khamis Mushait Outlet" at bounding box center [0, 0] width 0 height 0
click at [0, 0] on span "Main Warehouse, [GEOGRAPHIC_DATA]" at bounding box center [0, 0] width 0 height 0
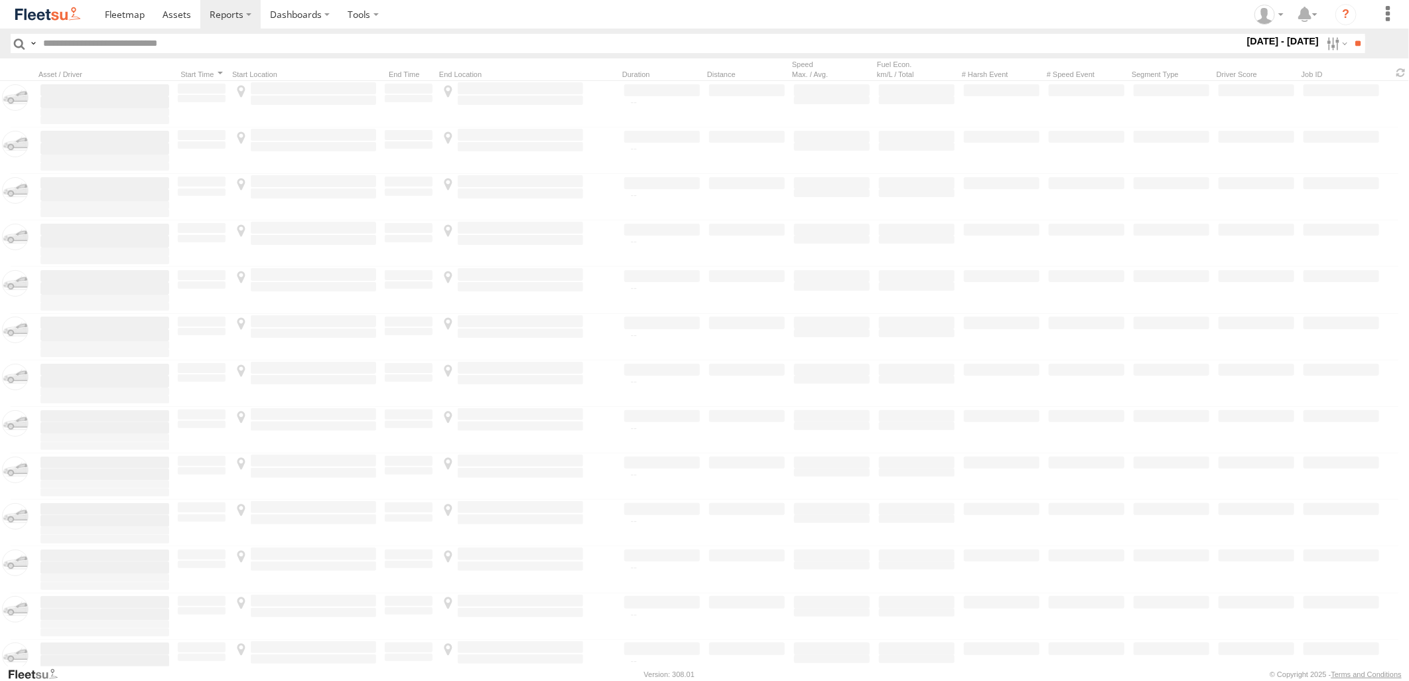
click at [0, 0] on span "Makkah Outlet" at bounding box center [0, 0] width 0 height 0
click at [0, 0] on span "Najran" at bounding box center [0, 0] width 0 height 0
click at [0, 0] on span "Qunfuda" at bounding box center [0, 0] width 0 height 0
click at [0, 0] on span "Tabuk Outlet" at bounding box center [0, 0] width 0 height 0
click at [0, 0] on span "Taif Outlet" at bounding box center [0, 0] width 0 height 0
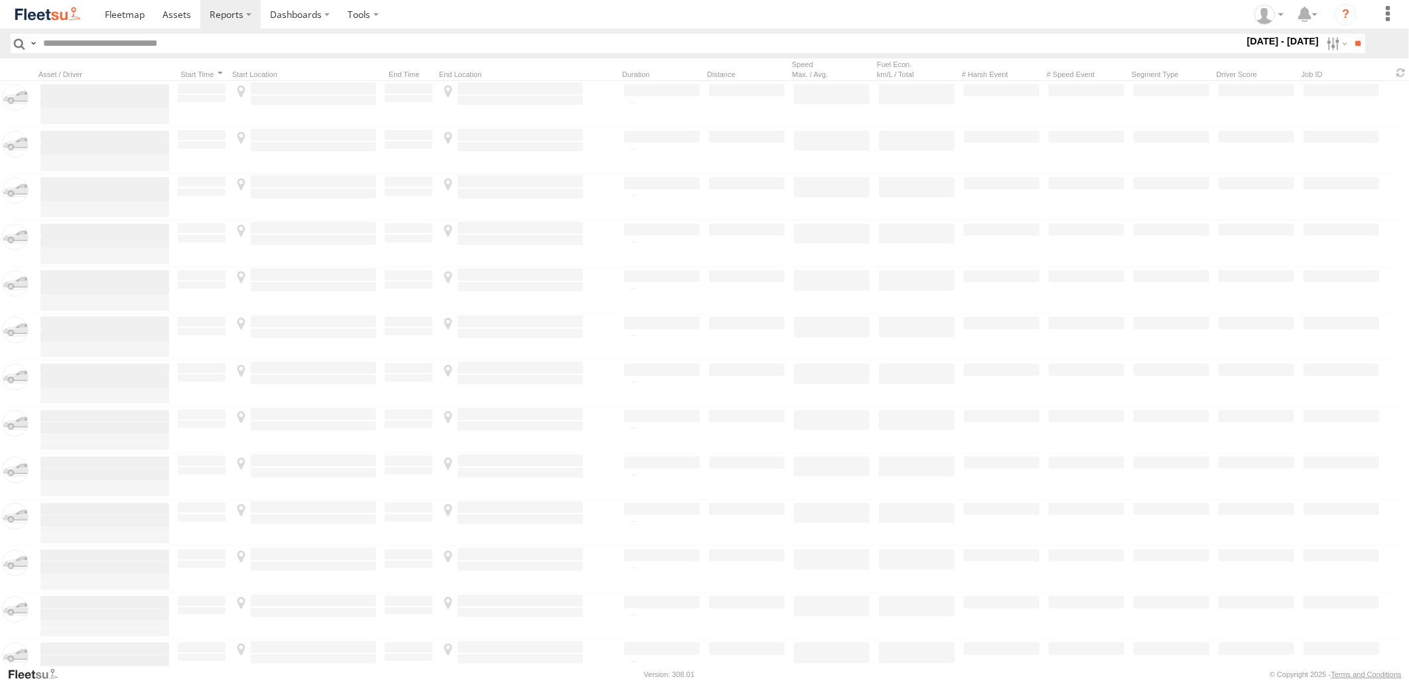
click at [0, 0] on span "Yanbu Outlet" at bounding box center [0, 0] width 0 height 0
click at [1352, 38] on input "**" at bounding box center [1357, 43] width 15 height 19
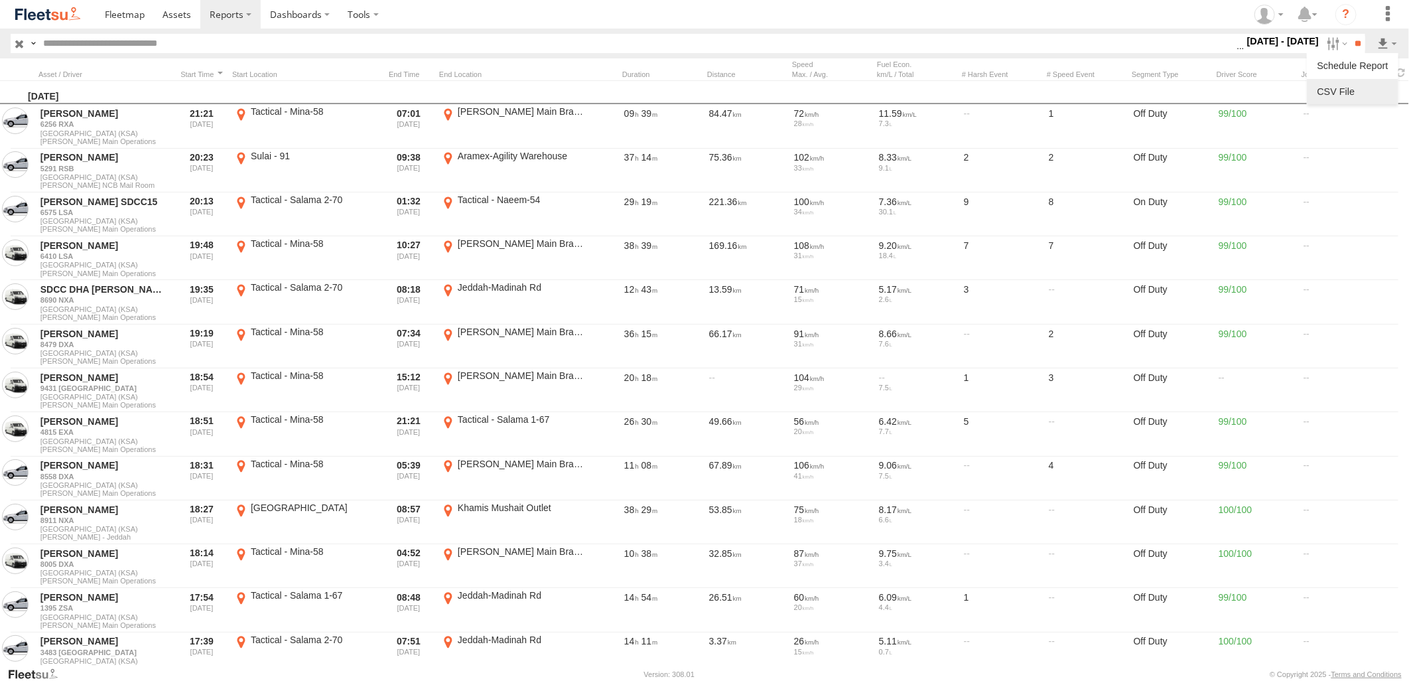
click at [1367, 96] on link at bounding box center [1352, 92] width 81 height 20
click at [937, 21] on section at bounding box center [751, 14] width 1310 height 29
click at [1329, 40] on label at bounding box center [1335, 43] width 29 height 19
click at [0, 0] on label at bounding box center [0, 0] width 0 height 0
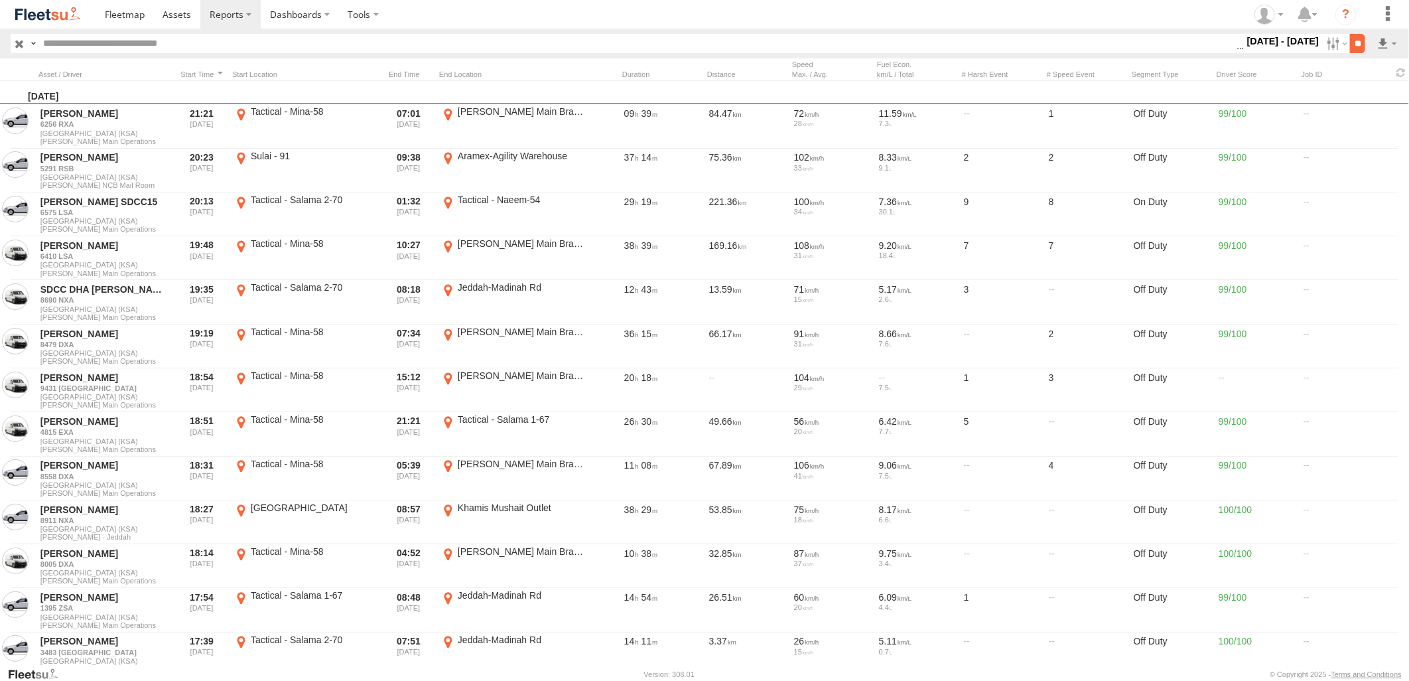
click at [1350, 46] on input "**" at bounding box center [1357, 43] width 15 height 19
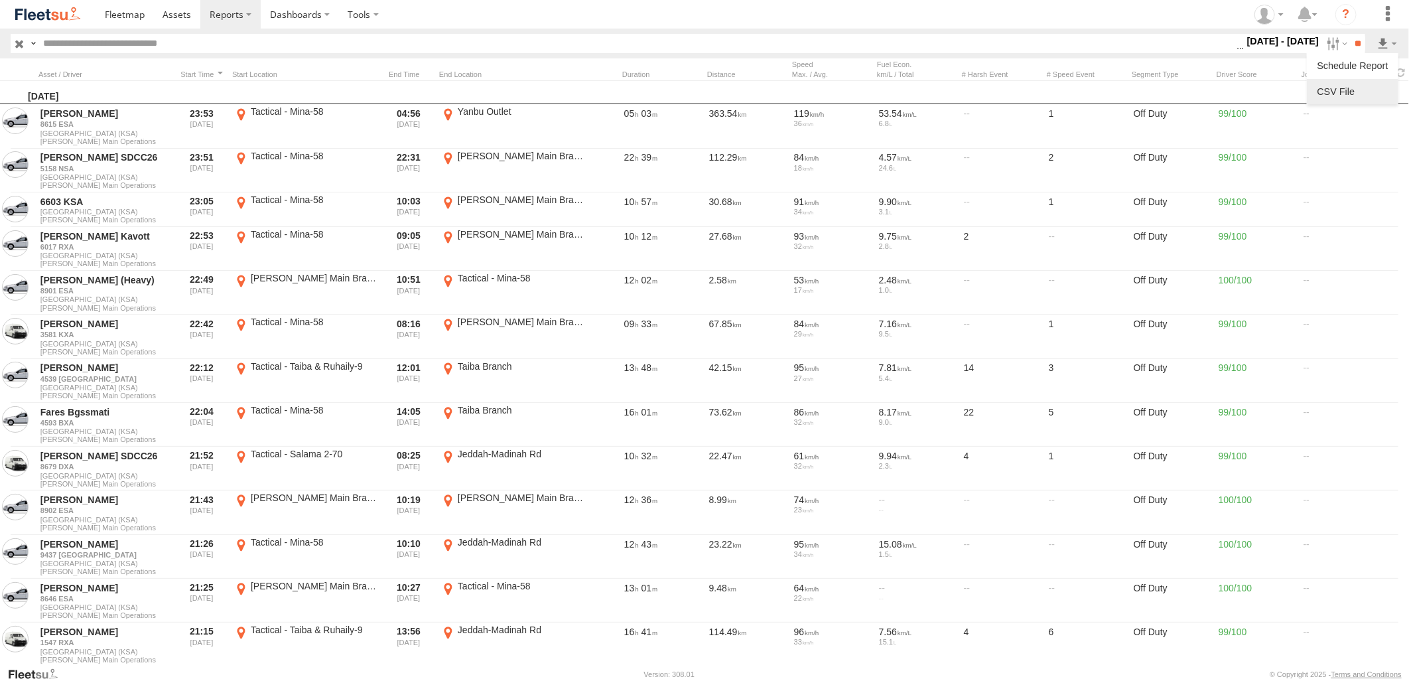
click at [1363, 88] on link at bounding box center [1352, 92] width 81 height 20
click at [758, 10] on section at bounding box center [751, 14] width 1310 height 29
click at [1323, 38] on label at bounding box center [1335, 43] width 29 height 19
click at [0, 0] on label at bounding box center [0, 0] width 0 height 0
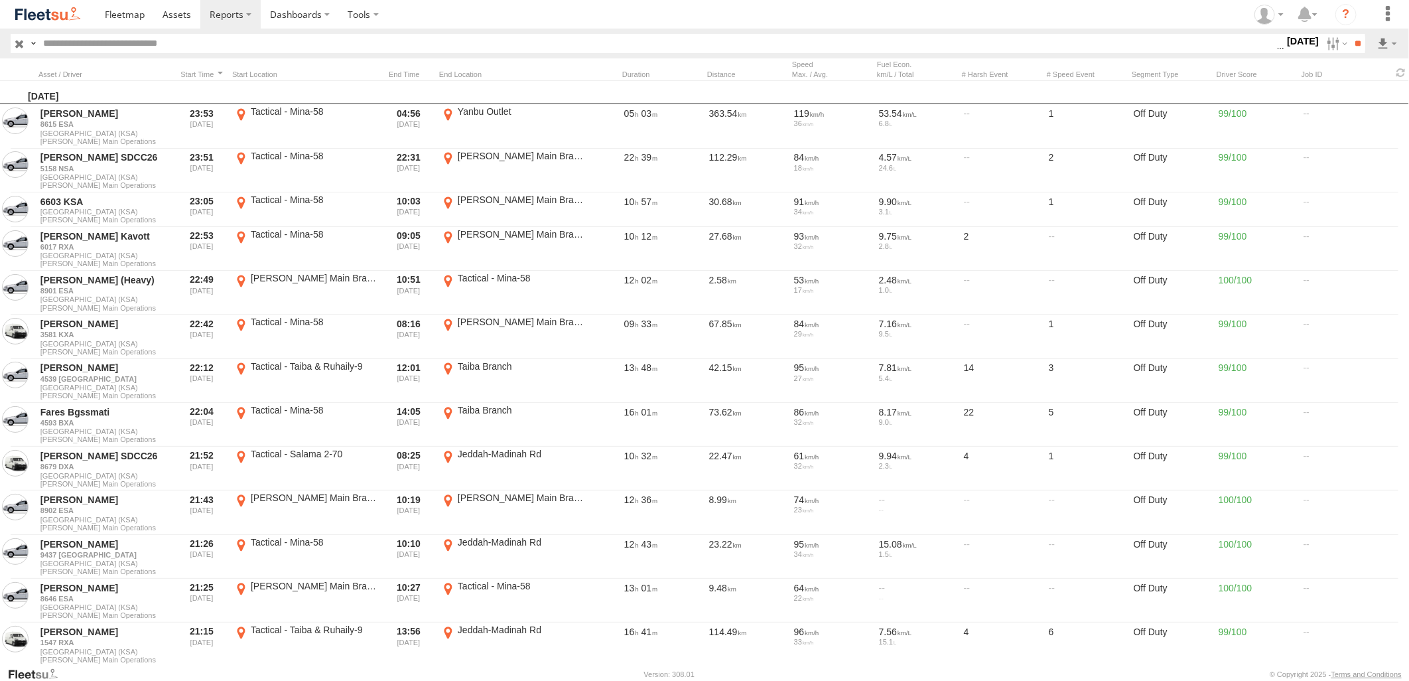
click at [0, 0] on label at bounding box center [0, 0] width 0 height 0
click at [1359, 40] on input "**" at bounding box center [1357, 43] width 15 height 19
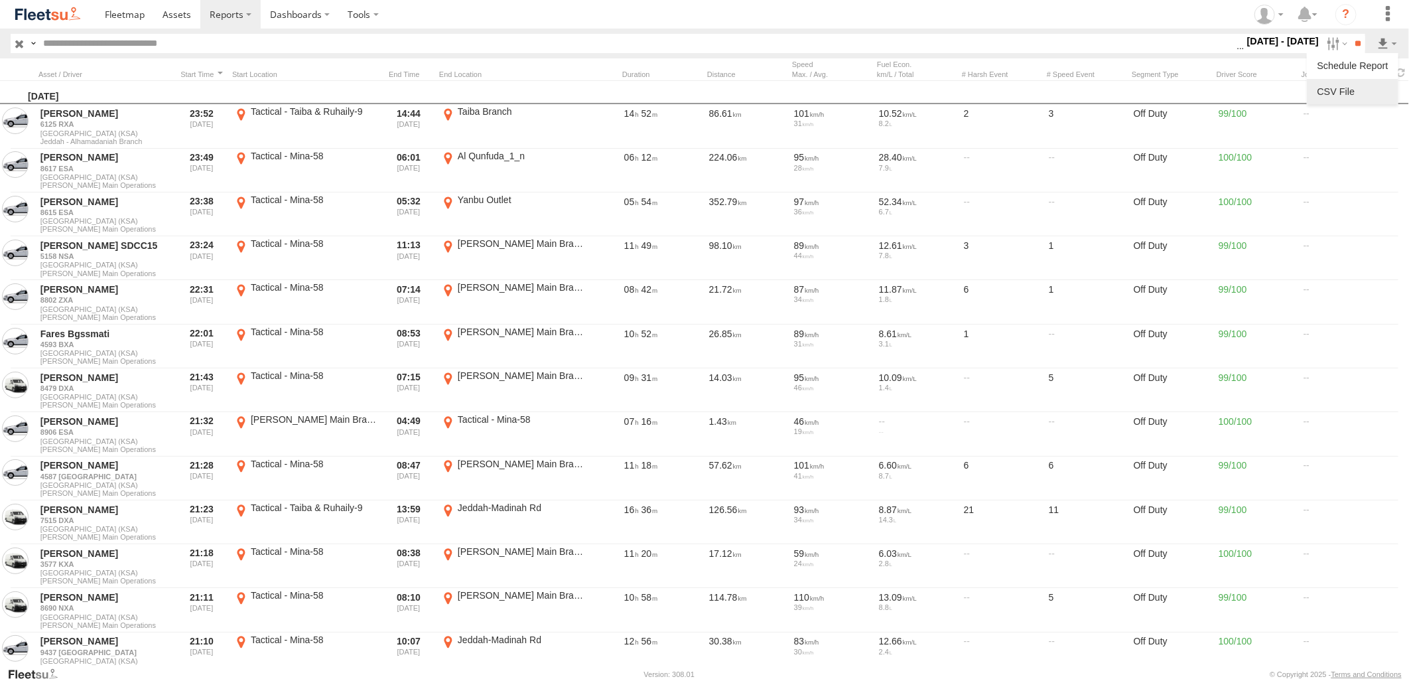
click at [1360, 82] on link at bounding box center [1352, 92] width 81 height 20
click at [1007, 18] on section at bounding box center [751, 14] width 1310 height 29
click at [1327, 36] on label at bounding box center [1335, 43] width 29 height 19
click at [0, 0] on label at bounding box center [0, 0] width 0 height 0
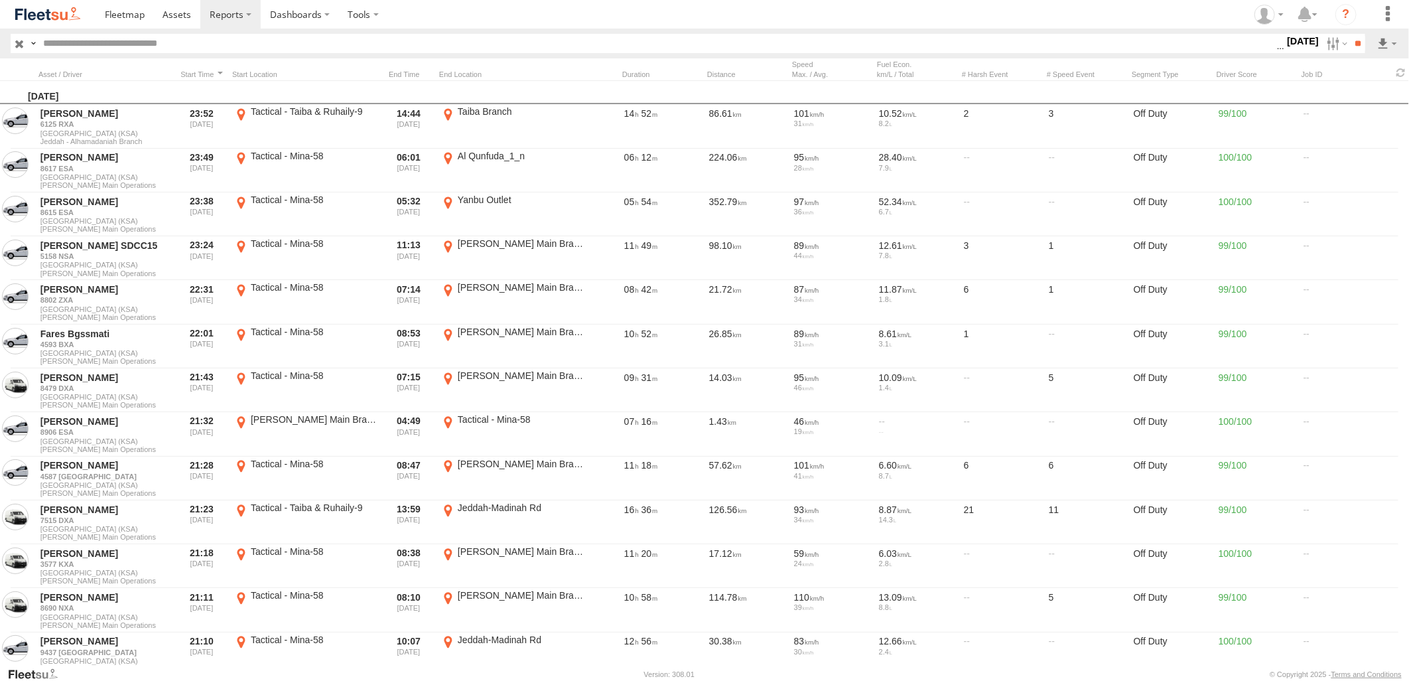
click at [0, 0] on label at bounding box center [0, 0] width 0 height 0
click at [1350, 40] on input "**" at bounding box center [1357, 43] width 15 height 19
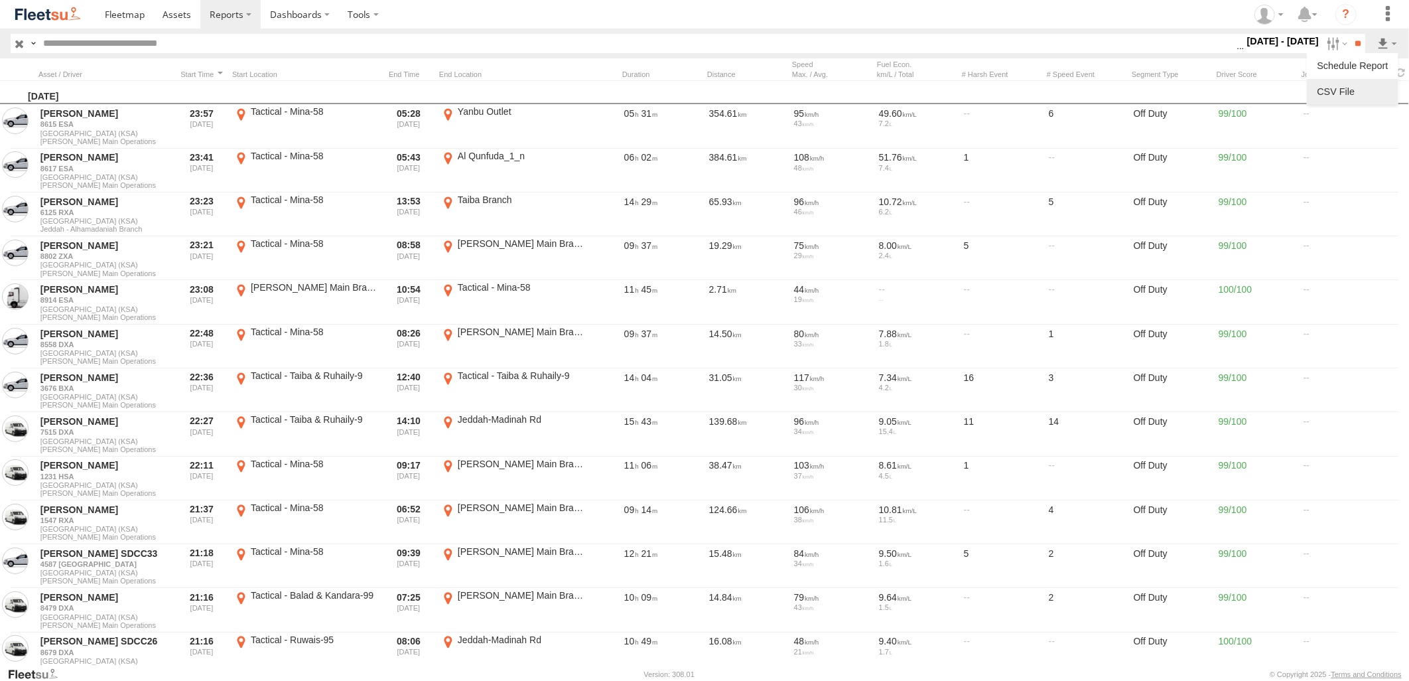
click at [1353, 83] on link at bounding box center [1352, 92] width 81 height 20
click at [976, 17] on section at bounding box center [751, 14] width 1310 height 29
click at [1328, 44] on label at bounding box center [1335, 43] width 29 height 19
click at [0, 0] on label at bounding box center [0, 0] width 0 height 0
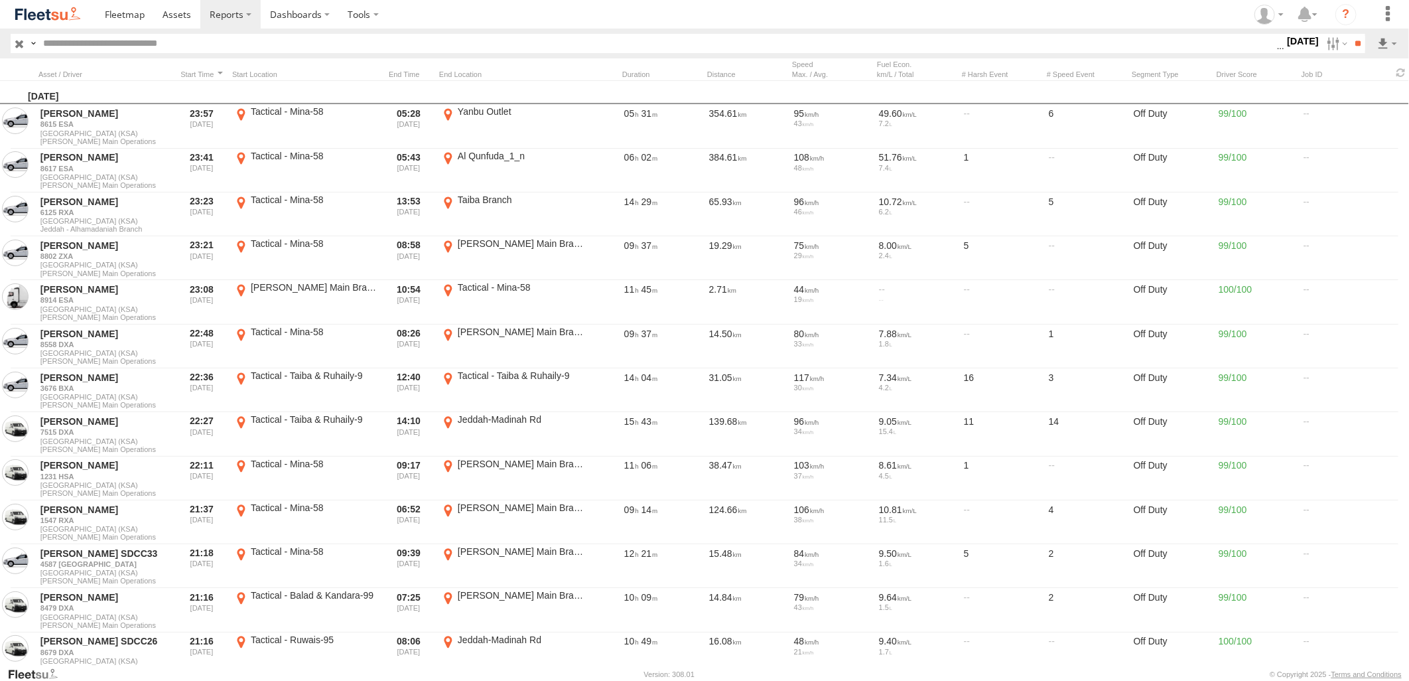
click at [0, 0] on label at bounding box center [0, 0] width 0 height 0
click at [1355, 45] on input "**" at bounding box center [1357, 43] width 15 height 19
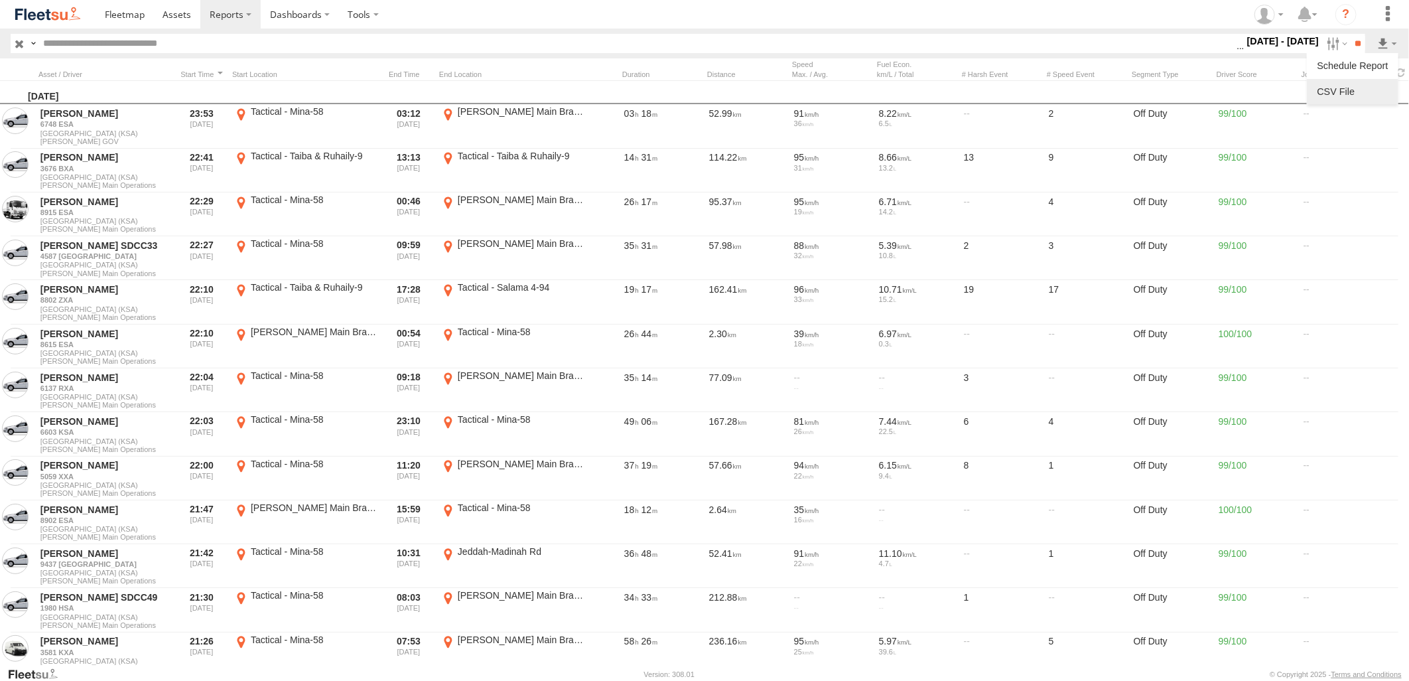
click at [1342, 96] on link at bounding box center [1352, 92] width 81 height 20
click at [971, 9] on section at bounding box center [751, 14] width 1310 height 29
click at [968, 15] on section at bounding box center [751, 14] width 1310 height 29
click at [1327, 45] on label at bounding box center [1335, 43] width 29 height 19
click at [0, 0] on label at bounding box center [0, 0] width 0 height 0
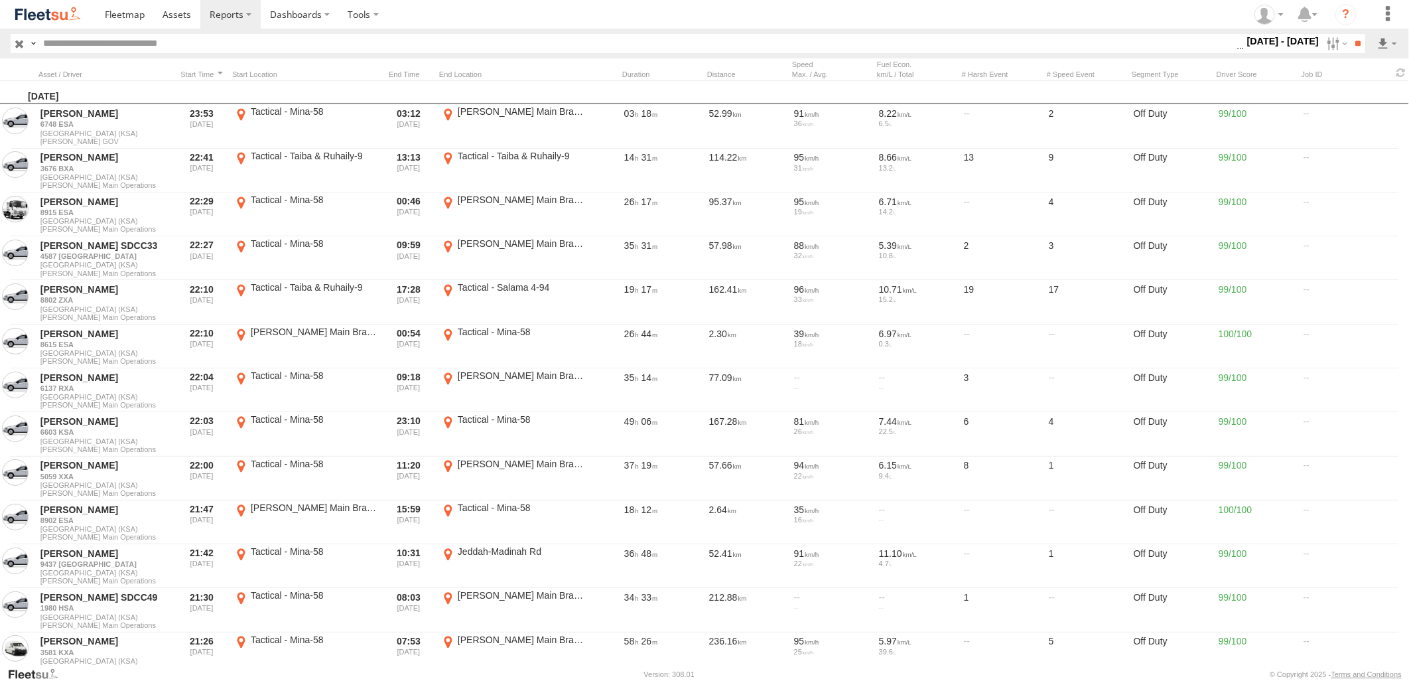
click at [0, 0] on label at bounding box center [0, 0] width 0 height 0
click at [0, 0] on div "S M T W T F S" at bounding box center [0, 0] width 0 height 0
click at [0, 0] on label at bounding box center [0, 0] width 0 height 0
click at [1350, 40] on input "**" at bounding box center [1357, 43] width 15 height 19
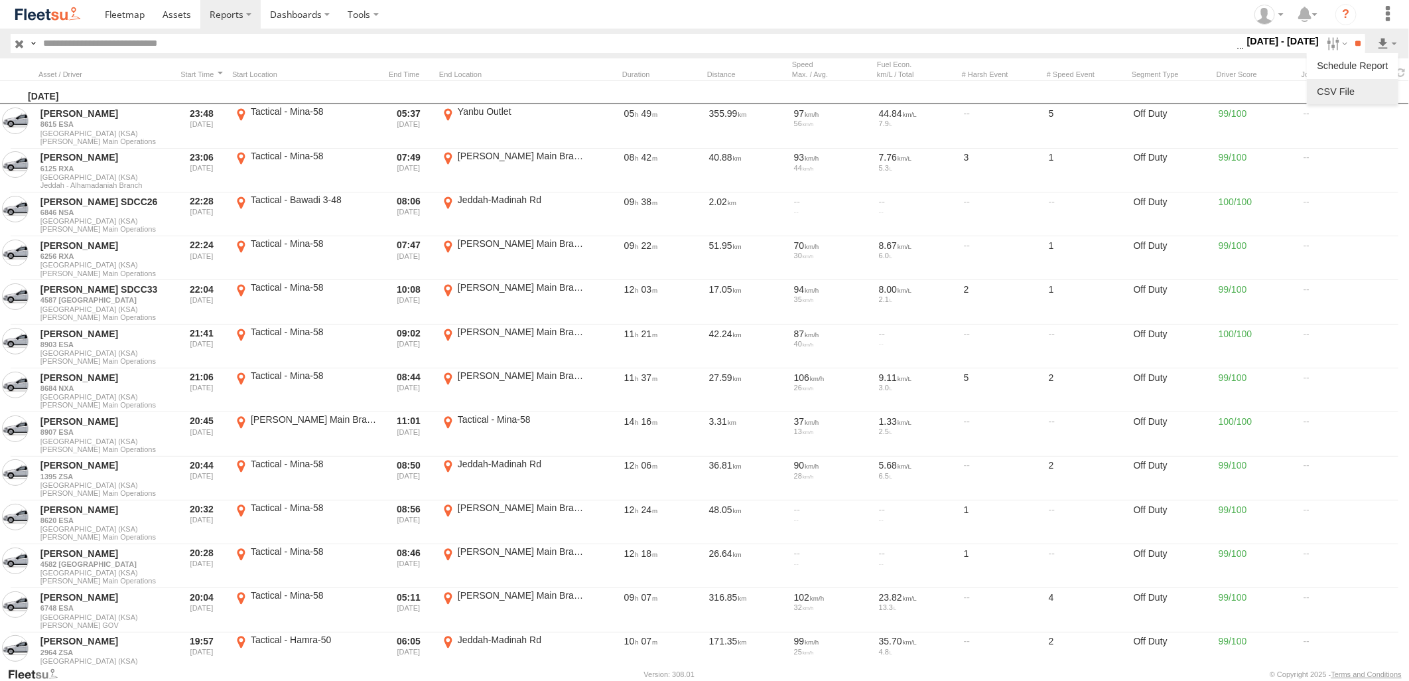
click at [1358, 85] on link at bounding box center [1352, 92] width 81 height 20
drag, startPoint x: 995, startPoint y: 21, endPoint x: 1038, endPoint y: 29, distance: 44.0
click at [995, 21] on section at bounding box center [751, 14] width 1310 height 29
click at [1337, 42] on label at bounding box center [1335, 43] width 29 height 19
drag, startPoint x: 35, startPoint y: 291, endPoint x: 36, endPoint y: 299, distance: 8.7
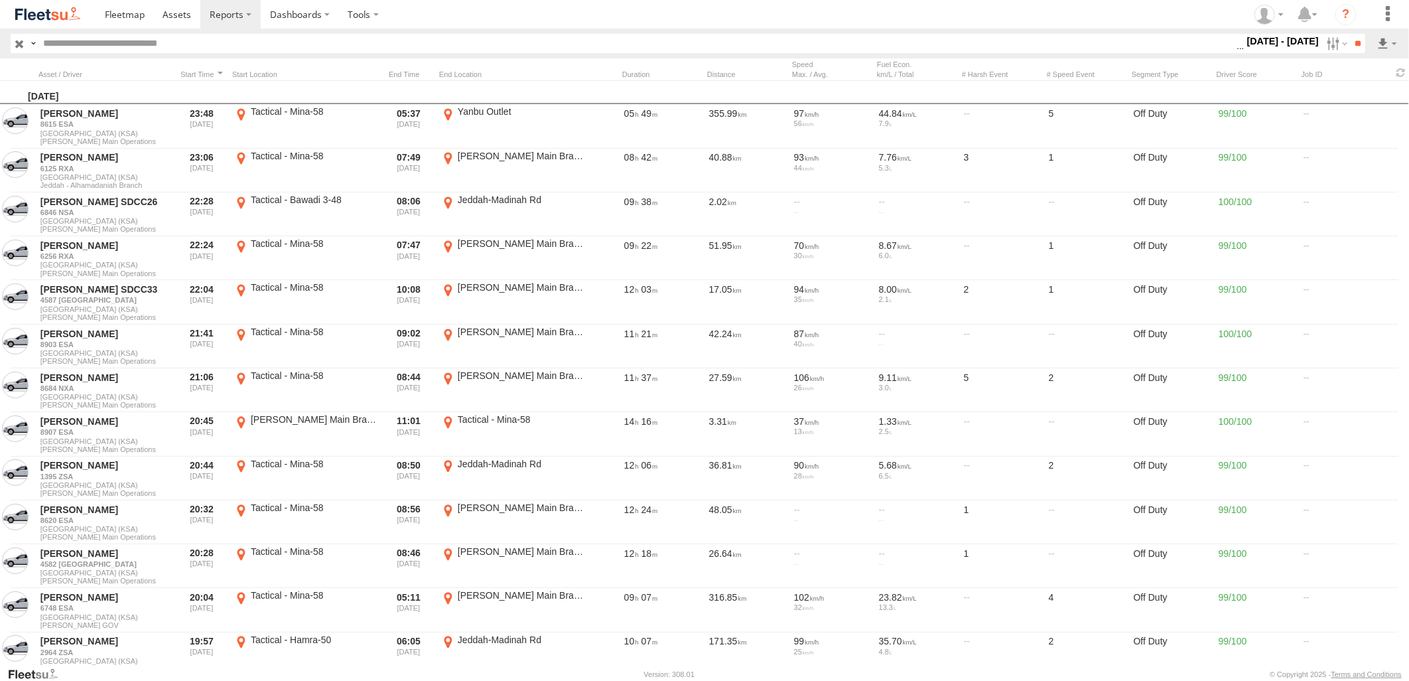
click at [0, 0] on span "[PERSON_NAME] - Jeddah" at bounding box center [0, 0] width 0 height 0
click at [0, 0] on span "[PERSON_NAME] LH" at bounding box center [0, 0] width 0 height 0
click at [1351, 40] on input "**" at bounding box center [1357, 43] width 15 height 19
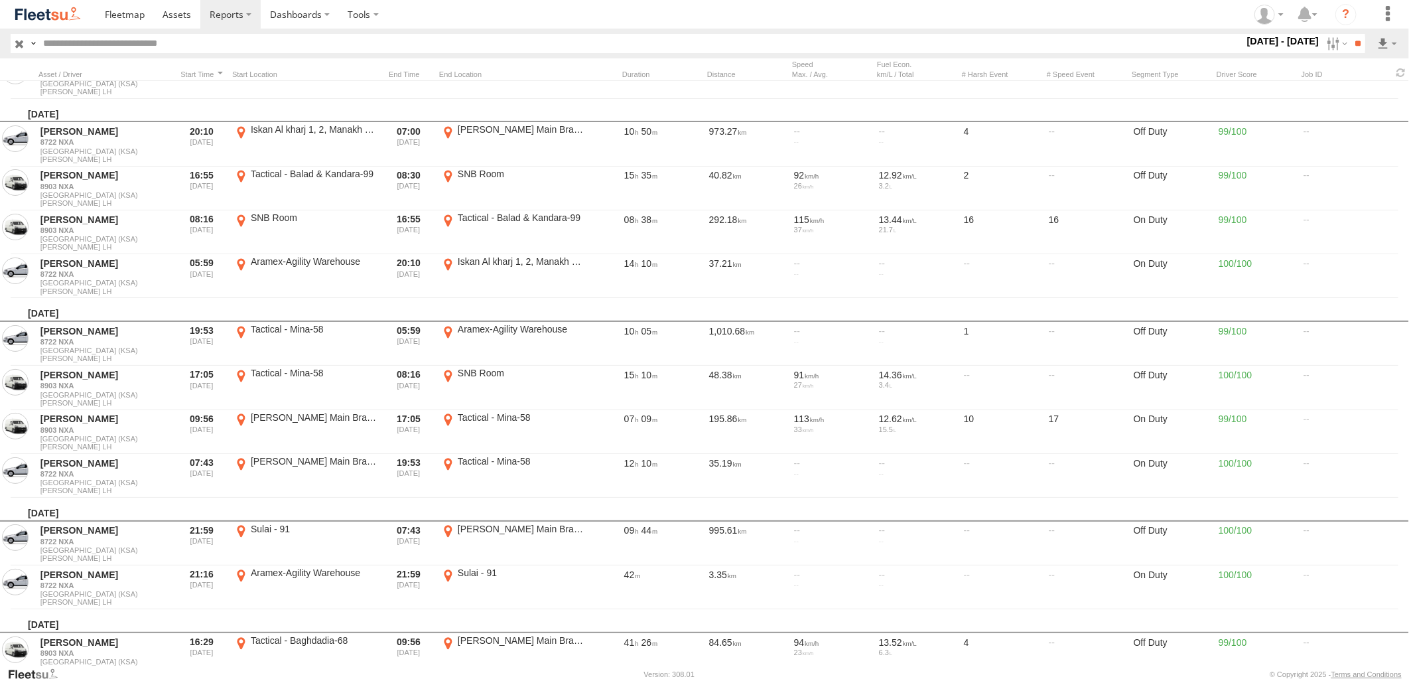
scroll to position [1105, 0]
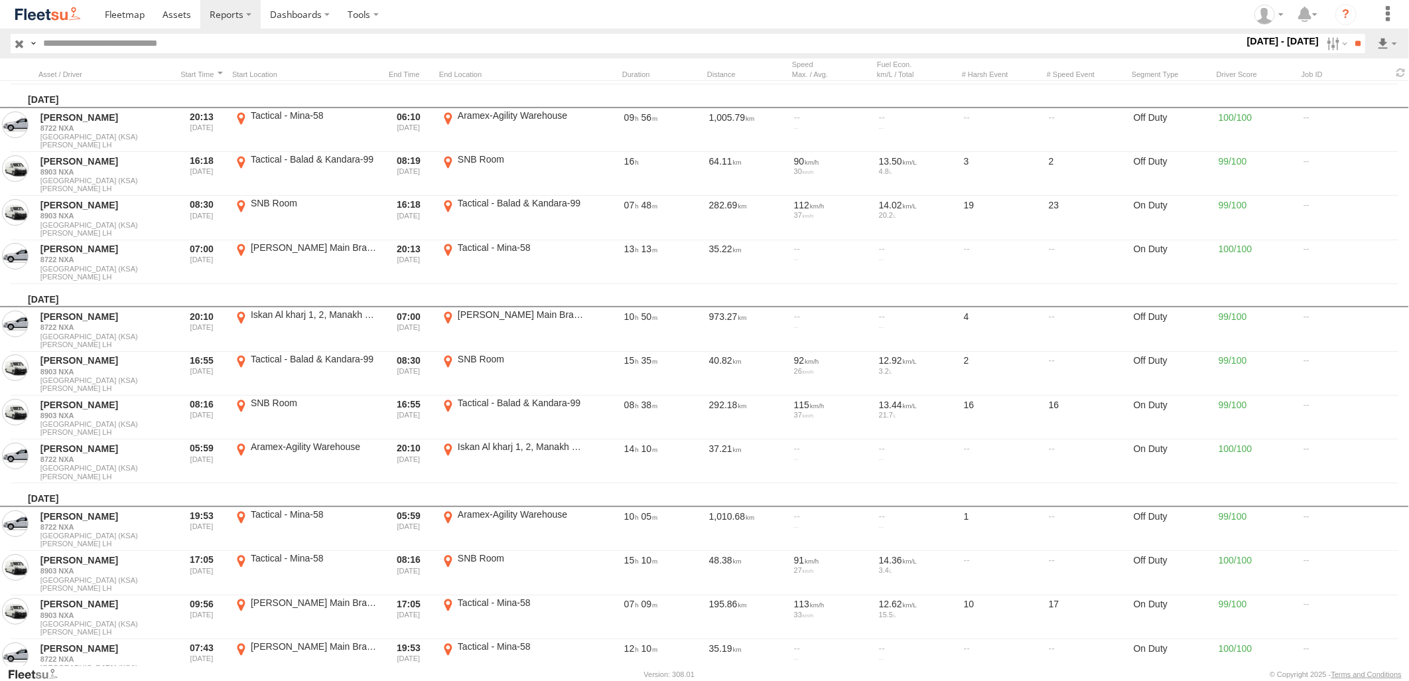
click at [891, 11] on section at bounding box center [751, 14] width 1310 height 29
click at [1112, 17] on section at bounding box center [751, 14] width 1310 height 29
click at [1322, 44] on label at bounding box center [1335, 43] width 29 height 19
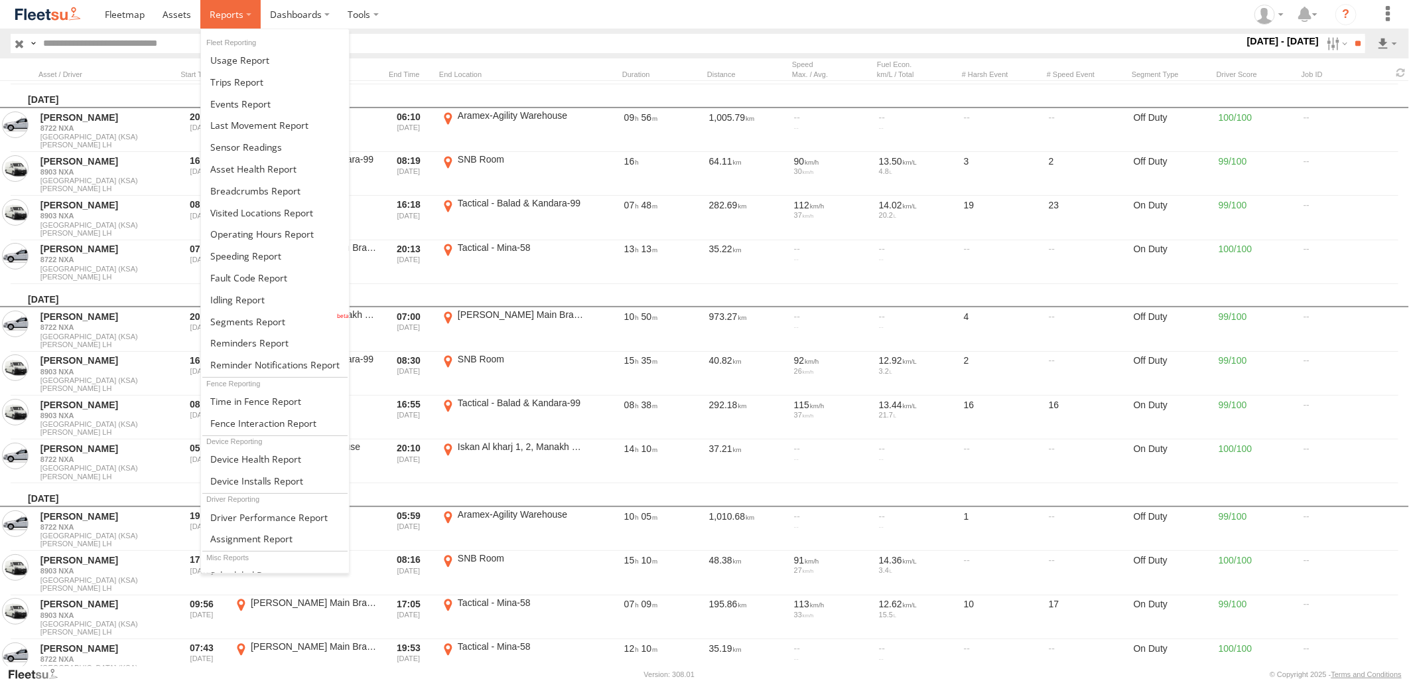
click at [232, 21] on span at bounding box center [227, 14] width 34 height 13
click at [279, 64] on link at bounding box center [275, 60] width 148 height 22
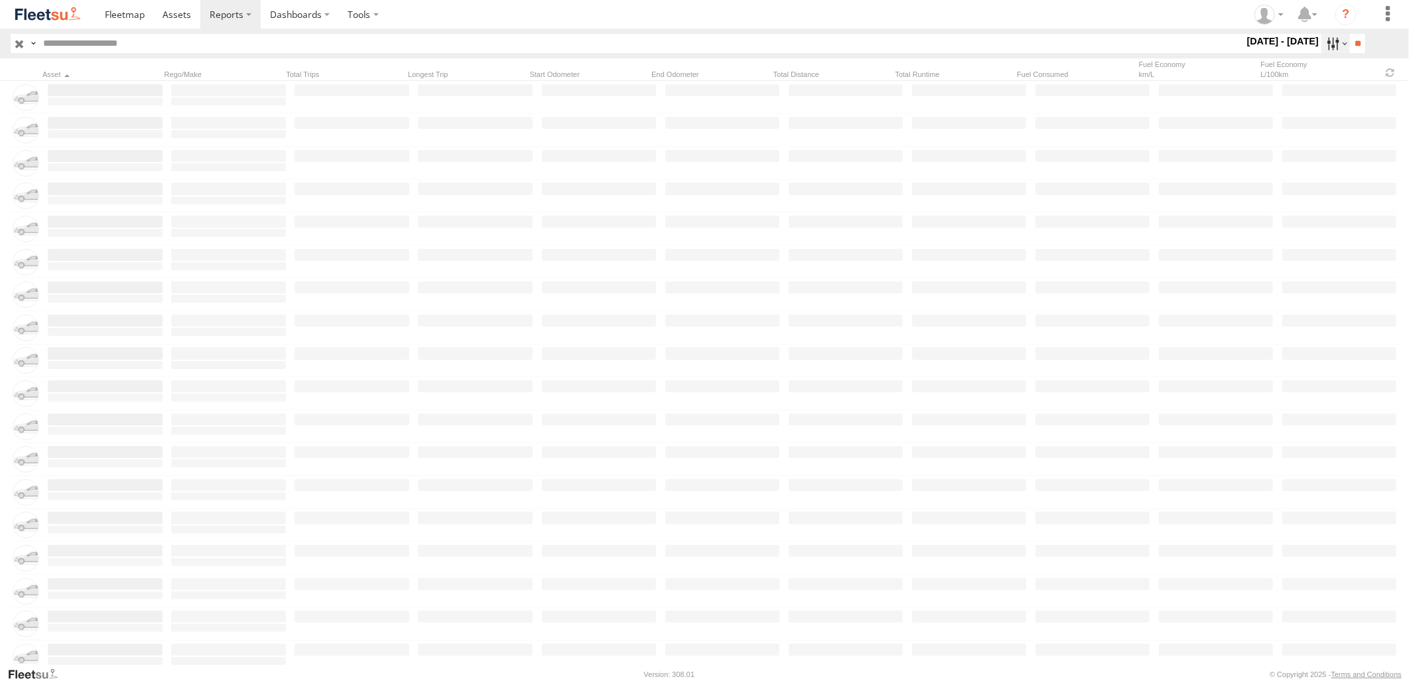
click at [1329, 44] on label at bounding box center [1335, 43] width 29 height 19
click at [1335, 42] on label at bounding box center [1335, 43] width 29 height 19
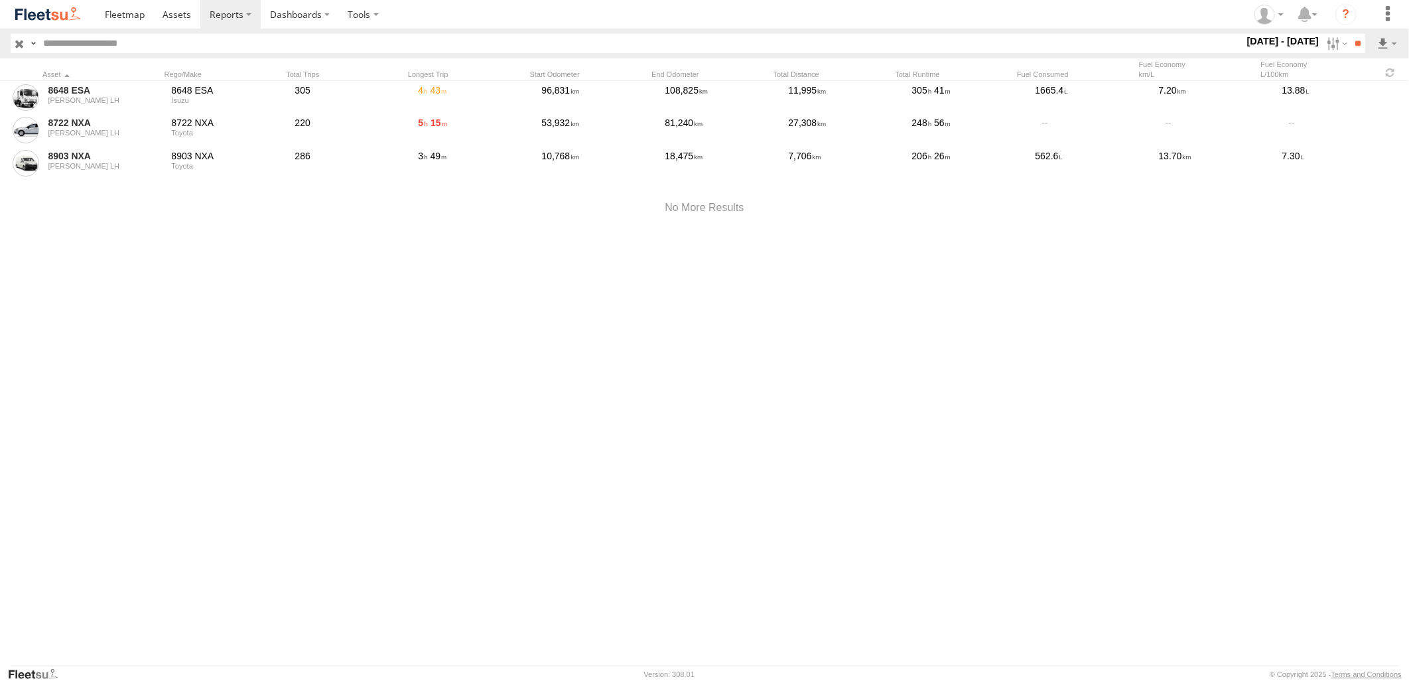
click at [0, 0] on label at bounding box center [0, 0] width 0 height 0
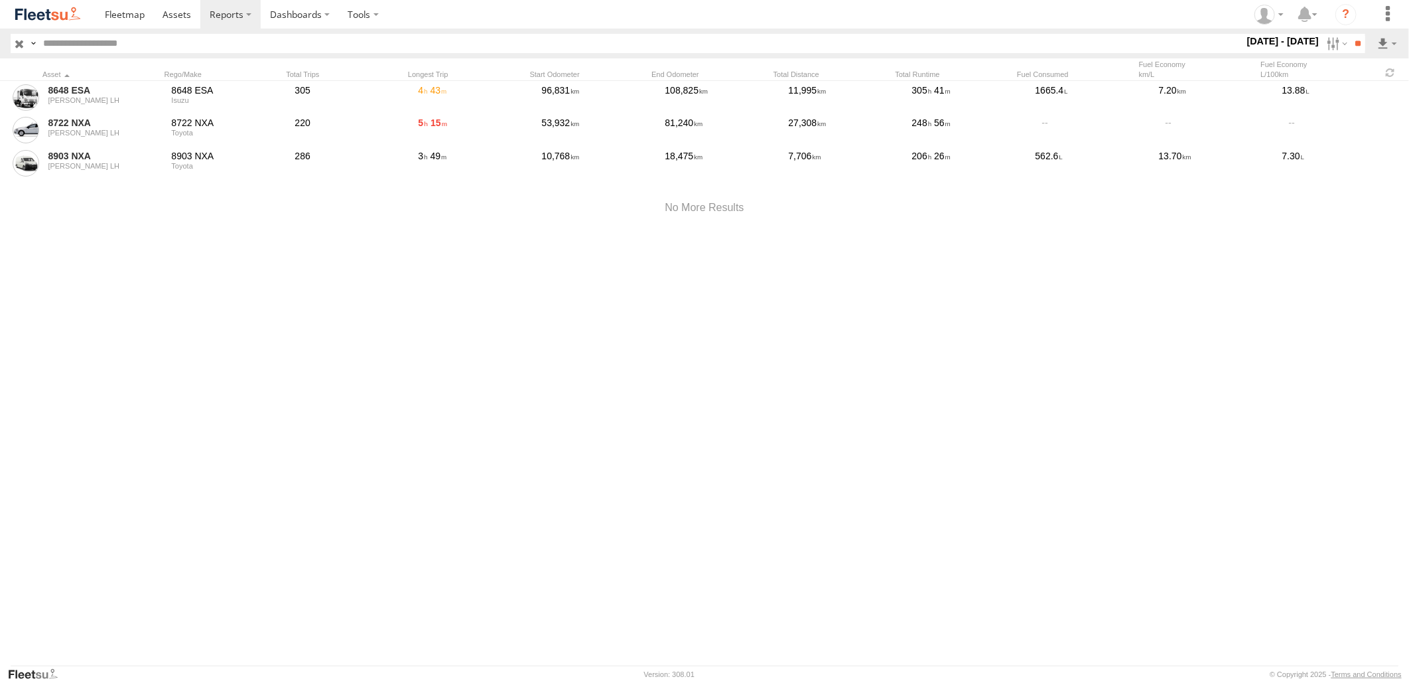
click at [0, 0] on label at bounding box center [0, 0] width 0 height 0
click at [1350, 47] on input "**" at bounding box center [1357, 43] width 15 height 19
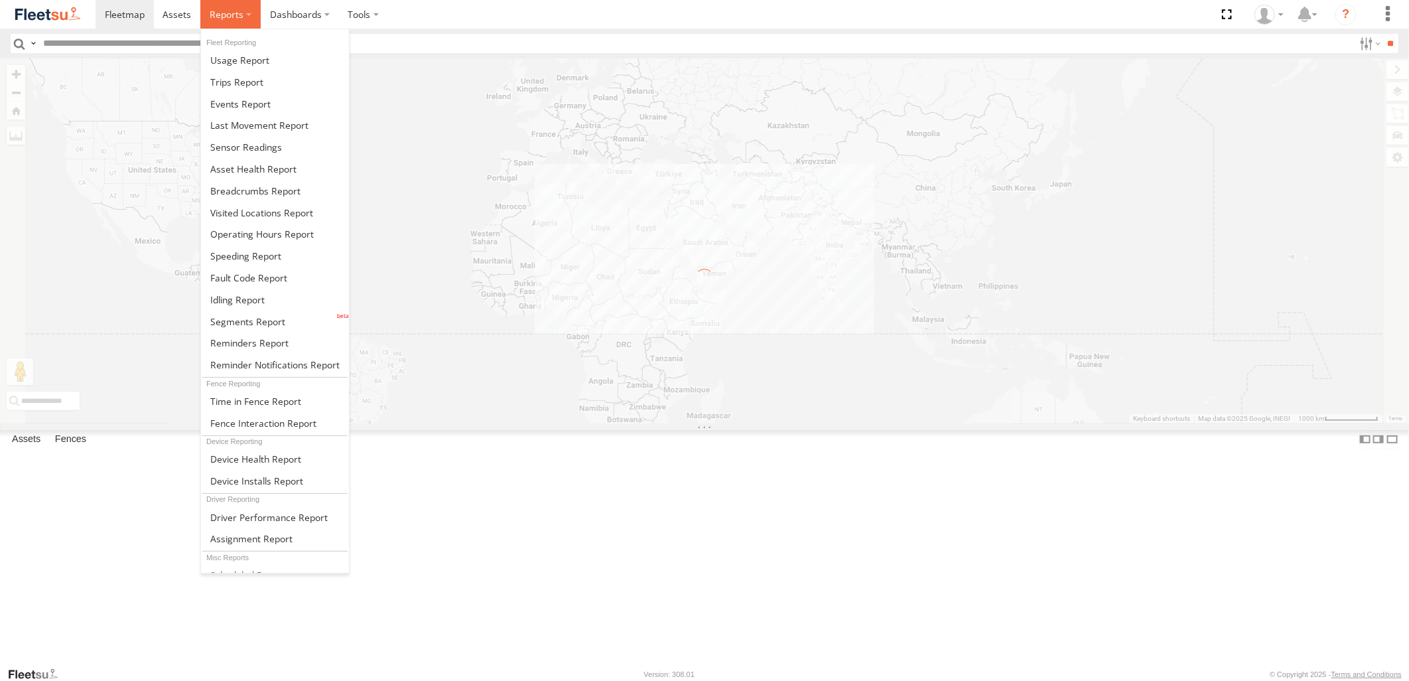
click at [241, 20] on span at bounding box center [227, 14] width 34 height 13
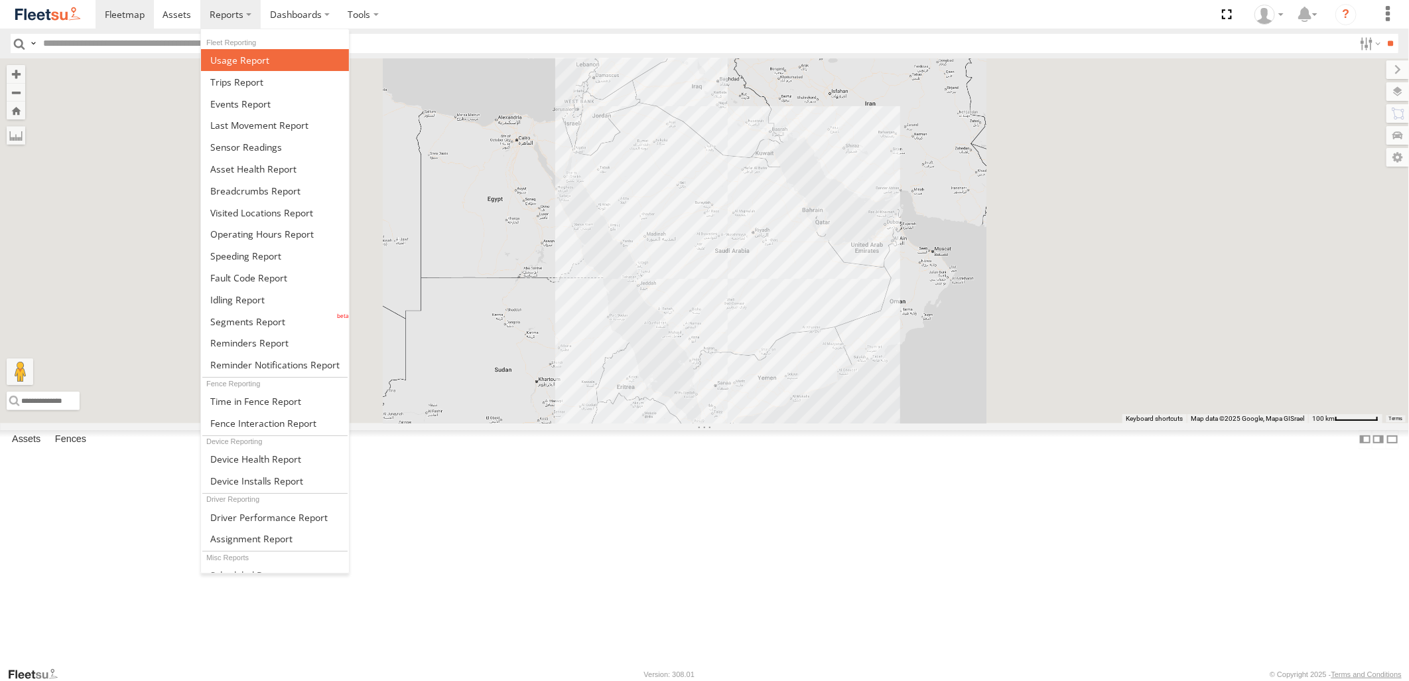
click at [241, 53] on link at bounding box center [275, 60] width 148 height 22
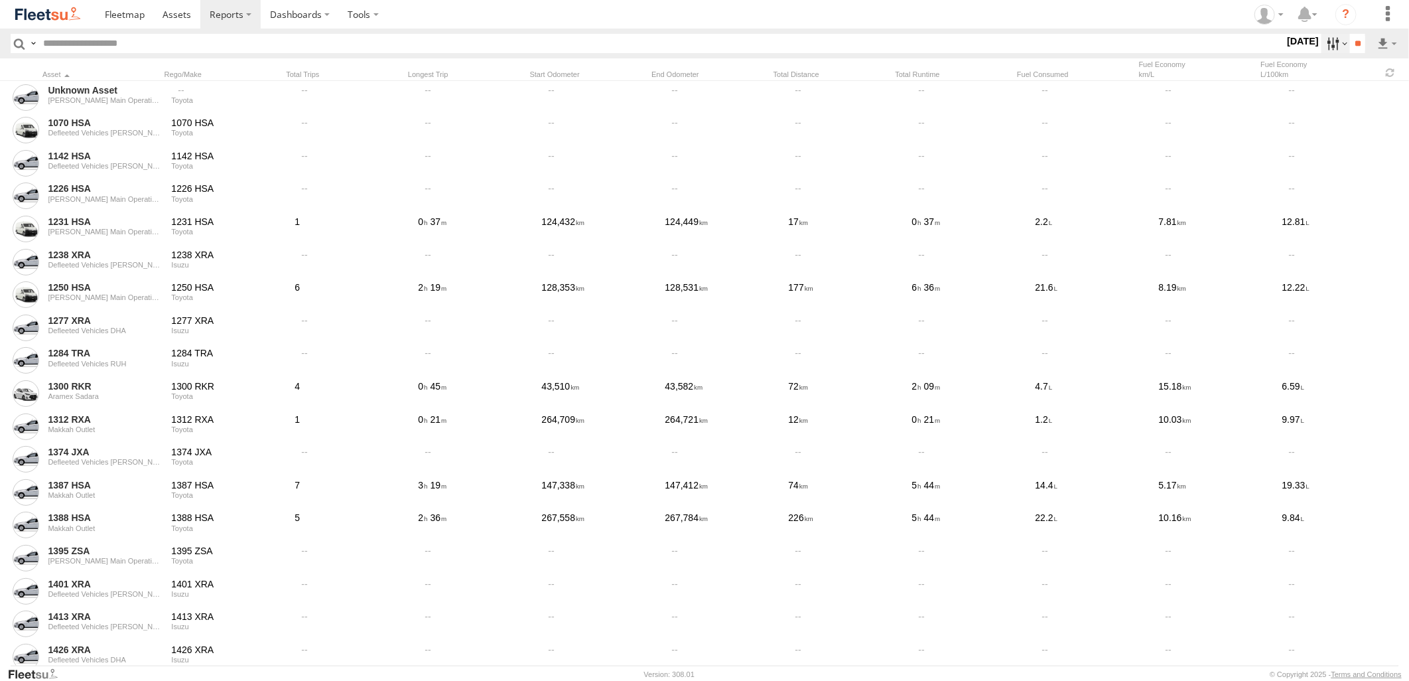
click at [1329, 45] on label at bounding box center [1335, 43] width 29 height 19
click at [0, 0] on span "[PERSON_NAME] LH" at bounding box center [0, 0] width 0 height 0
click at [0, 0] on label at bounding box center [0, 0] width 0 height 0
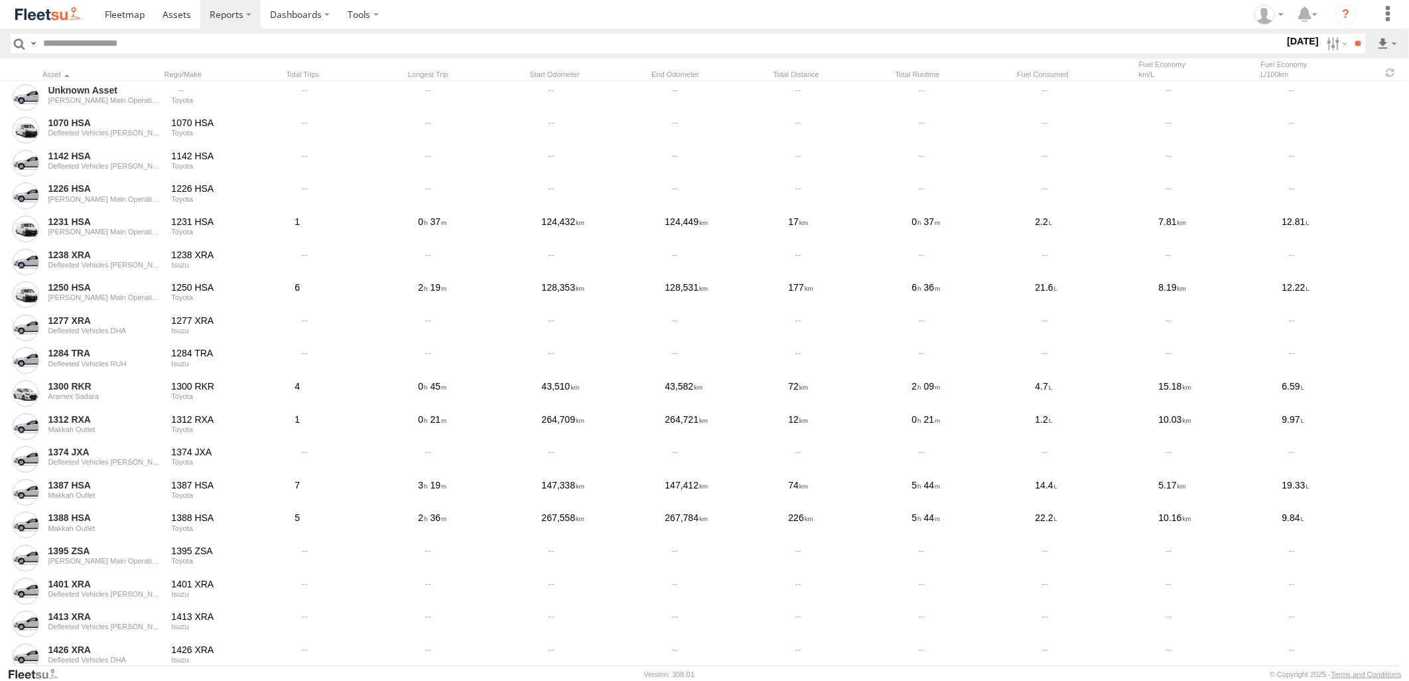
click at [0, 0] on label at bounding box center [0, 0] width 0 height 0
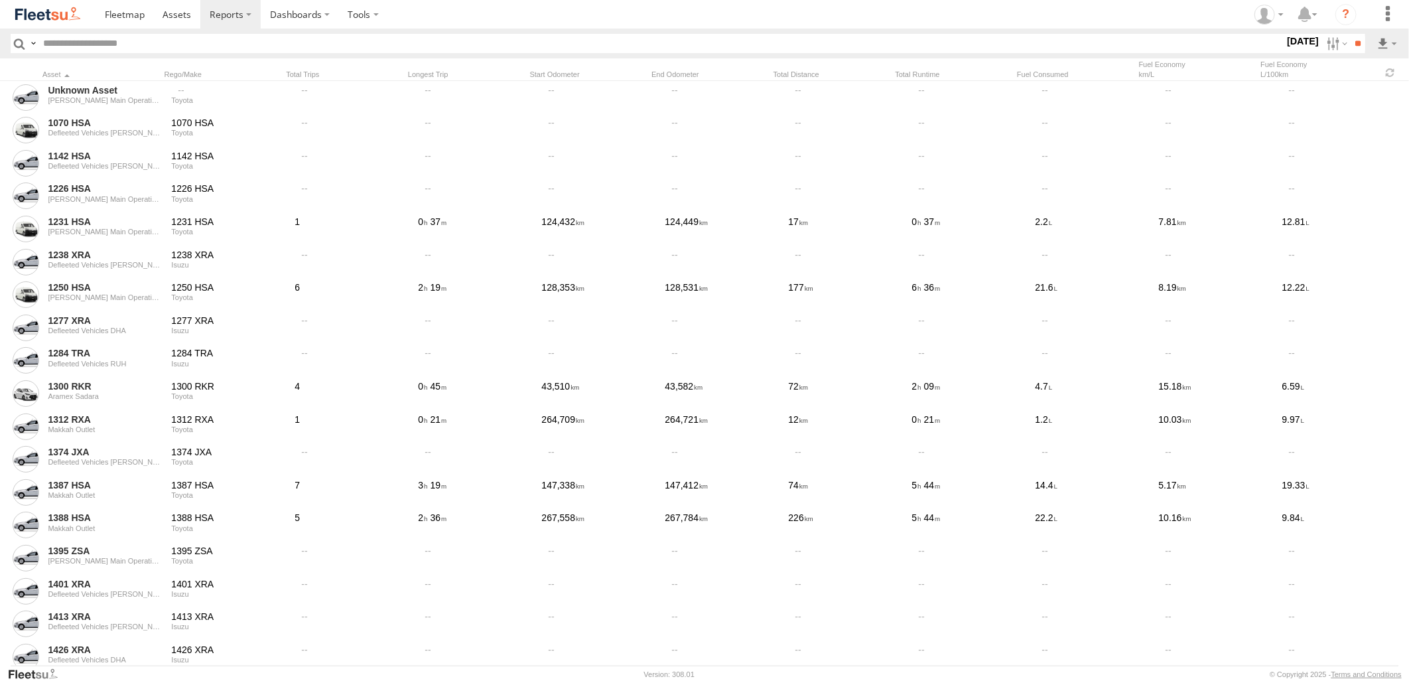
click at [0, 0] on label at bounding box center [0, 0] width 0 height 0
click at [1355, 38] on input "**" at bounding box center [1357, 43] width 15 height 19
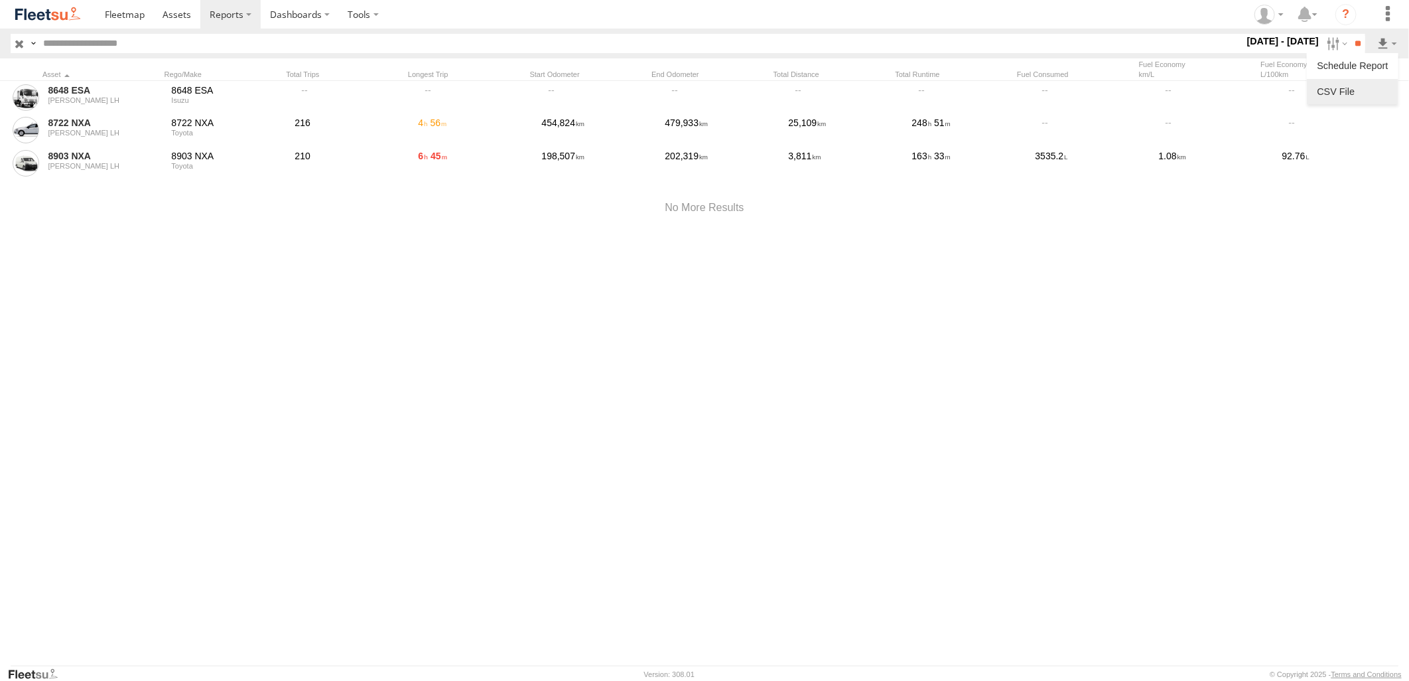
click at [1353, 96] on link at bounding box center [1352, 92] width 81 height 20
click at [914, 18] on section at bounding box center [751, 14] width 1310 height 29
click at [1323, 47] on label at bounding box center [1335, 43] width 29 height 19
click at [0, 0] on label at bounding box center [0, 0] width 0 height 0
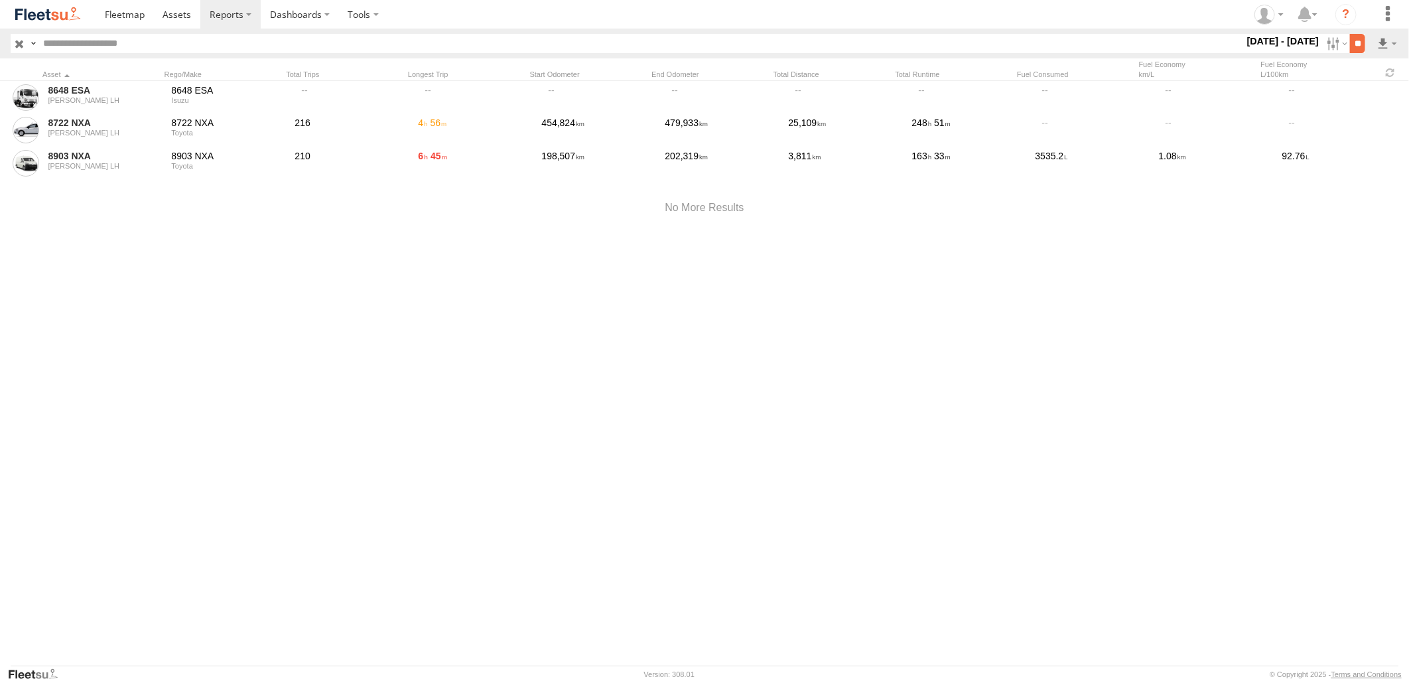
click at [1362, 36] on input "**" at bounding box center [1357, 43] width 15 height 19
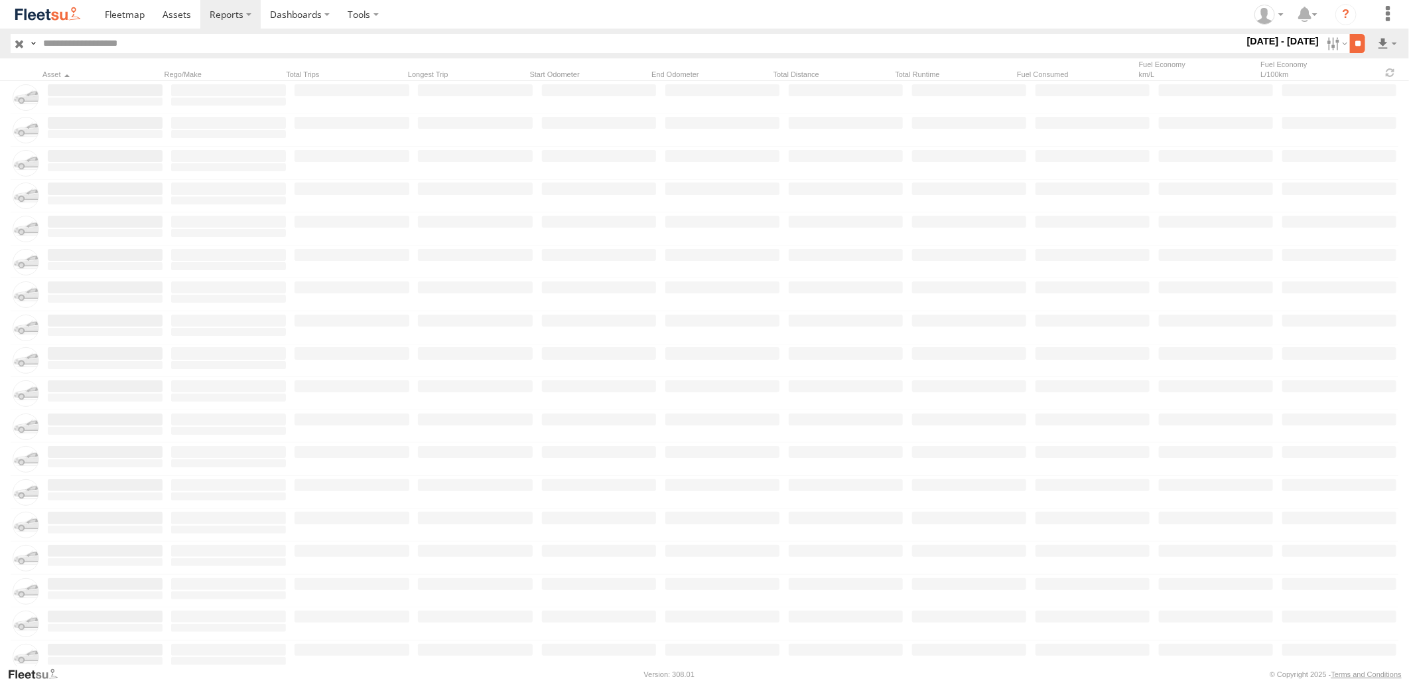
click at [1362, 43] on input "**" at bounding box center [1357, 43] width 15 height 19
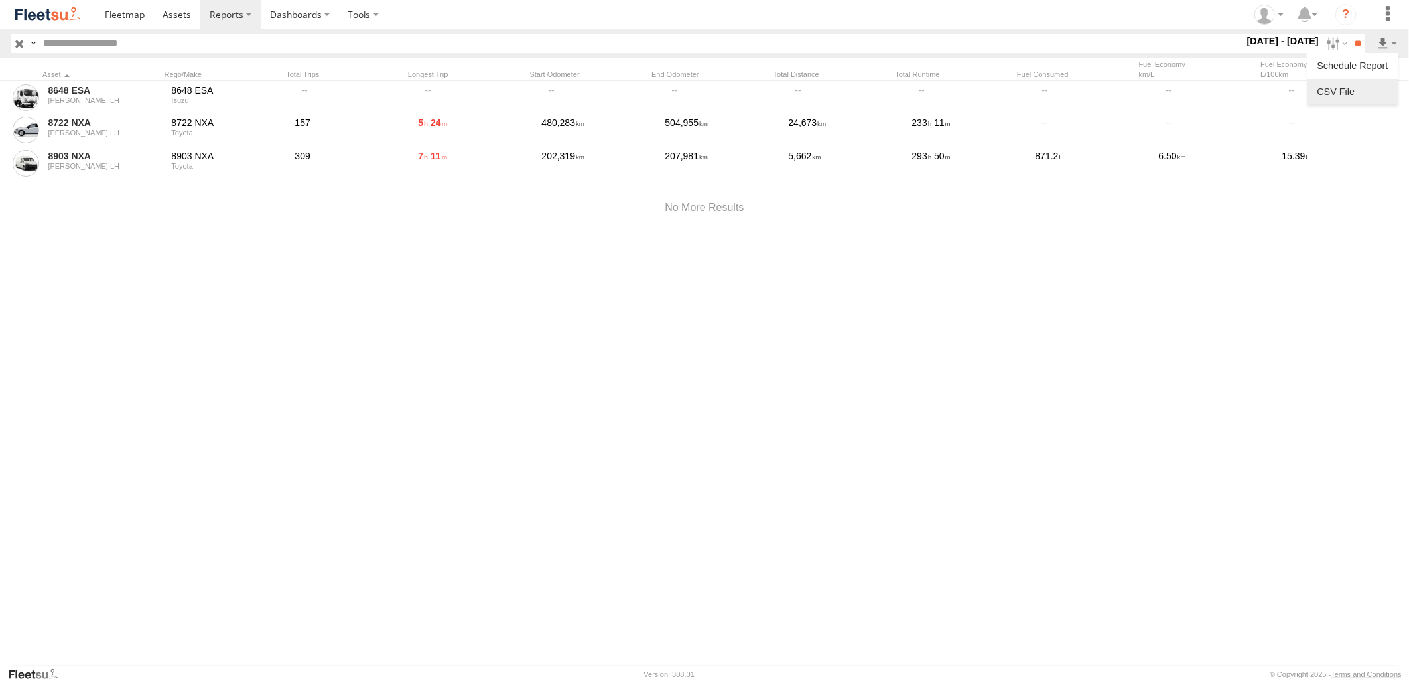
click at [1366, 86] on link at bounding box center [1352, 92] width 81 height 20
click at [983, 17] on section at bounding box center [751, 14] width 1310 height 29
click at [1322, 44] on label at bounding box center [1335, 43] width 29 height 19
click at [0, 0] on label at bounding box center [0, 0] width 0 height 0
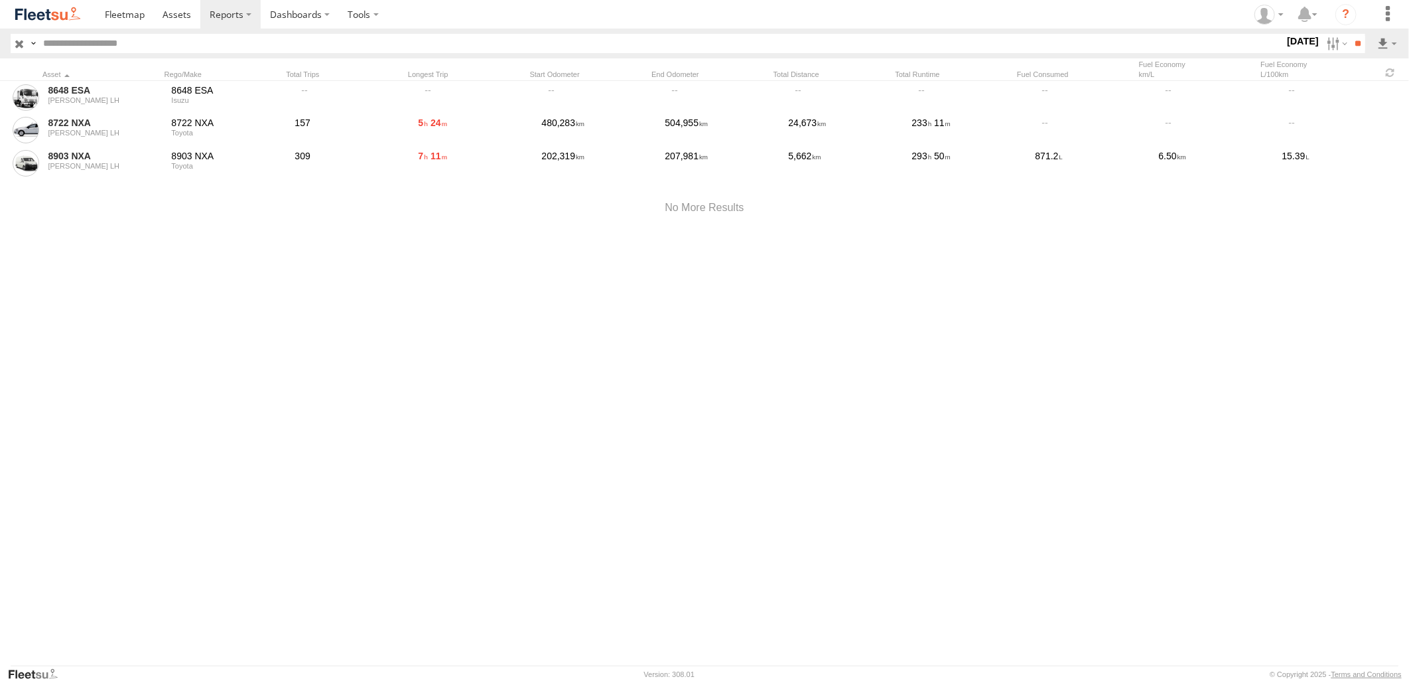
click at [0, 0] on label at bounding box center [0, 0] width 0 height 0
click at [1356, 50] on input "**" at bounding box center [1357, 43] width 15 height 19
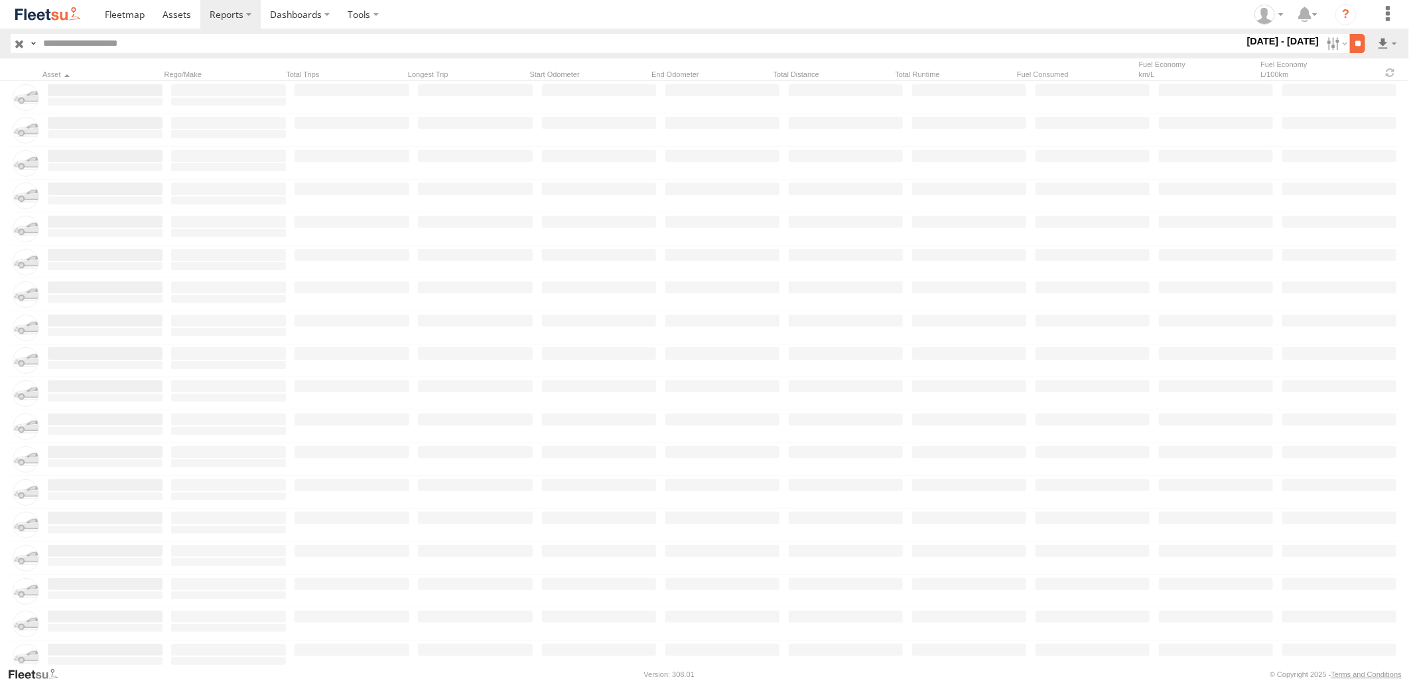
click at [1355, 44] on input "**" at bounding box center [1357, 43] width 15 height 19
click at [1368, 80] on li at bounding box center [1353, 91] width 92 height 25
click at [1330, 100] on link at bounding box center [1352, 92] width 81 height 20
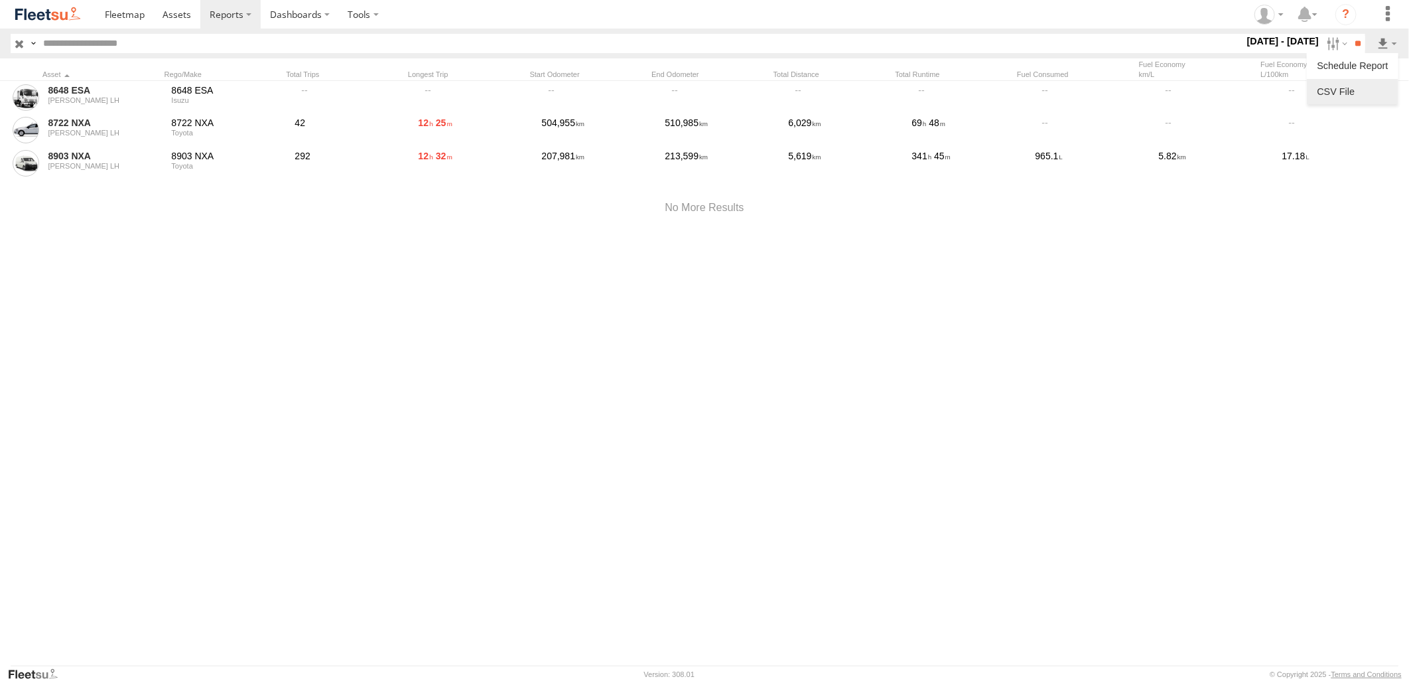
click at [1363, 82] on link at bounding box center [1352, 92] width 81 height 20
click at [969, 27] on section at bounding box center [751, 14] width 1310 height 29
click at [1325, 47] on label at bounding box center [1335, 43] width 29 height 19
click at [0, 0] on label at bounding box center [0, 0] width 0 height 0
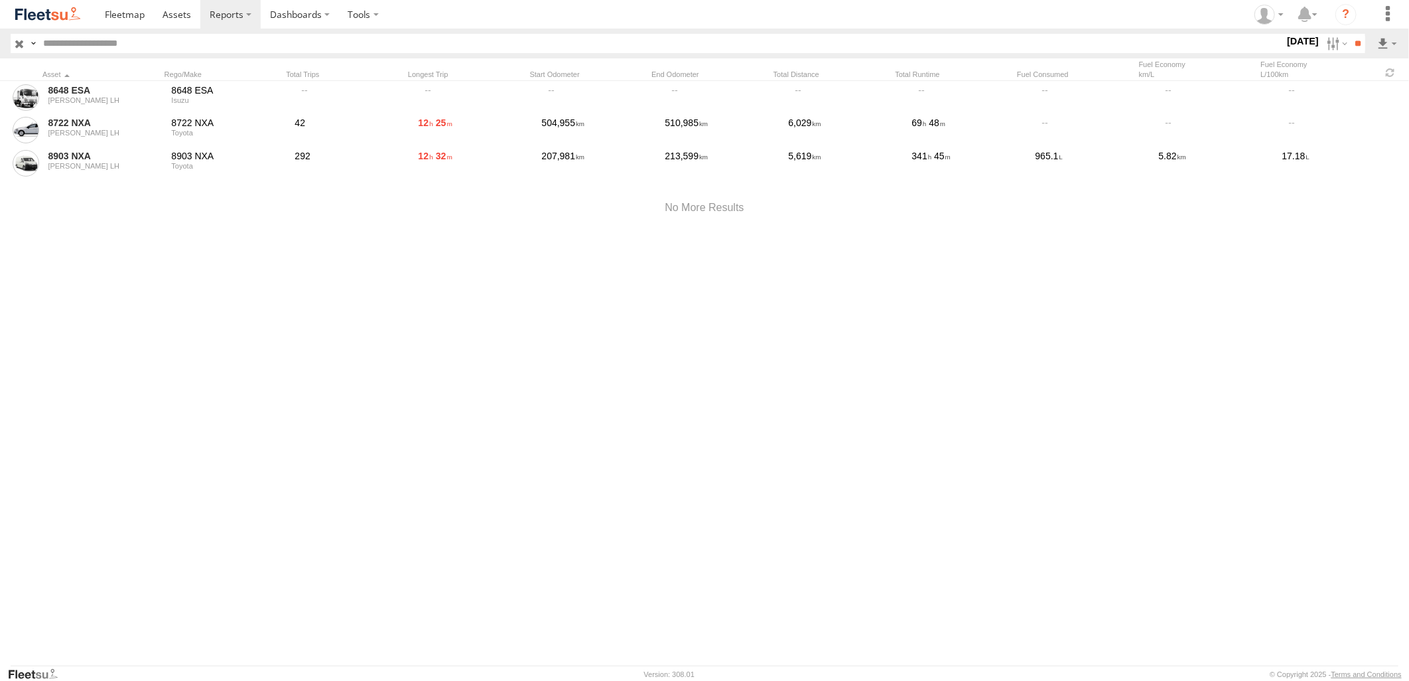
click at [0, 0] on label at bounding box center [0, 0] width 0 height 0
click at [1350, 49] on input "**" at bounding box center [1357, 43] width 15 height 19
click at [1360, 87] on link at bounding box center [1352, 92] width 81 height 20
click at [949, 24] on section at bounding box center [751, 14] width 1310 height 29
click at [1323, 46] on label at bounding box center [1335, 43] width 29 height 19
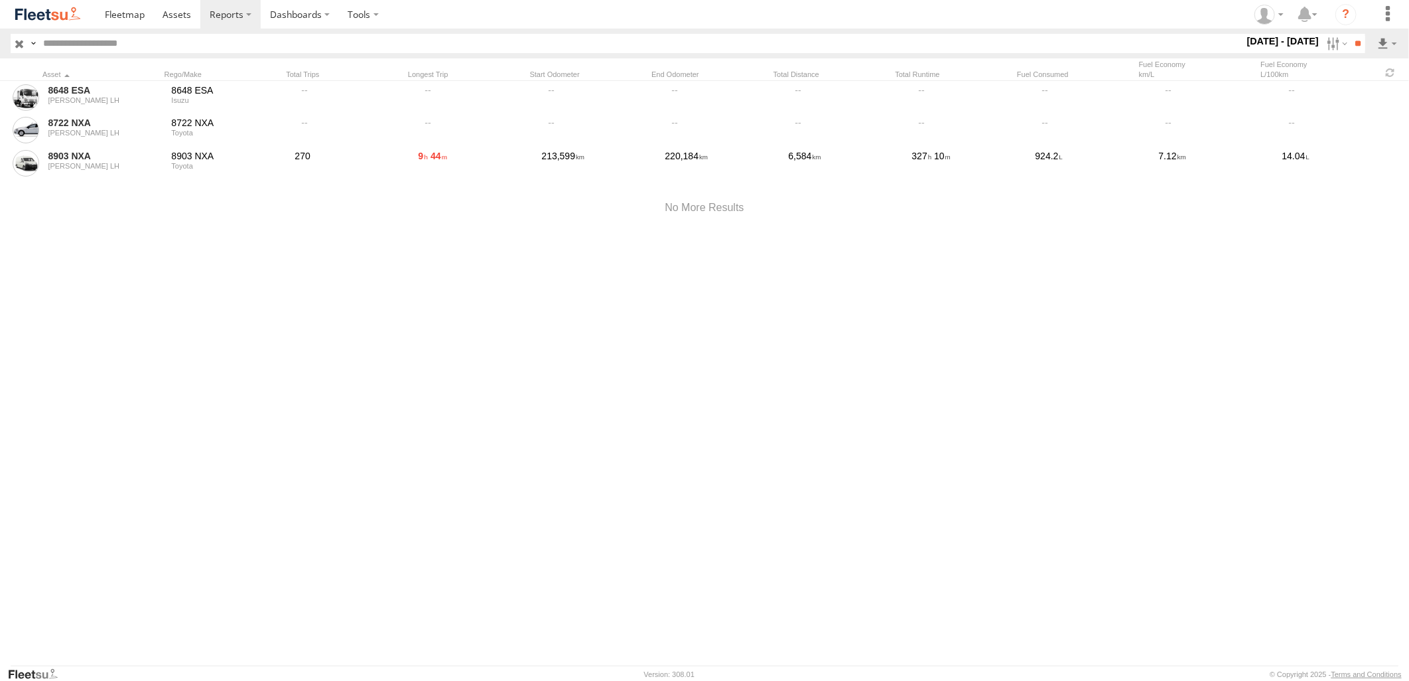
click at [0, 0] on label at bounding box center [0, 0] width 0 height 0
click at [1353, 44] on input "**" at bounding box center [1357, 43] width 15 height 19
click at [1368, 82] on link at bounding box center [1352, 92] width 81 height 20
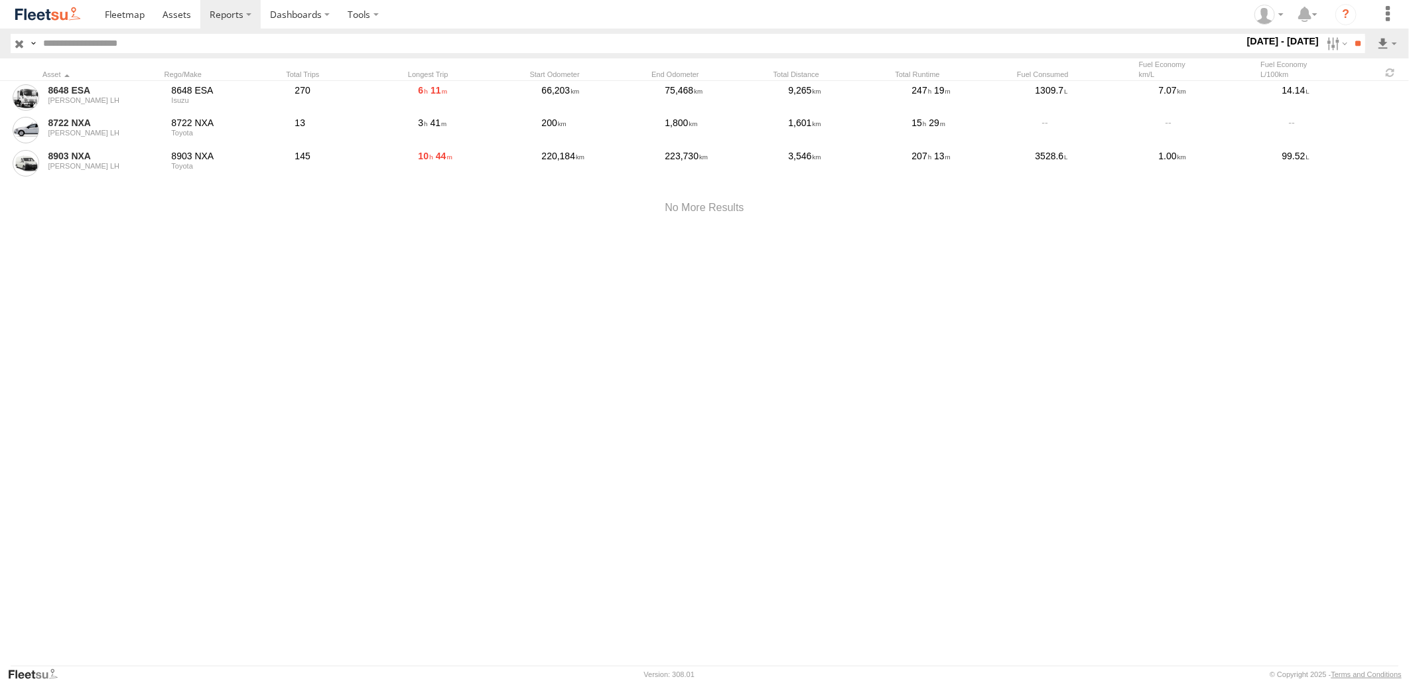
click at [944, 29] on section at bounding box center [751, 14] width 1310 height 29
click at [1335, 43] on label at bounding box center [1335, 43] width 29 height 19
click at [0, 0] on label at bounding box center [0, 0] width 0 height 0
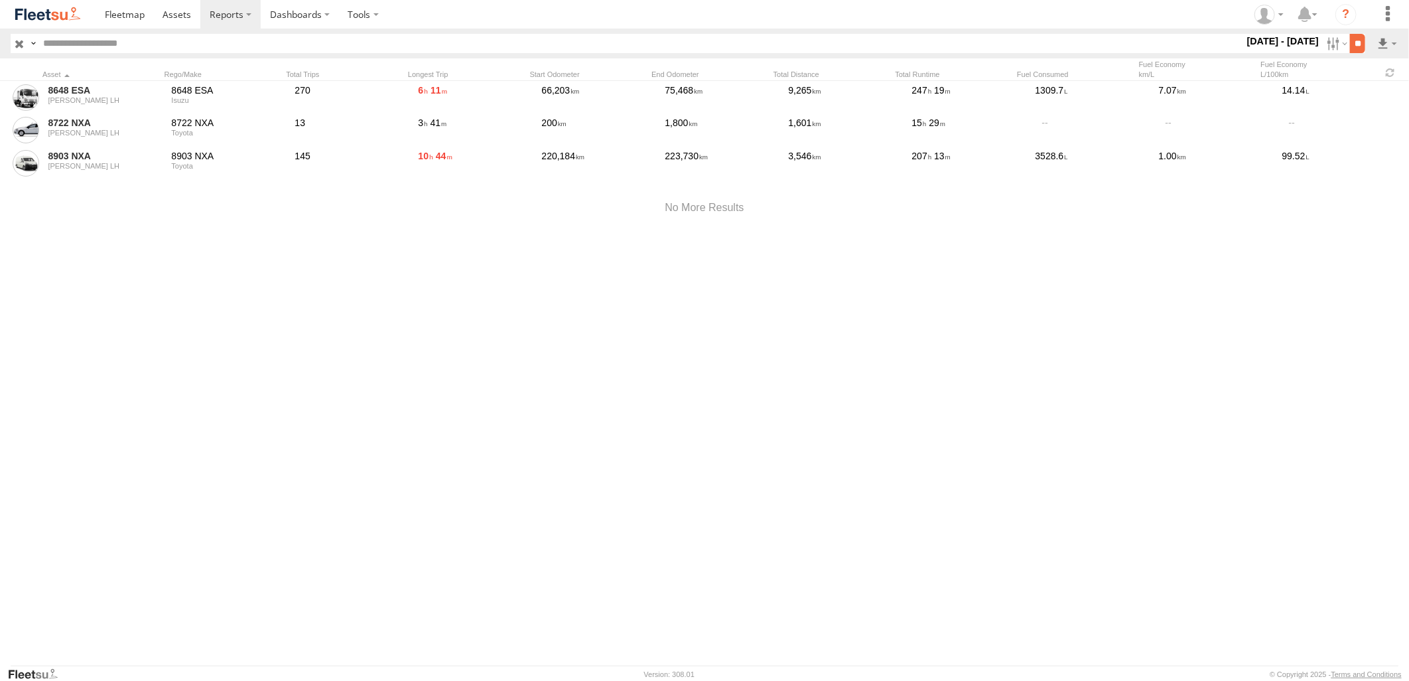
click at [1353, 43] on input "**" at bounding box center [1357, 43] width 15 height 19
click at [1370, 94] on link at bounding box center [1352, 92] width 81 height 20
click at [1028, 20] on section at bounding box center [751, 14] width 1310 height 29
drag, startPoint x: 1192, startPoint y: 1, endPoint x: 1020, endPoint y: 22, distance: 173.1
click at [1006, 21] on section at bounding box center [751, 14] width 1310 height 29
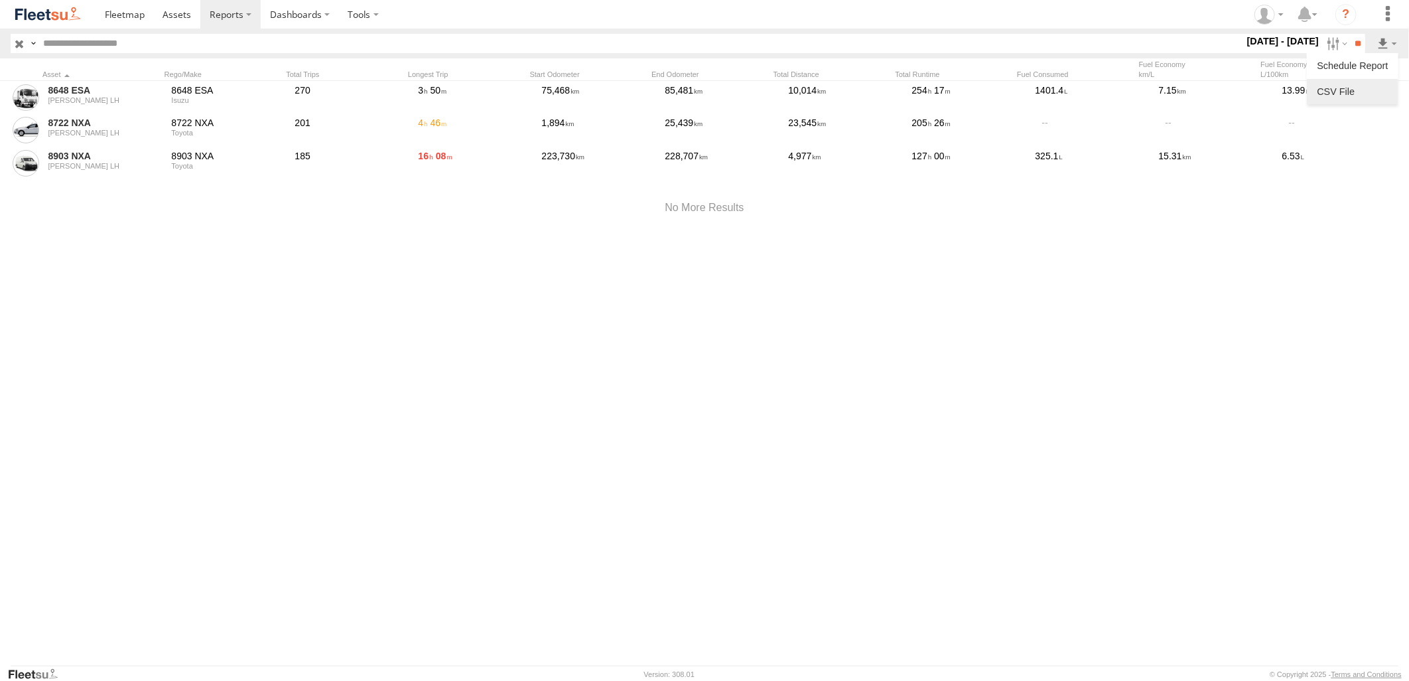
click at [1355, 95] on link at bounding box center [1352, 92] width 81 height 20
click at [874, 11] on section at bounding box center [751, 14] width 1310 height 29
click at [1335, 44] on label at bounding box center [1335, 43] width 29 height 19
click at [0, 0] on label at bounding box center [0, 0] width 0 height 0
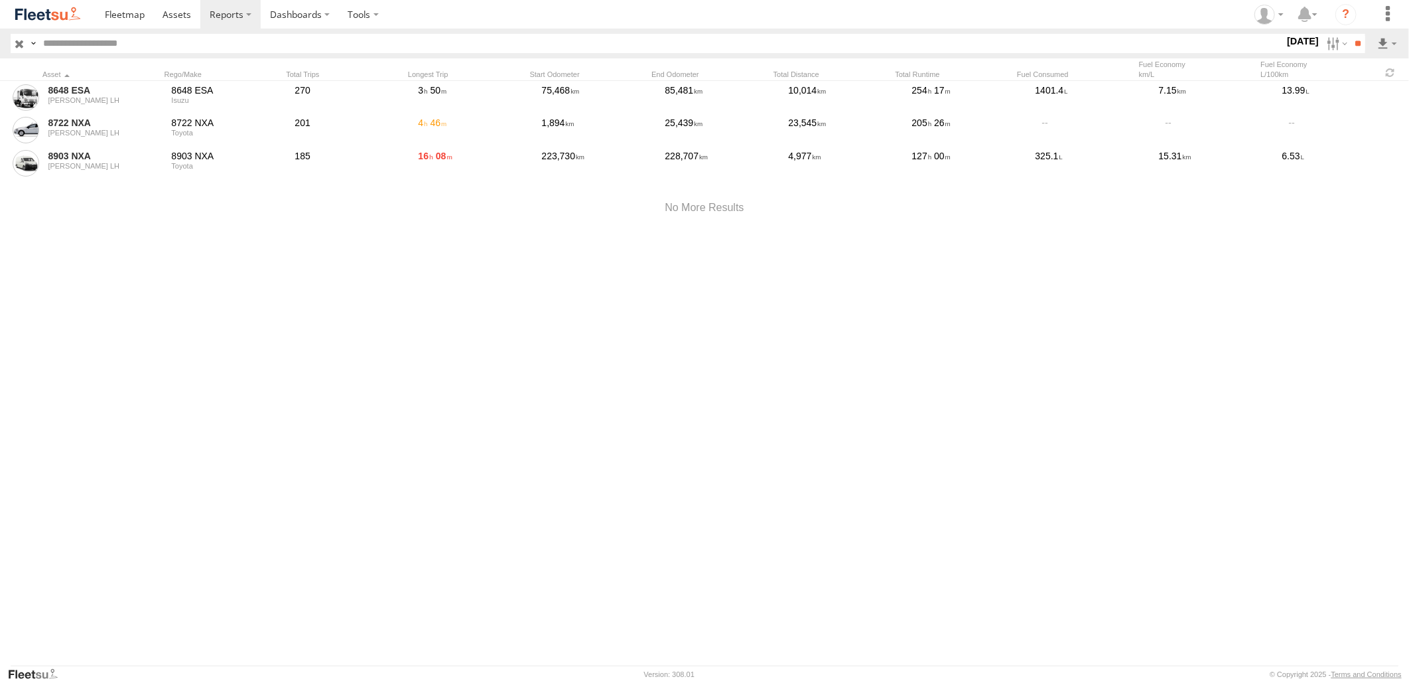
click at [0, 0] on label at bounding box center [0, 0] width 0 height 0
click at [1352, 36] on input "**" at bounding box center [1357, 43] width 15 height 19
click at [1349, 90] on link at bounding box center [1352, 92] width 81 height 20
drag, startPoint x: 901, startPoint y: 15, endPoint x: 989, endPoint y: 28, distance: 89.2
click at [902, 15] on section at bounding box center [751, 14] width 1310 height 29
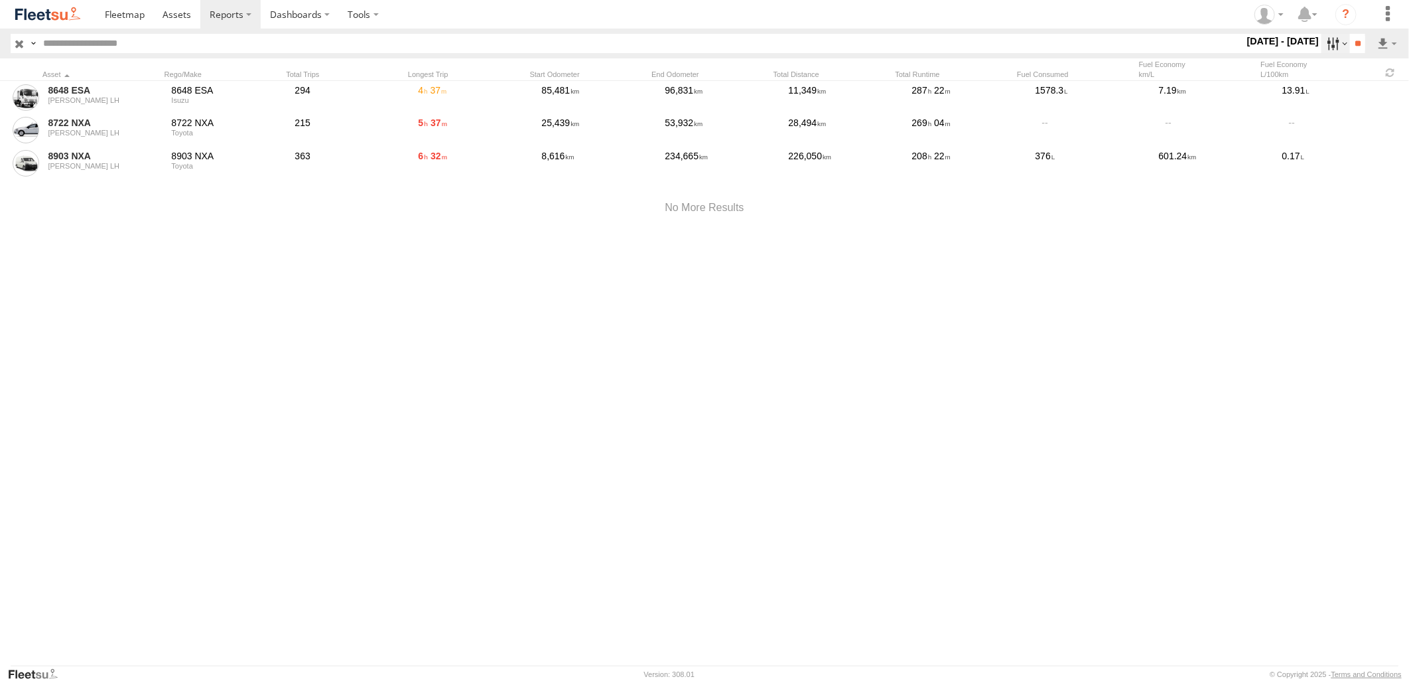
click at [1328, 38] on label at bounding box center [1335, 43] width 29 height 19
click at [0, 0] on label at bounding box center [0, 0] width 0 height 0
click at [1357, 34] on input "**" at bounding box center [1357, 43] width 15 height 19
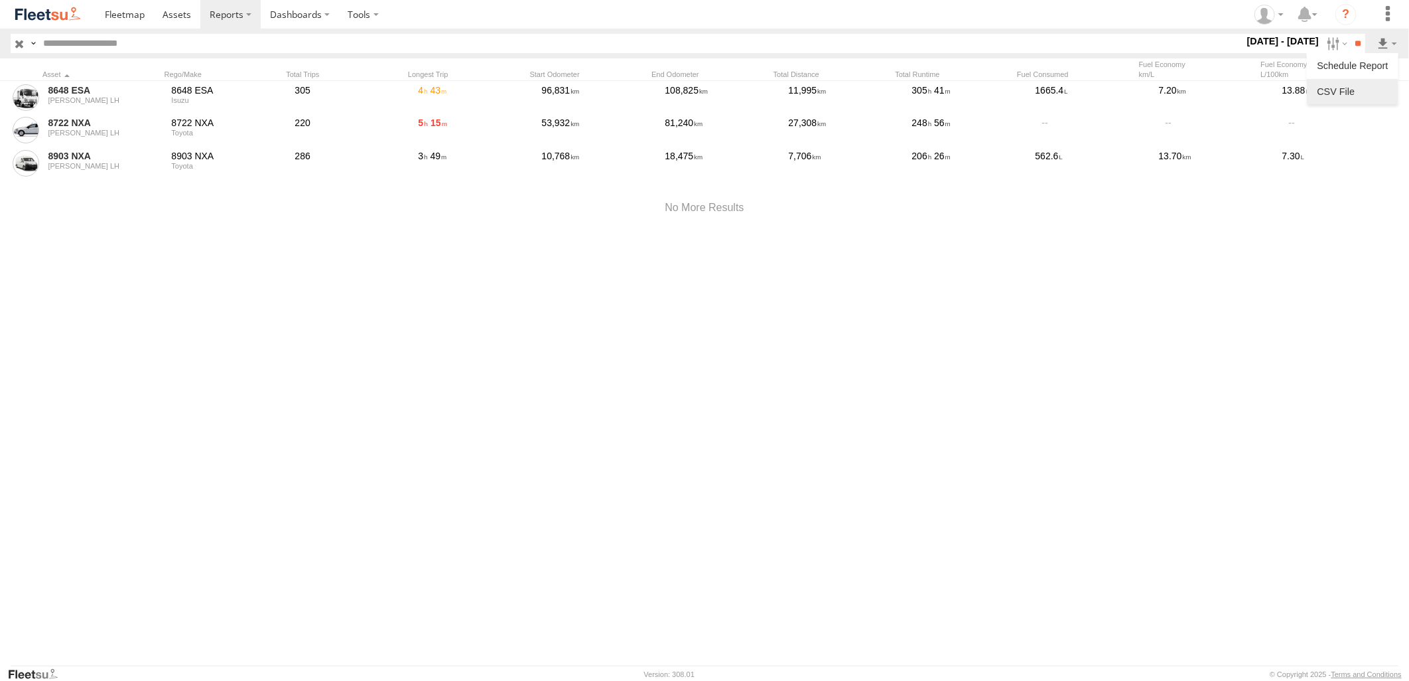
click at [1364, 82] on link at bounding box center [1352, 92] width 81 height 20
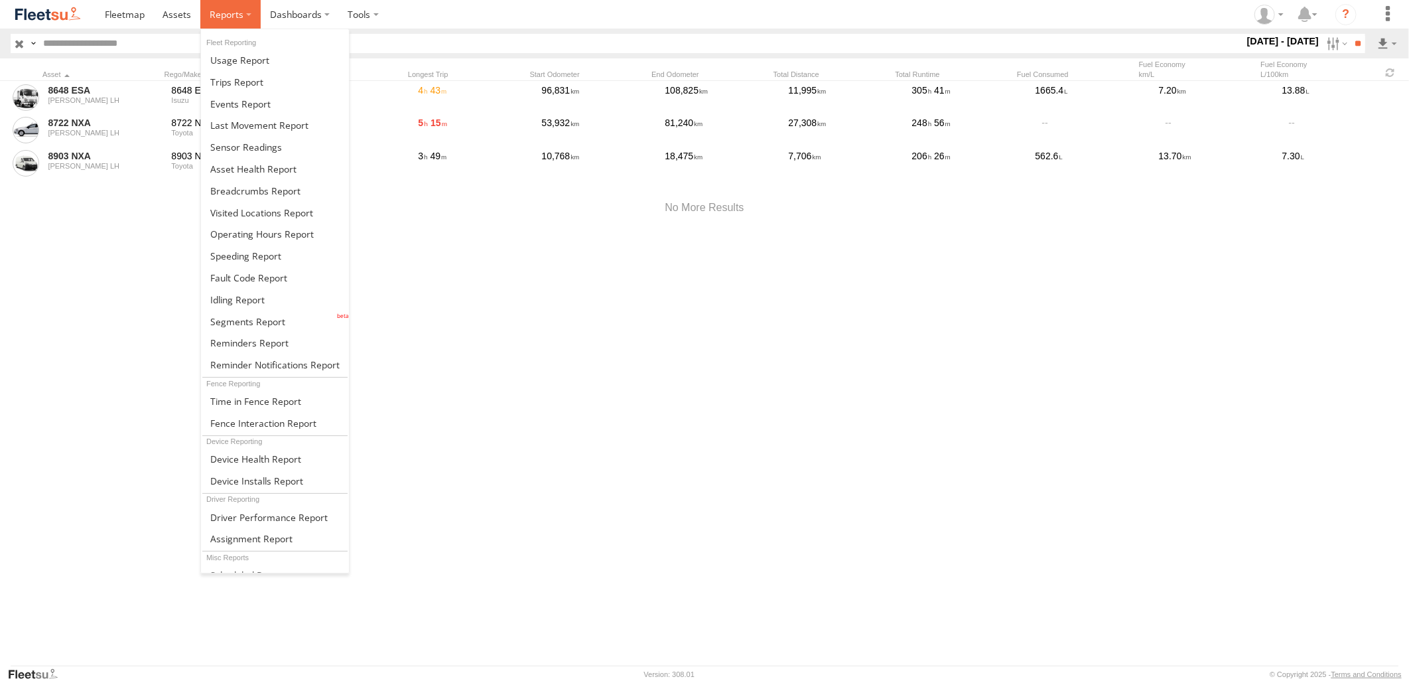
click at [237, 13] on span at bounding box center [227, 14] width 34 height 13
click at [263, 130] on span at bounding box center [259, 125] width 98 height 13
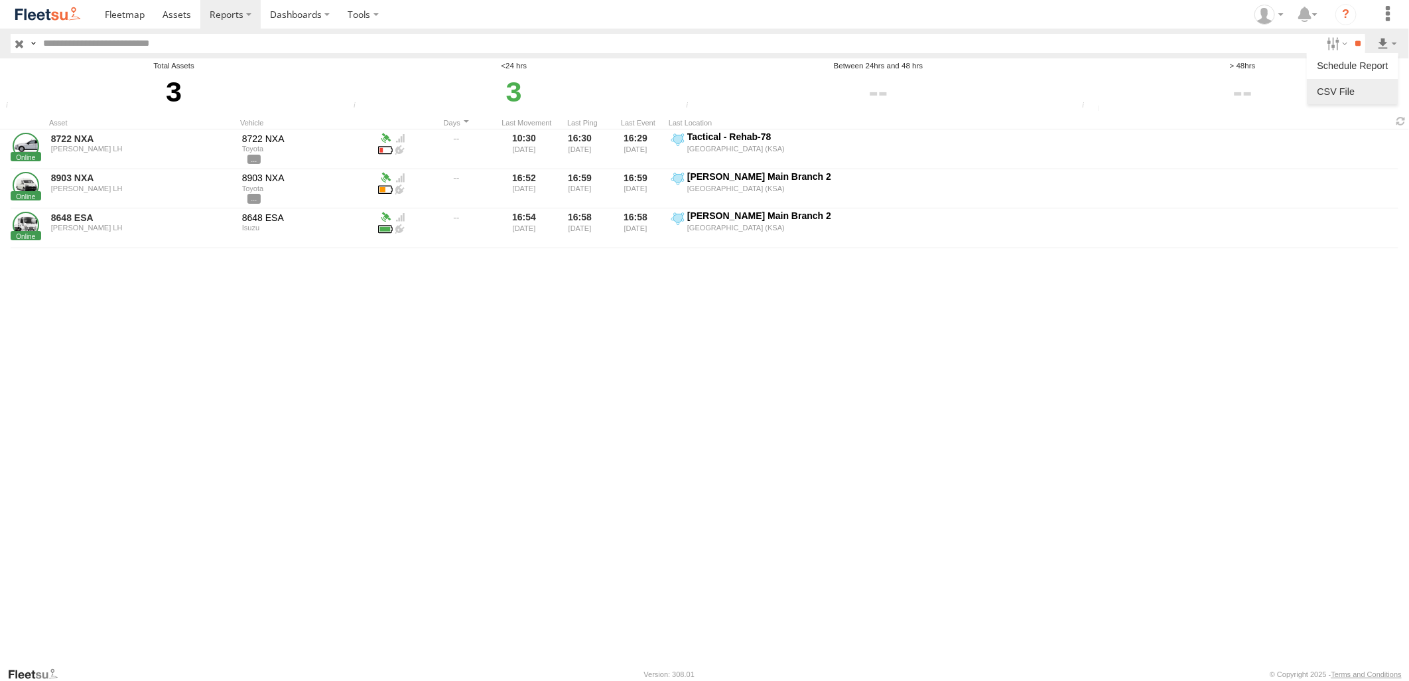
click at [1355, 86] on link at bounding box center [1352, 92] width 81 height 20
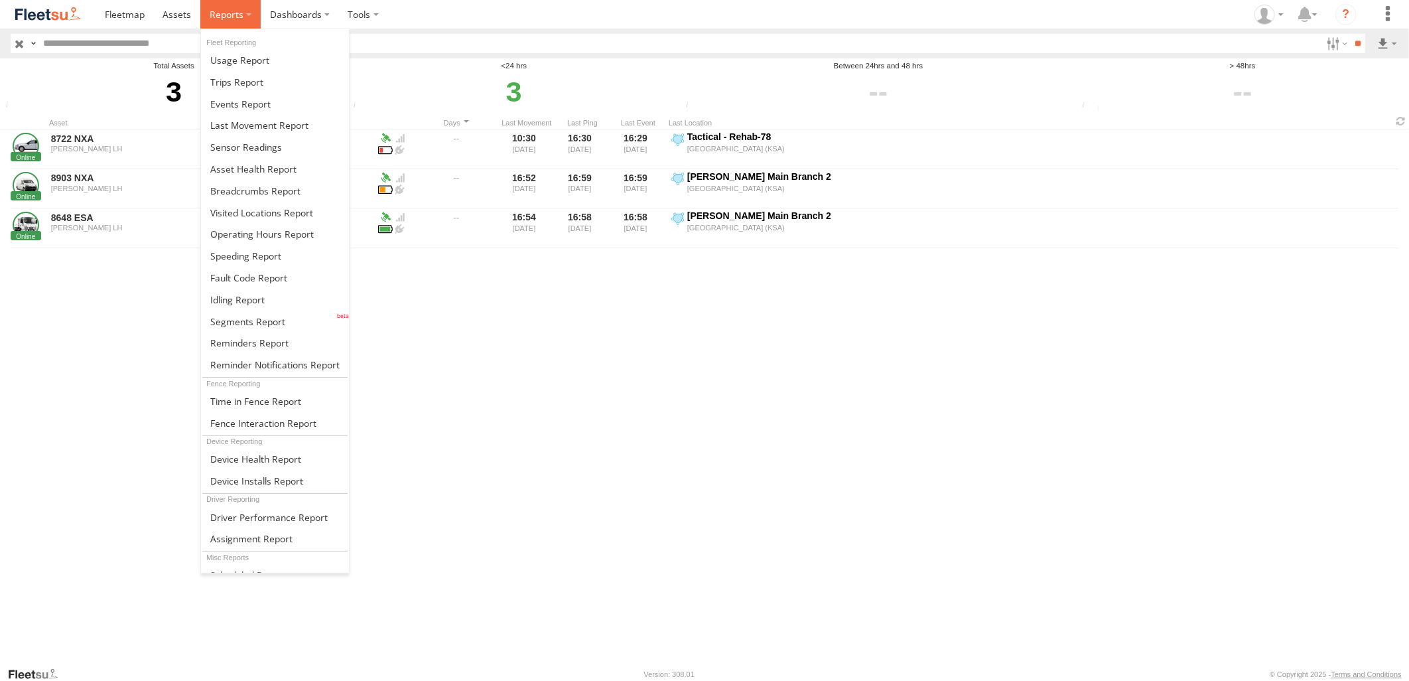
click at [226, 11] on span at bounding box center [227, 14] width 34 height 13
click at [263, 320] on span at bounding box center [247, 321] width 75 height 13
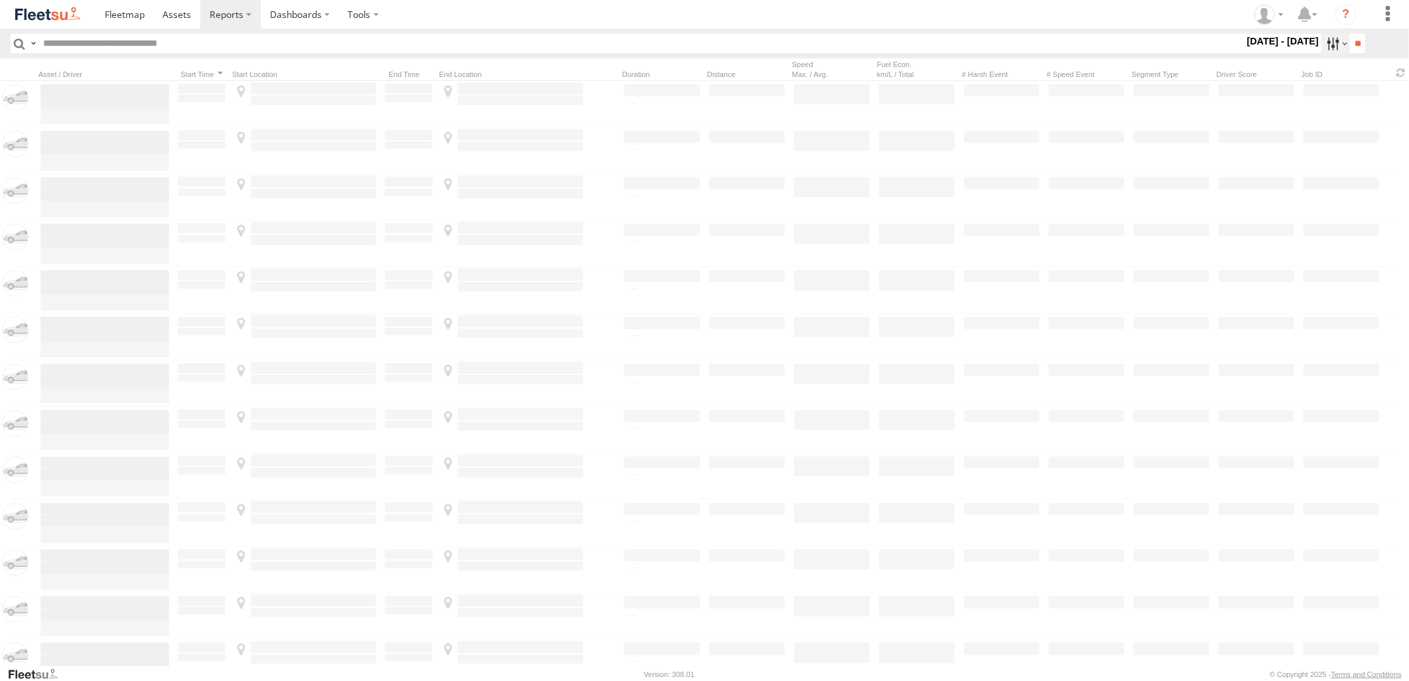
click at [1324, 49] on label at bounding box center [1335, 43] width 29 height 19
click at [0, 0] on label at bounding box center [0, 0] width 0 height 0
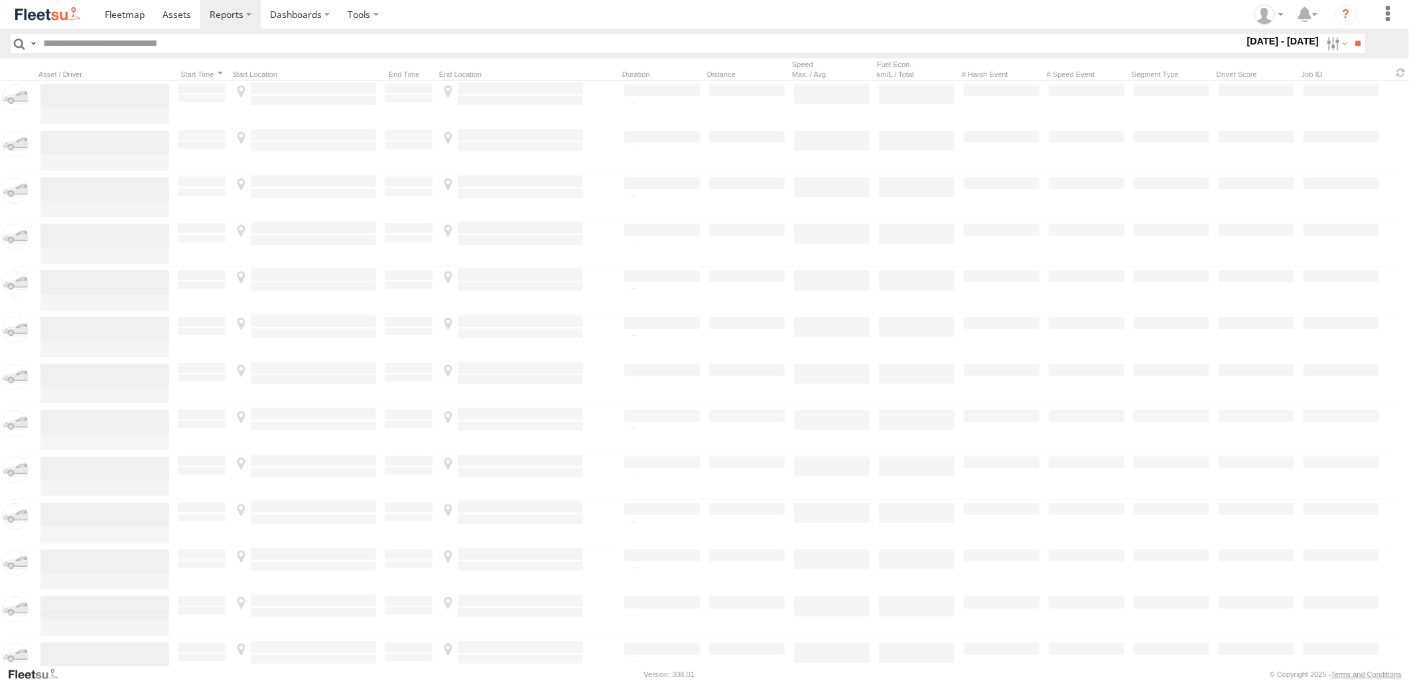
click at [0, 0] on label at bounding box center [0, 0] width 0 height 0
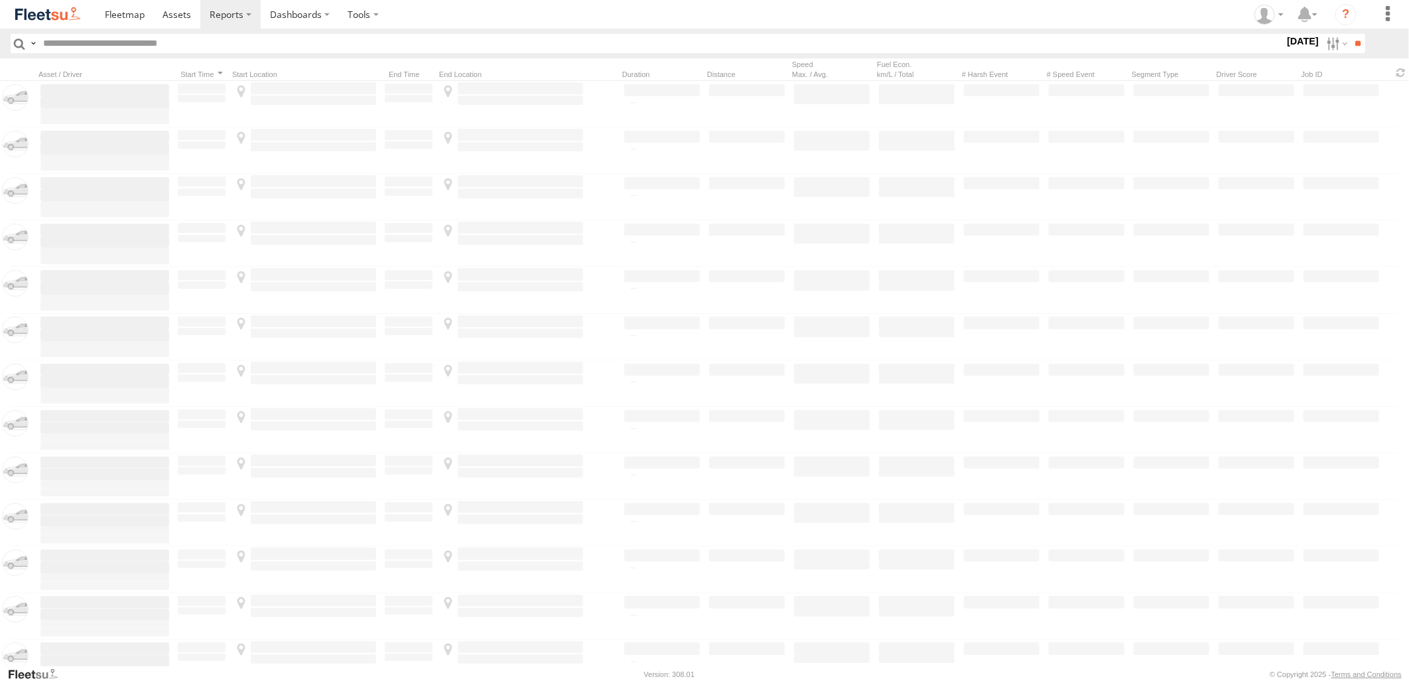
click at [0, 0] on label at bounding box center [0, 0] width 0 height 0
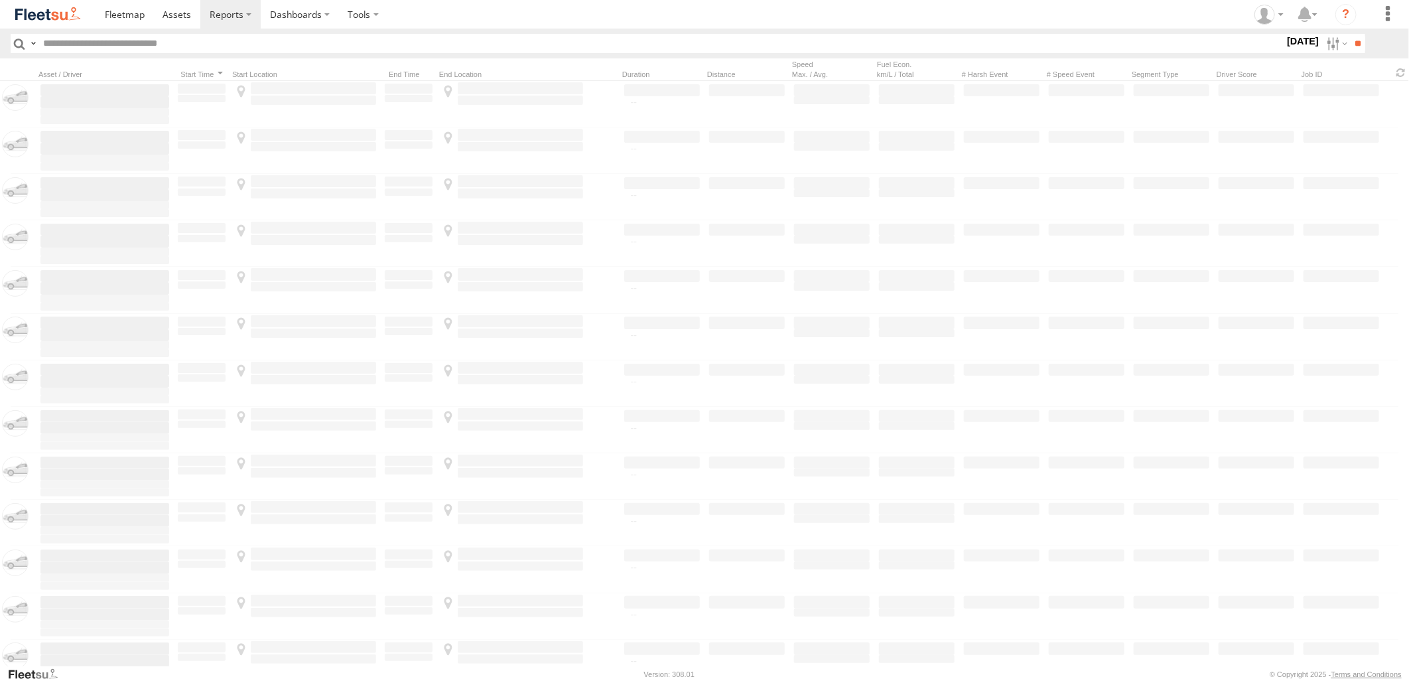
click at [0, 0] on label at bounding box center [0, 0] width 0 height 0
drag, startPoint x: 861, startPoint y: 409, endPoint x: 984, endPoint y: 313, distance: 155.9
click at [0, 0] on label "Close" at bounding box center [0, 0] width 0 height 0
click at [0, 0] on label at bounding box center [0, 0] width 0 height 0
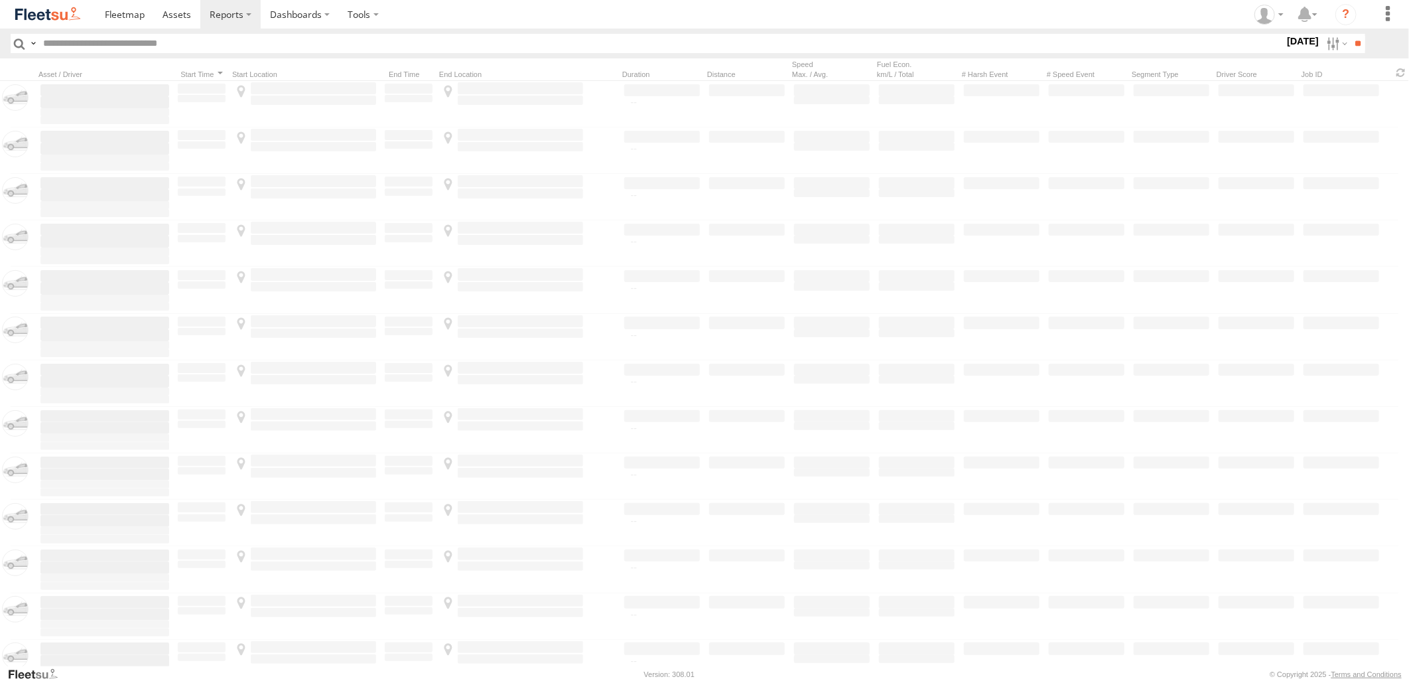
click at [0, 0] on label at bounding box center [0, 0] width 0 height 0
click at [1350, 42] on input "**" at bounding box center [1357, 43] width 15 height 19
click at [1321, 43] on label at bounding box center [1335, 43] width 29 height 19
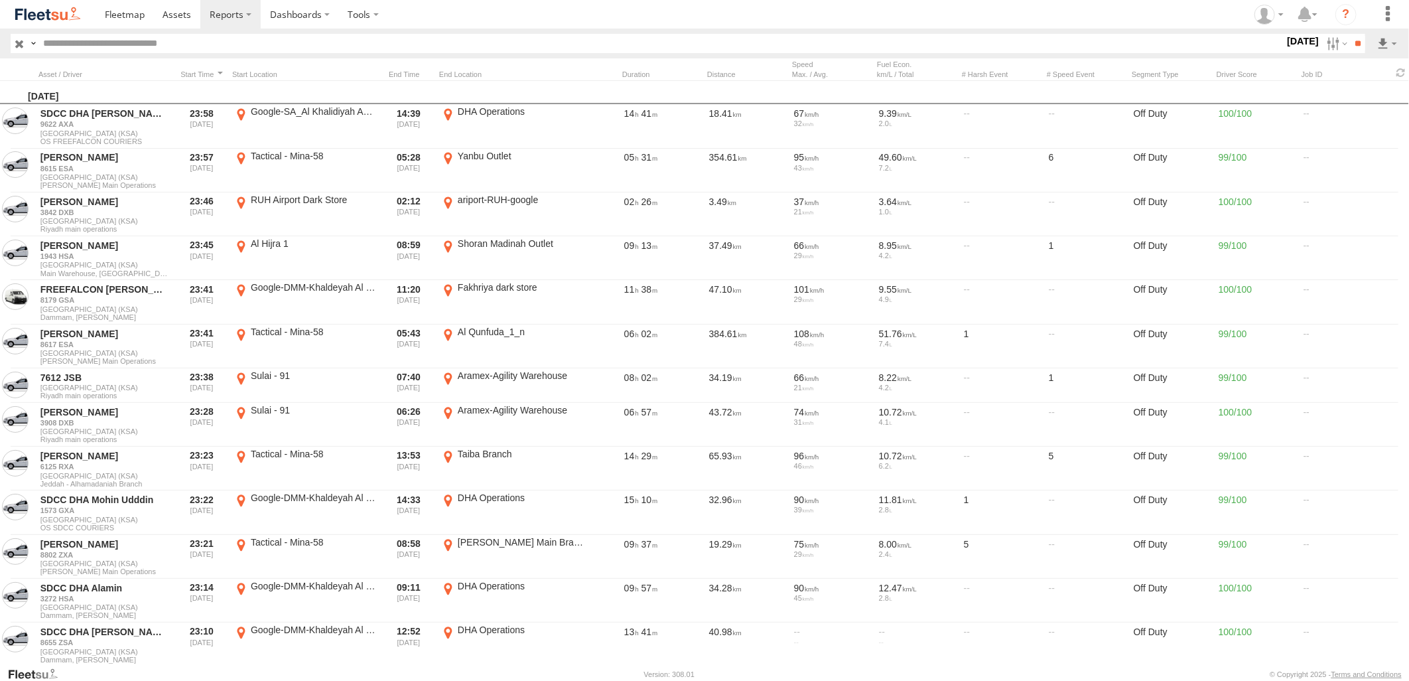
click at [0, 0] on label at bounding box center [0, 0] width 0 height 0
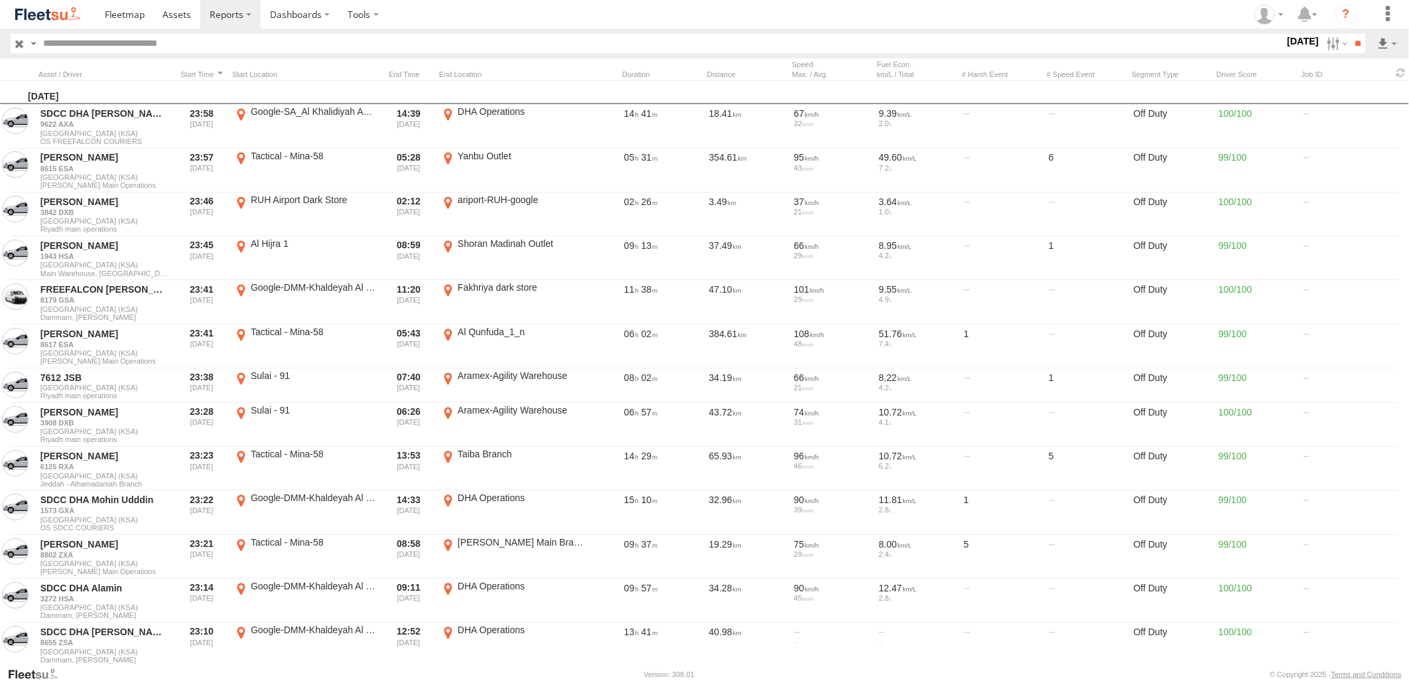
click at [0, 0] on label at bounding box center [0, 0] width 0 height 0
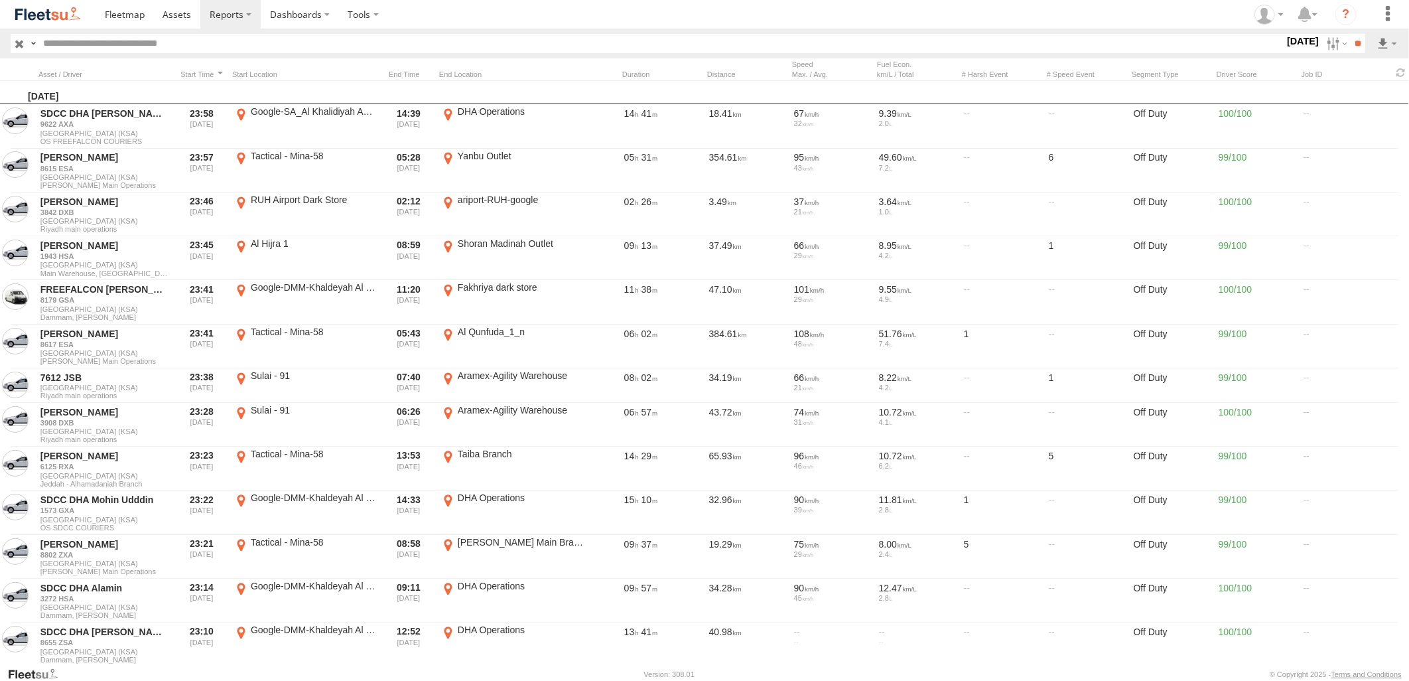
click at [0, 0] on label at bounding box center [0, 0] width 0 height 0
drag, startPoint x: 858, startPoint y: 412, endPoint x: 946, endPoint y: 367, distance: 98.2
click at [0, 0] on label "Close" at bounding box center [0, 0] width 0 height 0
click at [0, 0] on label at bounding box center [0, 0] width 0 height 0
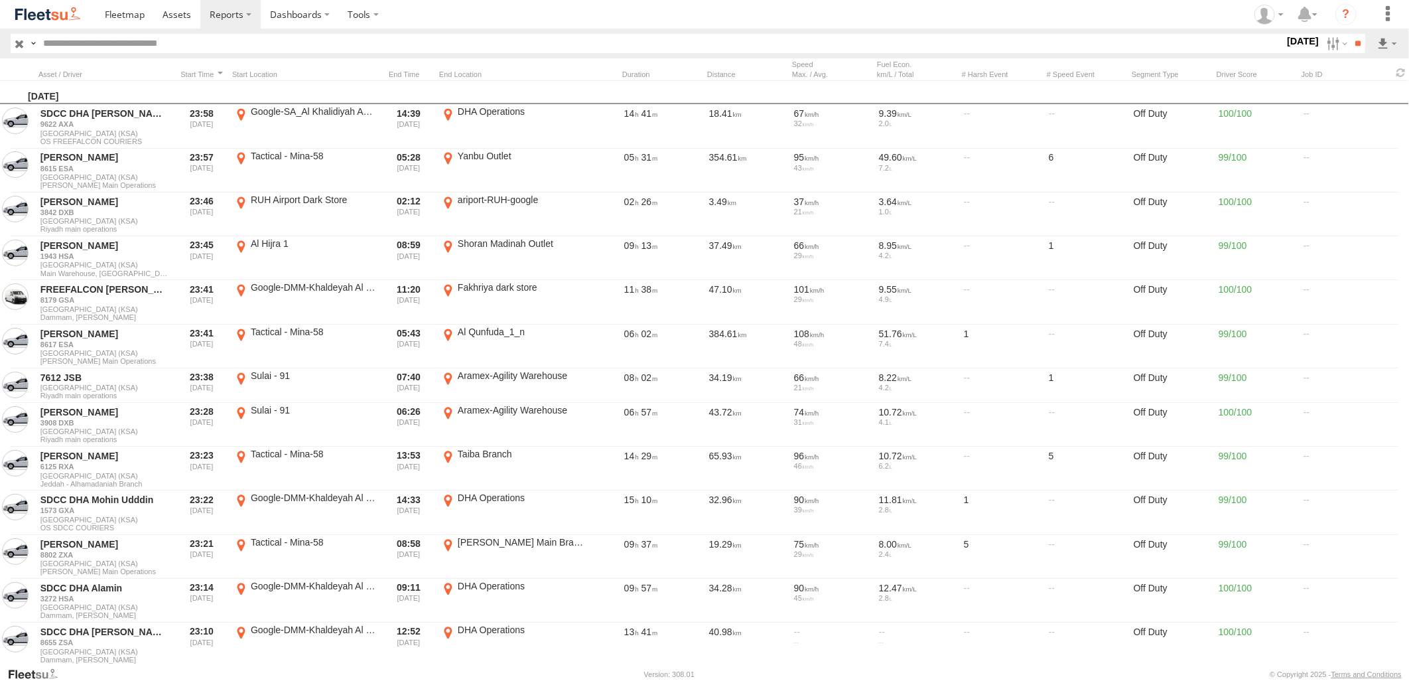
click at [0, 0] on label at bounding box center [0, 0] width 0 height 0
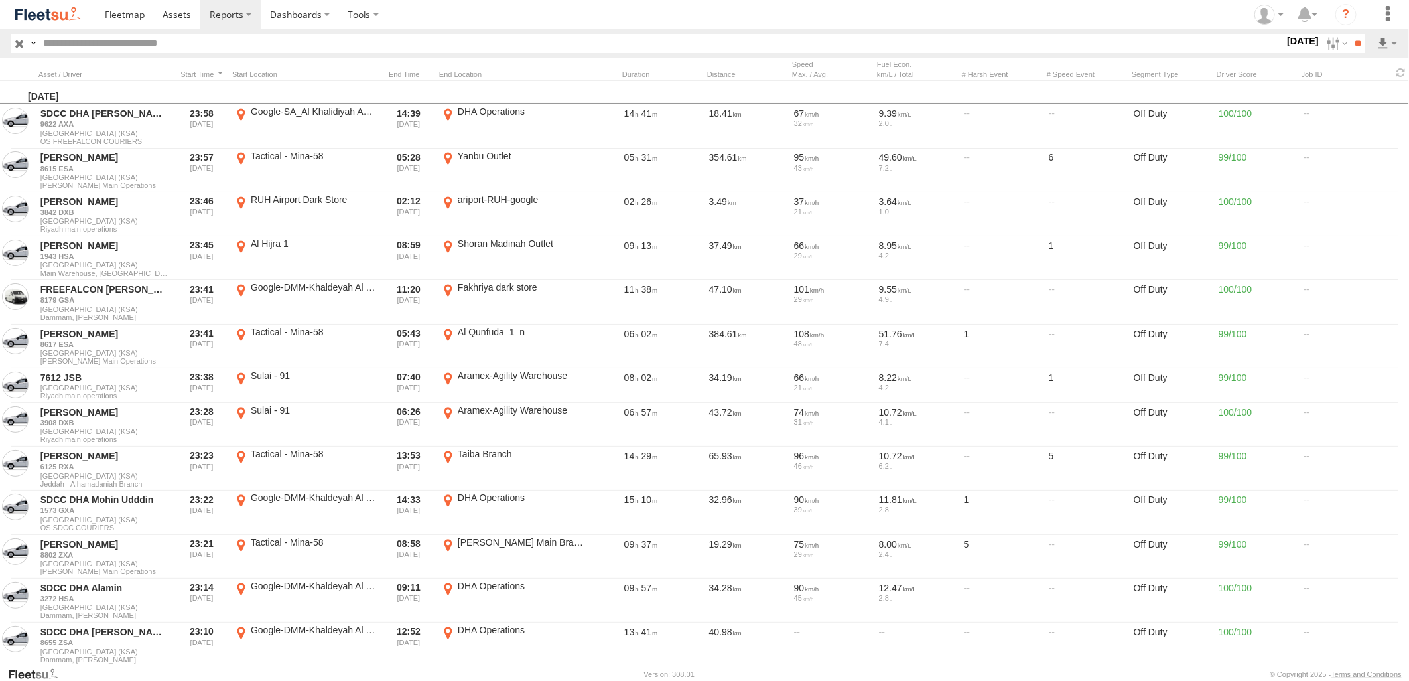
click at [0, 0] on label at bounding box center [0, 0] width 0 height 0
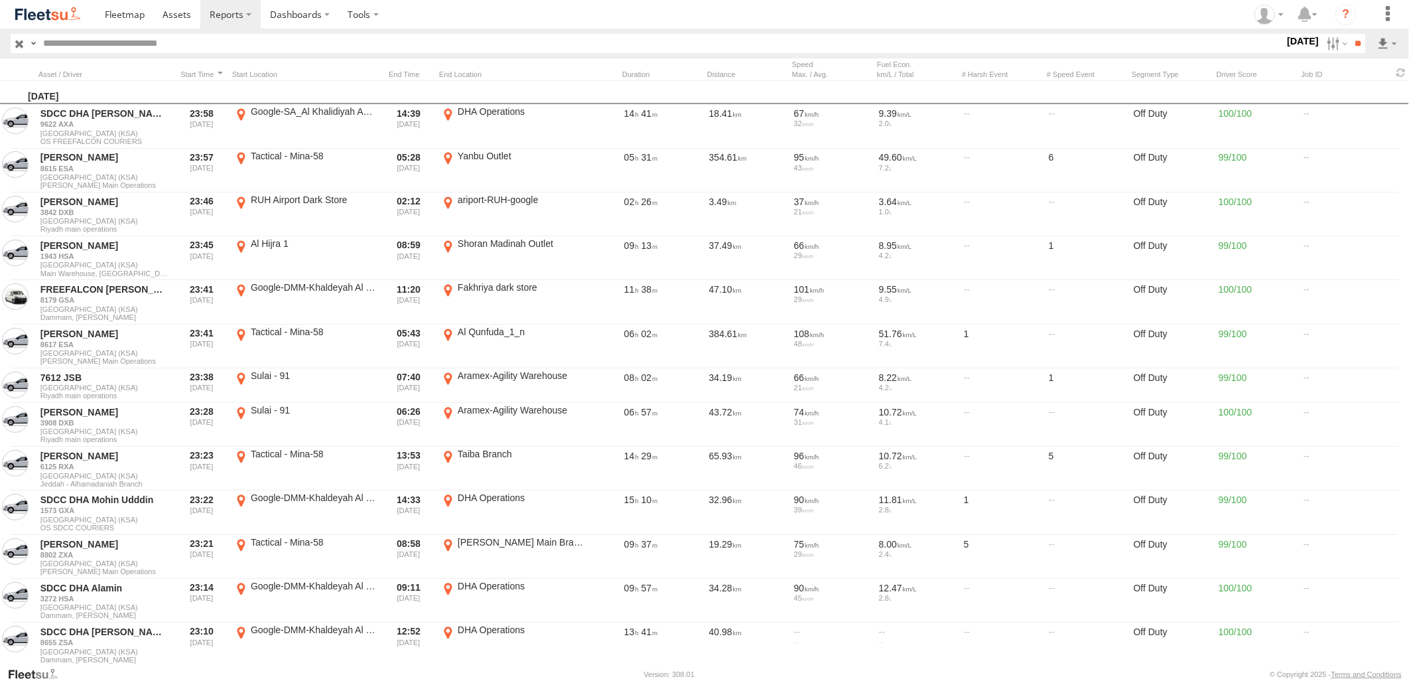
click at [0, 0] on label at bounding box center [0, 0] width 0 height 0
click at [1358, 38] on input "**" at bounding box center [1357, 43] width 15 height 19
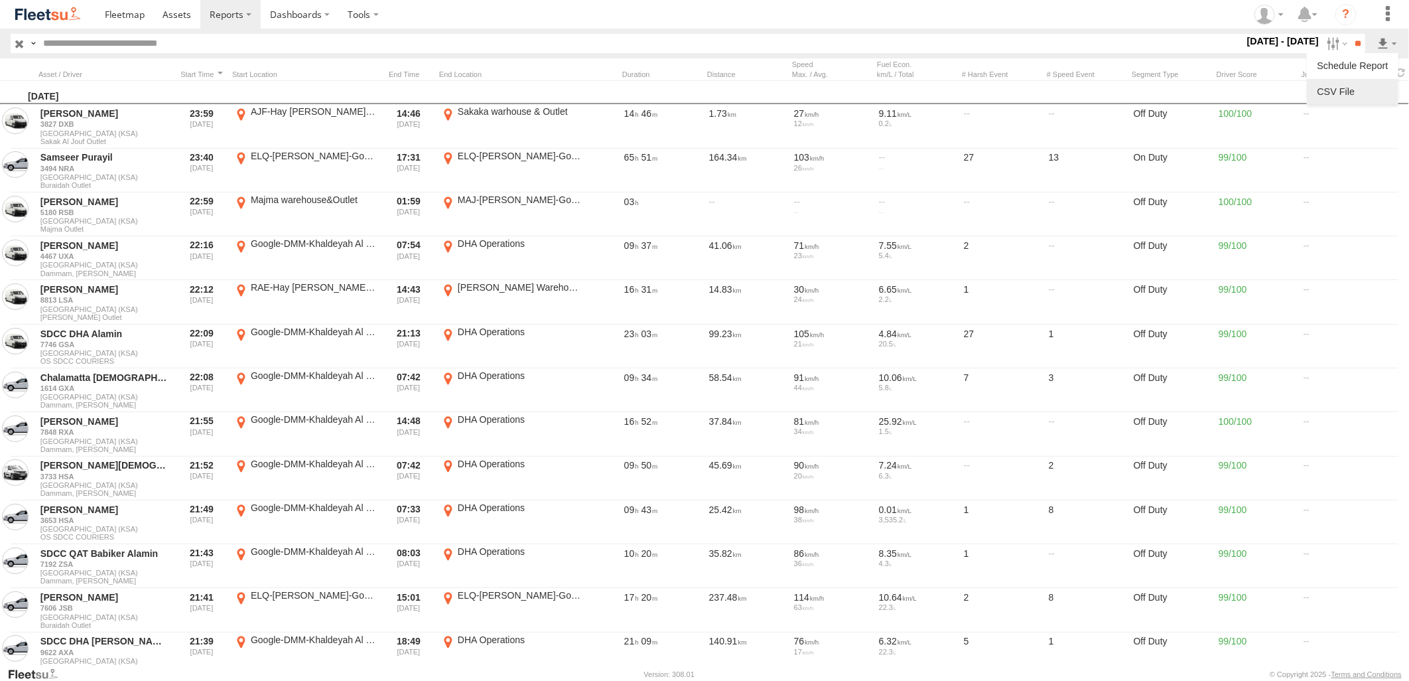
click at [1352, 97] on link at bounding box center [1352, 92] width 81 height 20
